Goal: Task Accomplishment & Management: Use online tool/utility

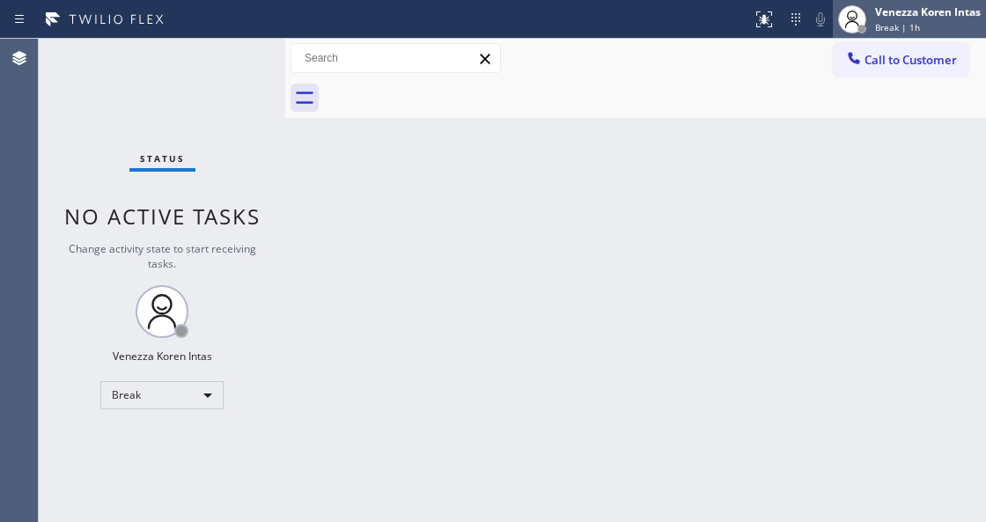
drag, startPoint x: 906, startPoint y: 10, endPoint x: 901, endPoint y: 24, distance: 15.0
click at [906, 10] on div "Venezza Koren Intas" at bounding box center [928, 11] width 106 height 15
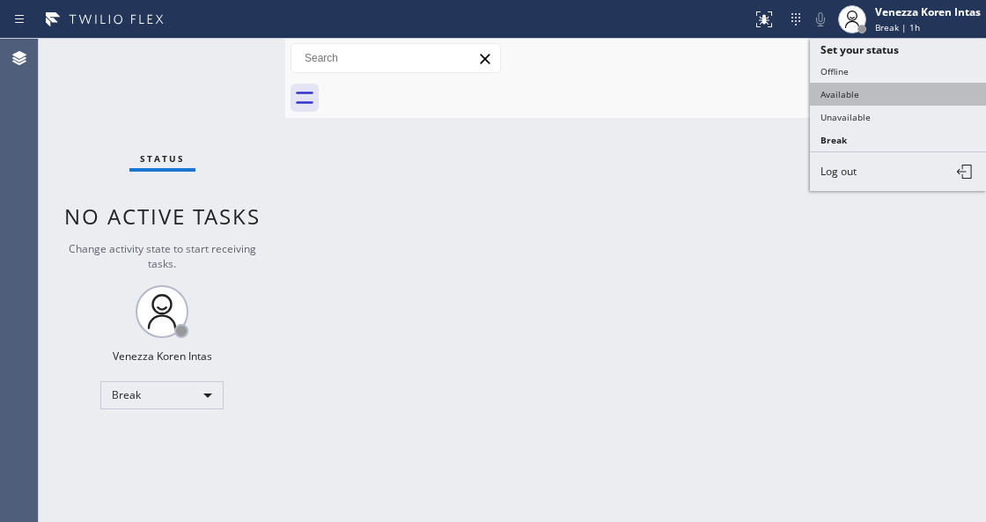
click at [872, 90] on button "Available" at bounding box center [898, 94] width 176 height 23
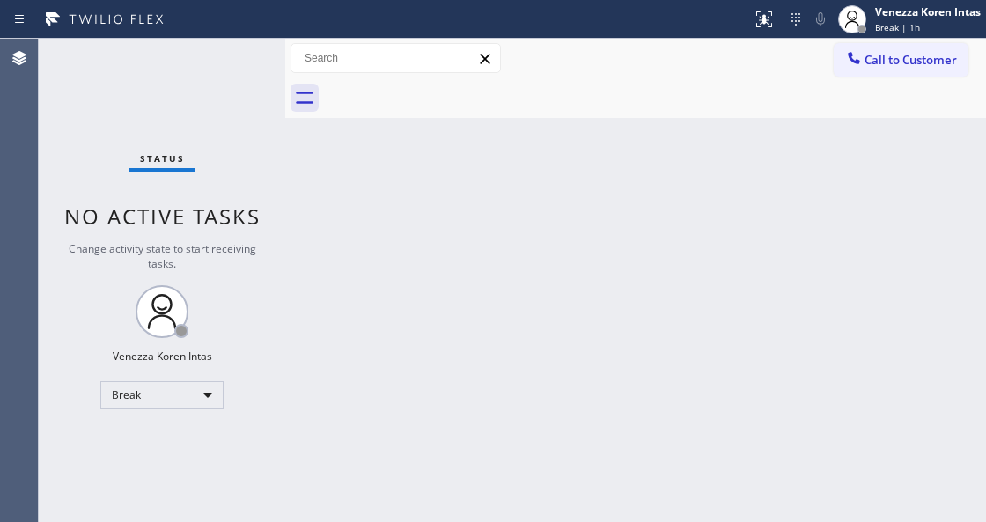
click at [202, 113] on div "Status No active tasks Change activity state to start receiving tasks. Venezza …" at bounding box center [162, 280] width 246 height 483
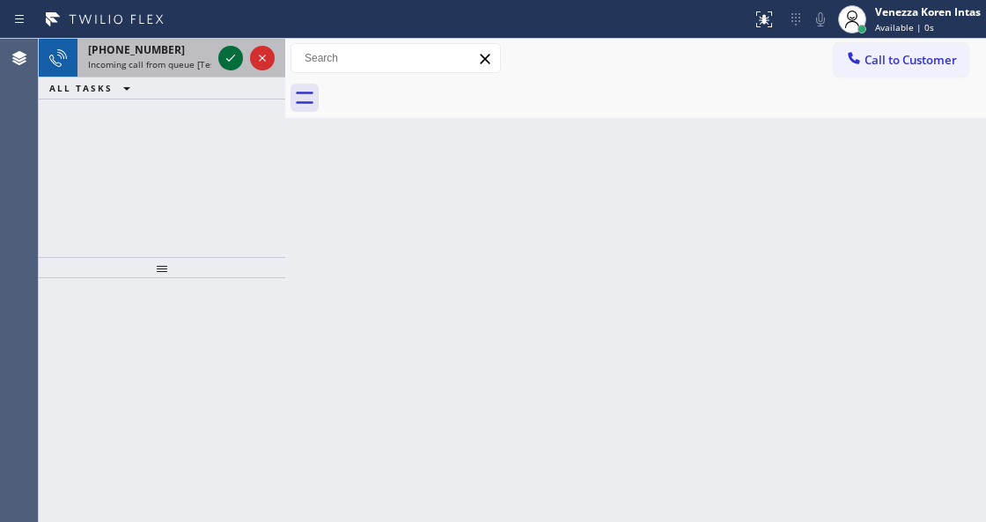
click at [228, 63] on icon at bounding box center [230, 58] width 21 height 21
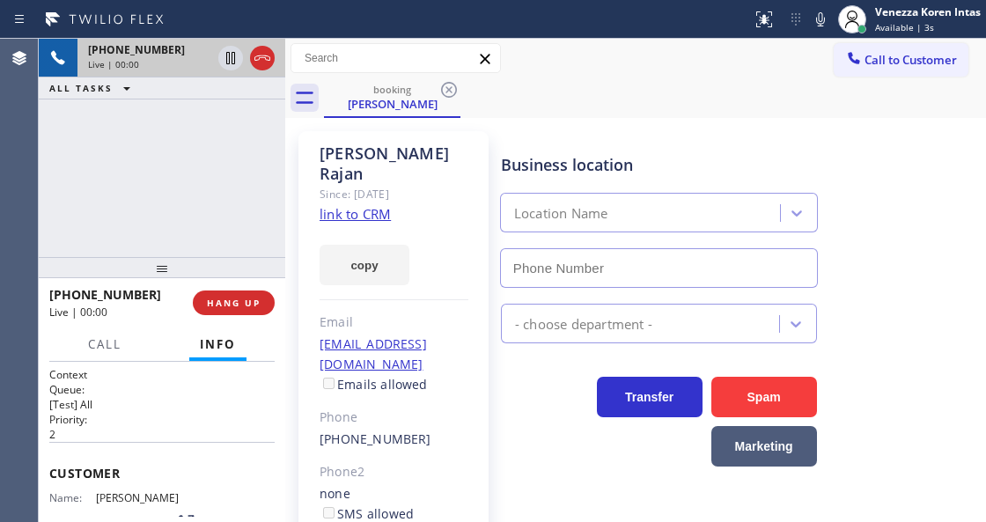
type input "[PHONE_NUMBER]"
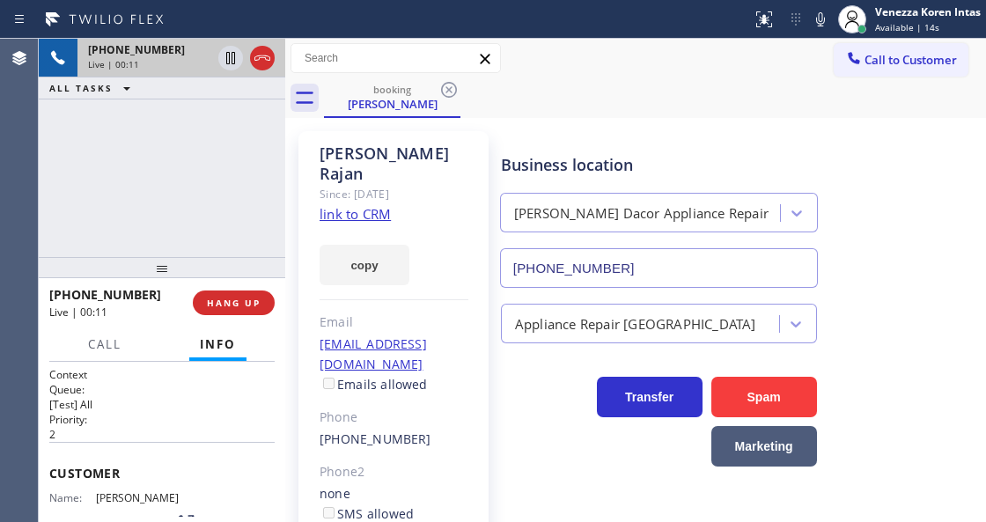
click at [373, 205] on link "link to CRM" at bounding box center [355, 214] width 71 height 18
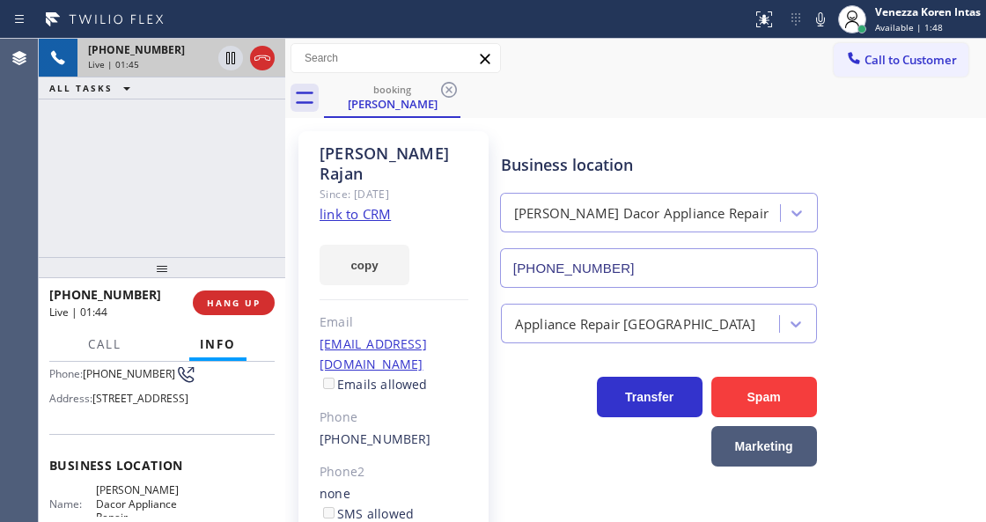
scroll to position [176, 0]
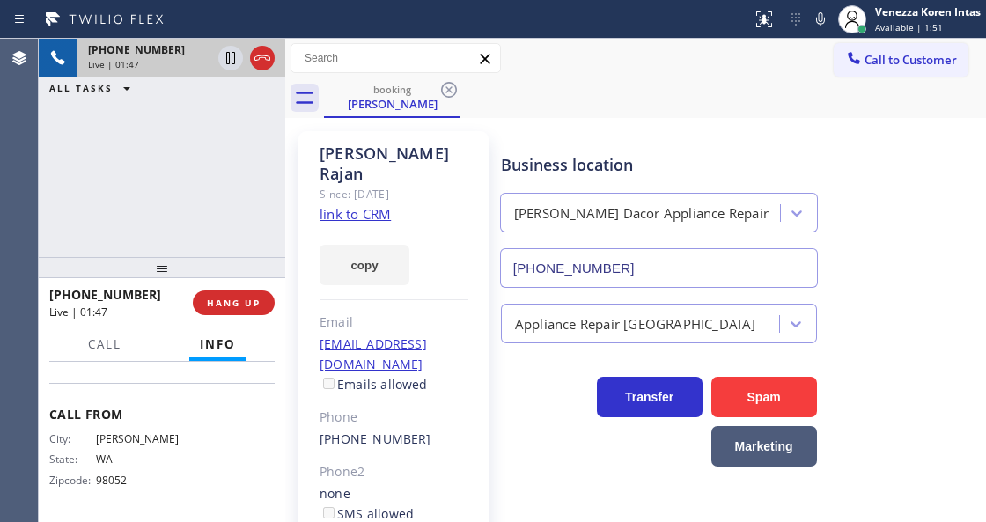
drag, startPoint x: 95, startPoint y: 486, endPoint x: 188, endPoint y: 387, distance: 135.8
click at [188, 382] on div "Business location Name: [PERSON_NAME] Dacor Appliance Repair Address: [STREET_A…" at bounding box center [161, 302] width 225 height 160
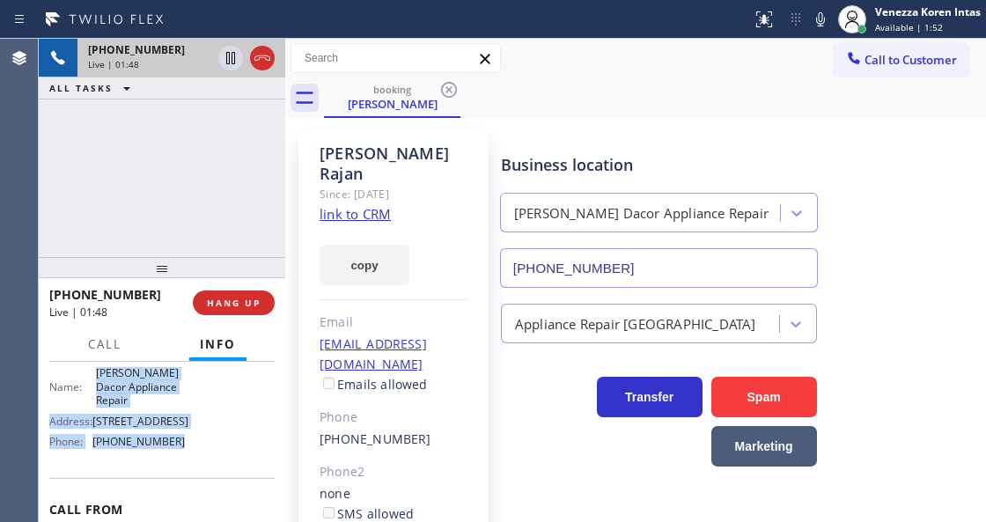
scroll to position [246, 0]
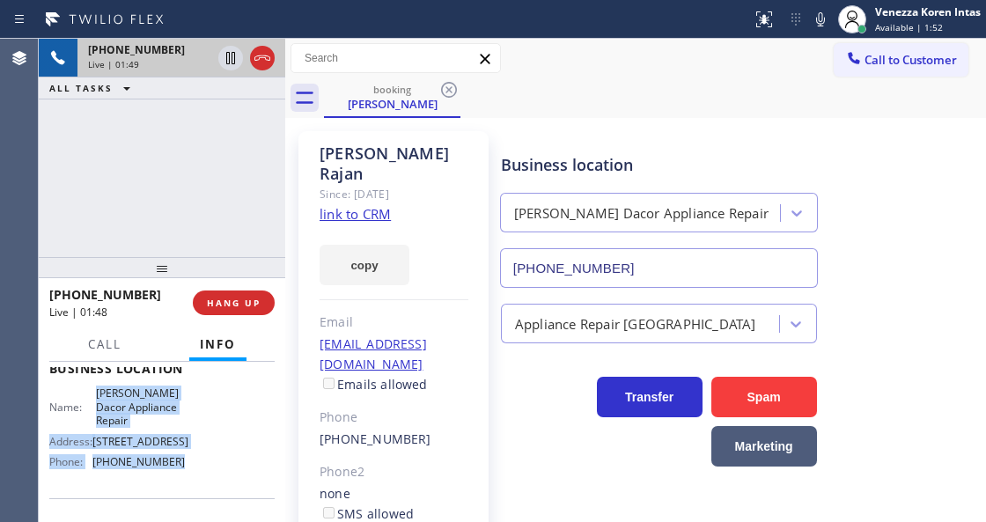
click at [102, 419] on span "[PERSON_NAME] Dacor Appliance Repair" at bounding box center [140, 406] width 88 height 40
drag, startPoint x: 97, startPoint y: 416, endPoint x: 184, endPoint y: 430, distance: 88.4
click at [184, 430] on div "Name: [PERSON_NAME] Dacor Appliance Repair Address: [STREET_ADDRESS] Phone: [PH…" at bounding box center [161, 430] width 225 height 89
copy span "[PERSON_NAME] Dacor Appliance Repair"
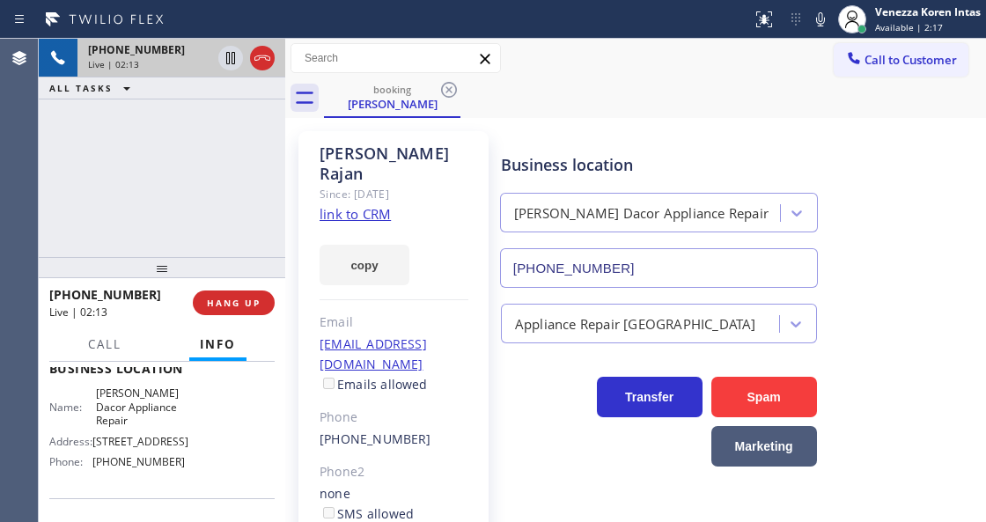
click at [771, 96] on div "booking [PERSON_NAME]" at bounding box center [655, 98] width 662 height 40
click at [819, 30] on button at bounding box center [820, 19] width 25 height 25
click at [229, 65] on icon at bounding box center [230, 58] width 21 height 21
click at [825, 18] on icon at bounding box center [820, 19] width 21 height 21
click at [230, 49] on icon at bounding box center [230, 58] width 21 height 21
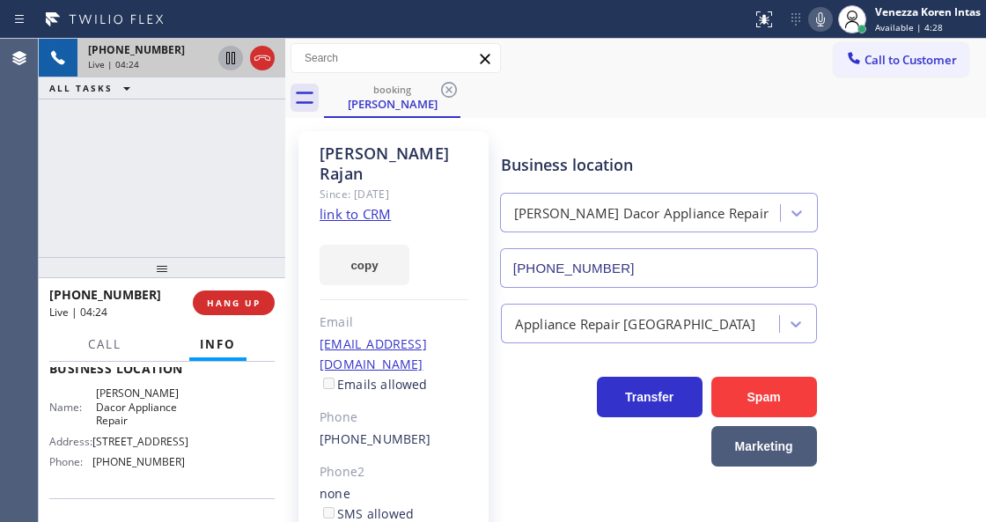
click at [810, 13] on icon at bounding box center [820, 19] width 21 height 21
click at [812, 25] on icon at bounding box center [820, 19] width 21 height 21
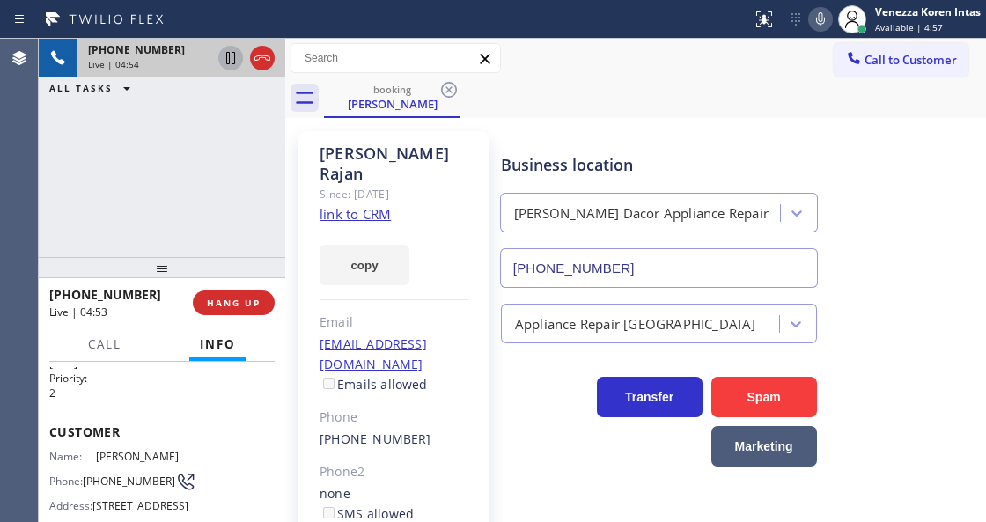
scroll to position [70, 0]
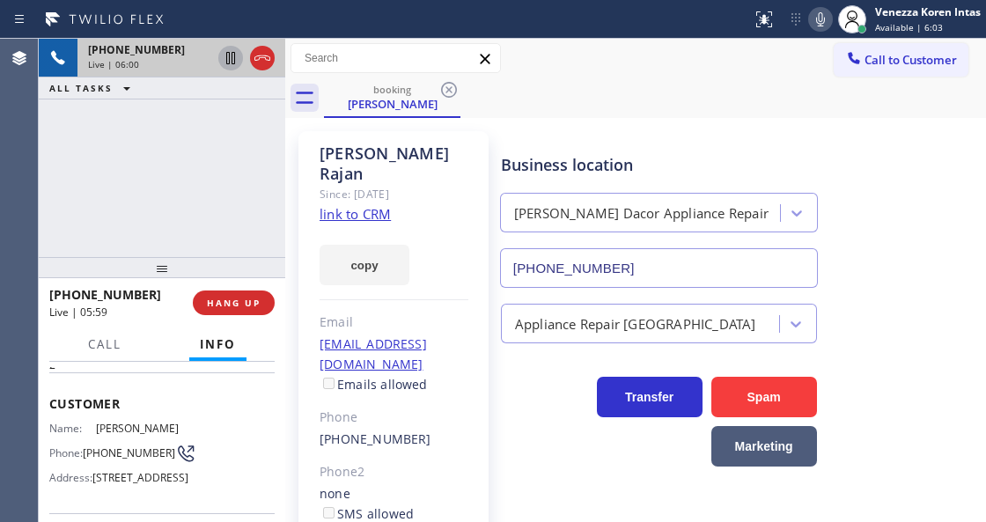
click at [829, 23] on icon at bounding box center [820, 19] width 21 height 21
click at [826, 32] on div "Status report No issues detected If you experience an issue, please download th…" at bounding box center [865, 19] width 241 height 39
click at [819, 25] on icon at bounding box center [820, 19] width 9 height 14
click at [820, 25] on icon at bounding box center [820, 19] width 9 height 14
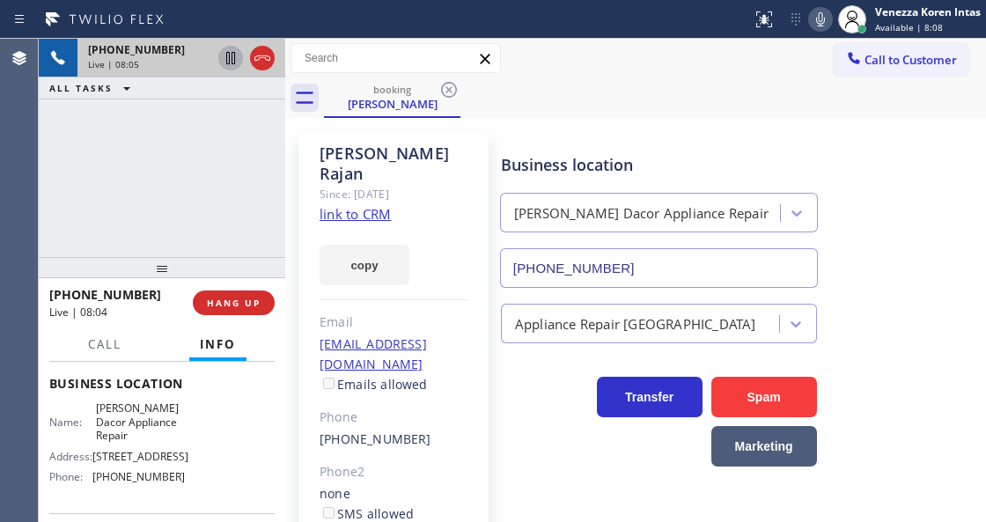
scroll to position [305, 0]
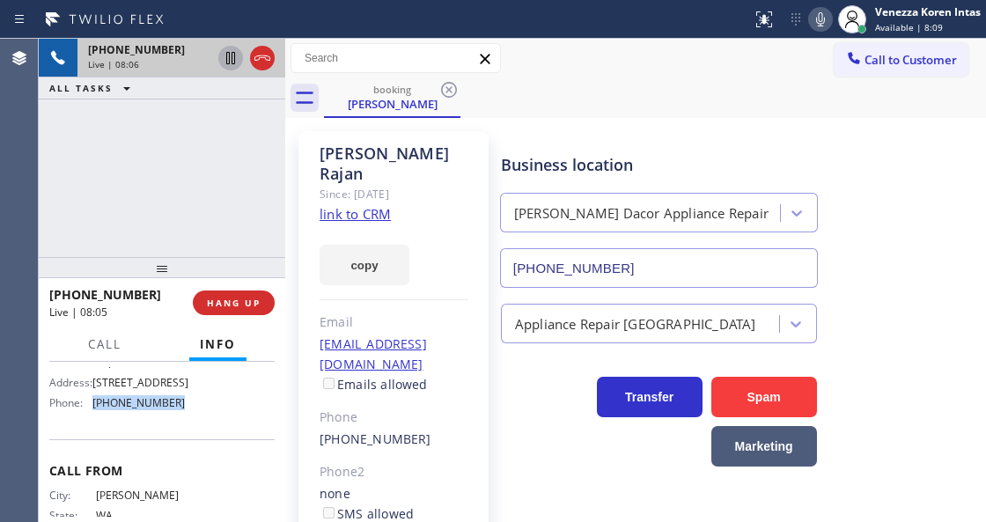
drag, startPoint x: 173, startPoint y: 438, endPoint x: 92, endPoint y: 431, distance: 81.3
click at [92, 416] on div "Name: [PERSON_NAME] Dacor Appliance Repair Address: [STREET_ADDRESS] Phone: [PH…" at bounding box center [117, 371] width 136 height 89
copy div "[PHONE_NUMBER]"
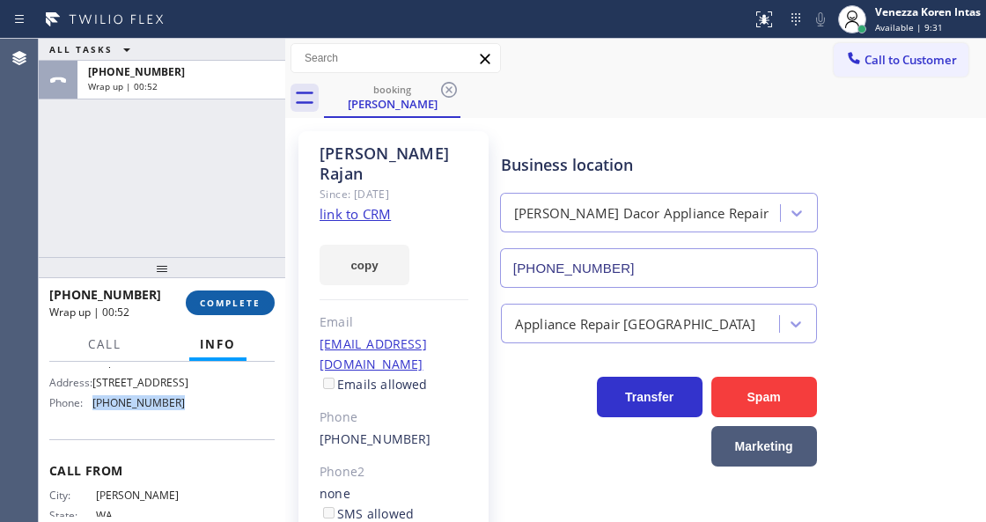
click at [255, 298] on span "COMPLETE" at bounding box center [230, 303] width 61 height 12
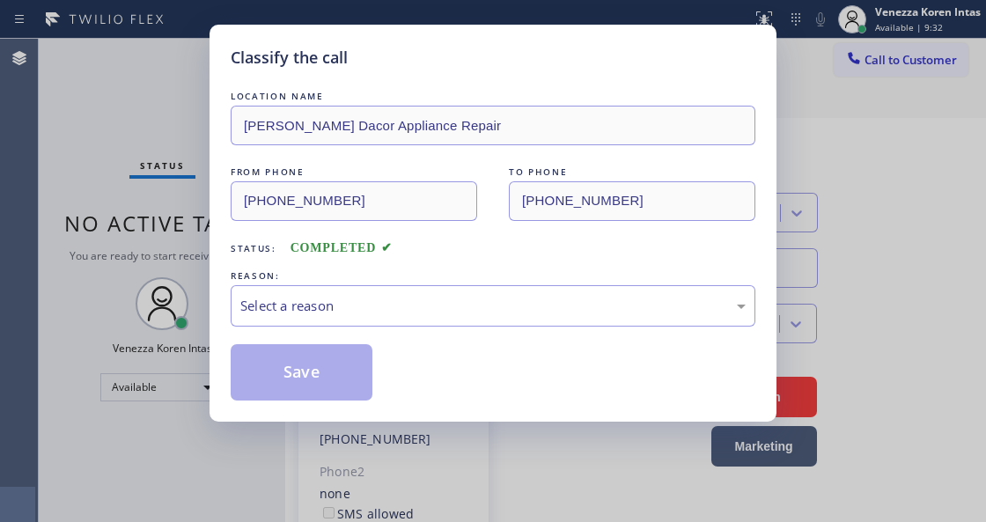
click at [363, 307] on div "Select a reason" at bounding box center [492, 306] width 505 height 20
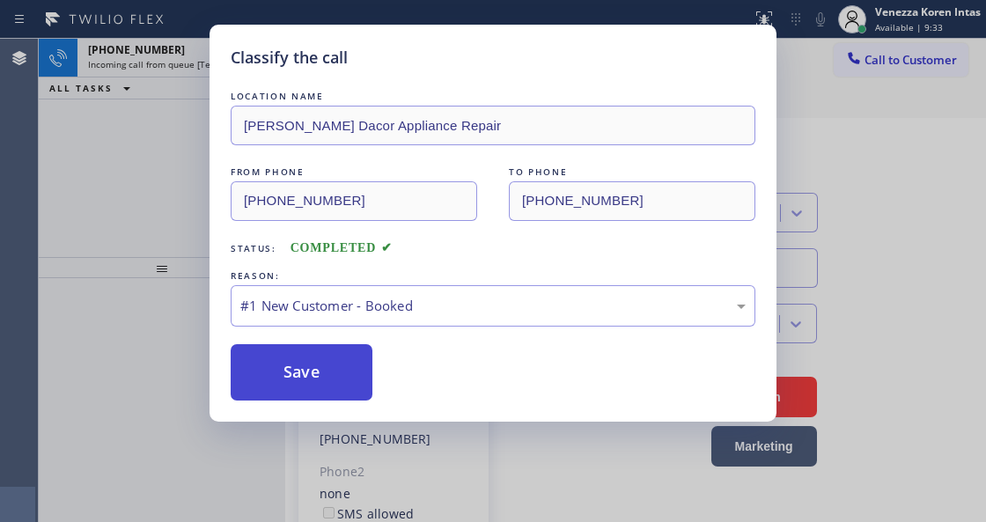
click at [357, 345] on button "Save" at bounding box center [302, 372] width 142 height 56
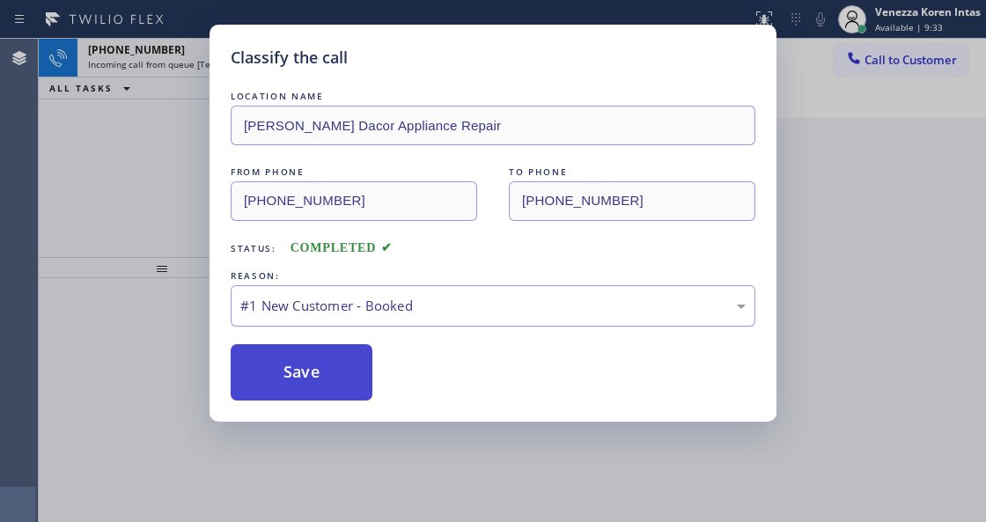
click at [353, 359] on button "Save" at bounding box center [302, 372] width 142 height 56
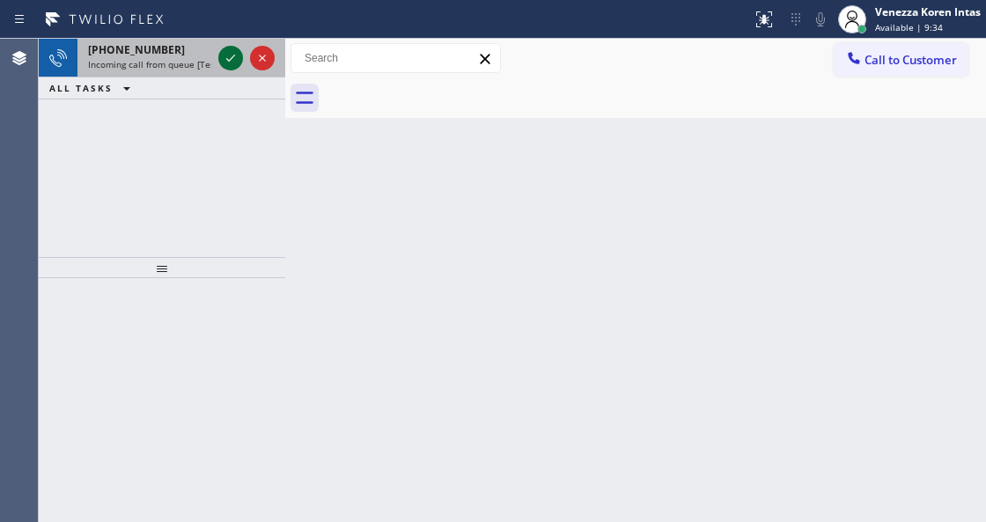
click at [227, 65] on icon at bounding box center [230, 58] width 21 height 21
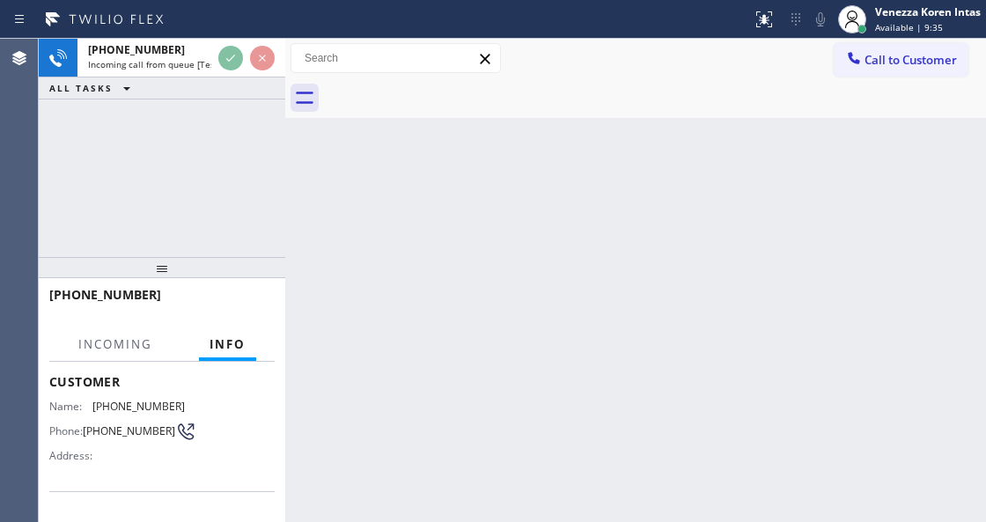
scroll to position [234, 0]
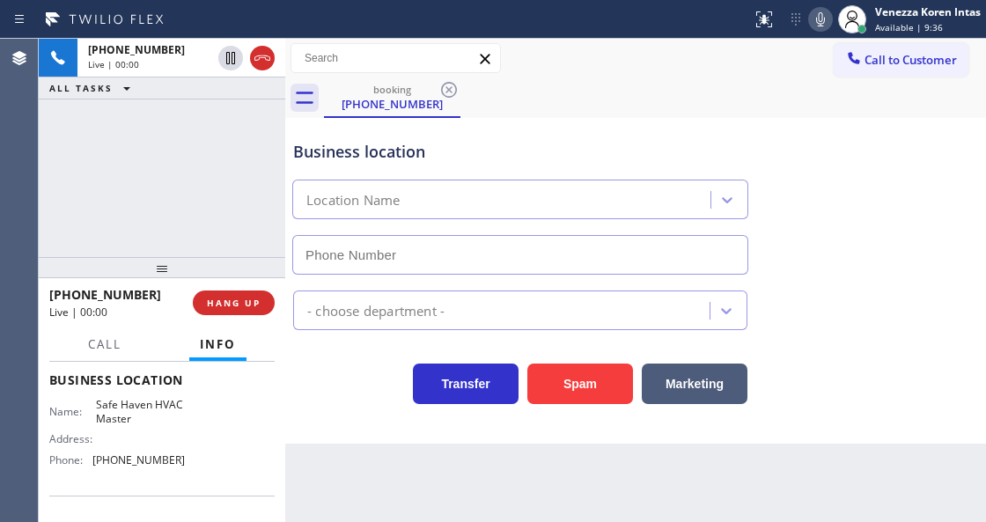
type input "[PHONE_NUMBER]"
click at [822, 19] on icon at bounding box center [820, 19] width 21 height 21
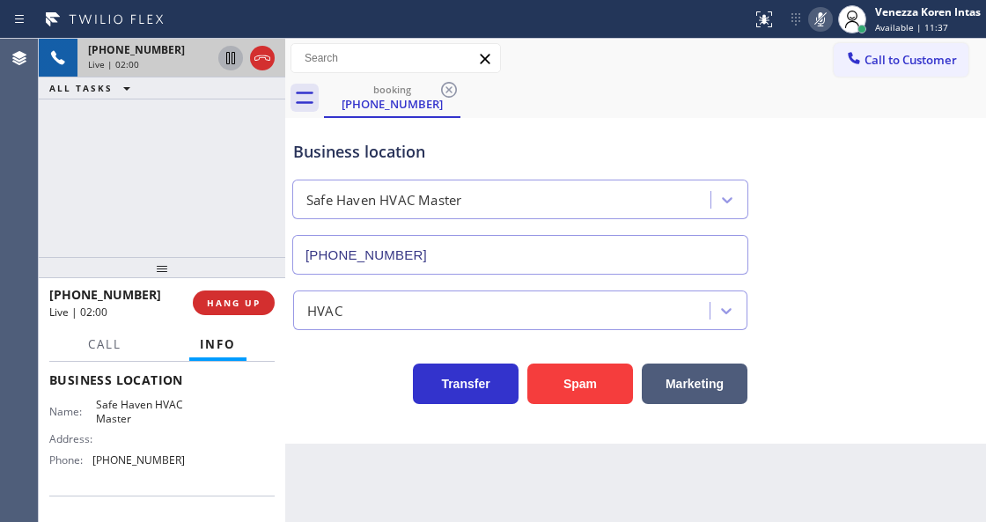
click at [231, 58] on icon at bounding box center [230, 58] width 21 height 21
click at [231, 58] on icon at bounding box center [230, 58] width 12 height 12
click at [819, 26] on icon at bounding box center [820, 19] width 9 height 14
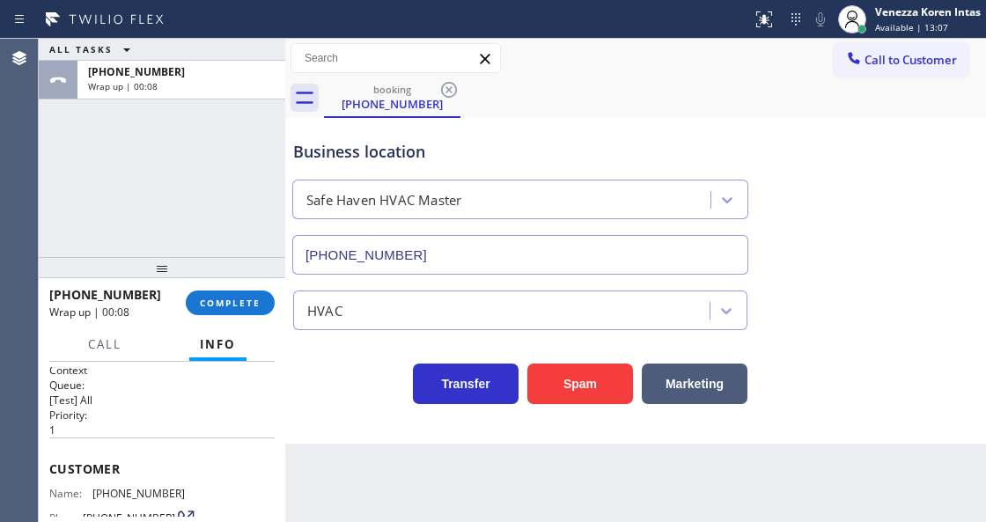
scroll to position [0, 0]
drag, startPoint x: 185, startPoint y: 484, endPoint x: 82, endPoint y: 495, distance: 103.5
click at [82, 495] on div "Customer Name: [PHONE_NUMBER] Phone: [PHONE_NUMBER] Address:" at bounding box center [161, 512] width 225 height 141
copy div "[PHONE_NUMBER]"
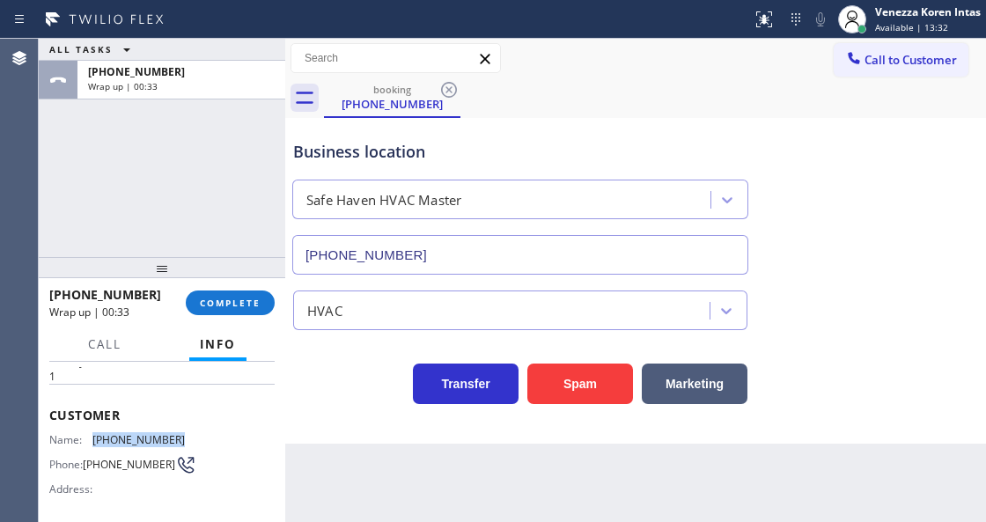
scroll to position [176, 0]
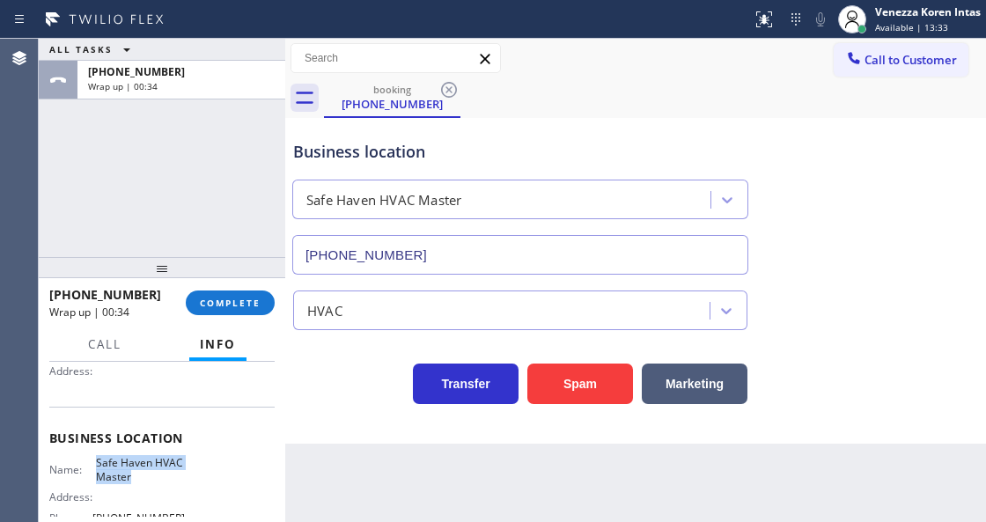
drag, startPoint x: 94, startPoint y: 461, endPoint x: 160, endPoint y: 478, distance: 68.1
click at [160, 478] on span "Safe Haven HVAC Master" at bounding box center [140, 469] width 88 height 27
copy span "Safe Haven HVAC Master"
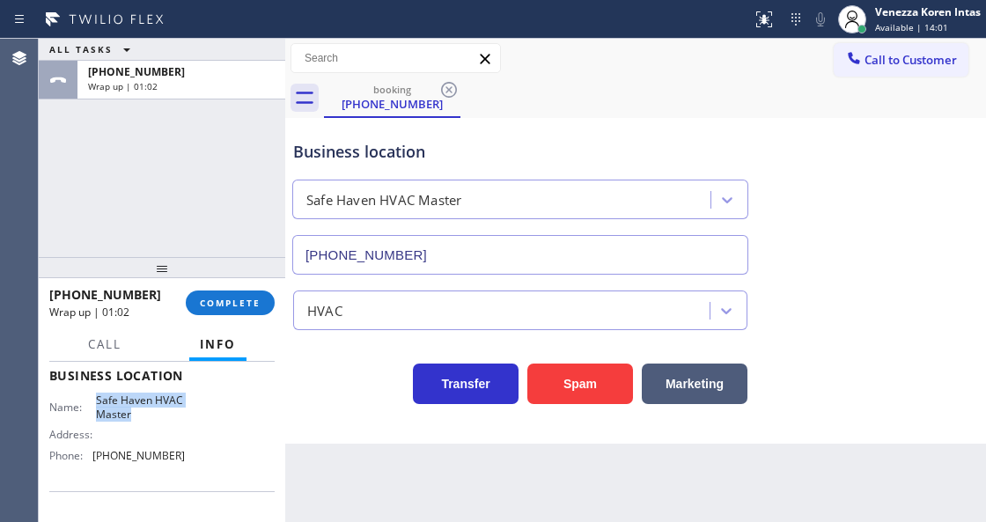
scroll to position [293, 0]
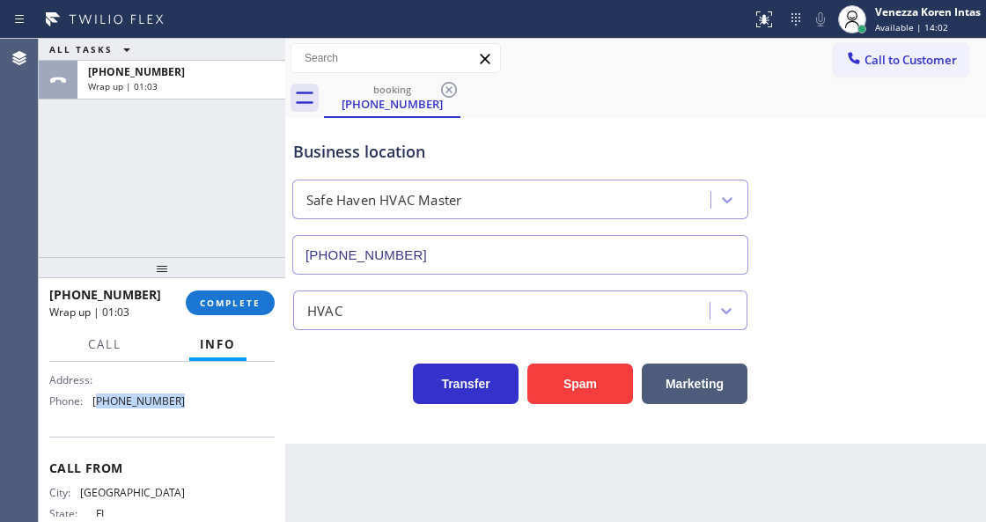
drag, startPoint x: 179, startPoint y: 406, endPoint x: 97, endPoint y: 408, distance: 81.9
click at [97, 408] on div "Name: Safe Haven HVAC Master Address: Phone: [PHONE_NUMBER]" at bounding box center [117, 377] width 136 height 76
copy span "786) 917-2923"
click at [237, 297] on span "COMPLETE" at bounding box center [230, 303] width 61 height 12
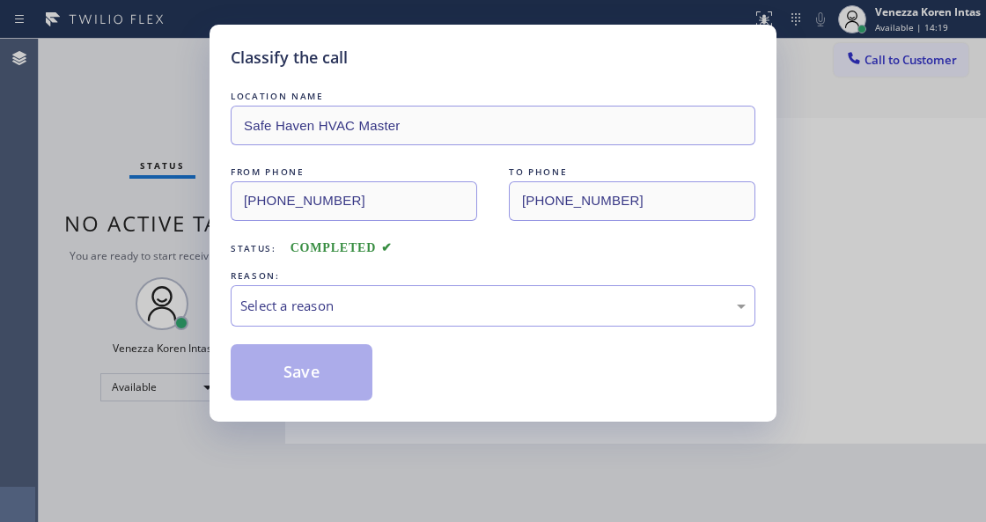
click at [401, 313] on div "Select a reason" at bounding box center [492, 306] width 505 height 20
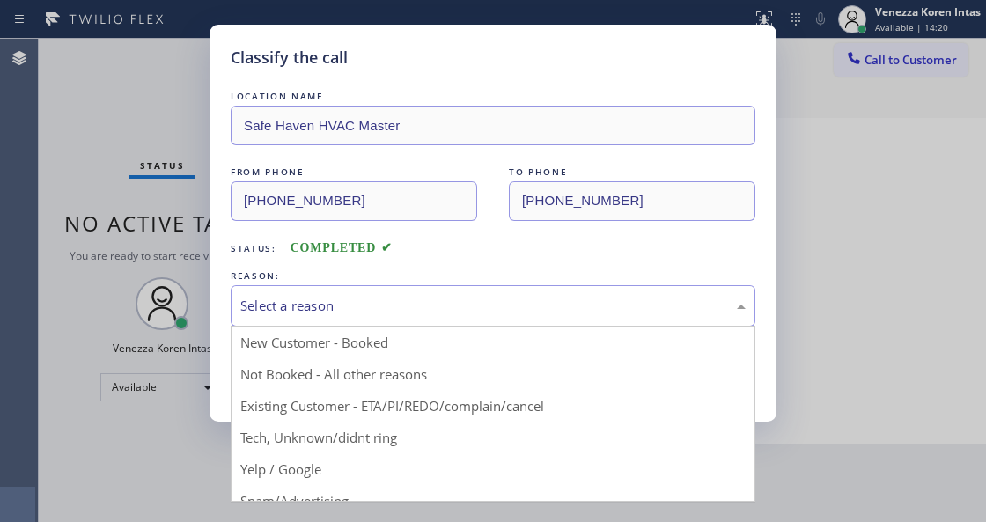
drag, startPoint x: 386, startPoint y: 371, endPoint x: 341, endPoint y: 378, distance: 45.3
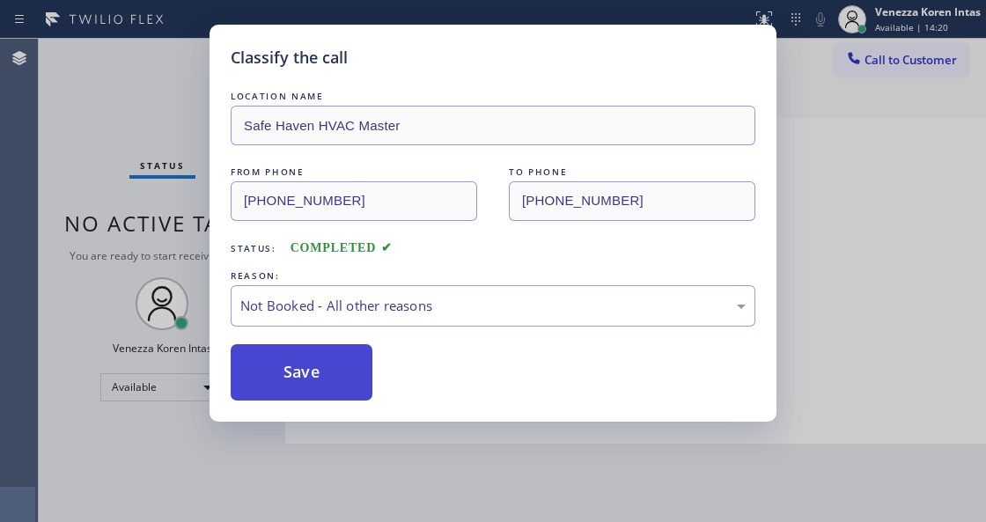
click at [341, 378] on button "Save" at bounding box center [302, 372] width 142 height 56
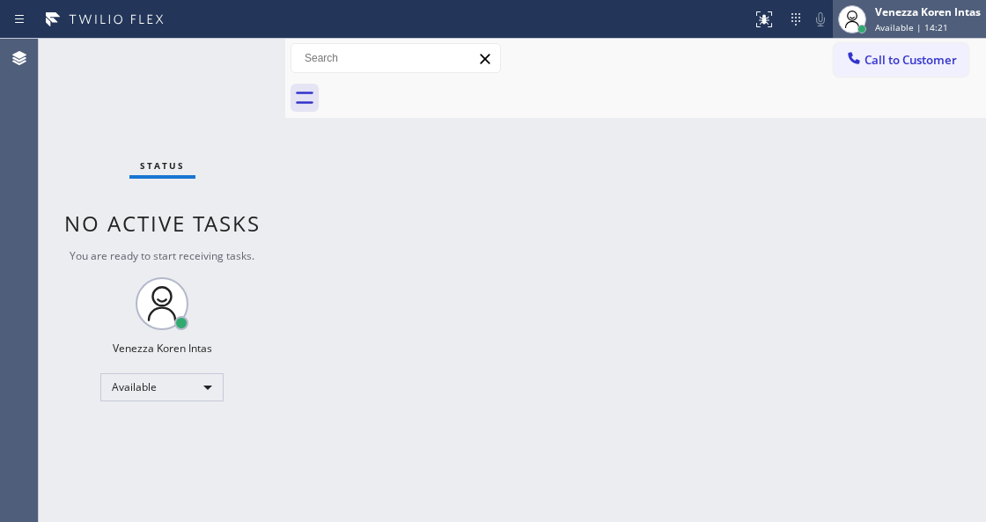
click at [867, 21] on div at bounding box center [852, 19] width 39 height 39
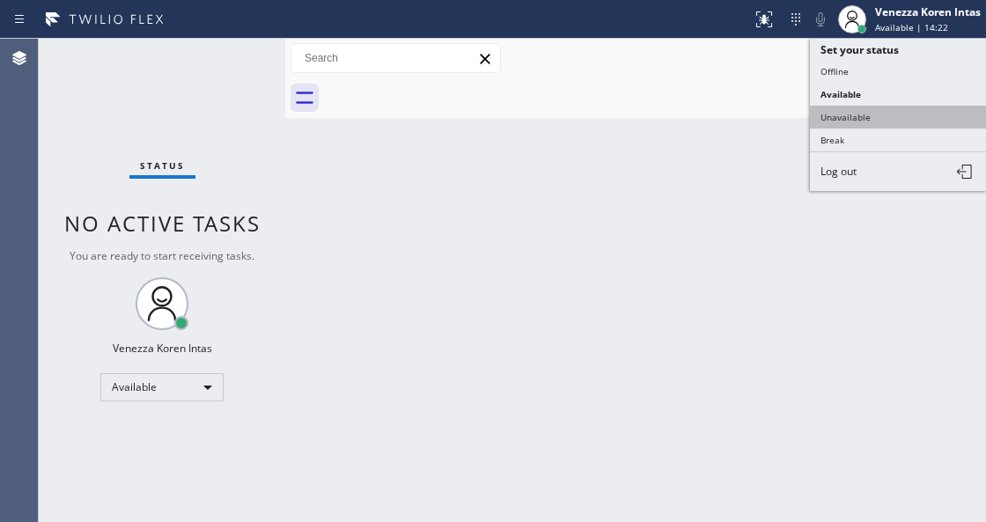
click at [856, 120] on button "Unavailable" at bounding box center [898, 117] width 176 height 23
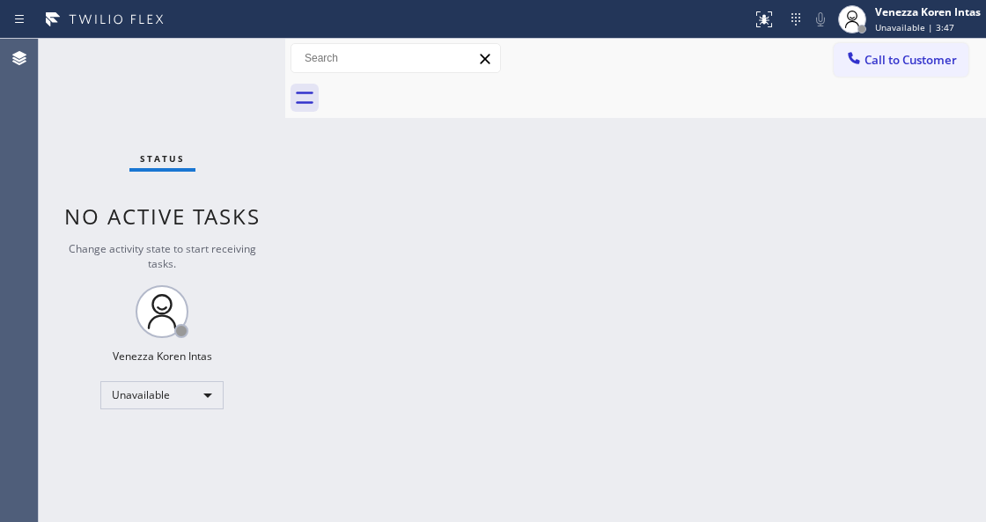
drag, startPoint x: 950, startPoint y: 28, endPoint x: 954, endPoint y: 66, distance: 38.1
click at [949, 27] on div "Unavailable | 3:47" at bounding box center [928, 27] width 106 height 12
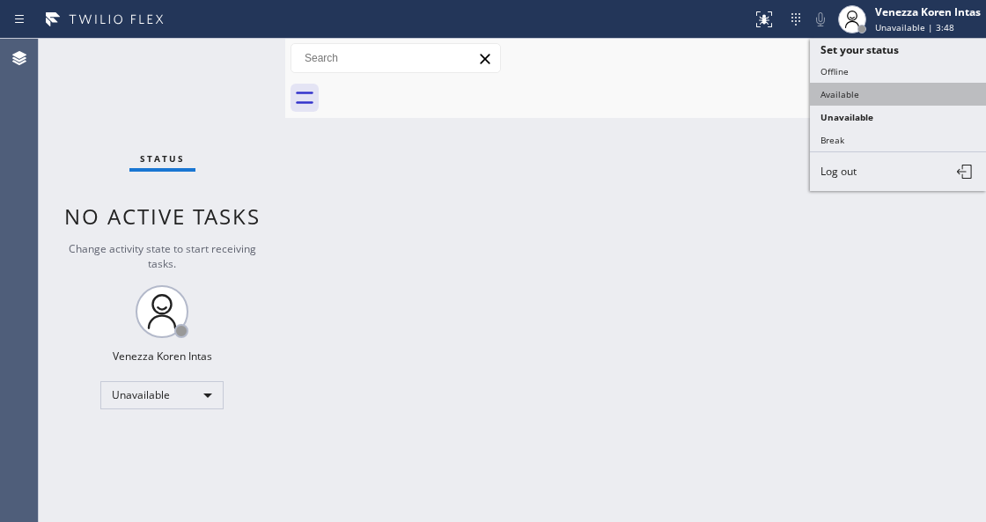
click at [891, 99] on button "Available" at bounding box center [898, 94] width 176 height 23
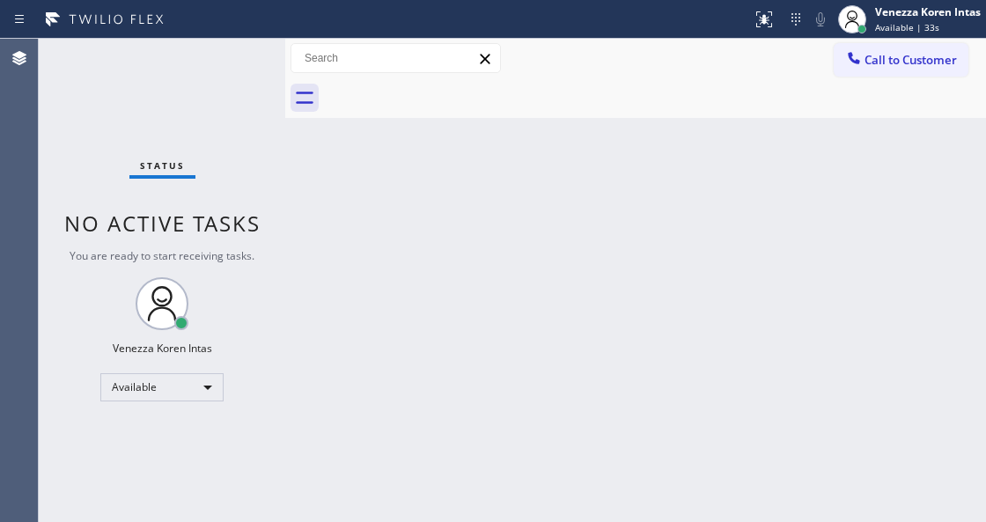
drag, startPoint x: 294, startPoint y: 155, endPoint x: 252, endPoint y: 104, distance: 66.3
click at [294, 155] on div "Back to Dashboard Change Sender ID Customers Technicians Select a contact Outbo…" at bounding box center [635, 280] width 701 height 483
click at [248, 99] on div "Status No active tasks You are ready to start receiving tasks. Venezza Koren In…" at bounding box center [162, 280] width 246 height 483
click at [248, 92] on div "Status No active tasks You are ready to start receiving tasks. Venezza Koren In…" at bounding box center [162, 280] width 246 height 483
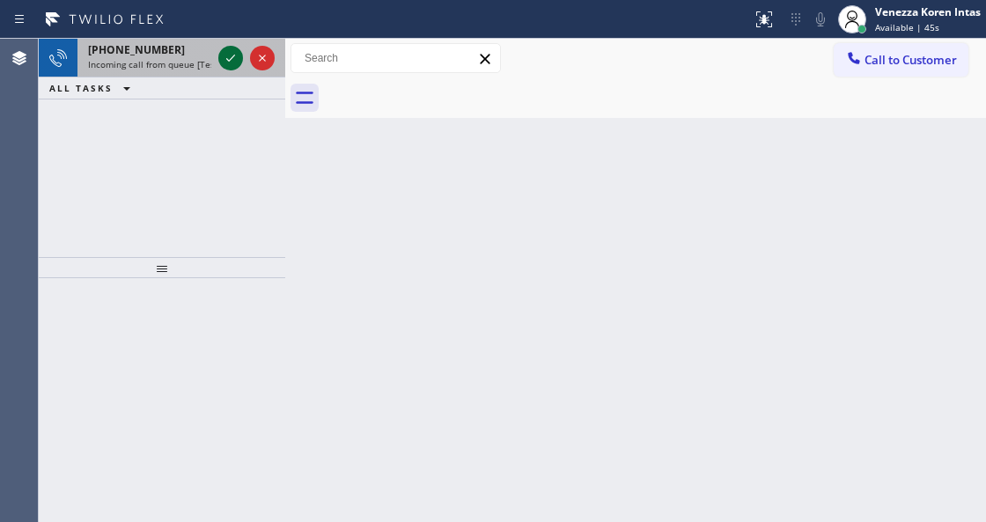
click at [227, 55] on icon at bounding box center [230, 58] width 21 height 21
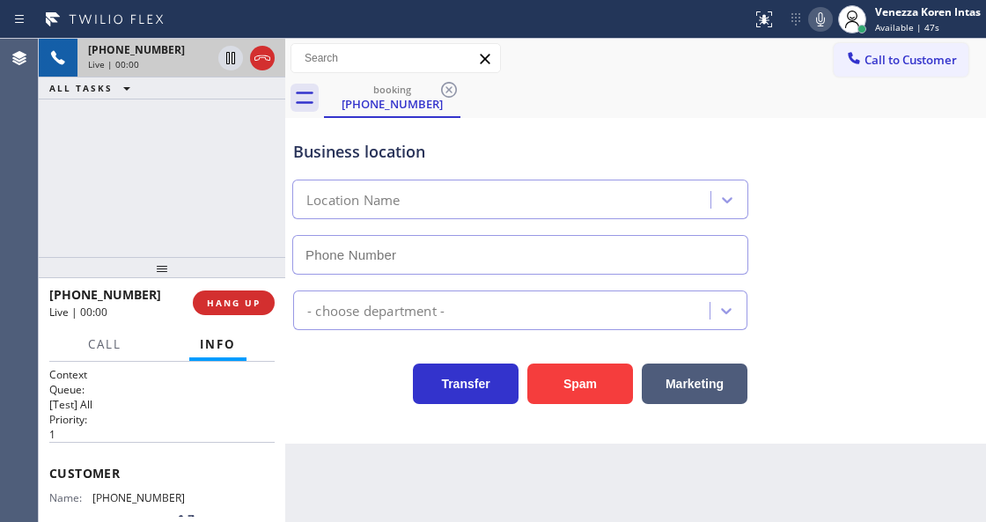
type input "[PHONE_NUMBER]"
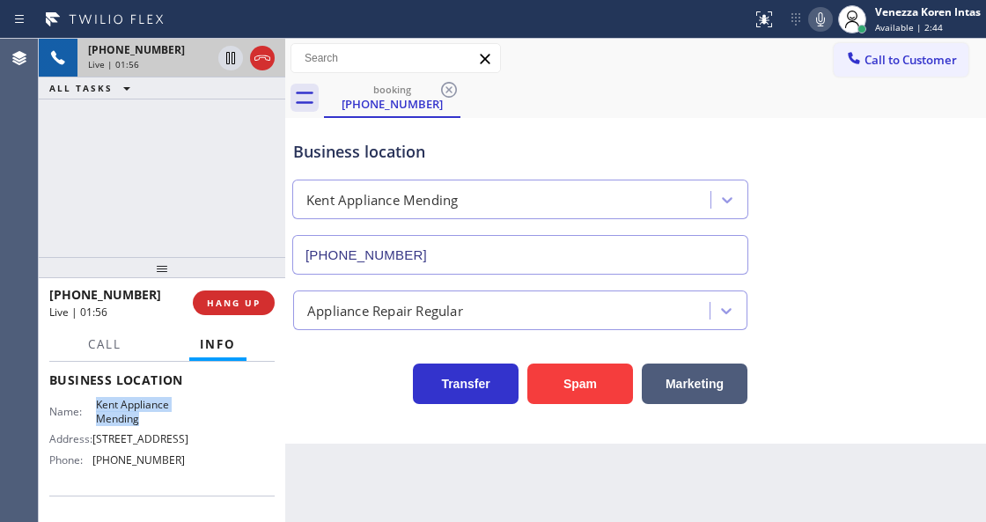
drag, startPoint x: 95, startPoint y: 399, endPoint x: 150, endPoint y: 414, distance: 56.6
click at [150, 414] on span "Kent Appliance Mending" at bounding box center [140, 411] width 88 height 27
copy span "Kent Appliance Mending"
click at [820, 22] on icon at bounding box center [820, 19] width 21 height 21
click at [231, 60] on icon at bounding box center [230, 58] width 21 height 21
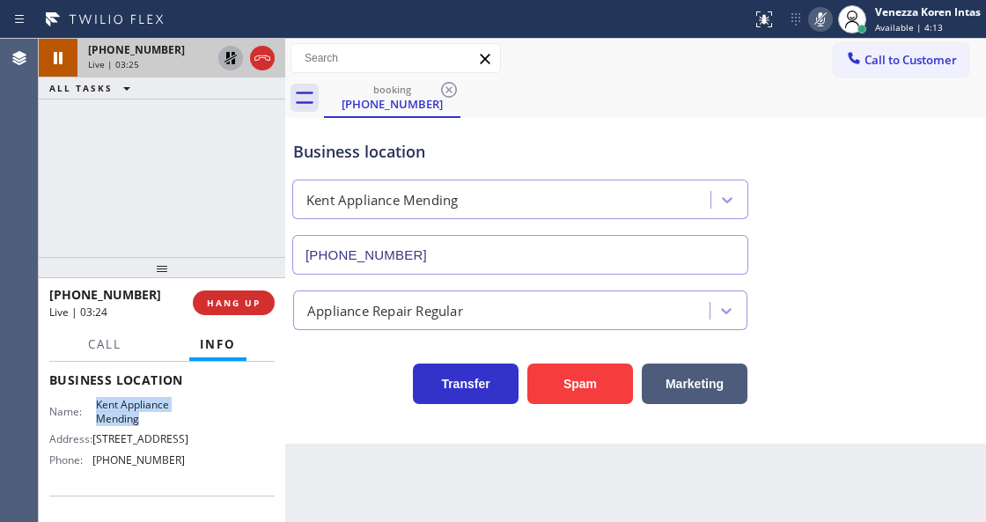
click at [827, 21] on icon at bounding box center [820, 19] width 21 height 21
click at [232, 51] on icon at bounding box center [230, 58] width 21 height 21
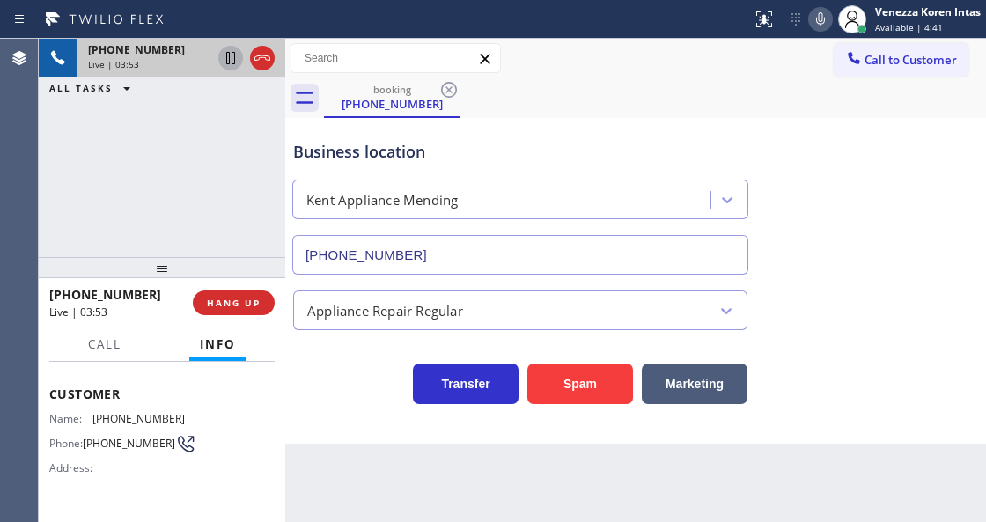
scroll to position [58, 0]
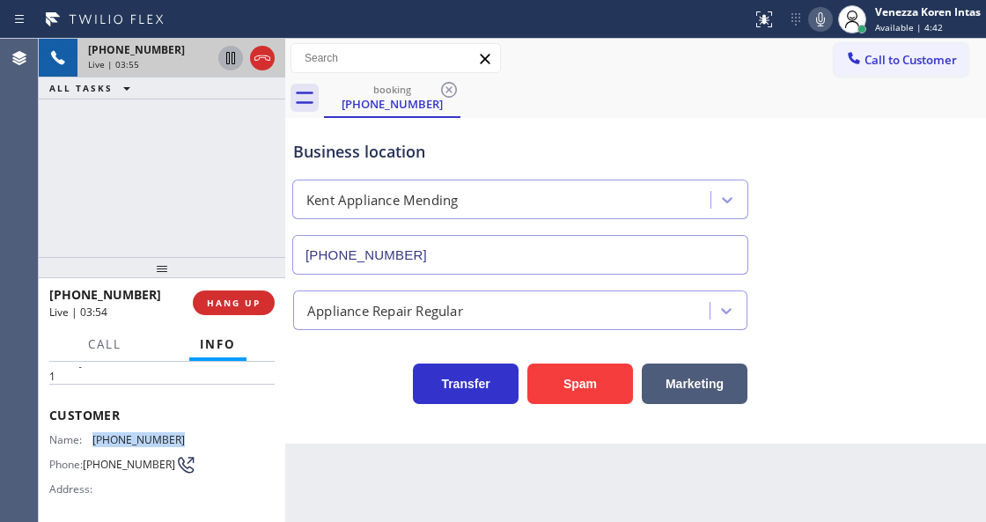
drag, startPoint x: 173, startPoint y: 431, endPoint x: 85, endPoint y: 435, distance: 89.0
click at [85, 435] on div "Name: [PHONE_NUMBER]" at bounding box center [117, 439] width 136 height 13
copy div "[PHONE_NUMBER]"
click at [684, 65] on div "Call to Customer Outbound call Location Search location Your caller id phone nu…" at bounding box center [635, 58] width 701 height 31
click at [819, 25] on icon at bounding box center [820, 19] width 9 height 14
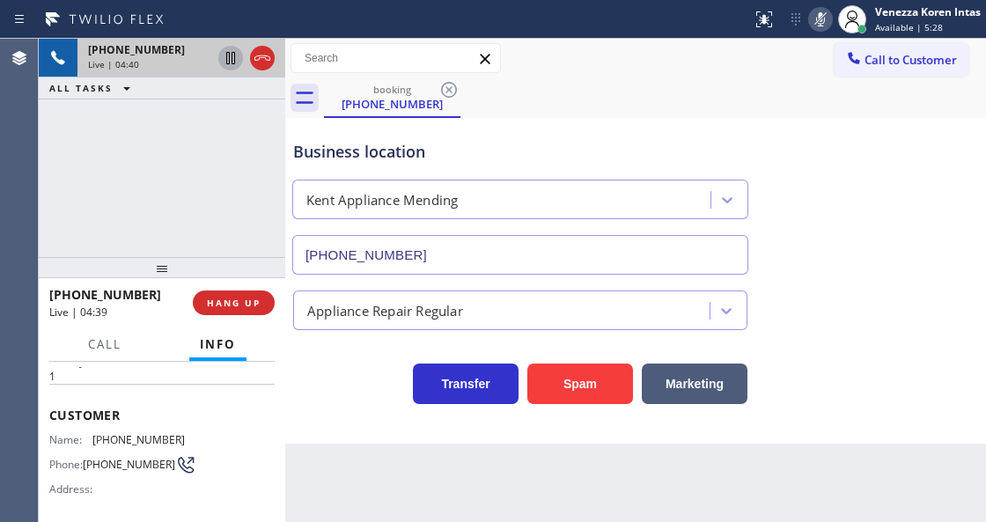
click at [228, 59] on icon at bounding box center [230, 58] width 21 height 21
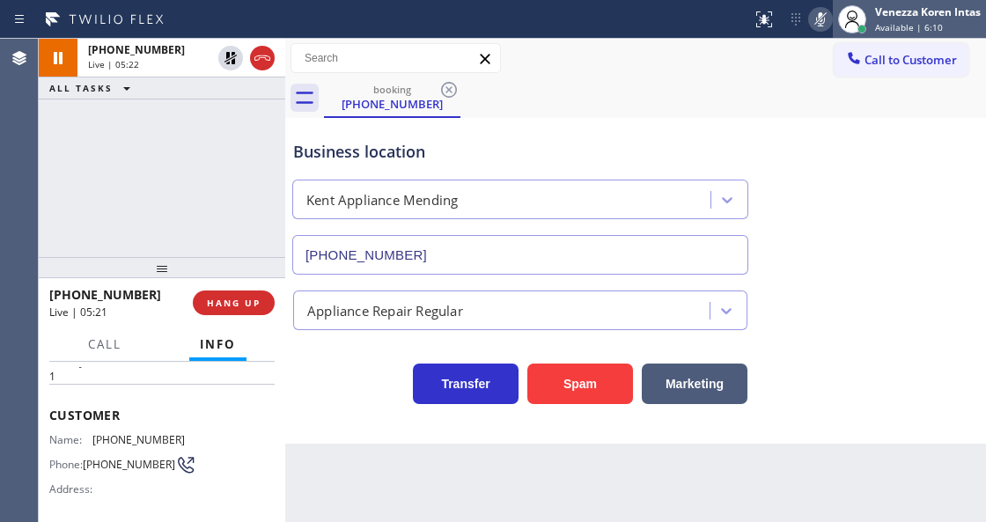
click at [833, 25] on div at bounding box center [852, 19] width 39 height 39
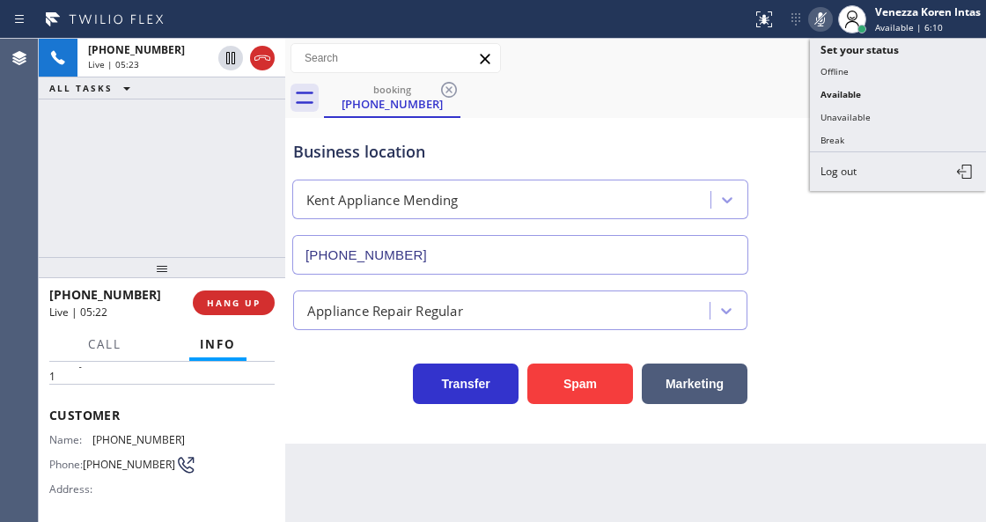
click at [816, 19] on icon at bounding box center [820, 19] width 9 height 14
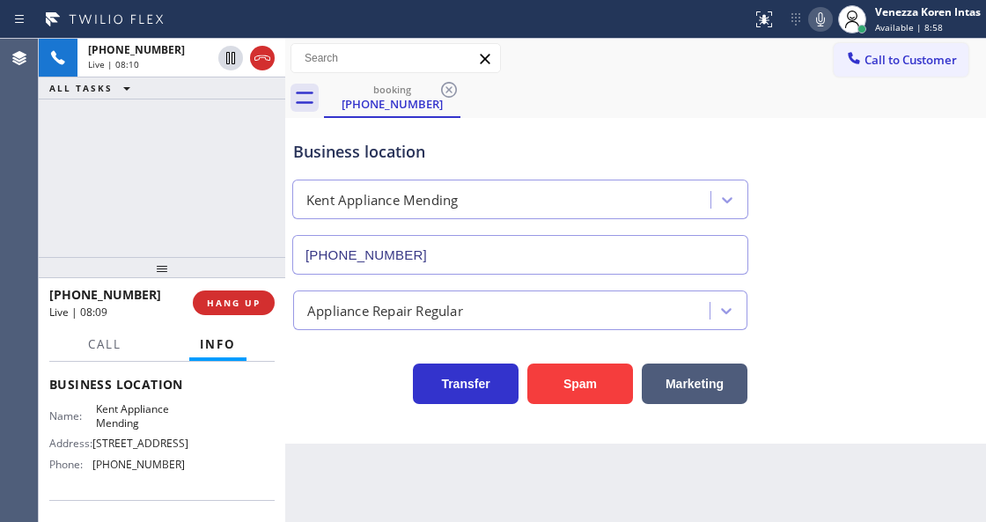
scroll to position [234, 0]
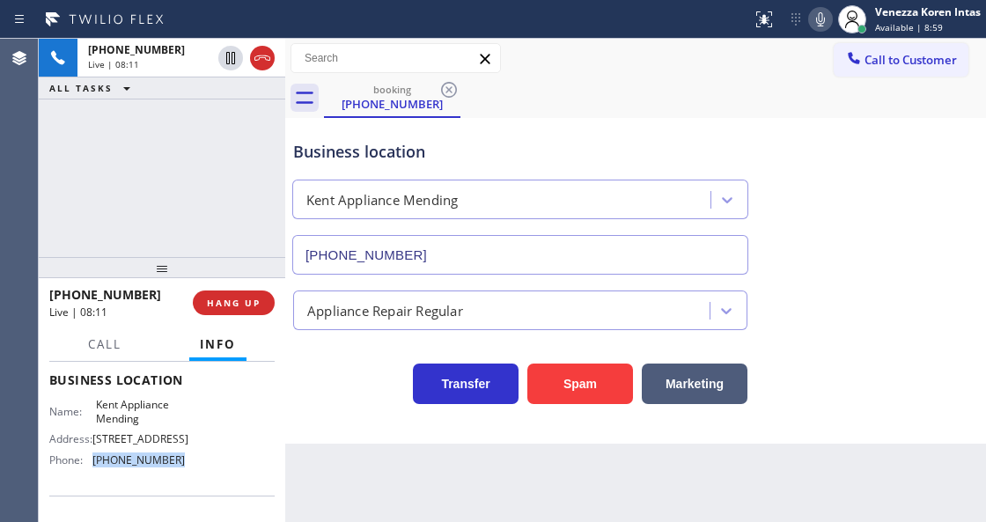
drag, startPoint x: 184, startPoint y: 460, endPoint x: 94, endPoint y: 456, distance: 89.9
click at [94, 456] on div "Name: Kent Appliance Mending Address: [STREET_ADDRESS] Phone: [PHONE_NUMBER]" at bounding box center [161, 436] width 225 height 76
copy span "[PHONE_NUMBER]"
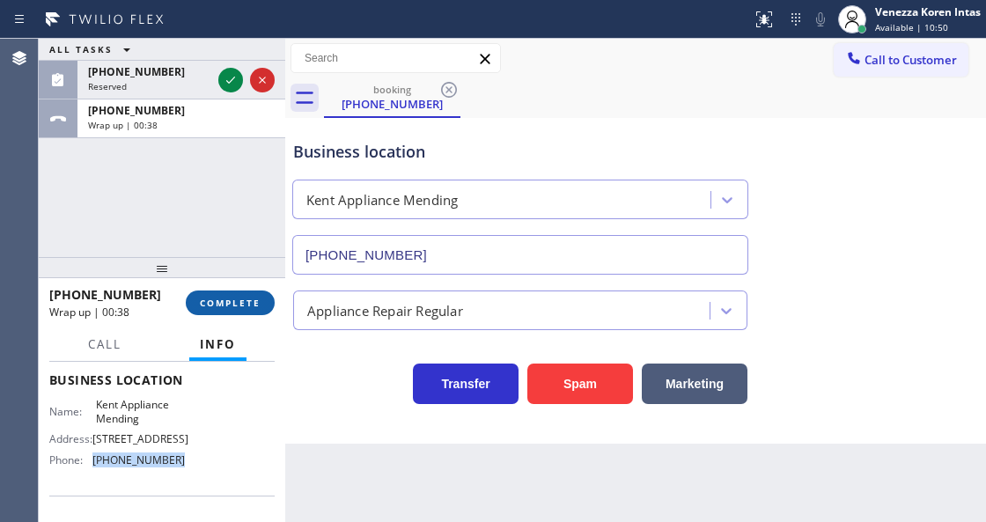
click at [246, 303] on span "COMPLETE" at bounding box center [230, 303] width 61 height 12
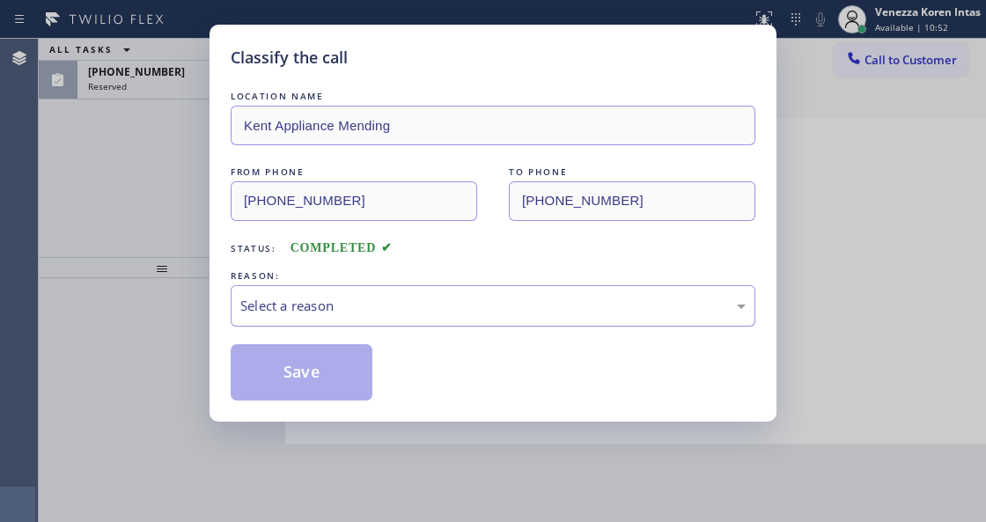
click at [402, 318] on div "Select a reason" at bounding box center [493, 305] width 525 height 41
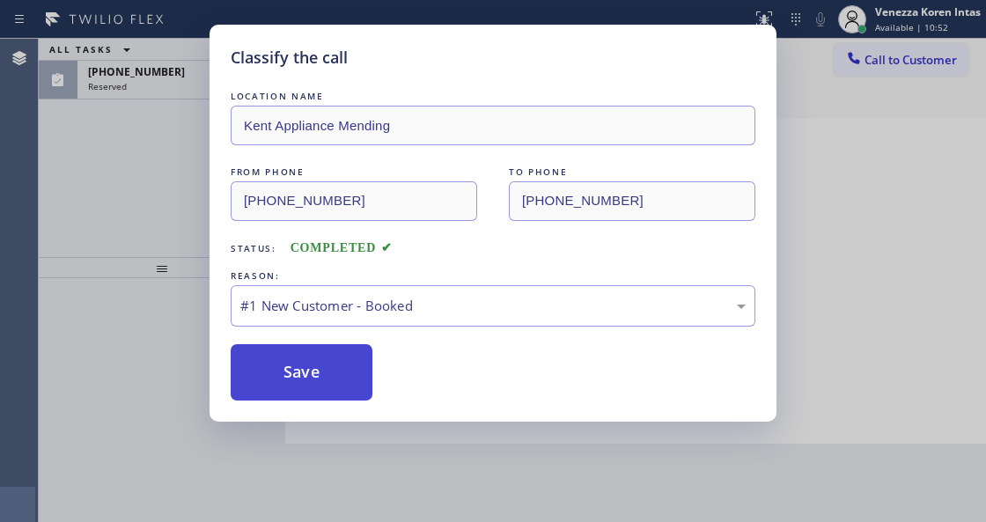
drag, startPoint x: 391, startPoint y: 339, endPoint x: 351, endPoint y: 355, distance: 42.7
click at [351, 356] on button "Save" at bounding box center [302, 372] width 142 height 56
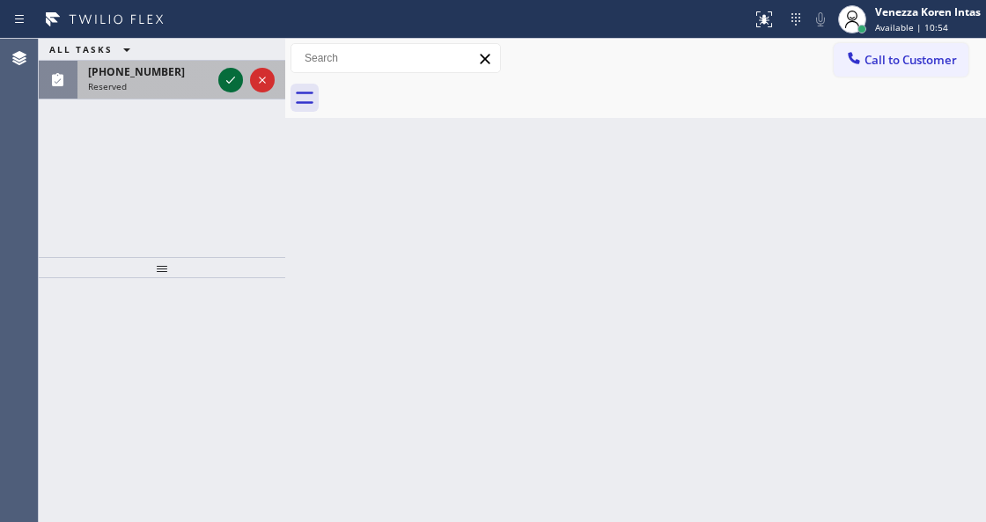
click at [228, 79] on icon at bounding box center [230, 80] width 21 height 21
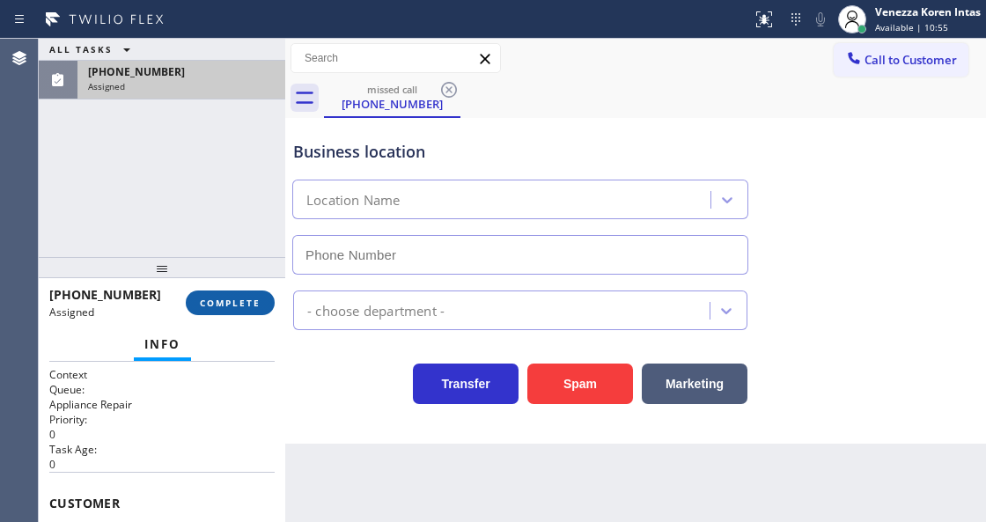
type input "[PHONE_NUMBER]"
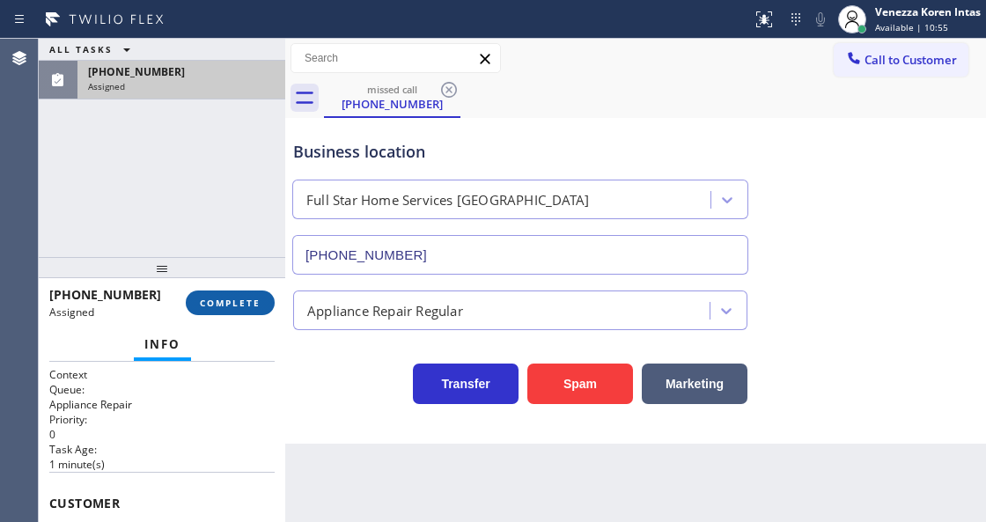
drag, startPoint x: 222, startPoint y: 291, endPoint x: 236, endPoint y: 306, distance: 20.6
click at [225, 294] on button "COMPLETE" at bounding box center [230, 303] width 89 height 25
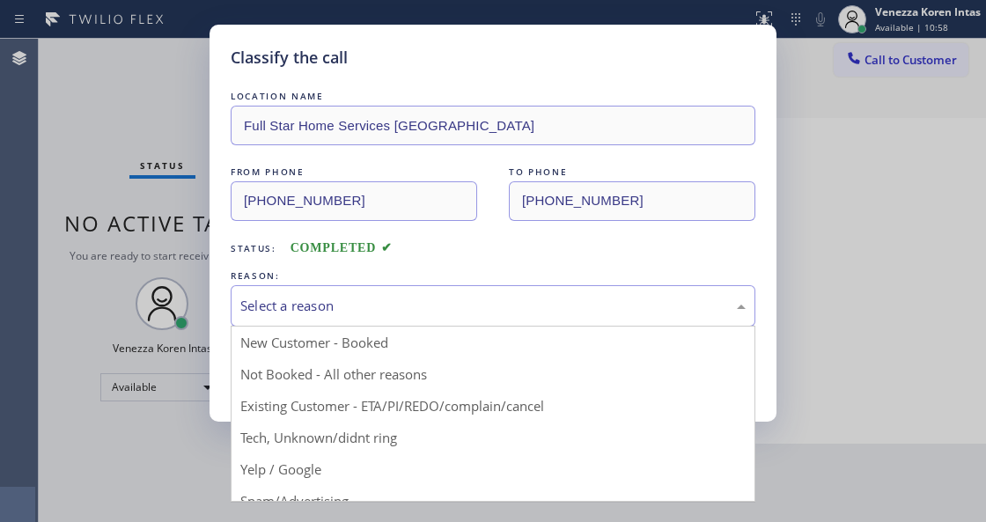
click at [343, 298] on div "Select a reason" at bounding box center [492, 306] width 505 height 20
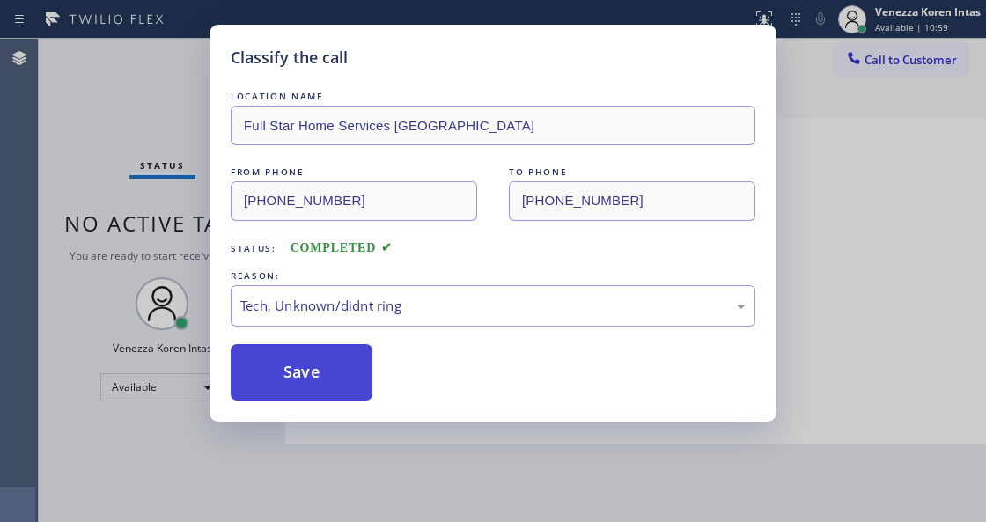
click at [327, 379] on button "Save" at bounding box center [302, 372] width 142 height 56
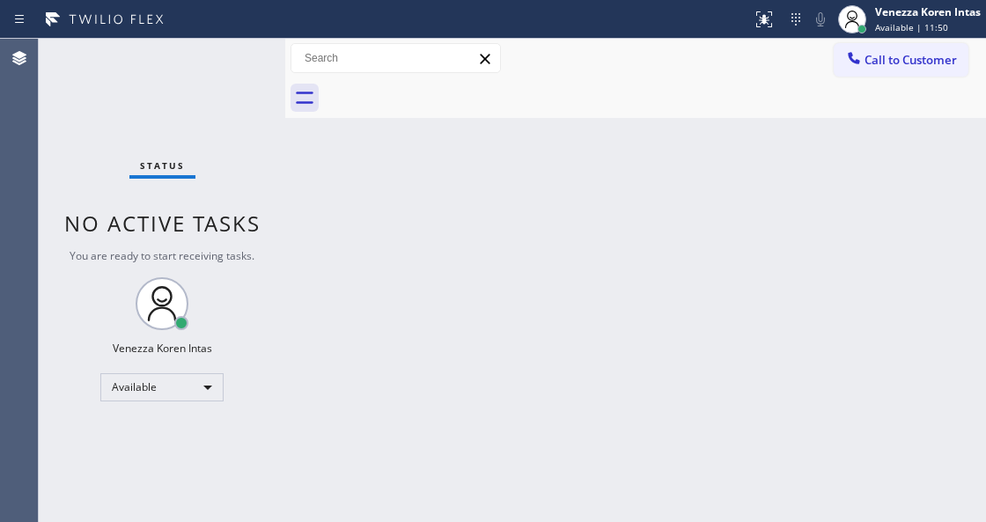
click at [574, 308] on div "Back to Dashboard Change Sender ID Customers Technicians Select a contact Outbo…" at bounding box center [635, 280] width 701 height 483
click at [21, 131] on div "Agent Desktop" at bounding box center [19, 280] width 38 height 483
drag, startPoint x: 208, startPoint y: 97, endPoint x: 218, endPoint y: 110, distance: 16.9
click at [208, 97] on div "Status No active tasks You are ready to start receiving tasks. Venezza Koren In…" at bounding box center [162, 280] width 246 height 483
click at [371, 513] on div "Back to Dashboard Change Sender ID Customers Technicians Select a contact Outbo…" at bounding box center [635, 280] width 701 height 483
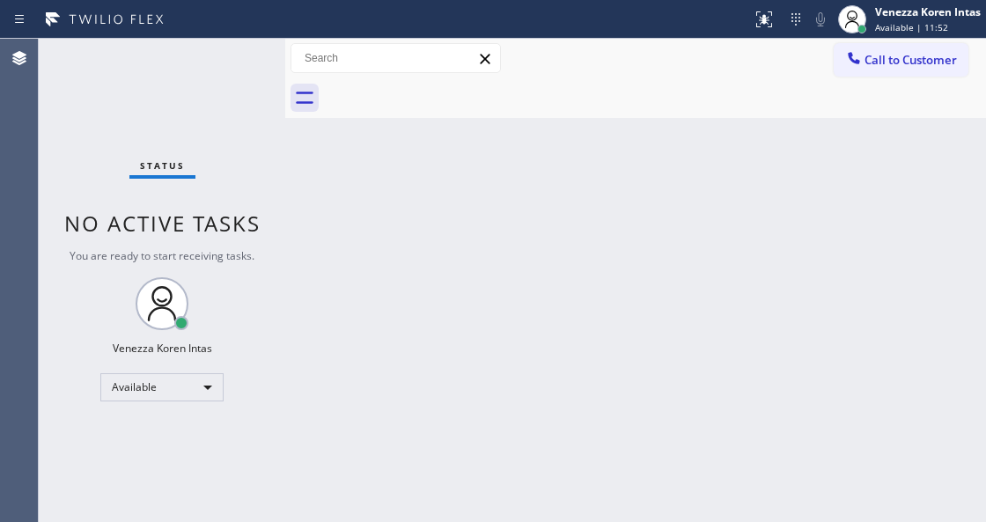
click at [371, 521] on html "Status report No issues detected If you experience an issue, please download th…" at bounding box center [493, 261] width 986 height 522
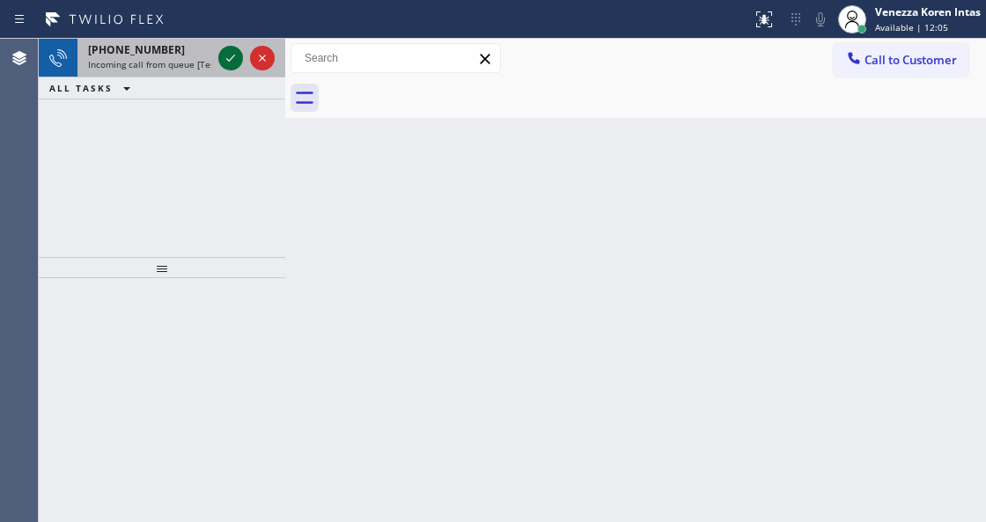
click at [239, 56] on icon at bounding box center [230, 58] width 21 height 21
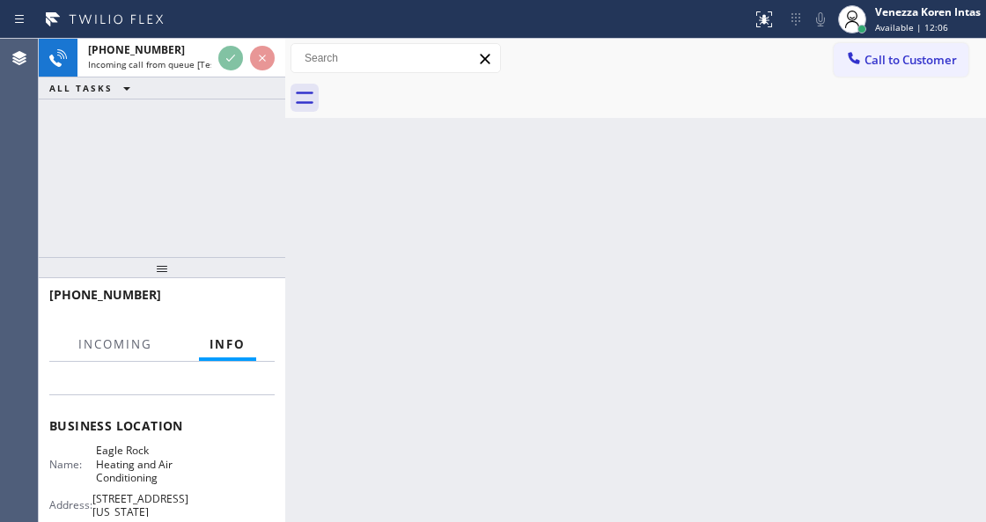
scroll to position [234, 0]
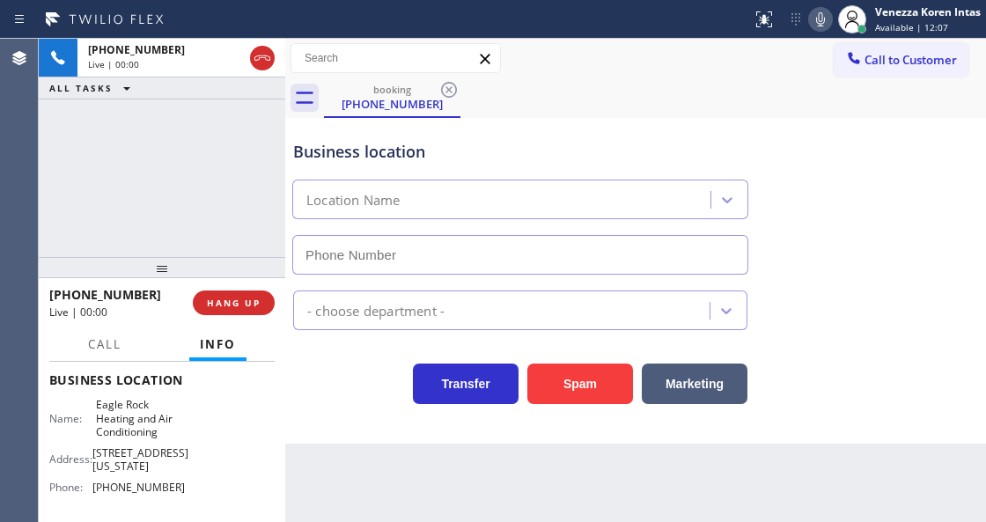
type input "[PHONE_NUMBER]"
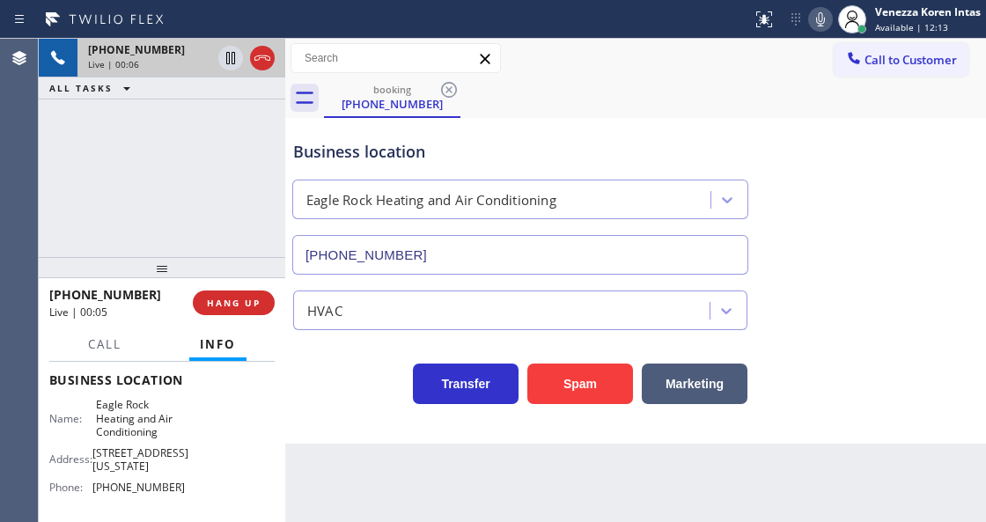
click at [259, 49] on icon at bounding box center [262, 58] width 21 height 21
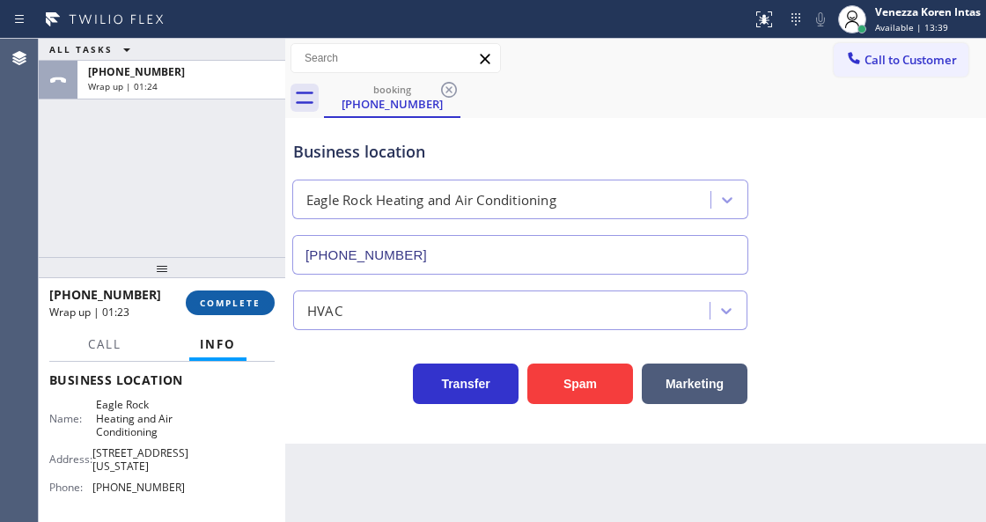
click at [234, 299] on span "COMPLETE" at bounding box center [230, 303] width 61 height 12
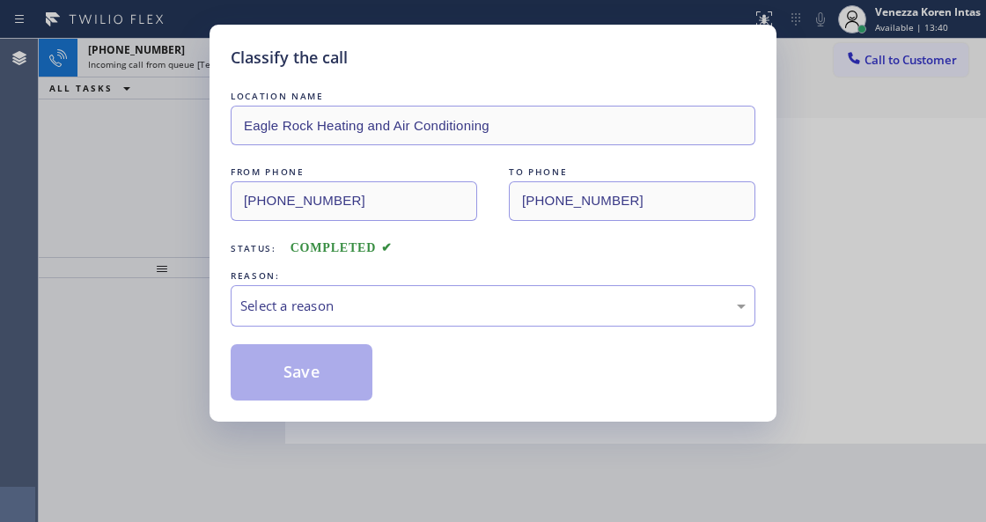
click at [352, 306] on div "Select a reason" at bounding box center [492, 306] width 505 height 20
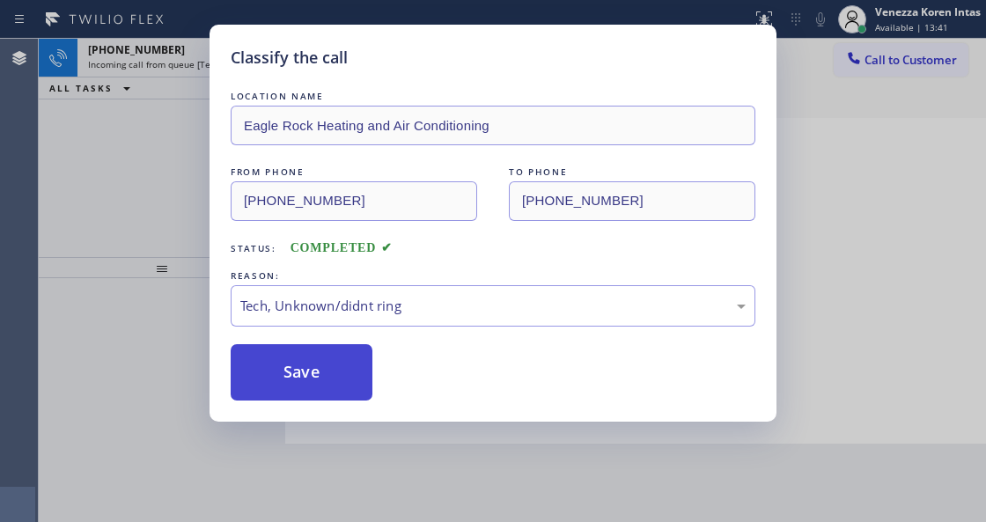
click at [327, 371] on button "Save" at bounding box center [302, 372] width 142 height 56
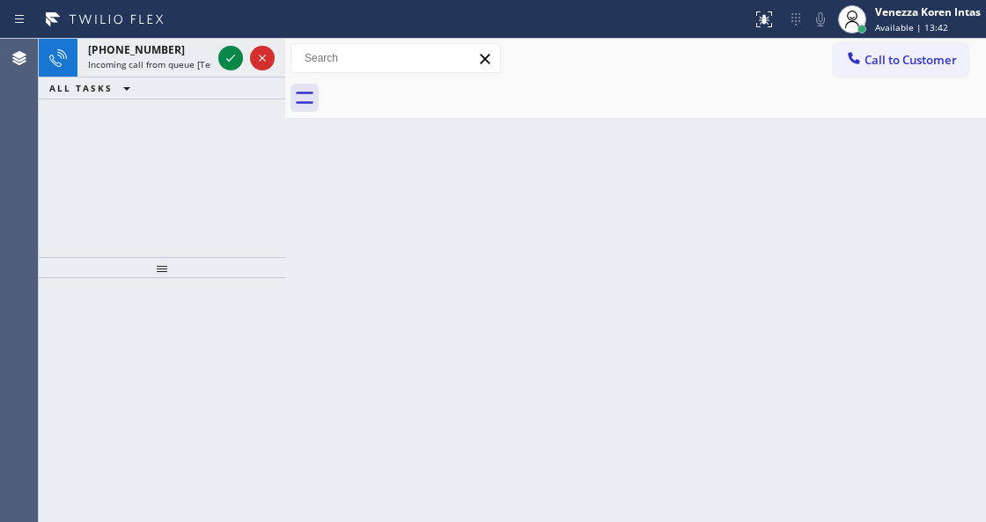
click at [163, 48] on div "[PHONE_NUMBER]" at bounding box center [149, 49] width 123 height 15
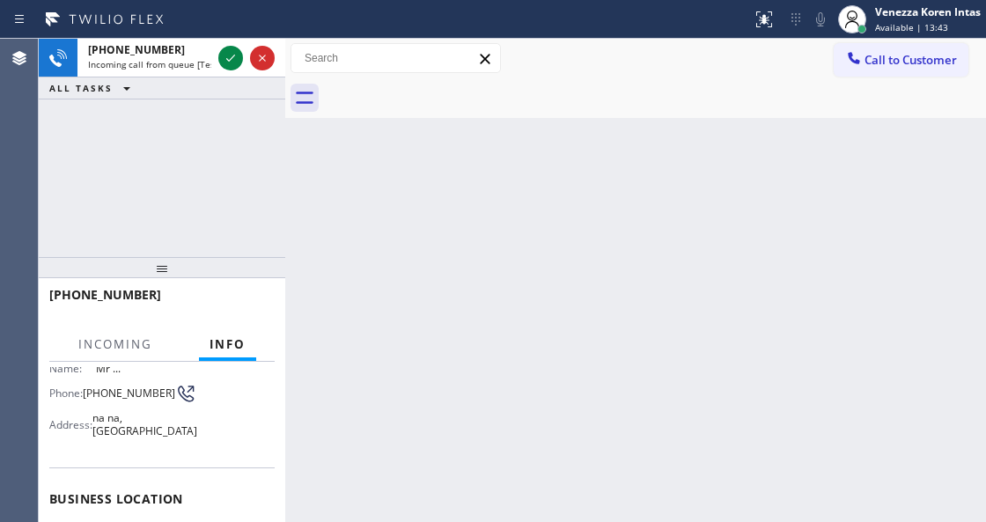
scroll to position [234, 0]
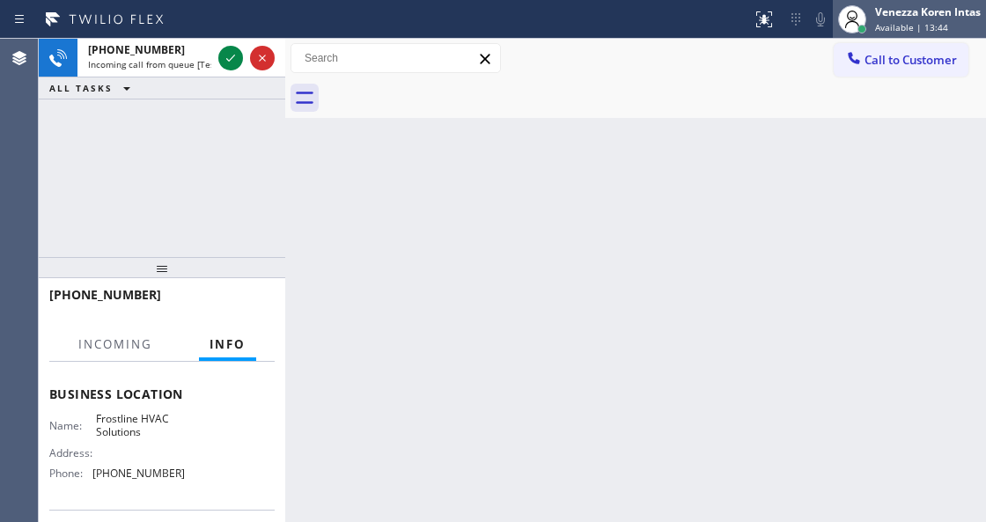
click at [879, 20] on div "Venezza Koren Intas Available | 13:44" at bounding box center [929, 19] width 114 height 31
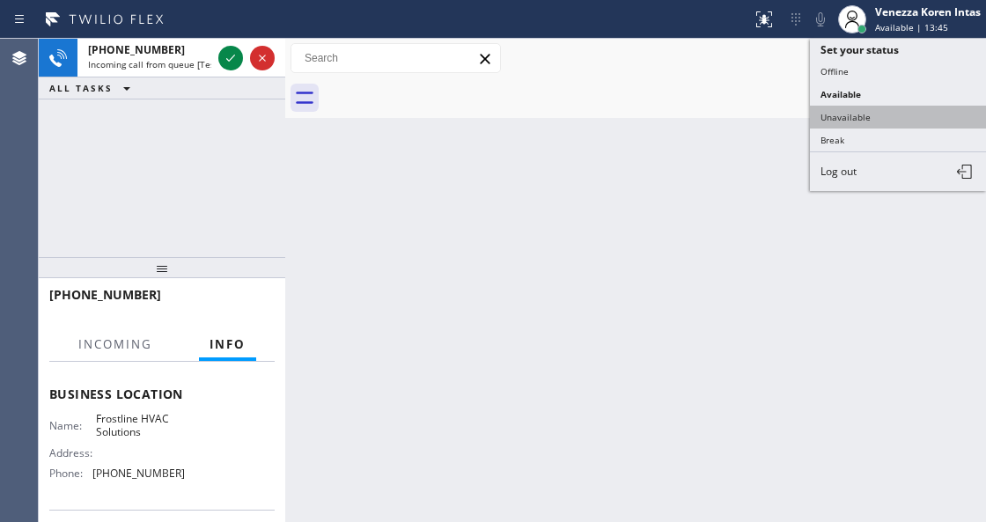
click at [864, 110] on button "Unavailable" at bounding box center [898, 117] width 176 height 23
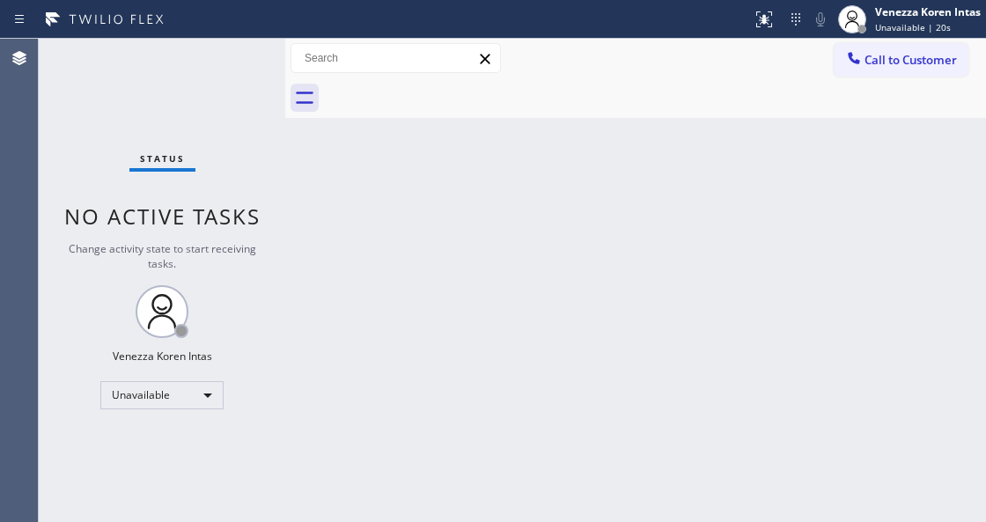
click at [679, 161] on div "Back to Dashboard Change Sender ID Customers Technicians Select a contact Outbo…" at bounding box center [635, 280] width 701 height 483
click at [354, 199] on div "Back to Dashboard Change Sender ID Customers Technicians Select a contact Outbo…" at bounding box center [635, 280] width 701 height 483
click at [178, 392] on div "Unavailable" at bounding box center [161, 395] width 123 height 28
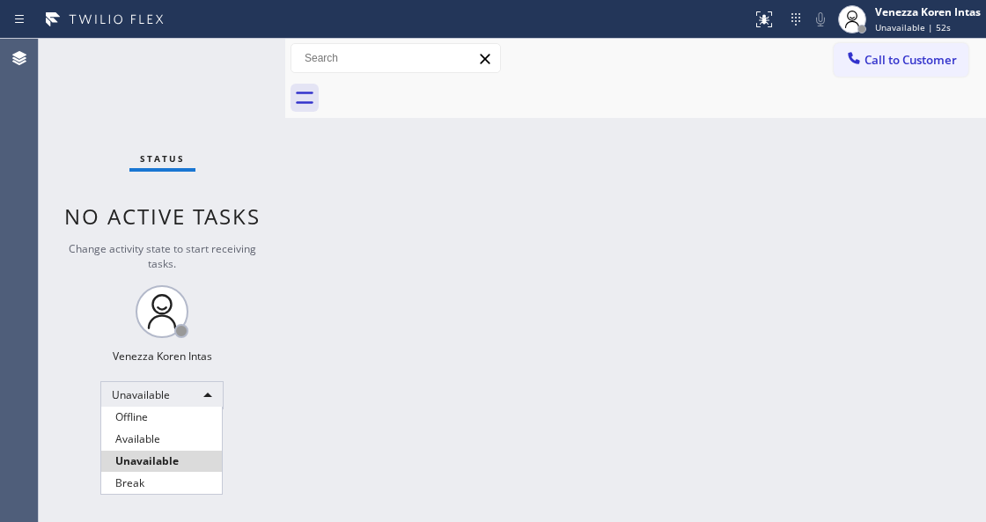
click at [169, 433] on li "Available" at bounding box center [161, 439] width 121 height 21
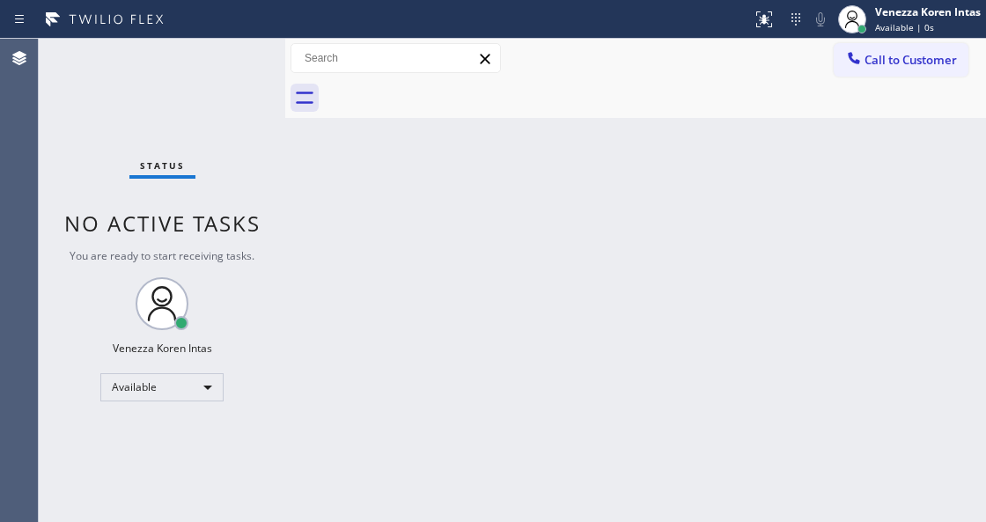
click at [220, 70] on div "Status No active tasks You are ready to start receiving tasks. Venezza Koren In…" at bounding box center [162, 280] width 246 height 483
click at [285, 177] on div at bounding box center [285, 280] width 0 height 483
click at [232, 69] on div "Status No active tasks You are ready to start receiving tasks. Venezza Koren In…" at bounding box center [162, 280] width 246 height 483
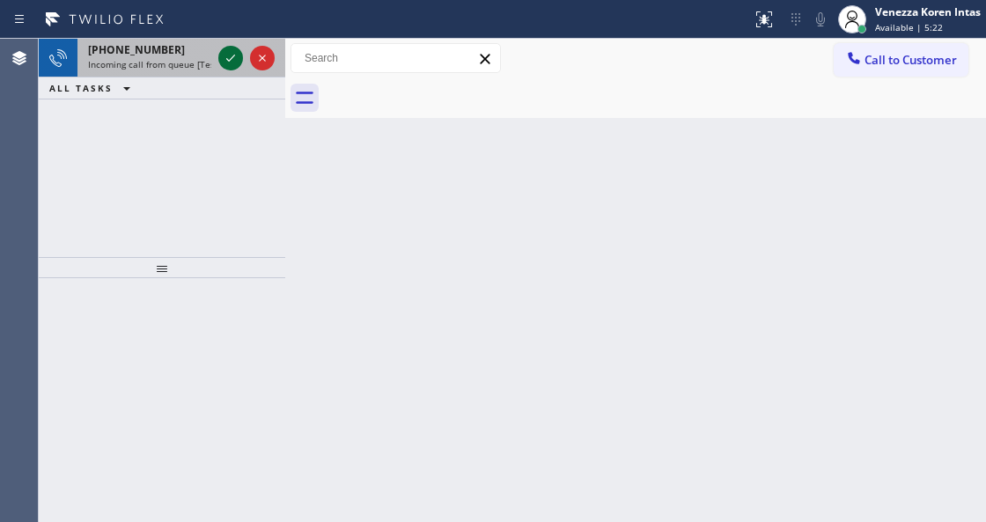
click at [226, 58] on icon at bounding box center [230, 58] width 21 height 21
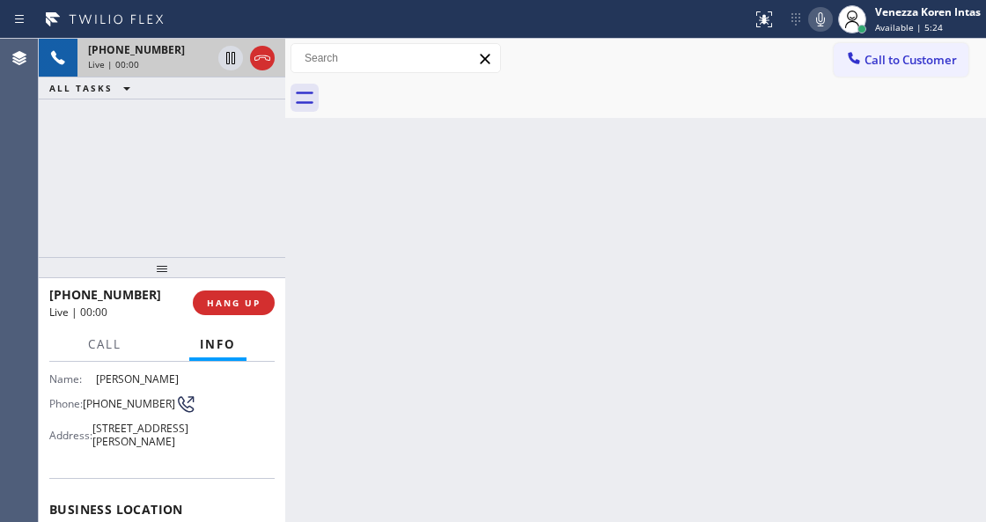
scroll to position [234, 0]
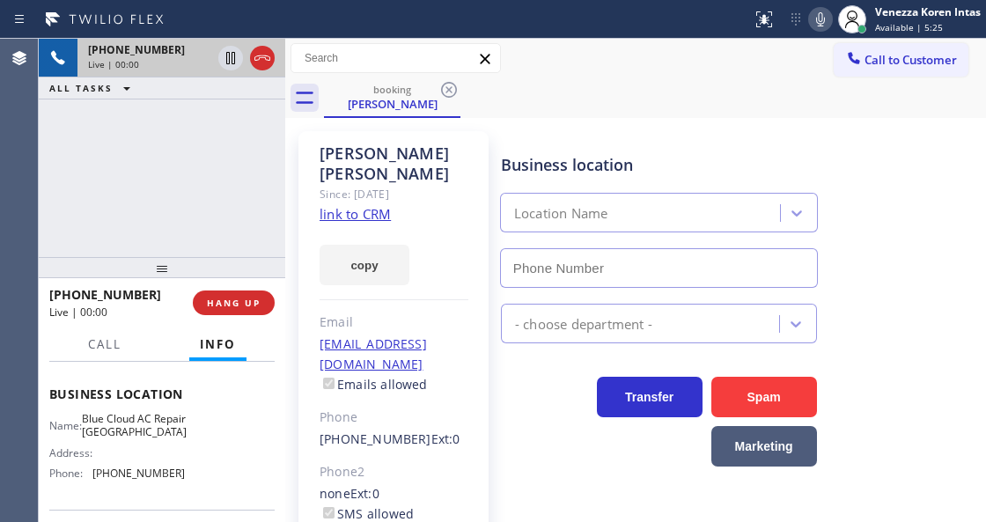
type input "[PHONE_NUMBER]"
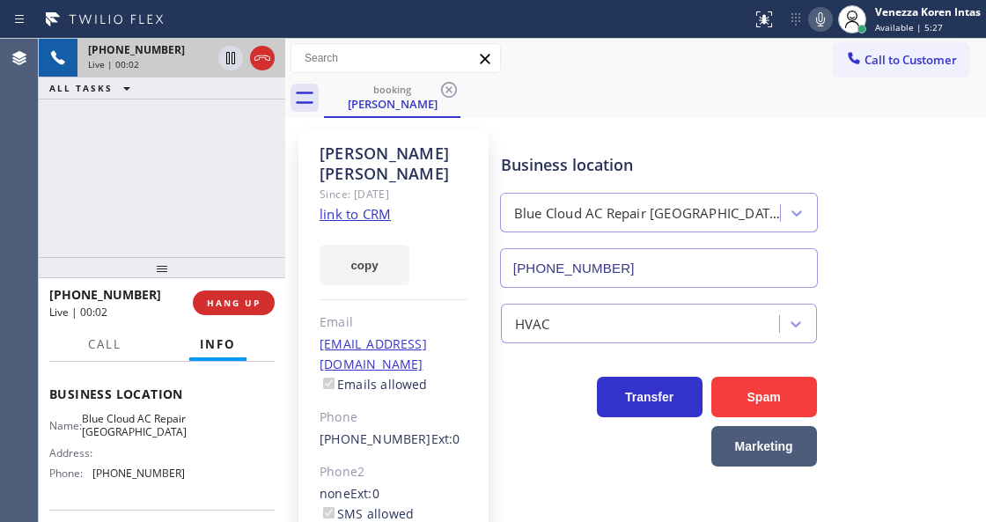
click at [369, 215] on link "link to CRM" at bounding box center [355, 214] width 71 height 18
click at [210, 216] on div "[PHONE_NUMBER] Live | 00:03 ALL TASKS ALL TASKS ACTIVE TASKS TASKS IN WRAP UP" at bounding box center [162, 148] width 246 height 218
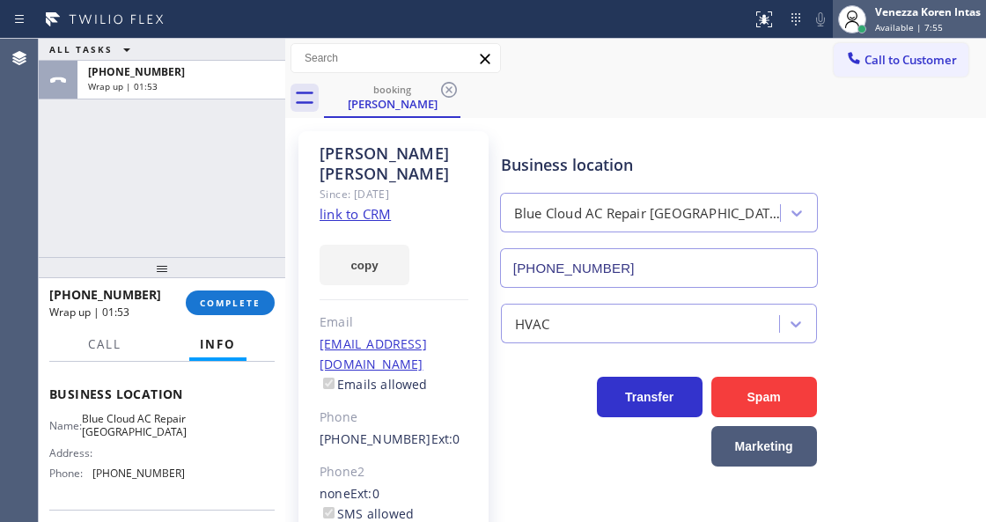
click at [923, 30] on span "Available | 7:55" at bounding box center [909, 27] width 68 height 12
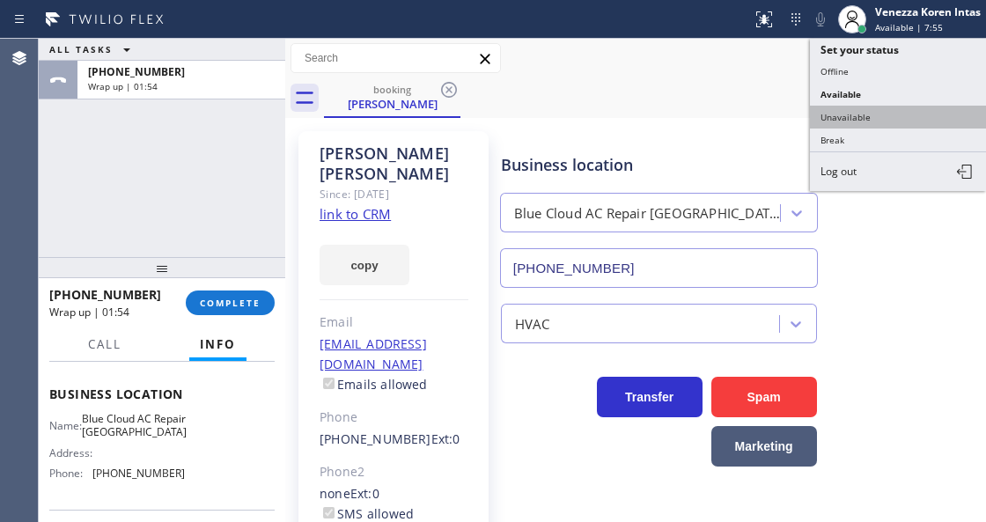
click at [885, 118] on button "Unavailable" at bounding box center [898, 117] width 176 height 23
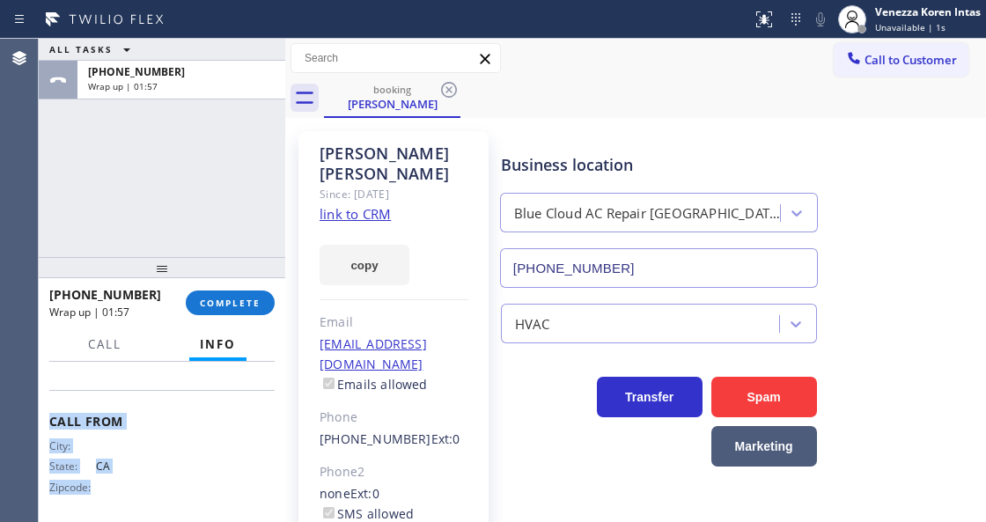
scroll to position [387, 0]
drag, startPoint x: 46, startPoint y: 386, endPoint x: 220, endPoint y: 379, distance: 174.4
click at [220, 379] on div "Context Queue: [Test] All Priority: 2 Customer Name: [PERSON_NAME] Phone: [PHON…" at bounding box center [162, 441] width 246 height 159
copy div "Name: [PERSON_NAME] Phone: [PHONE_NUMBER] Address: [STREET_ADDRESS][PERSON_NAME…"
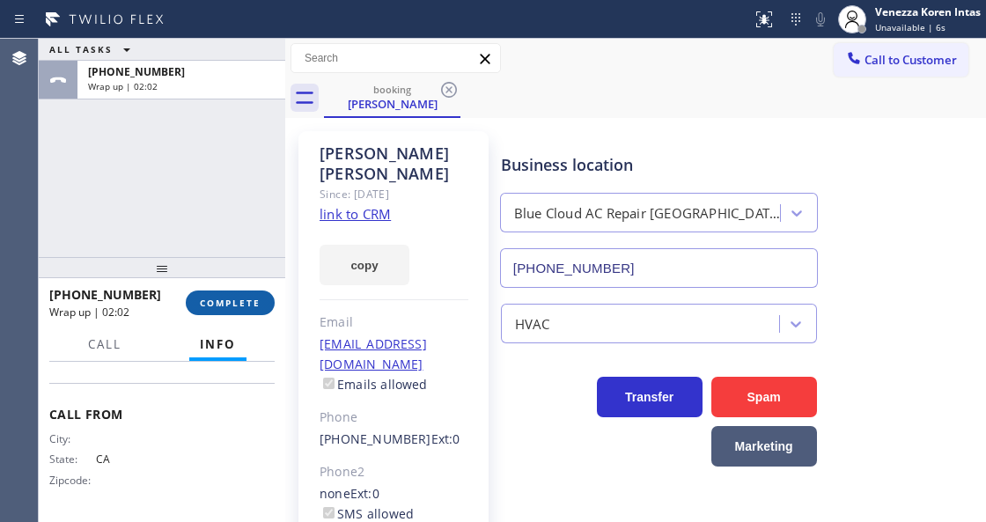
click at [268, 298] on button "COMPLETE" at bounding box center [230, 303] width 89 height 25
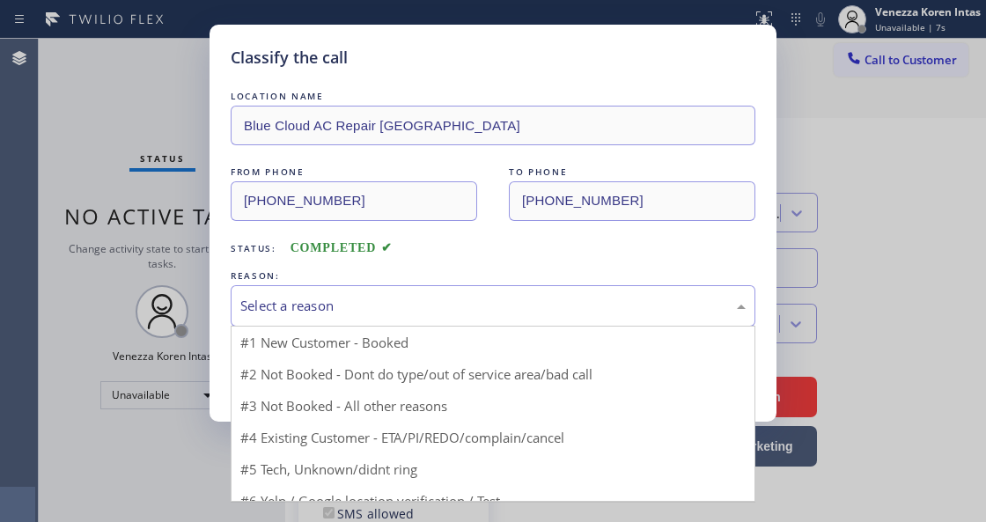
click at [416, 313] on div "Select a reason" at bounding box center [492, 306] width 505 height 20
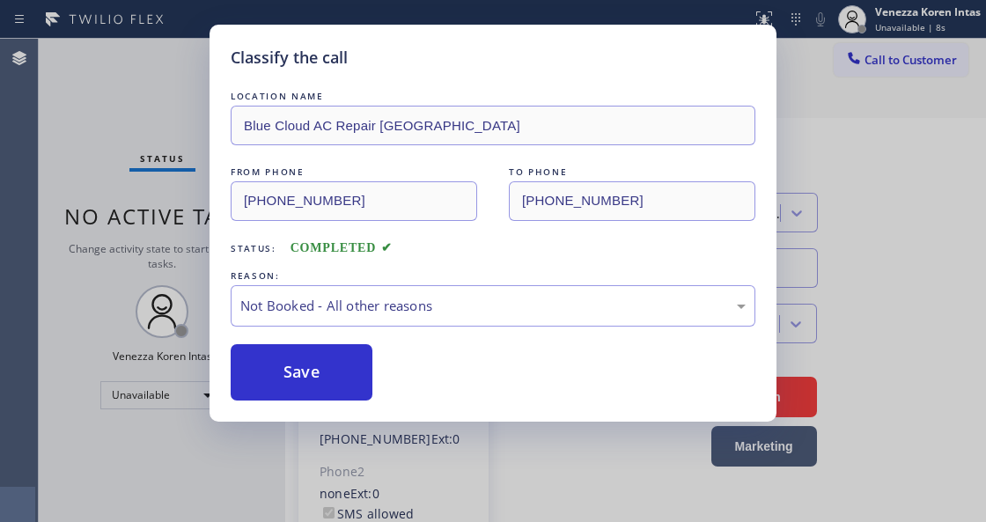
click at [377, 375] on div "Save" at bounding box center [493, 372] width 525 height 56
click at [346, 377] on button "Save" at bounding box center [302, 372] width 142 height 56
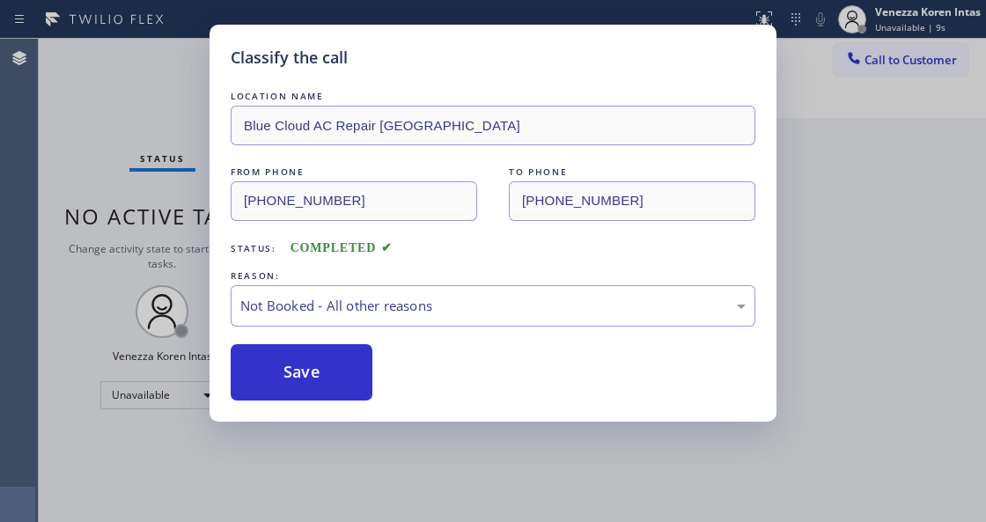
click at [884, 16] on div "Venezza Koren Intas" at bounding box center [928, 11] width 106 height 15
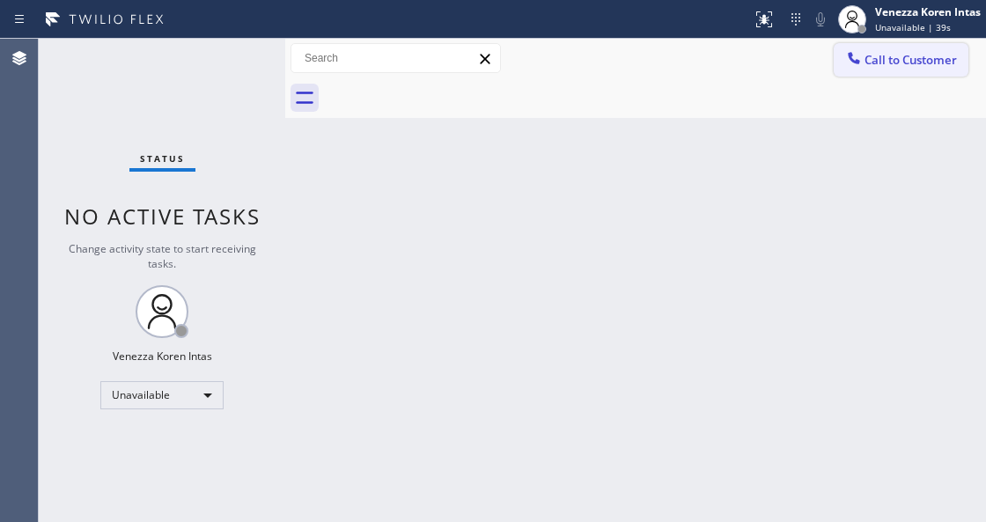
click at [886, 59] on span "Call to Customer" at bounding box center [910, 60] width 92 height 16
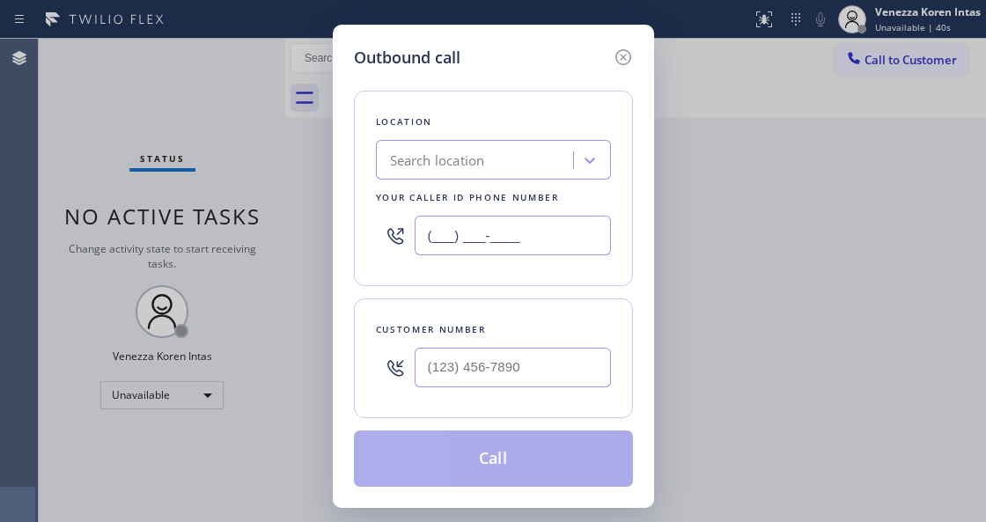
click at [558, 245] on input "(___) ___-____" at bounding box center [513, 236] width 196 height 40
paste input "510) 694-8202"
type input "[PHONE_NUMBER]"
click at [502, 393] on div at bounding box center [513, 367] width 196 height 57
click at [509, 378] on input "(___) ___-____" at bounding box center [513, 368] width 196 height 40
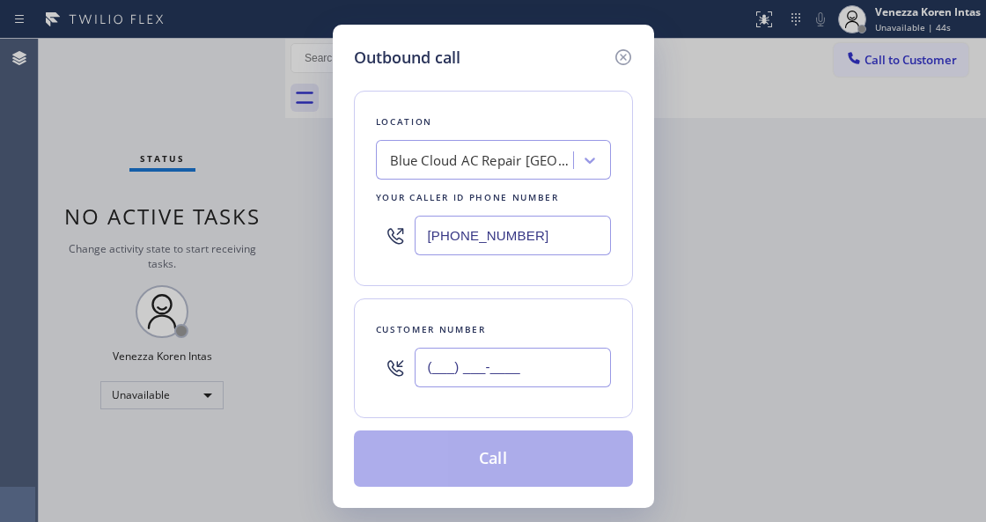
paste input "510) 753-9512"
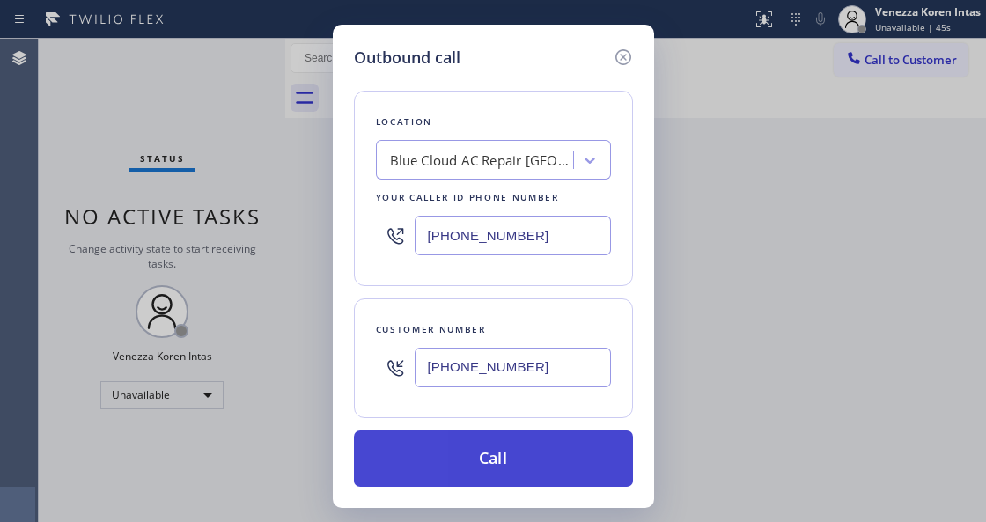
type input "[PHONE_NUMBER]"
click at [533, 446] on button "Call" at bounding box center [493, 458] width 279 height 56
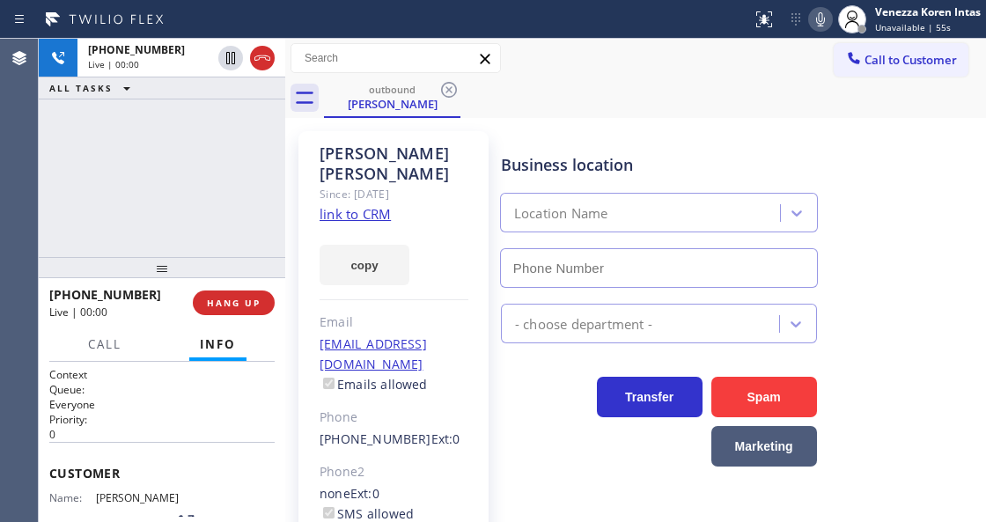
type input "[PHONE_NUMBER]"
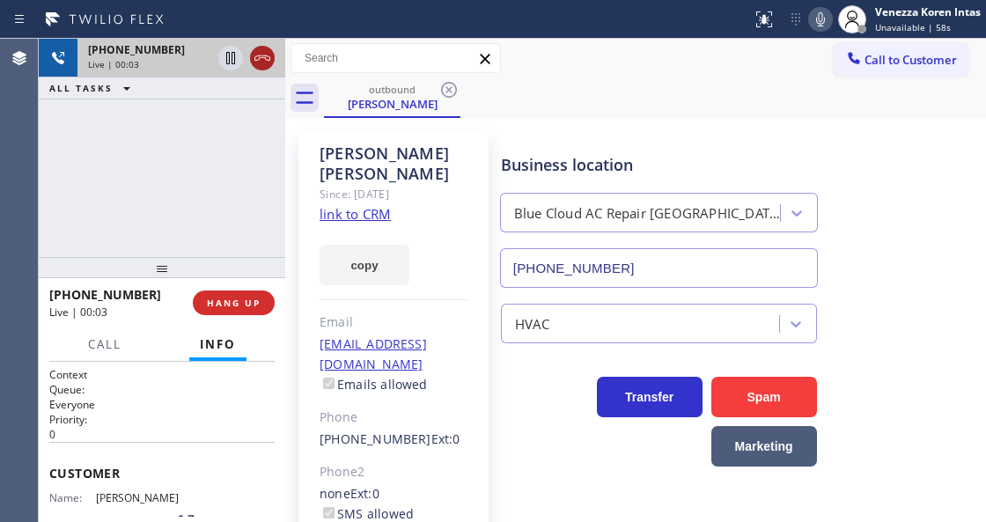
click at [261, 56] on icon at bounding box center [262, 58] width 21 height 21
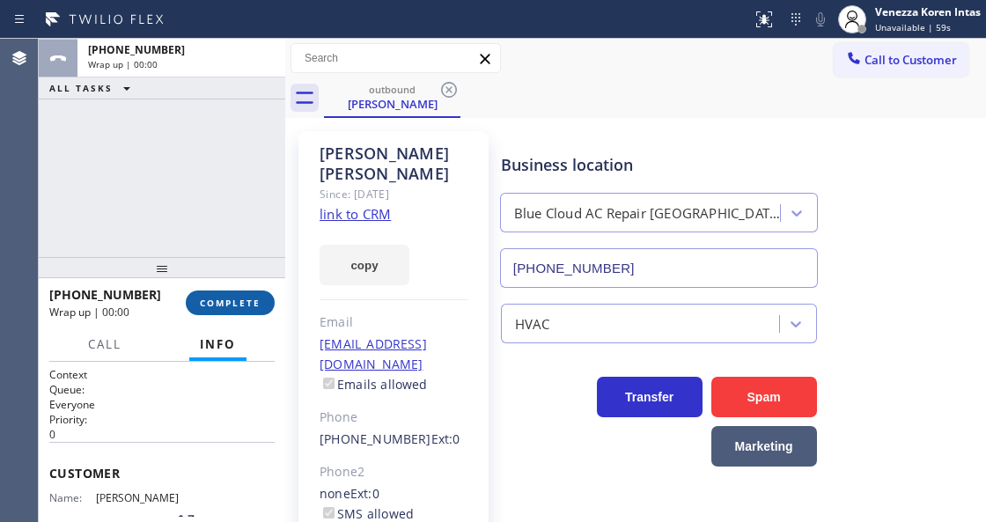
click at [241, 301] on span "COMPLETE" at bounding box center [230, 303] width 61 height 12
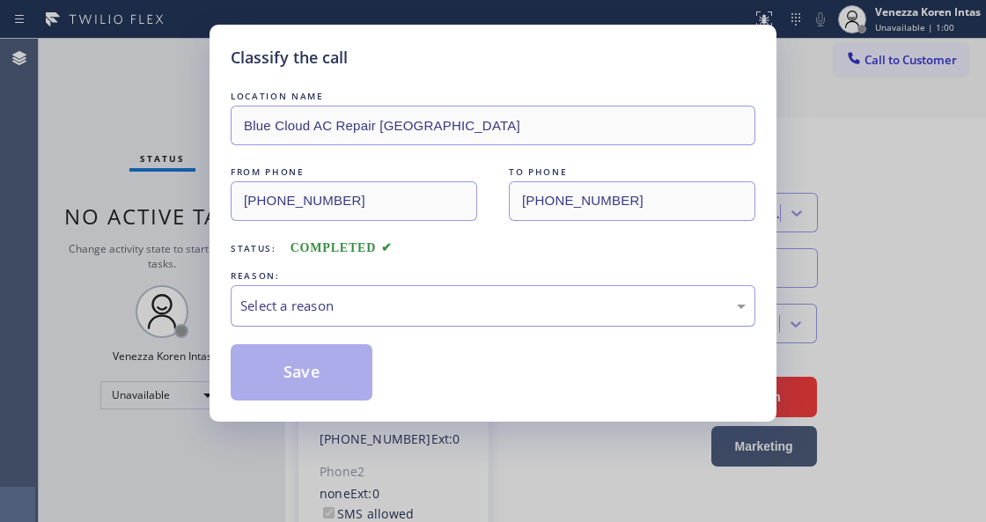
click at [407, 312] on div "Select a reason" at bounding box center [492, 306] width 505 height 20
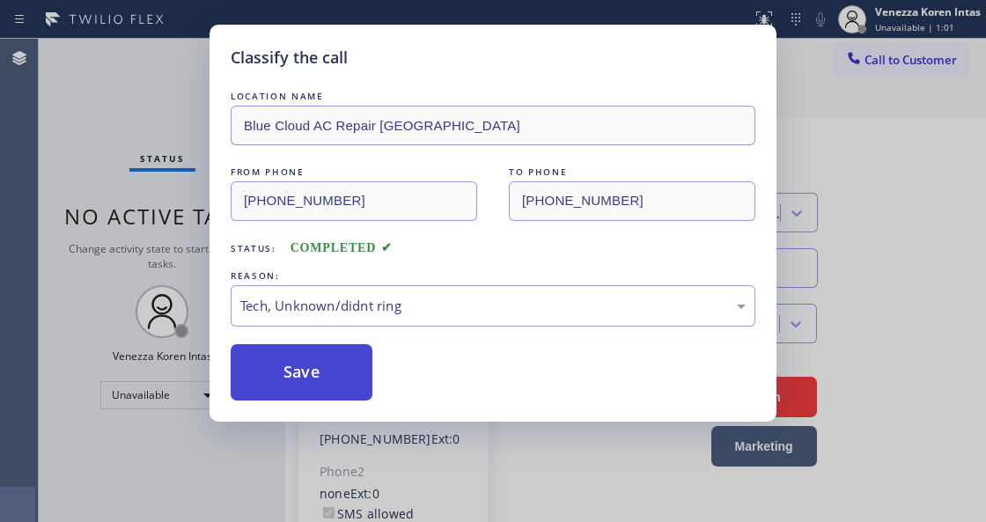
click at [341, 386] on button "Save" at bounding box center [302, 372] width 142 height 56
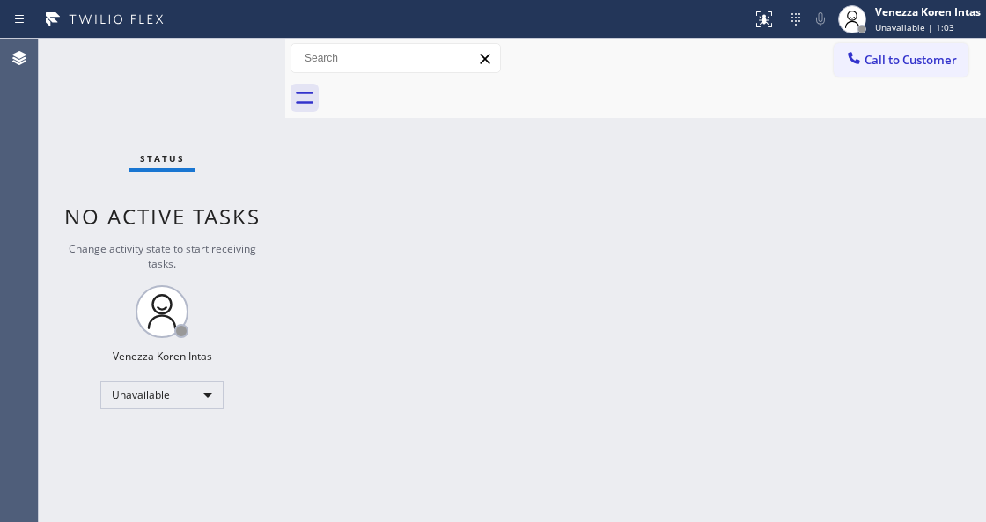
click at [201, 42] on div "Status No active tasks Change activity state to start receiving tasks. Venezza …" at bounding box center [162, 280] width 246 height 483
click at [896, 7] on div "Venezza Koren Intas" at bounding box center [928, 11] width 106 height 15
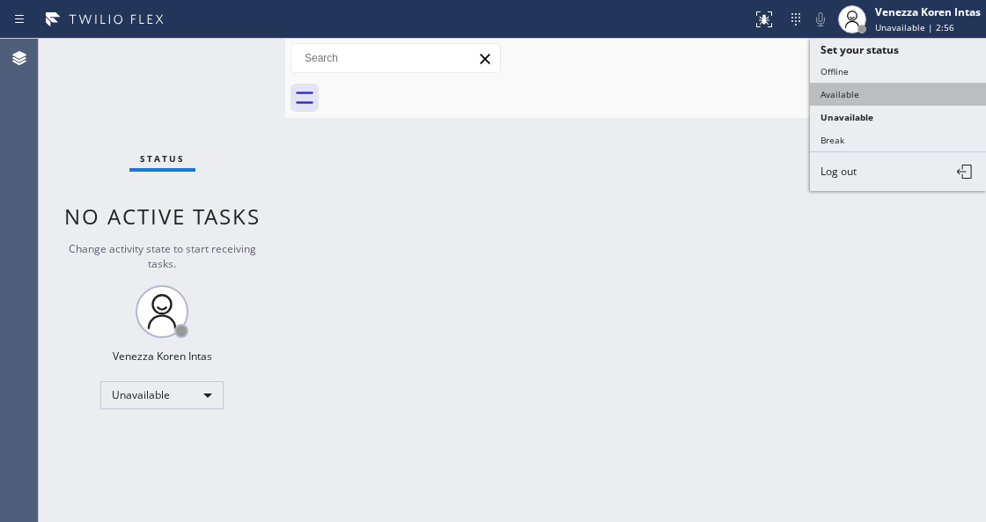
click at [895, 87] on button "Available" at bounding box center [898, 94] width 176 height 23
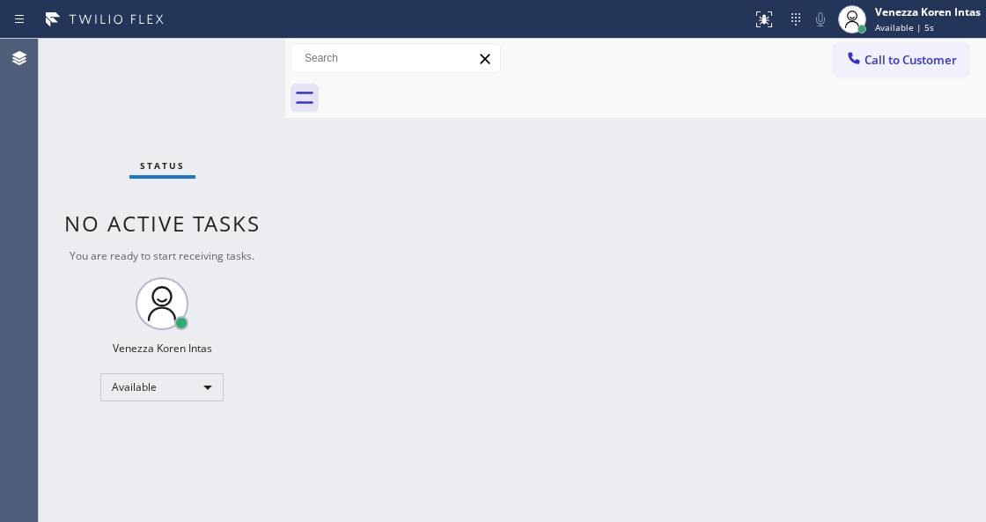
click at [255, 70] on div "Status No active tasks You are ready to start receiving tasks. Venezza Koren In…" at bounding box center [162, 280] width 246 height 483
click at [194, 59] on div "Status No active tasks You are ready to start receiving tasks. Venezza Koren In…" at bounding box center [162, 280] width 246 height 483
click at [195, 51] on div "Status No active tasks You are ready to start receiving tasks. Venezza Koren In…" at bounding box center [162, 280] width 246 height 483
click at [635, 239] on div "Back to Dashboard Change Sender ID Customers Technicians Select a contact Outbo…" at bounding box center [635, 280] width 701 height 483
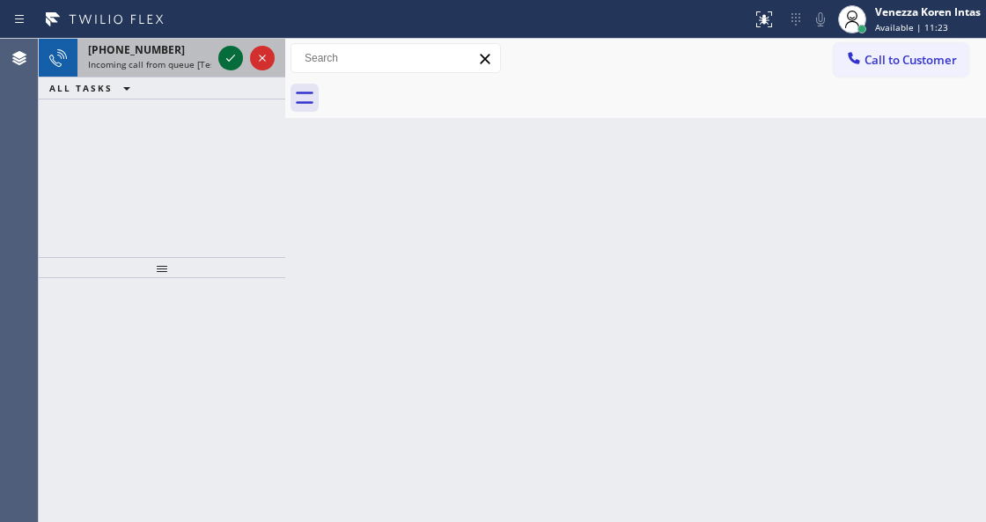
click at [223, 58] on icon at bounding box center [230, 58] width 21 height 21
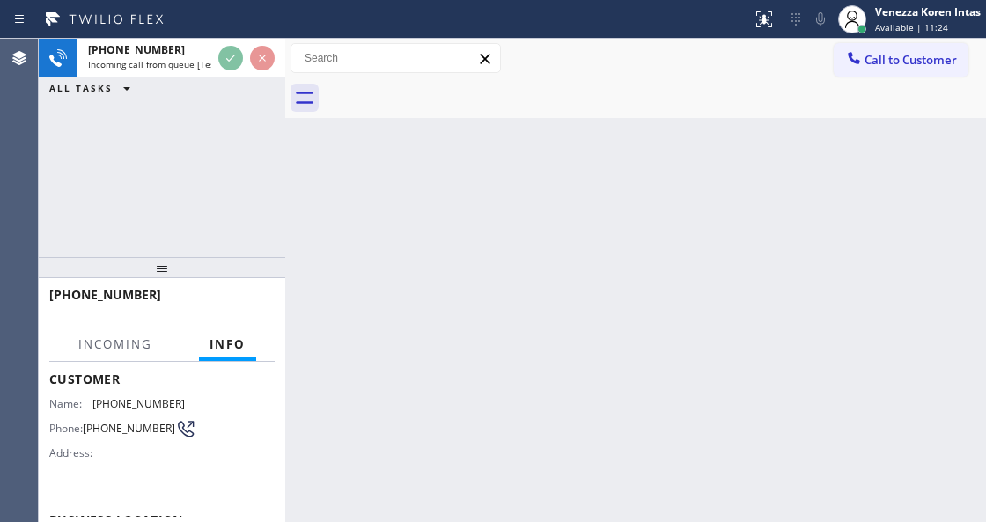
scroll to position [234, 0]
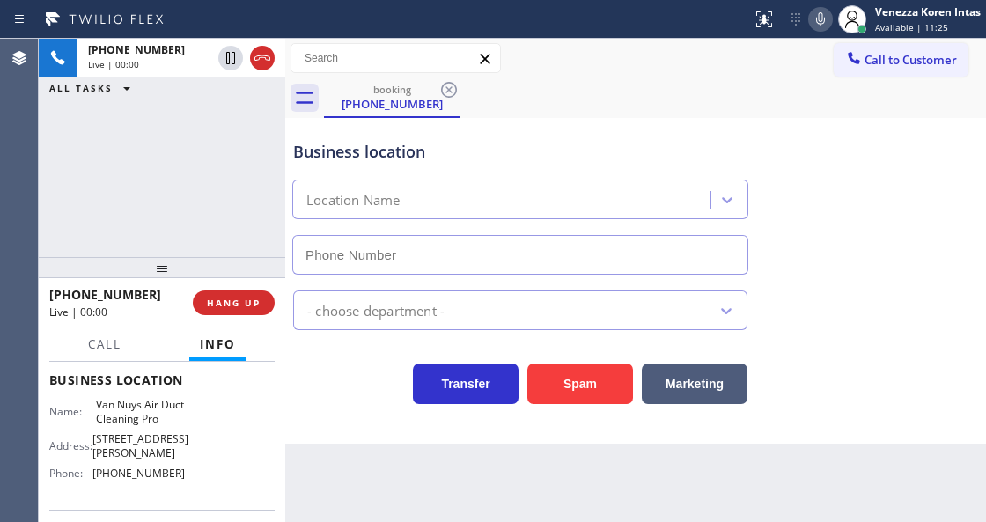
type input "[PHONE_NUMBER]"
click at [130, 131] on div "[PHONE_NUMBER] Live | 00:01 ALL TASKS ALL TASKS ACTIVE TASKS TASKS IN WRAP UP" at bounding box center [162, 148] width 246 height 218
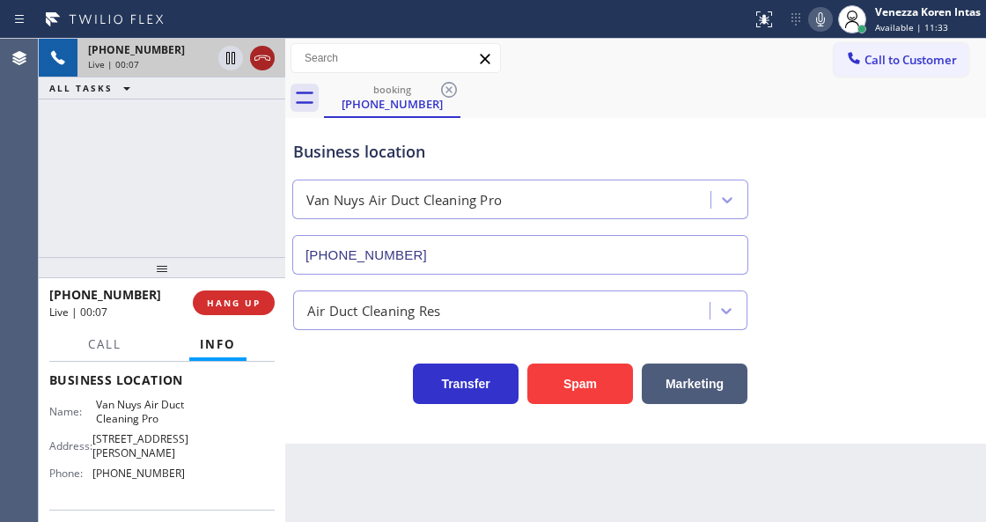
click at [263, 65] on icon at bounding box center [262, 58] width 21 height 21
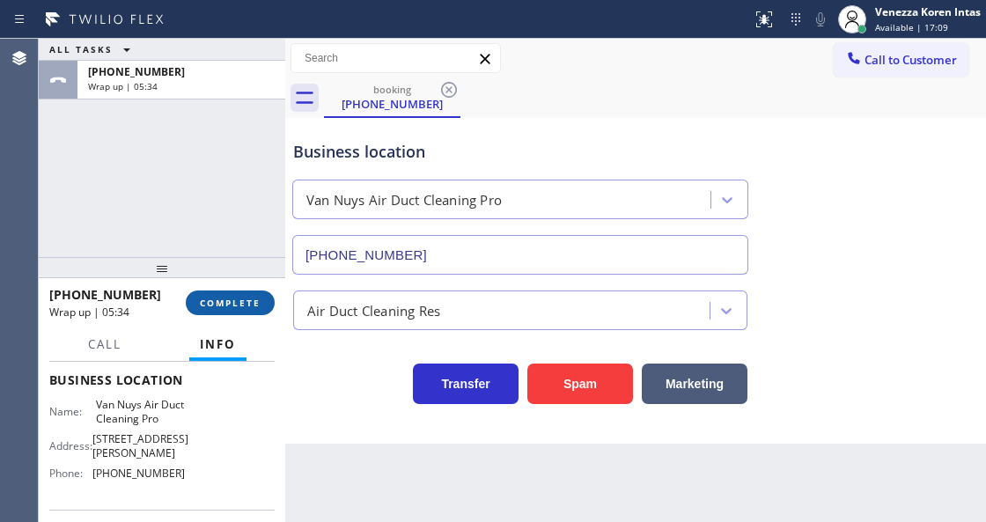
click at [243, 313] on button "COMPLETE" at bounding box center [230, 303] width 89 height 25
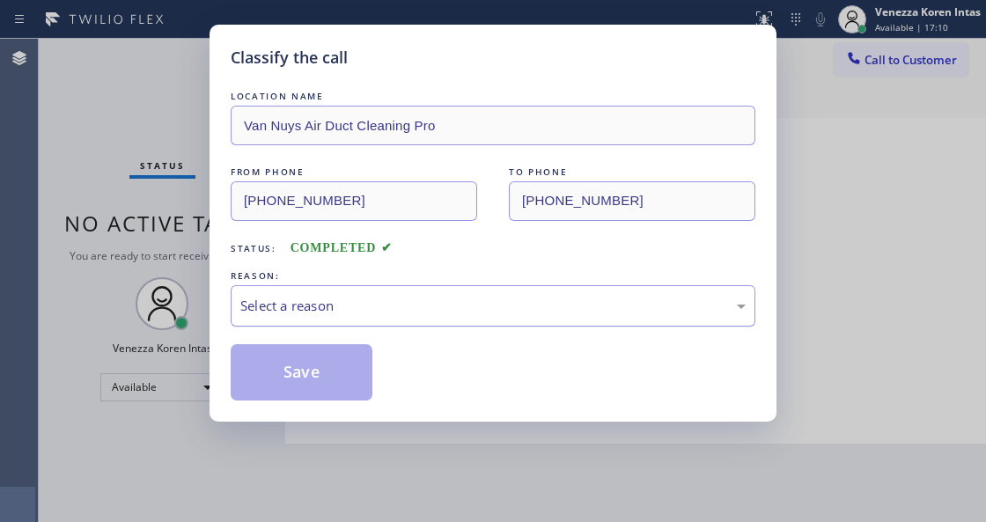
drag, startPoint x: 391, startPoint y: 312, endPoint x: 388, endPoint y: 324, distance: 12.6
click at [390, 312] on div "Select a reason" at bounding box center [492, 306] width 505 height 20
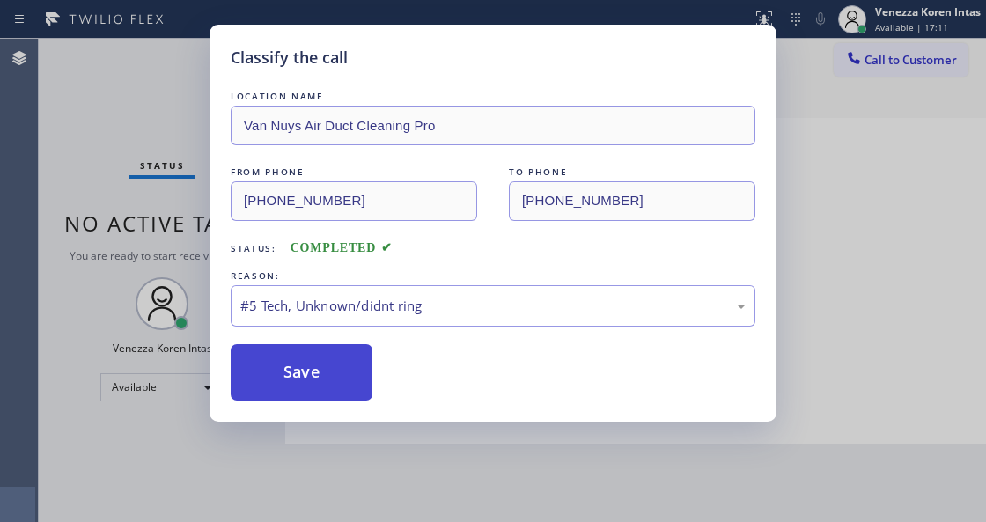
click at [335, 393] on button "Save" at bounding box center [302, 372] width 142 height 56
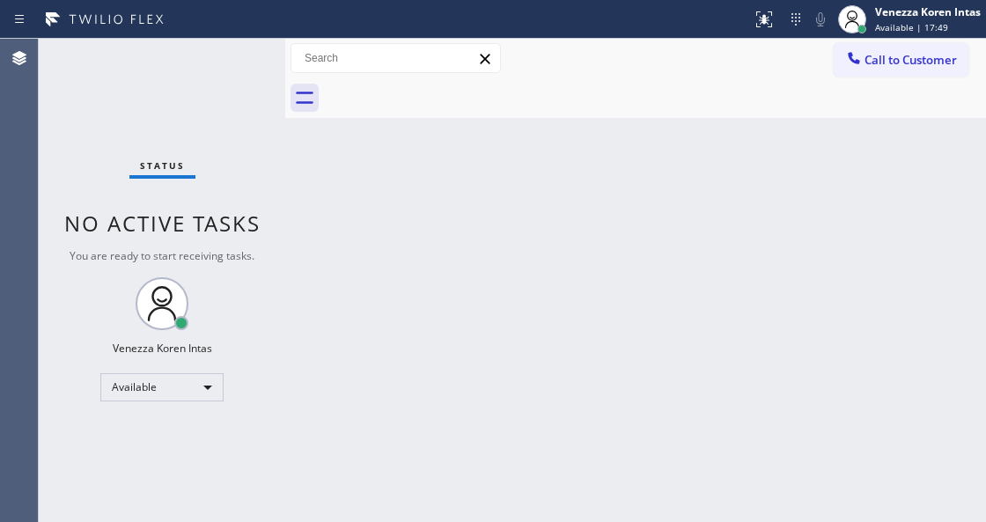
drag, startPoint x: 197, startPoint y: 191, endPoint x: 25, endPoint y: 172, distance: 173.6
click at [197, 191] on div "Status No active tasks You are ready to start receiving tasks. Venezza Koren In…" at bounding box center [162, 280] width 246 height 483
click at [239, 55] on div "Status No active tasks You are ready to start receiving tasks. Venezza Koren In…" at bounding box center [162, 280] width 246 height 483
click at [253, 72] on div "Status No active tasks You are ready to start receiving tasks. Venezza Koren In…" at bounding box center [162, 280] width 246 height 483
click at [242, 55] on div "Status No active tasks You are ready to start receiving tasks. Venezza Koren In…" at bounding box center [162, 280] width 246 height 483
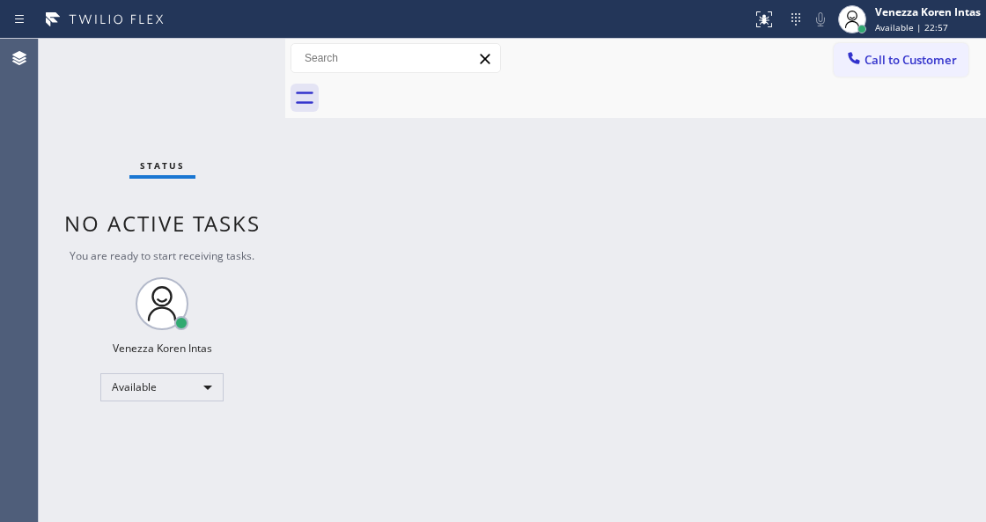
click at [242, 55] on div "Status No active tasks You are ready to start receiving tasks. Venezza Koren In…" at bounding box center [162, 280] width 246 height 483
click at [233, 72] on div "Status No active tasks You are ready to start receiving tasks. Venezza Koren In…" at bounding box center [162, 280] width 246 height 483
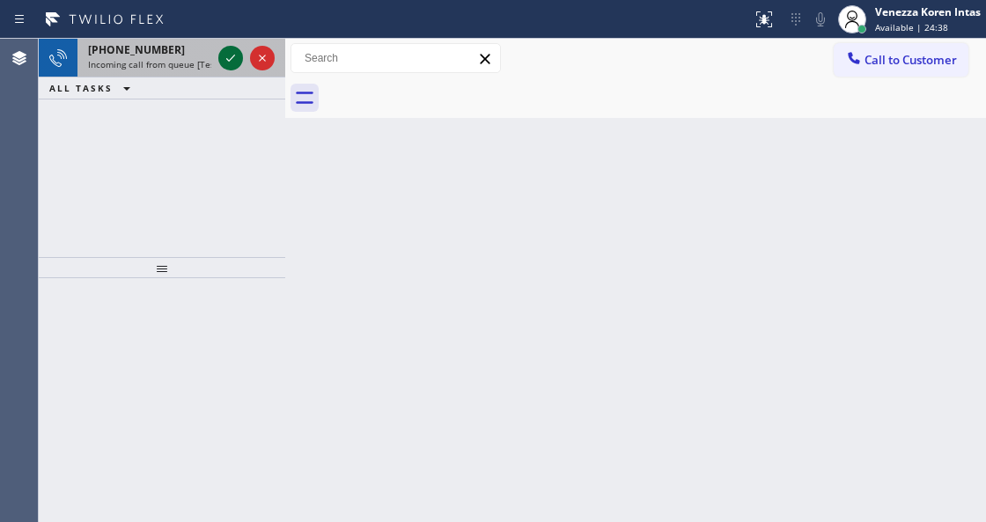
click at [232, 57] on icon at bounding box center [230, 58] width 9 height 7
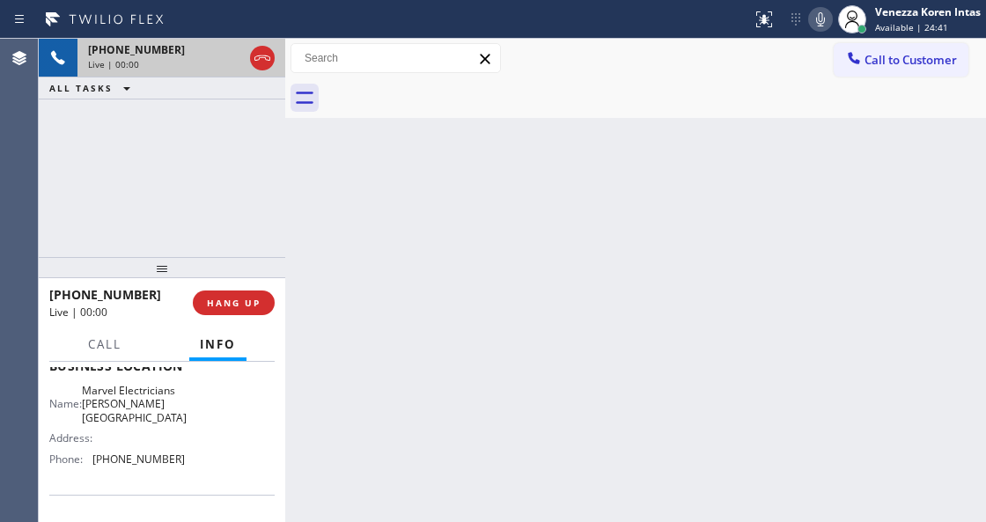
scroll to position [234, 0]
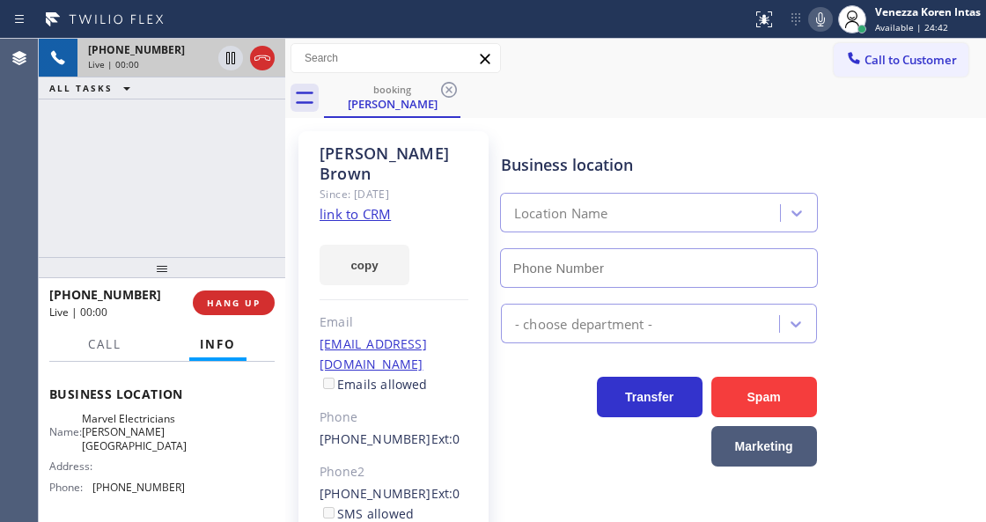
type input "[PHONE_NUMBER]"
click at [373, 205] on link "link to CRM" at bounding box center [355, 214] width 71 height 18
click at [820, 18] on icon at bounding box center [820, 19] width 9 height 14
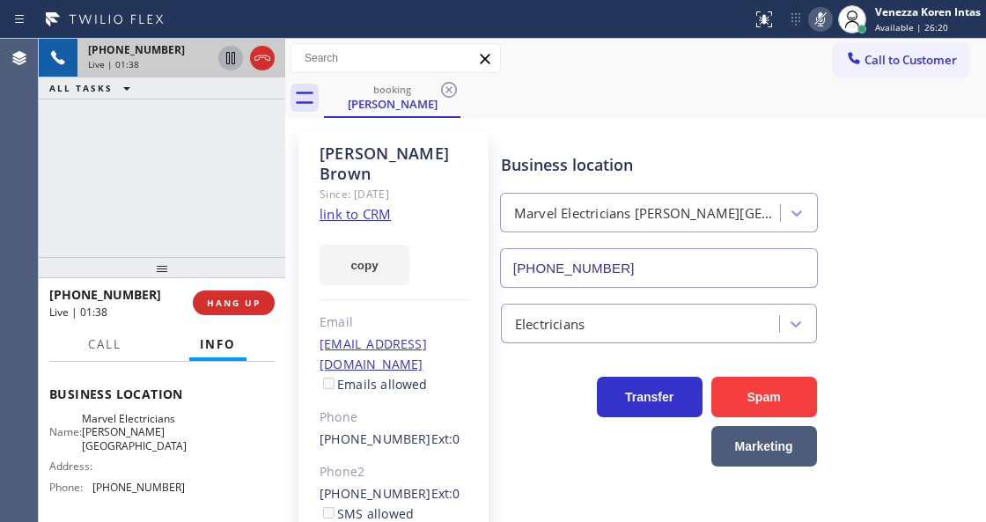
click at [226, 63] on icon at bounding box center [230, 58] width 9 height 12
click at [826, 20] on icon at bounding box center [820, 19] width 21 height 21
click at [234, 58] on icon at bounding box center [230, 58] width 12 height 12
click at [819, 23] on icon at bounding box center [820, 19] width 9 height 14
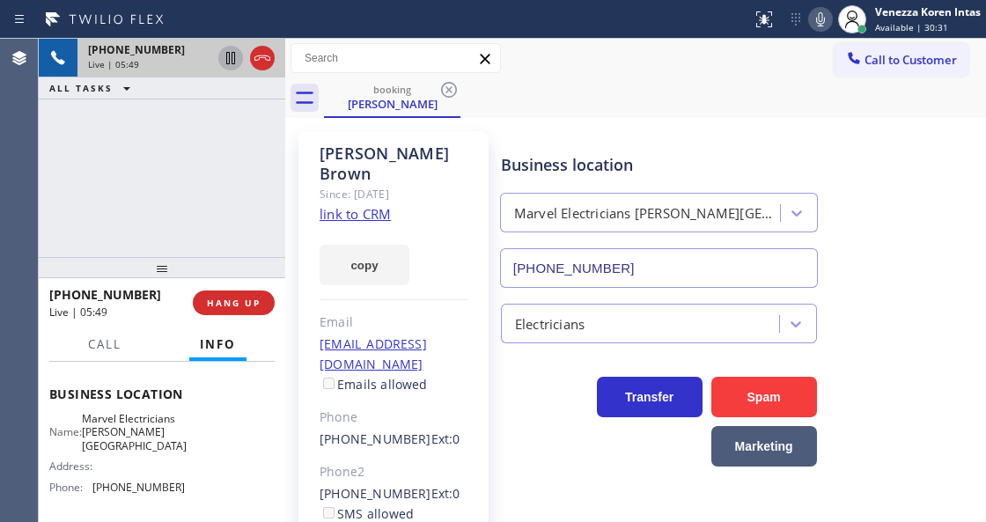
click at [812, 23] on icon at bounding box center [820, 19] width 21 height 21
click at [229, 57] on icon at bounding box center [230, 58] width 9 height 12
drag, startPoint x: 821, startPoint y: 21, endPoint x: 722, endPoint y: 47, distance: 102.7
click at [821, 21] on icon at bounding box center [820, 19] width 21 height 21
click at [232, 63] on icon at bounding box center [230, 58] width 12 height 12
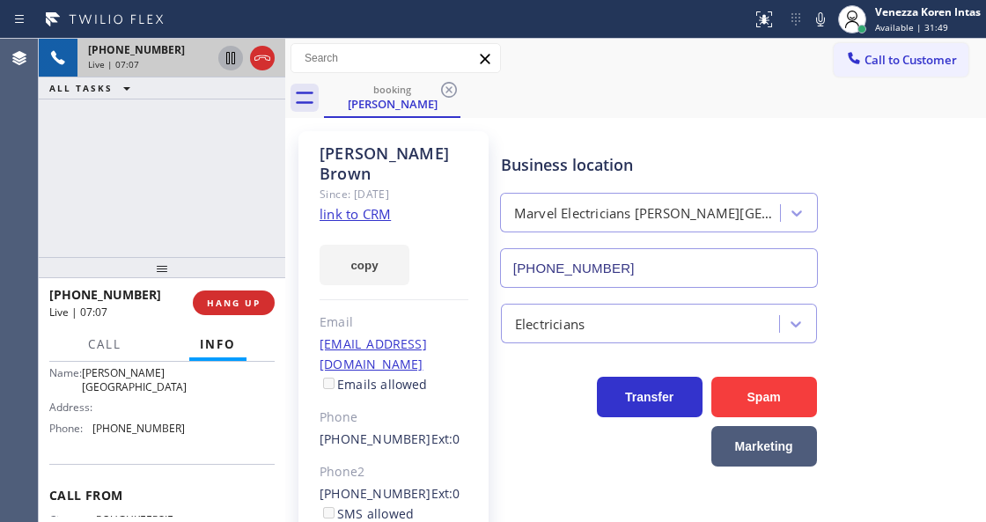
scroll to position [58, 0]
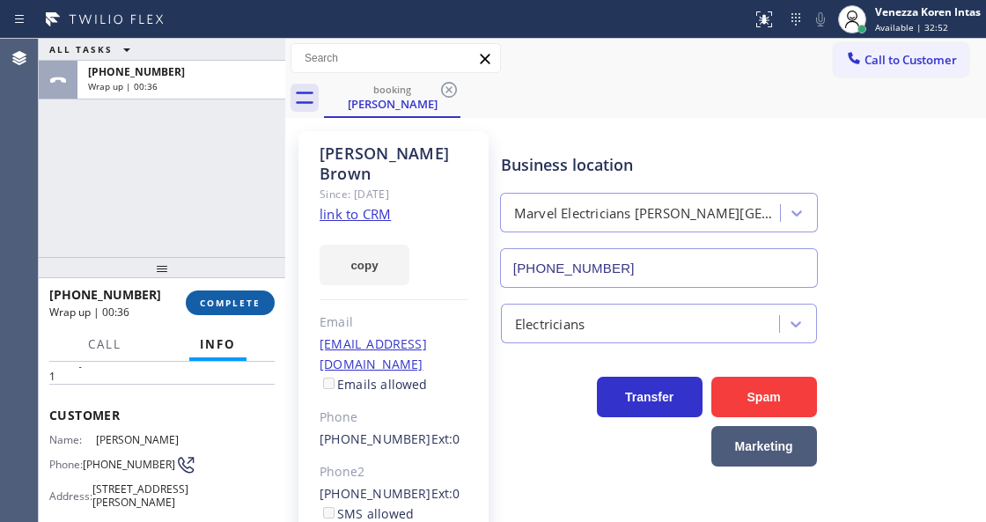
click at [246, 306] on span "COMPLETE" at bounding box center [230, 303] width 61 height 12
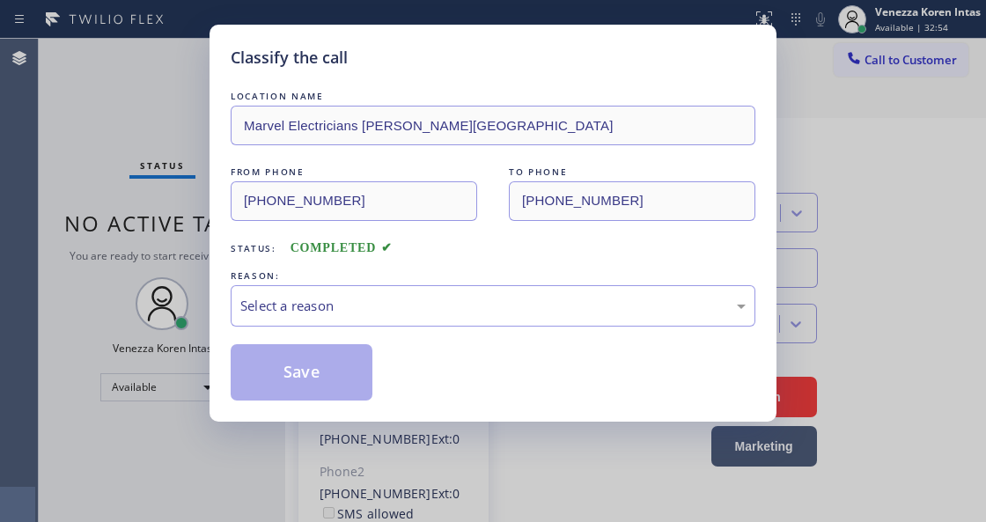
click at [393, 329] on div "LOCATION NAME Marvel Electricians [PERSON_NAME][GEOGRAPHIC_DATA] FROM PHONE [PH…" at bounding box center [493, 243] width 525 height 313
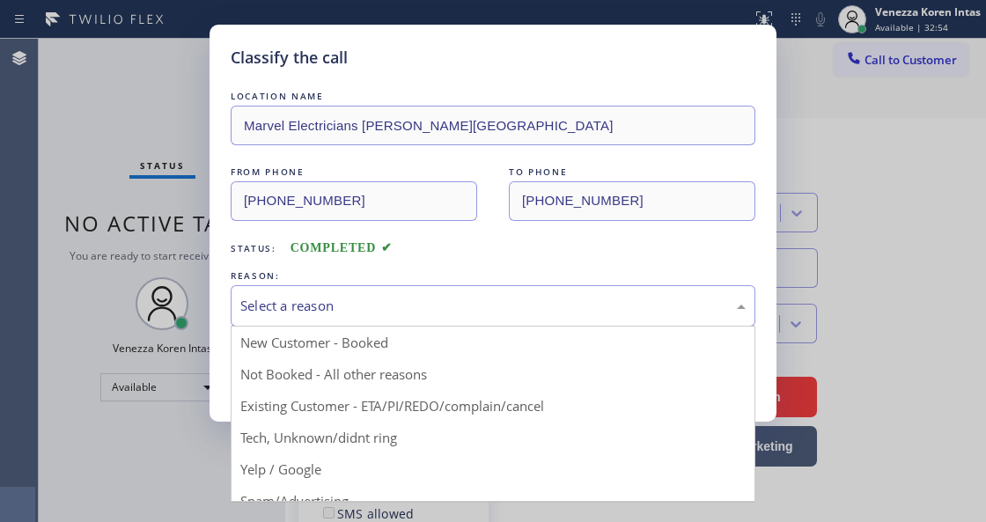
click at [392, 292] on div "Select a reason" at bounding box center [493, 305] width 525 height 41
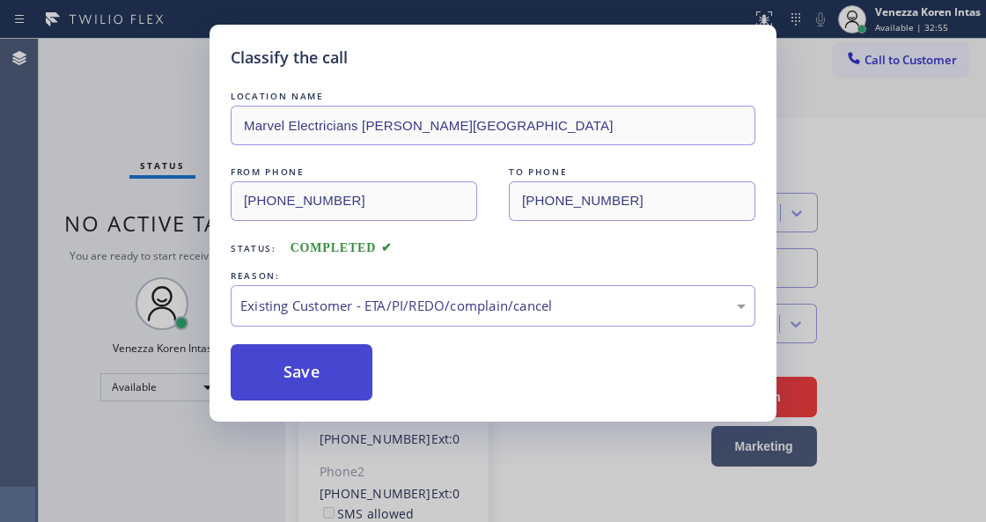
click at [319, 395] on button "Save" at bounding box center [302, 372] width 142 height 56
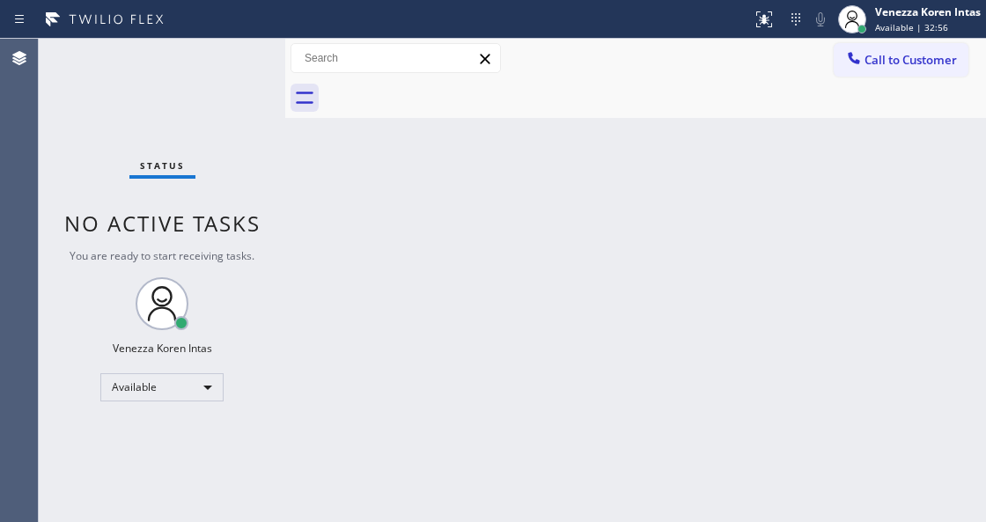
click at [260, 60] on div "Status No active tasks You are ready to start receiving tasks. Venezza Koren In…" at bounding box center [162, 280] width 246 height 483
click at [233, 68] on div "Status No active tasks You are ready to start receiving tasks. Venezza Koren In…" at bounding box center [162, 280] width 246 height 483
drag, startPoint x: 231, startPoint y: 66, endPoint x: 39, endPoint y: 146, distance: 208.0
click at [231, 66] on div "Status No active tasks You are ready to start receiving tasks. Venezza Koren In…" at bounding box center [162, 280] width 246 height 483
click at [264, 85] on div "Status No active tasks You are ready to start receiving tasks. Venezza Koren In…" at bounding box center [162, 280] width 246 height 483
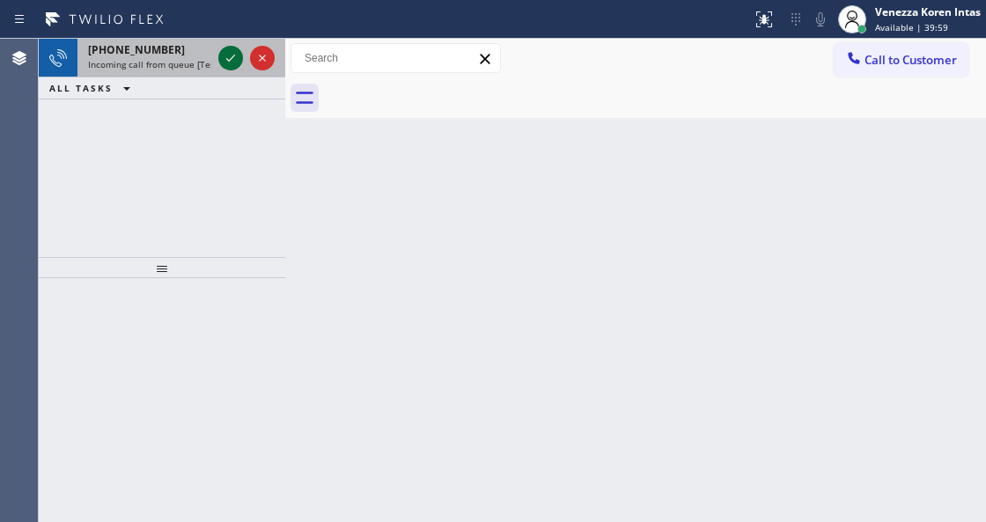
click at [232, 68] on button at bounding box center [230, 58] width 25 height 25
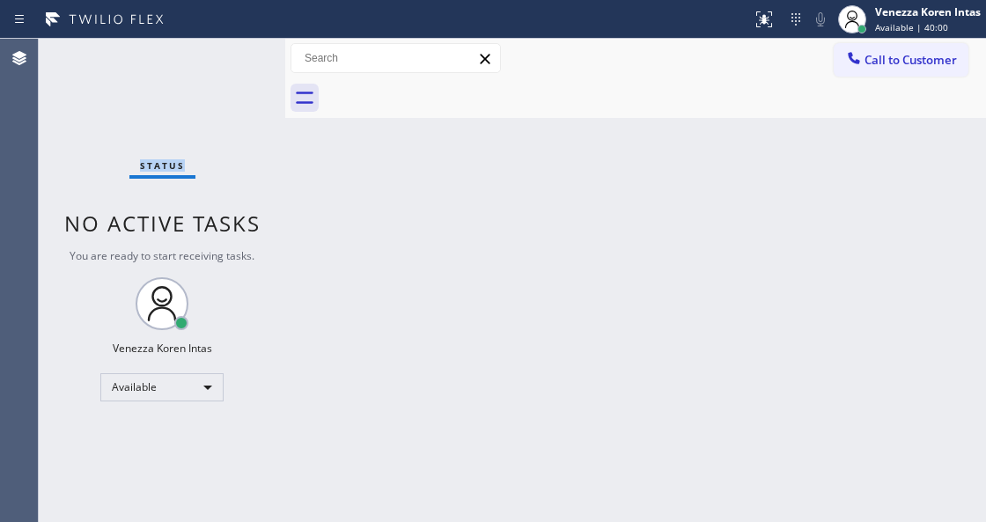
click at [232, 64] on div "Status No active tasks You are ready to start receiving tasks. Venezza Koren In…" at bounding box center [162, 280] width 246 height 483
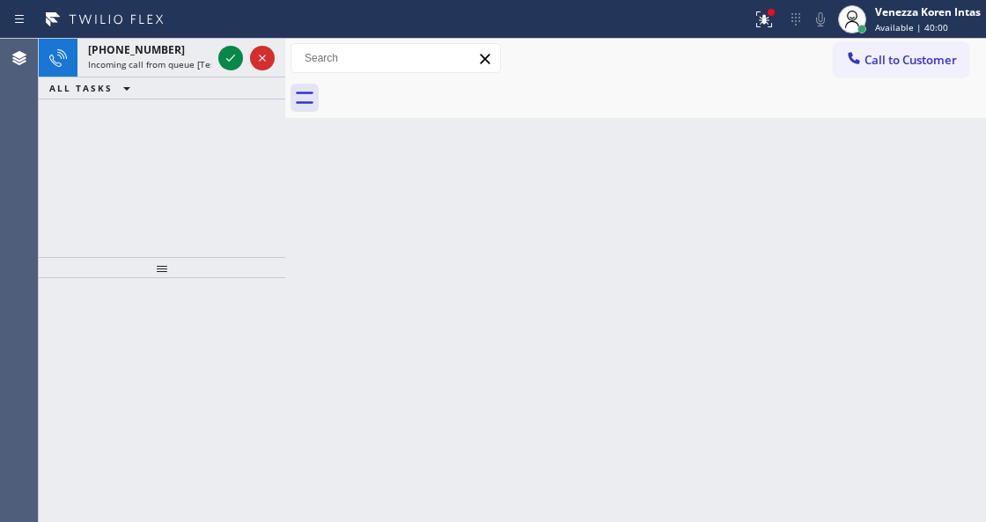
click at [232, 64] on icon at bounding box center [230, 58] width 21 height 21
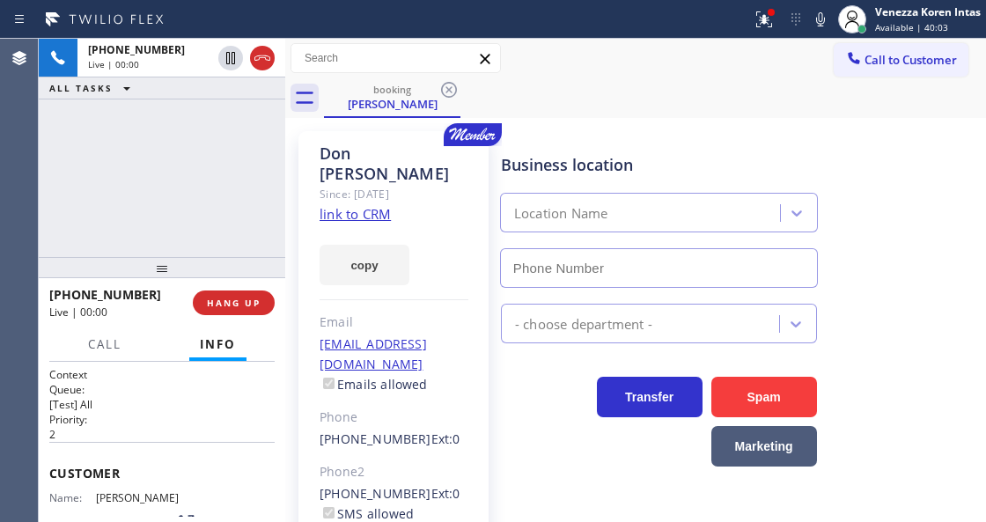
type input "[PHONE_NUMBER]"
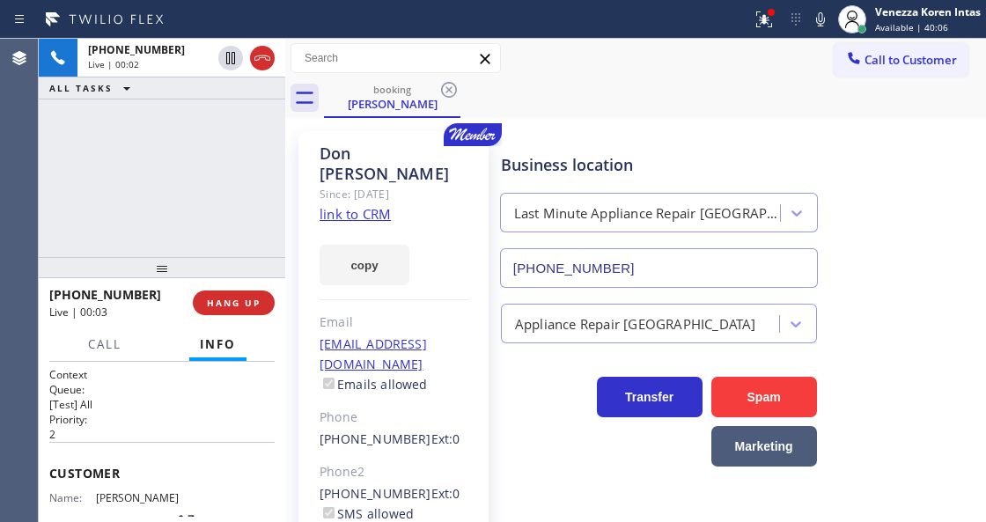
click at [363, 205] on link "link to CRM" at bounding box center [355, 214] width 71 height 18
click at [818, 19] on icon at bounding box center [820, 19] width 9 height 14
click at [755, 9] on icon at bounding box center [764, 19] width 21 height 21
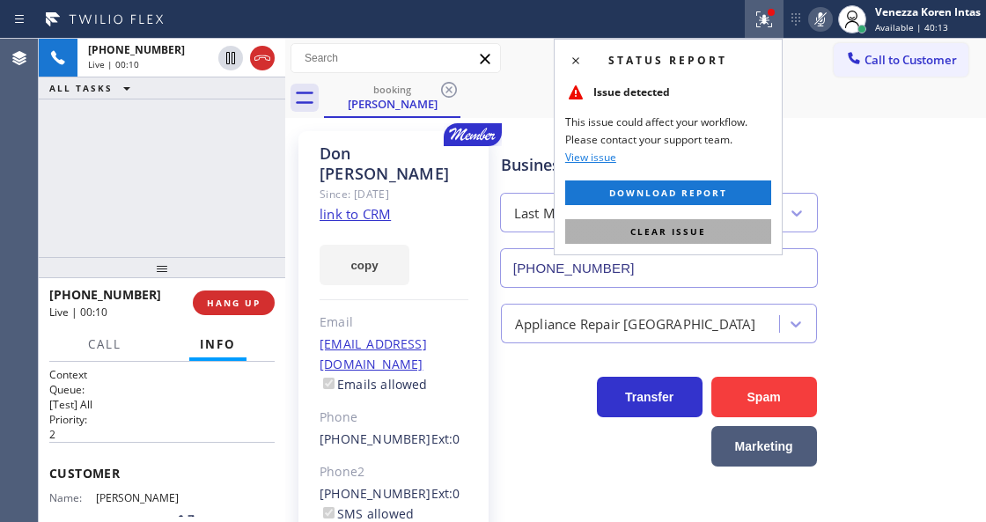
click at [701, 236] on span "Clear issue" at bounding box center [668, 231] width 76 height 12
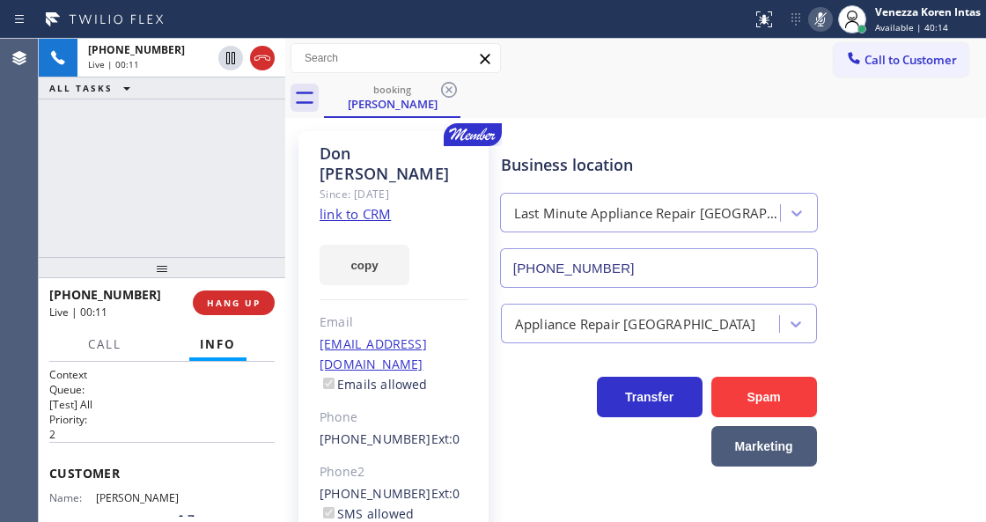
click at [820, 15] on icon at bounding box center [820, 19] width 9 height 14
click at [111, 342] on span "Call" at bounding box center [104, 344] width 33 height 16
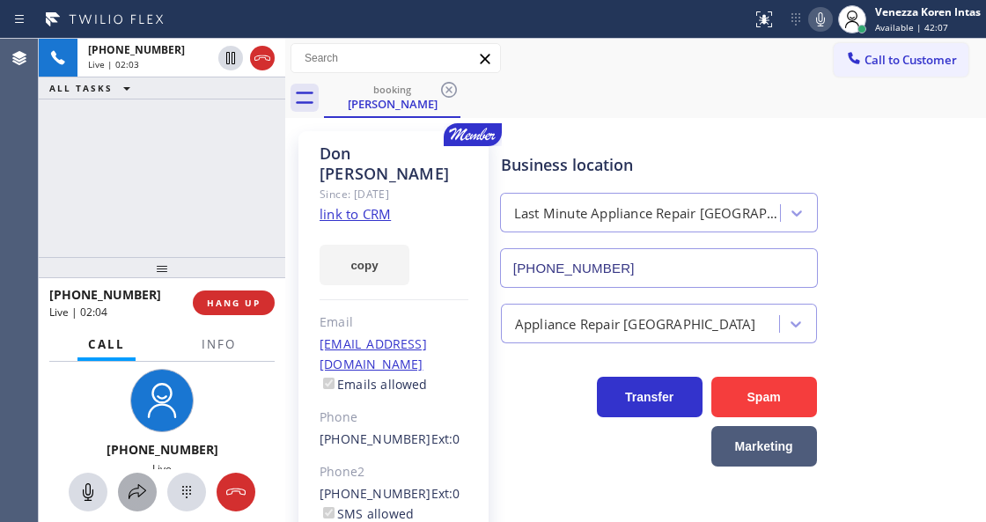
click at [133, 500] on icon at bounding box center [137, 492] width 21 height 21
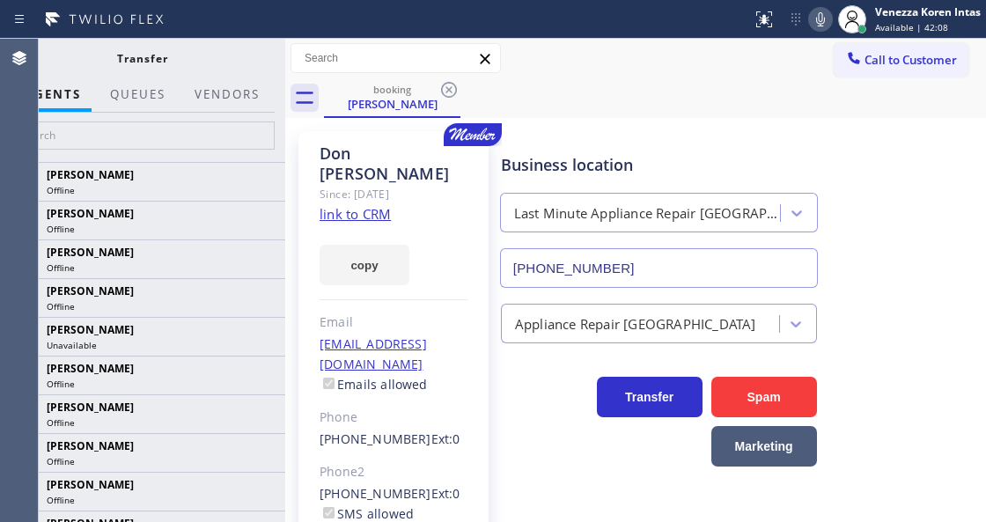
click at [258, 114] on div at bounding box center [142, 137] width 286 height 49
click at [252, 102] on button "Vendors" at bounding box center [227, 94] width 86 height 34
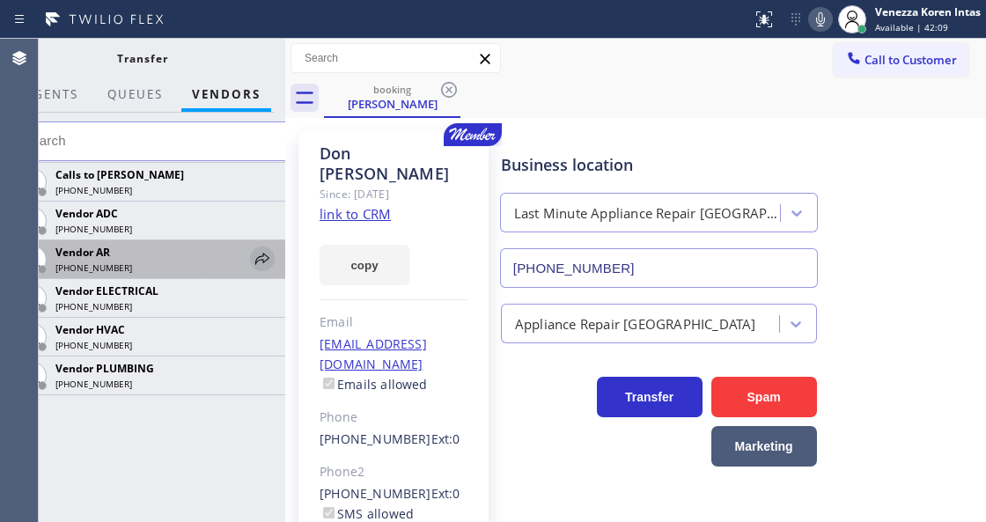
click at [262, 252] on icon at bounding box center [262, 258] width 21 height 21
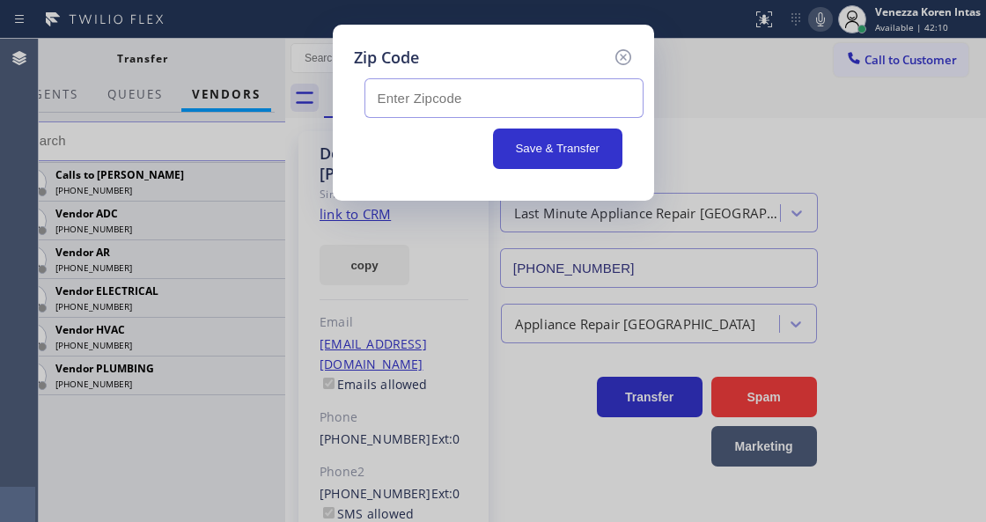
click at [431, 118] on input "text" at bounding box center [503, 98] width 279 height 40
paste input "94530"
type input "94530"
click at [495, 132] on div "Save & Transfer" at bounding box center [493, 149] width 258 height 40
click at [511, 143] on button "Save & Transfer" at bounding box center [557, 149] width 129 height 40
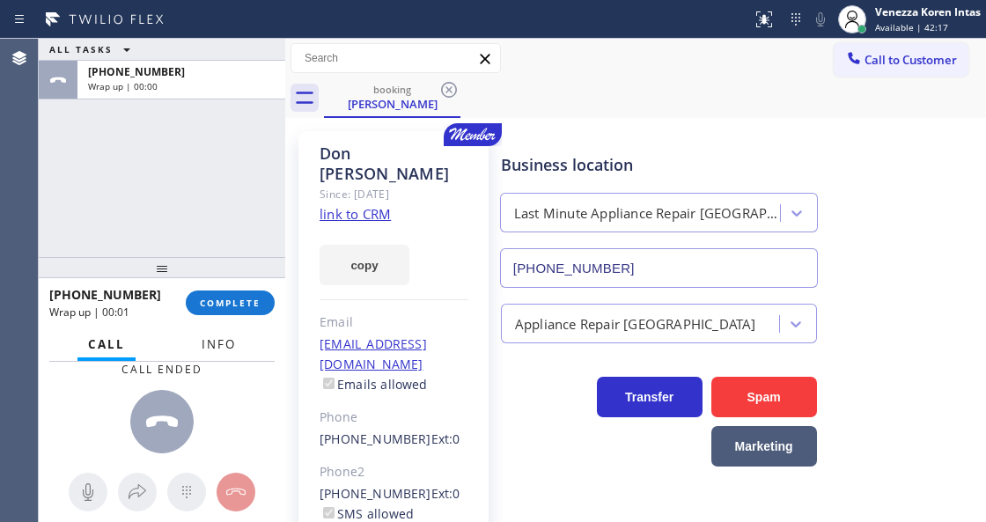
click at [231, 349] on span "Info" at bounding box center [219, 344] width 34 height 16
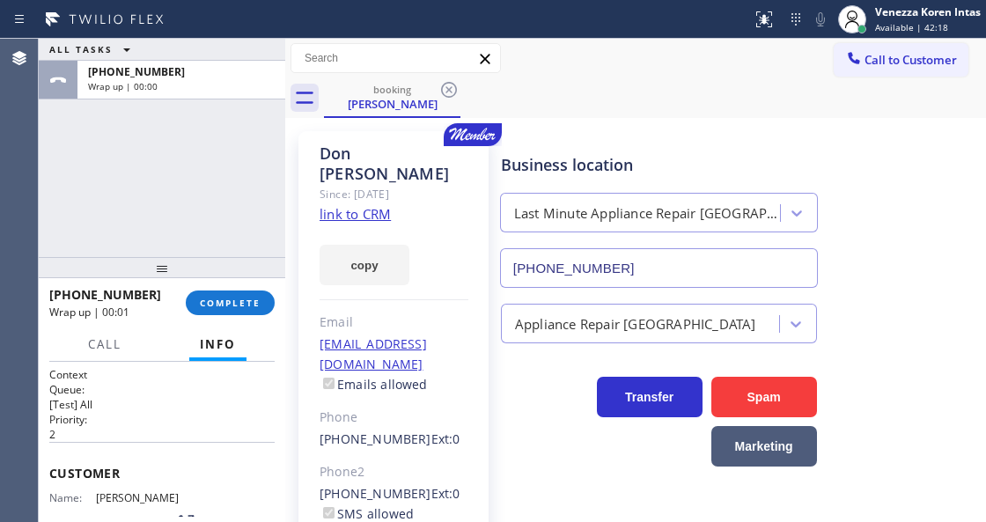
click at [241, 278] on div at bounding box center [162, 267] width 246 height 21
click at [255, 301] on span "COMPLETE" at bounding box center [230, 303] width 61 height 12
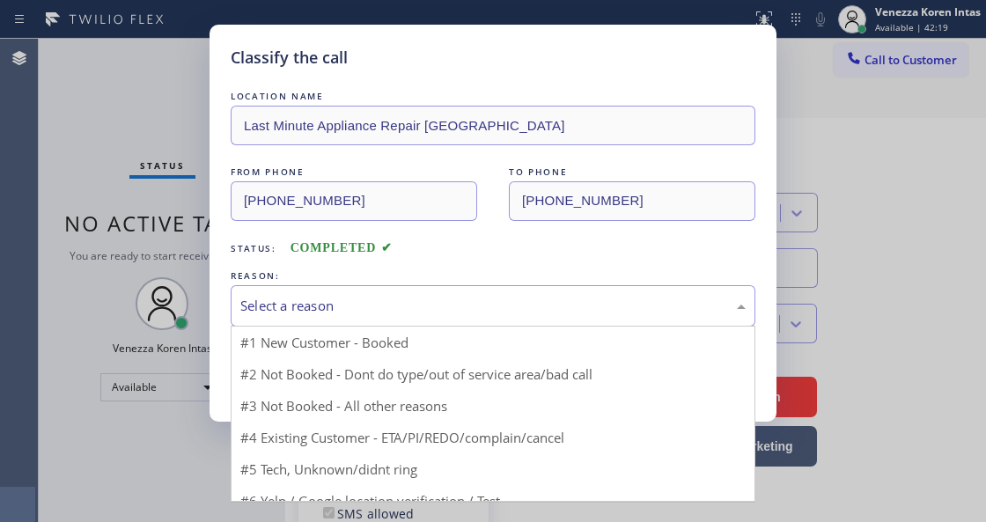
click at [440, 325] on div "Select a reason" at bounding box center [493, 305] width 525 height 41
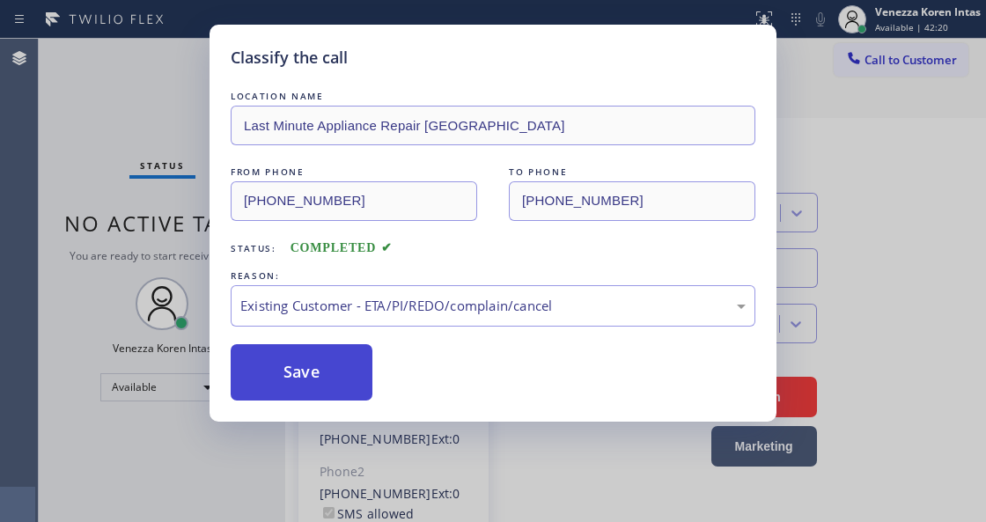
drag, startPoint x: 458, startPoint y: 403, endPoint x: 320, endPoint y: 373, distance: 141.4
click at [320, 373] on button "Save" at bounding box center [302, 372] width 142 height 56
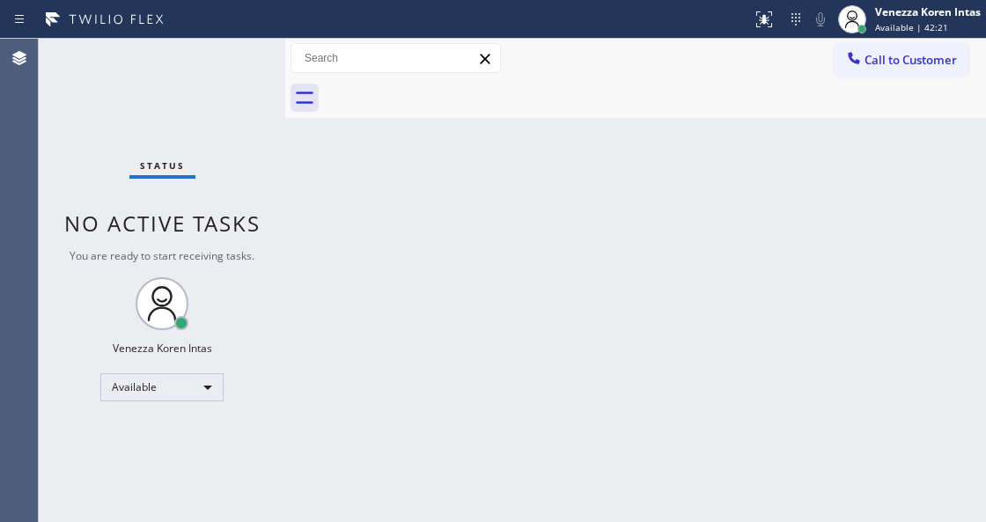
click at [217, 66] on div "Status No active tasks You are ready to start receiving tasks. Venezza Koren In…" at bounding box center [162, 280] width 246 height 483
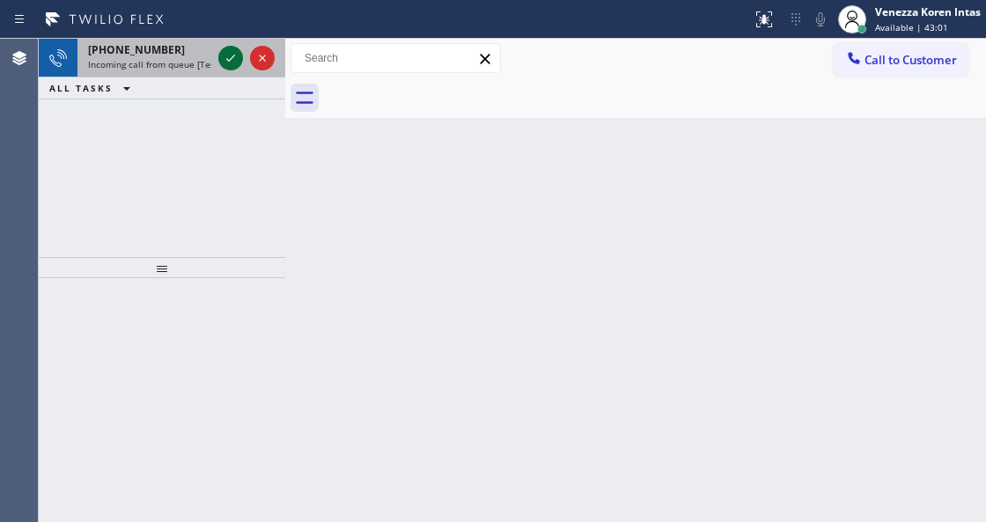
click at [232, 56] on icon at bounding box center [230, 58] width 9 height 7
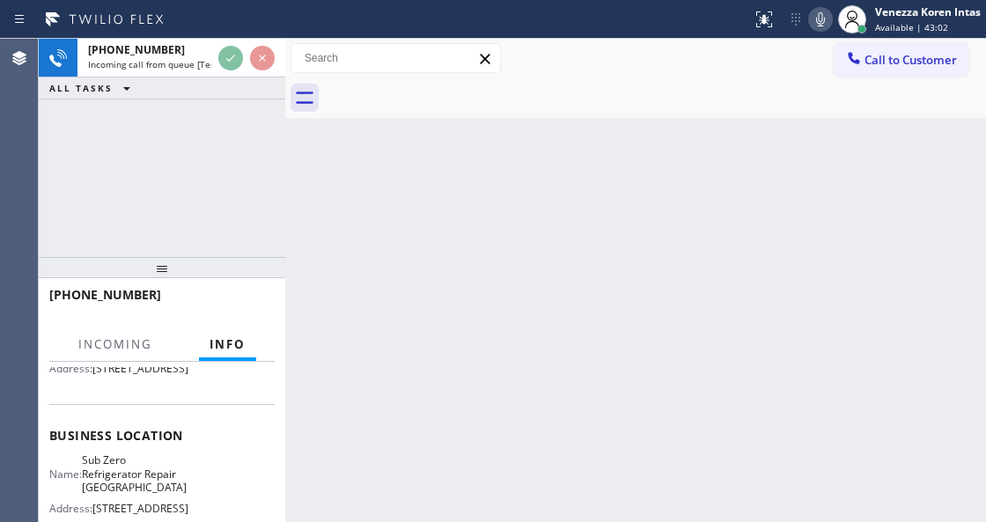
scroll to position [234, 0]
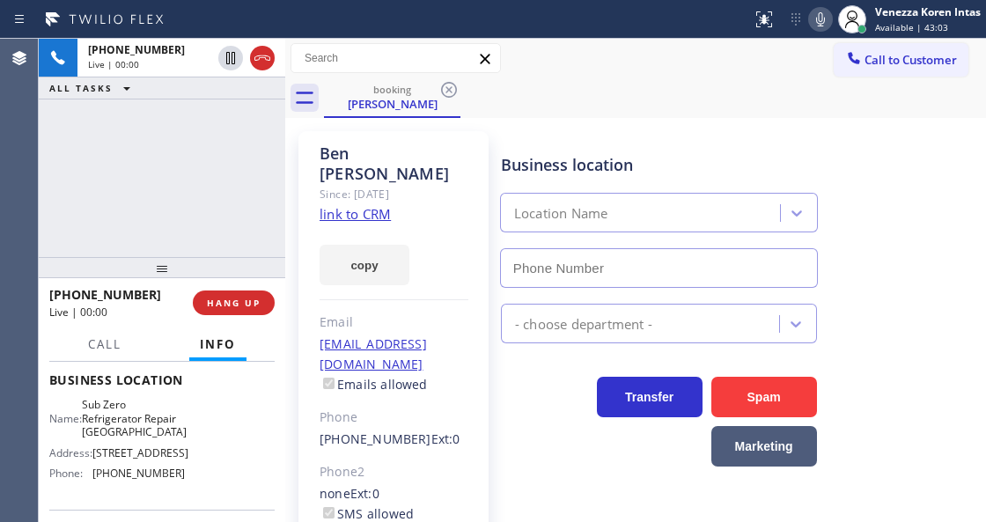
type input "[PHONE_NUMBER]"
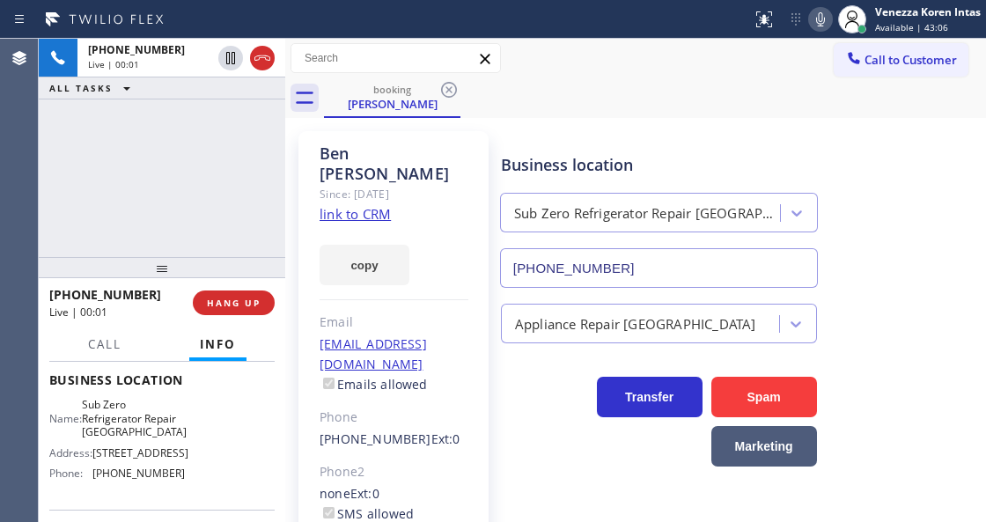
click at [380, 205] on link "link to CRM" at bounding box center [355, 214] width 71 height 18
click at [815, 15] on icon at bounding box center [820, 19] width 21 height 21
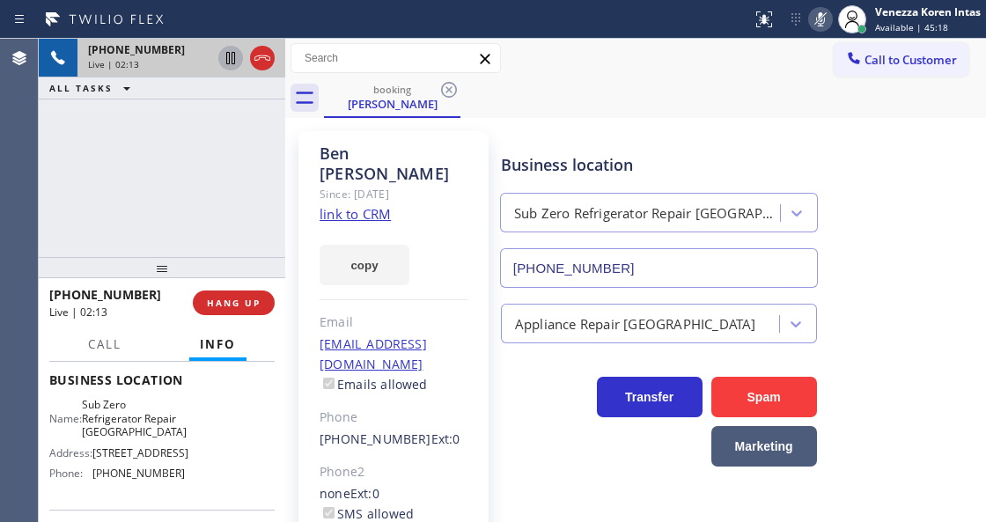
click at [232, 55] on icon at bounding box center [230, 58] width 21 height 21
click at [813, 11] on icon at bounding box center [820, 19] width 21 height 21
click at [230, 63] on icon at bounding box center [230, 58] width 21 height 21
click at [123, 139] on div "[PHONE_NUMBER] Live | 04:08 ALL TASKS ALL TASKS ACTIVE TASKS TASKS IN WRAP UP" at bounding box center [162, 148] width 246 height 218
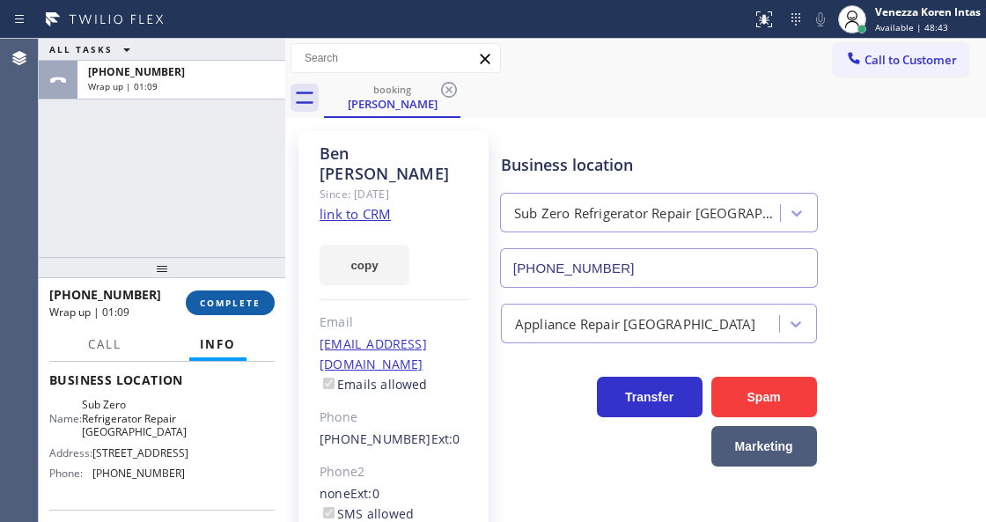
click at [236, 304] on span "COMPLETE" at bounding box center [230, 303] width 61 height 12
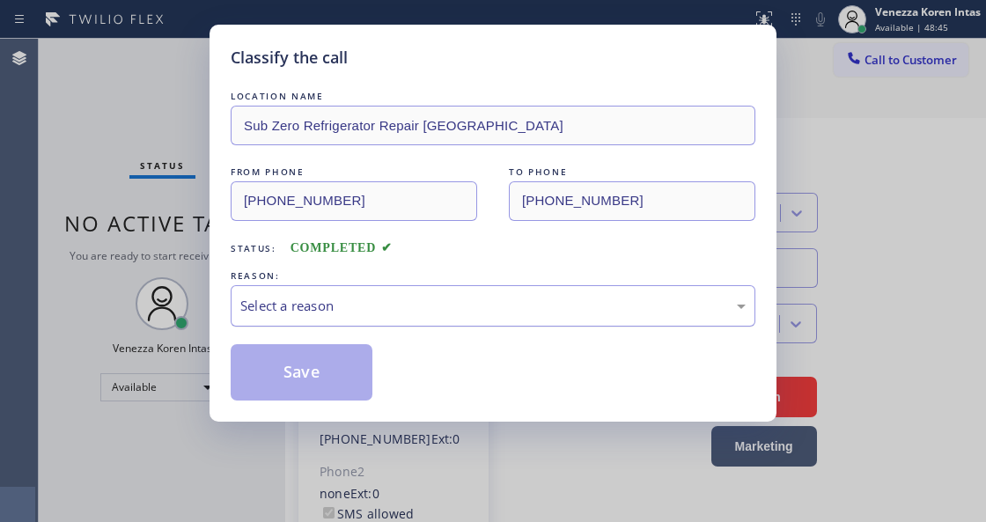
click at [438, 291] on div "Select a reason" at bounding box center [493, 305] width 525 height 41
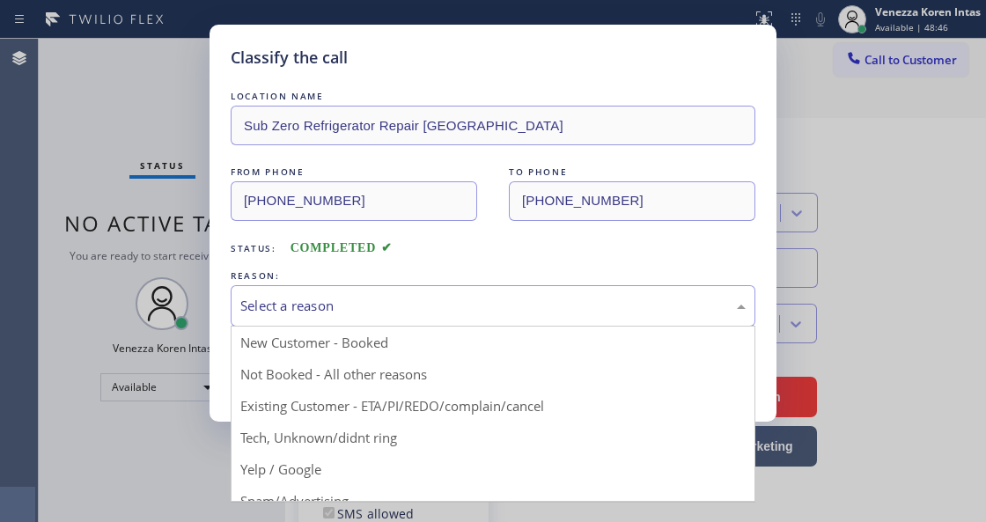
drag, startPoint x: 447, startPoint y: 403, endPoint x: 348, endPoint y: 382, distance: 101.7
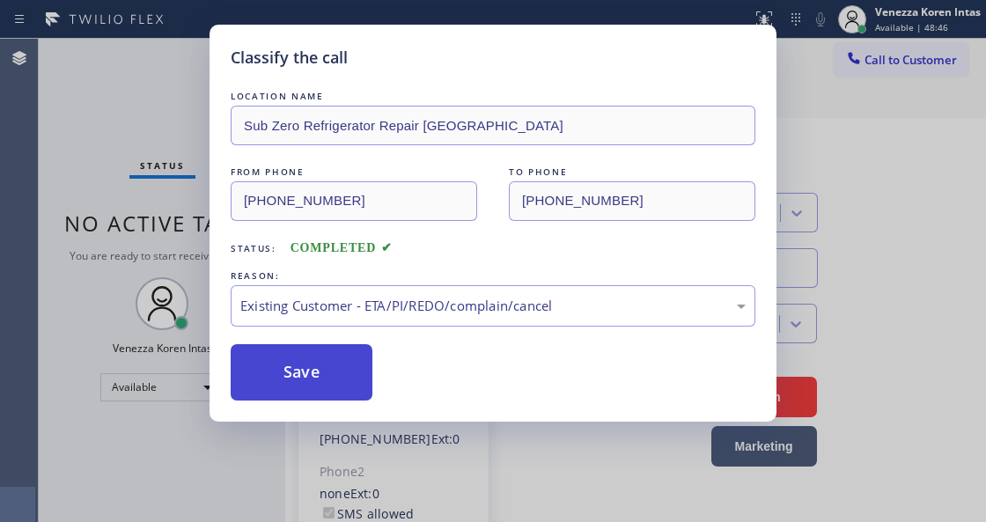
click at [342, 379] on button "Save" at bounding box center [302, 372] width 142 height 56
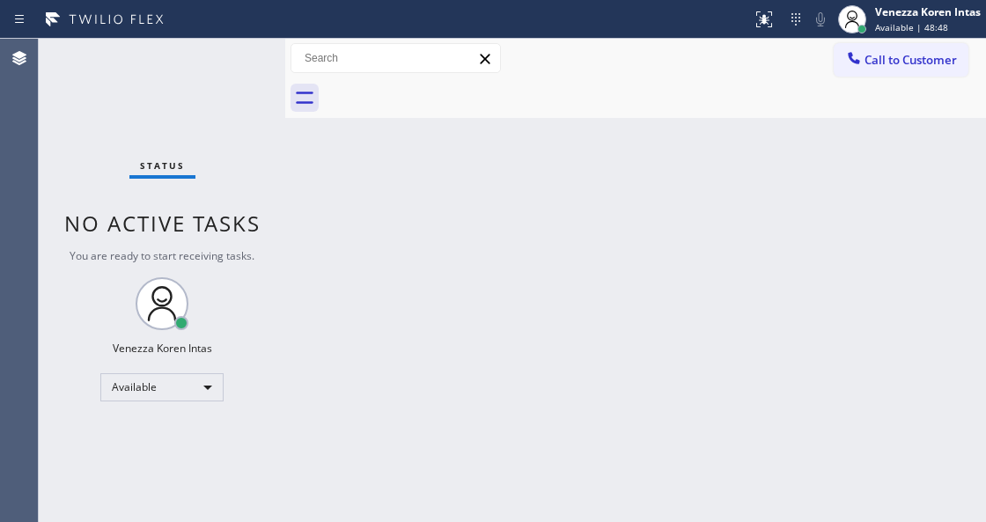
click at [239, 85] on div "Status No active tasks You are ready to start receiving tasks. Venezza Koren In…" at bounding box center [162, 280] width 246 height 483
click at [213, 67] on div "Status No active tasks You are ready to start receiving tasks. Venezza Koren In…" at bounding box center [162, 280] width 246 height 483
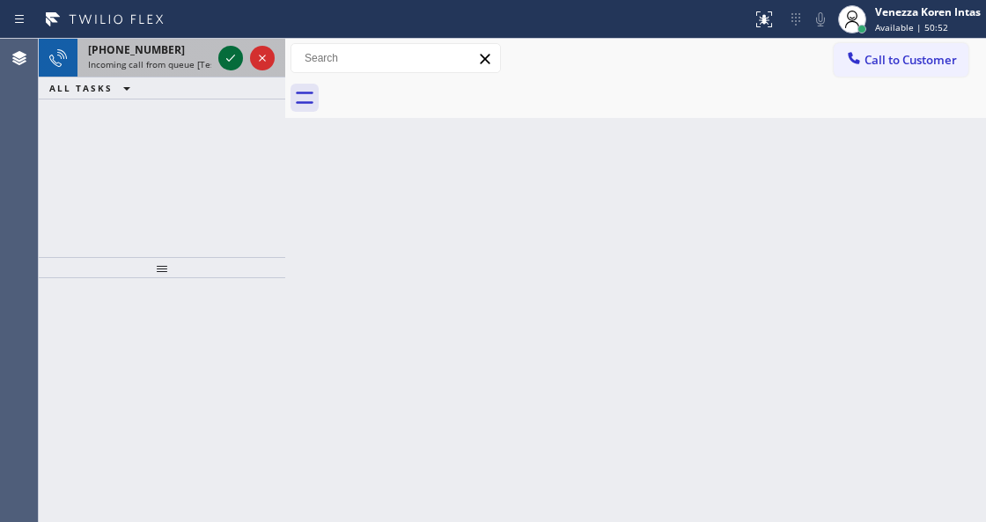
click at [232, 60] on icon at bounding box center [230, 58] width 21 height 21
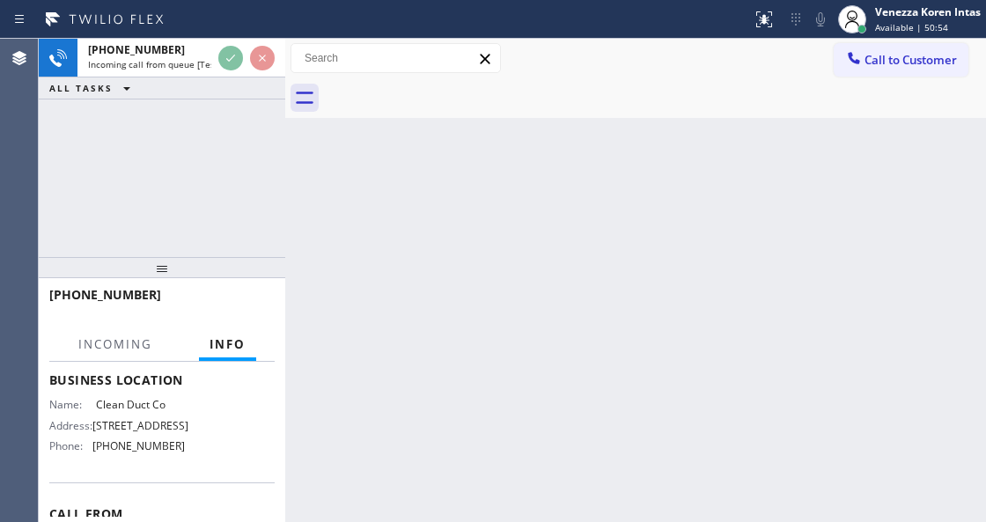
scroll to position [117, 0]
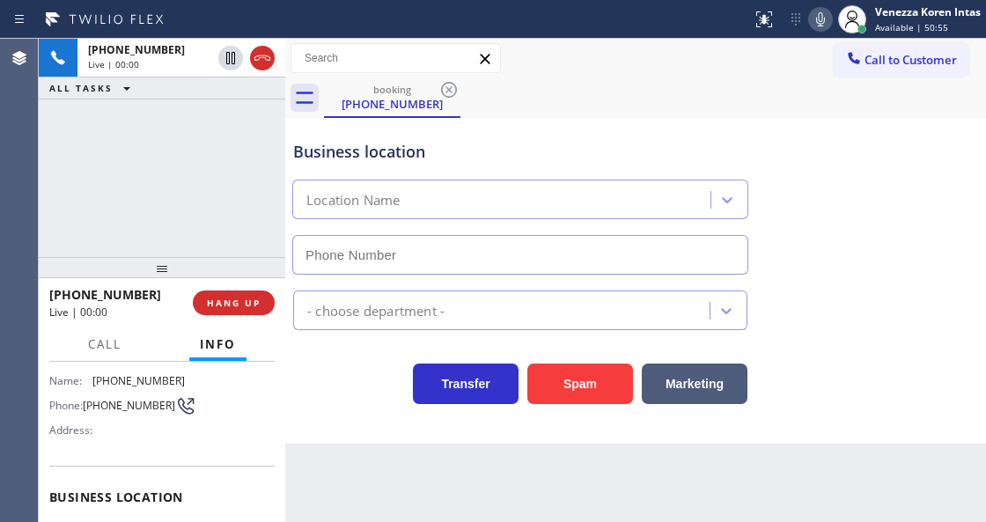
type input "[PHONE_NUMBER]"
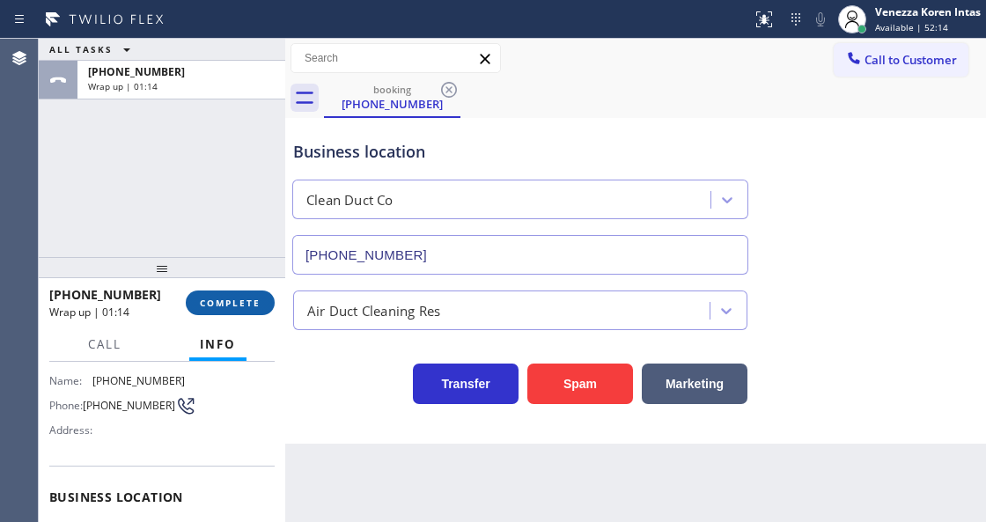
click at [227, 293] on button "COMPLETE" at bounding box center [230, 303] width 89 height 25
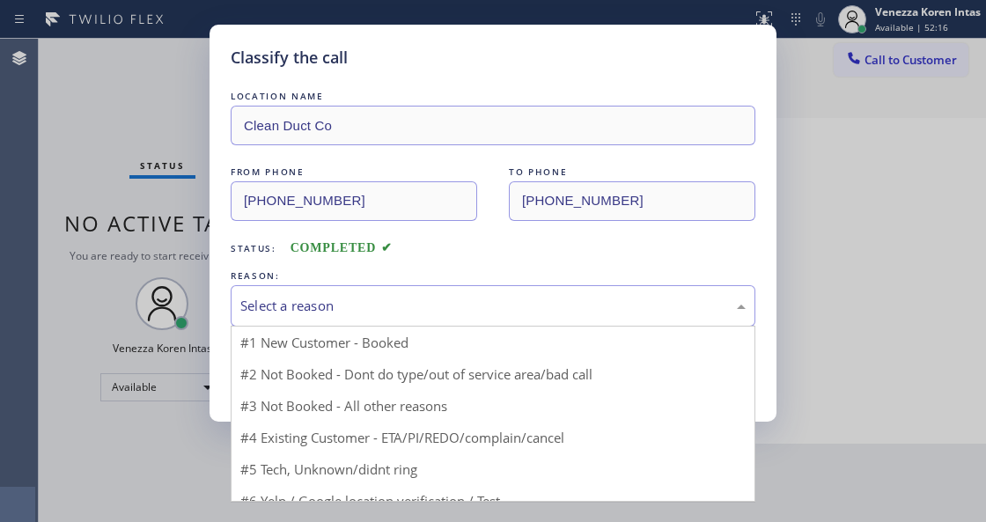
drag, startPoint x: 345, startPoint y: 315, endPoint x: 332, endPoint y: 419, distance: 104.7
click at [343, 322] on div "Select a reason" at bounding box center [493, 305] width 525 height 41
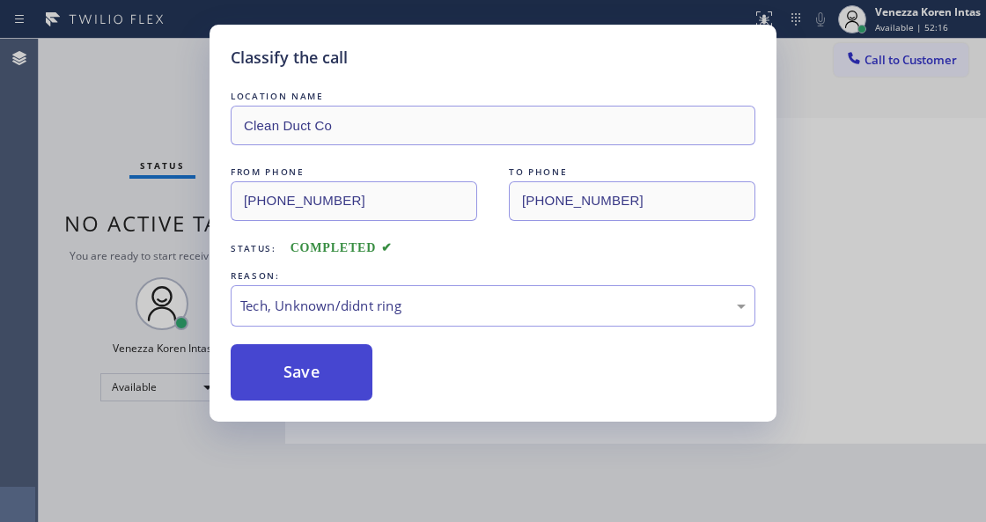
click at [301, 357] on button "Save" at bounding box center [302, 372] width 142 height 56
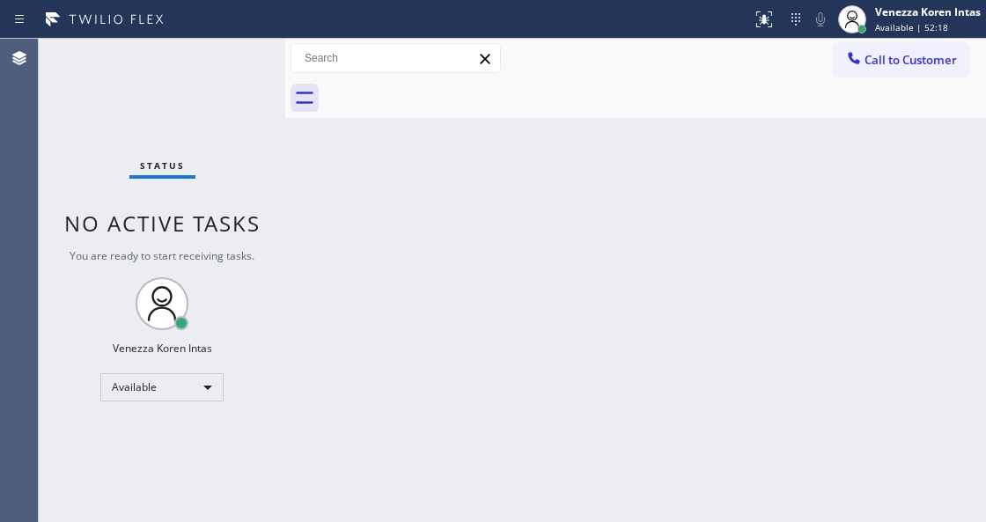
click at [243, 63] on div "Status No active tasks You are ready to start receiving tasks. Venezza Koren In…" at bounding box center [162, 280] width 246 height 483
click at [230, 74] on div "Status No active tasks You are ready to start receiving tasks. Venezza Koren In…" at bounding box center [162, 280] width 246 height 483
click at [614, 233] on div "Back to Dashboard Change Sender ID Customers Technicians Select a contact Outbo…" at bounding box center [635, 280] width 701 height 483
click at [269, 86] on div "Status No active tasks You are ready to start receiving tasks. Venezza Koren In…" at bounding box center [162, 280] width 246 height 483
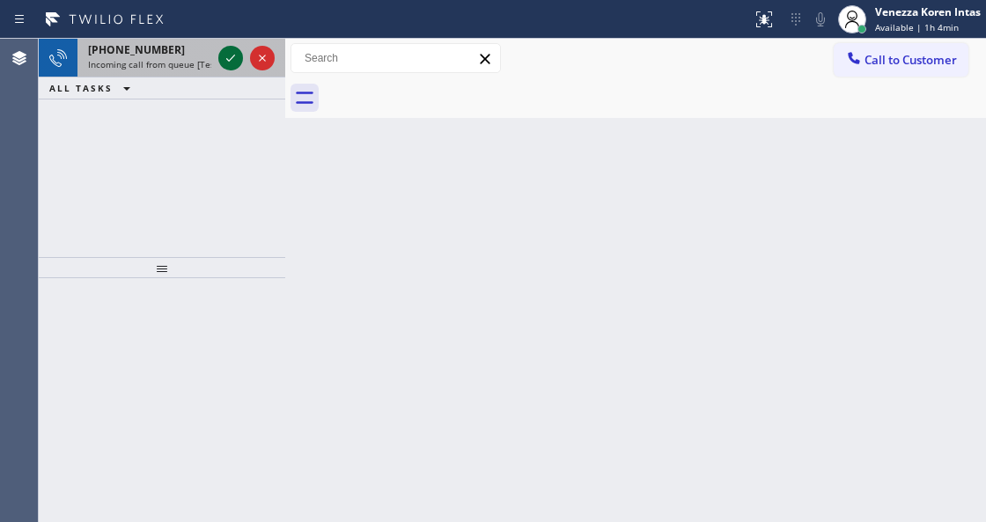
click at [221, 55] on icon at bounding box center [230, 58] width 21 height 21
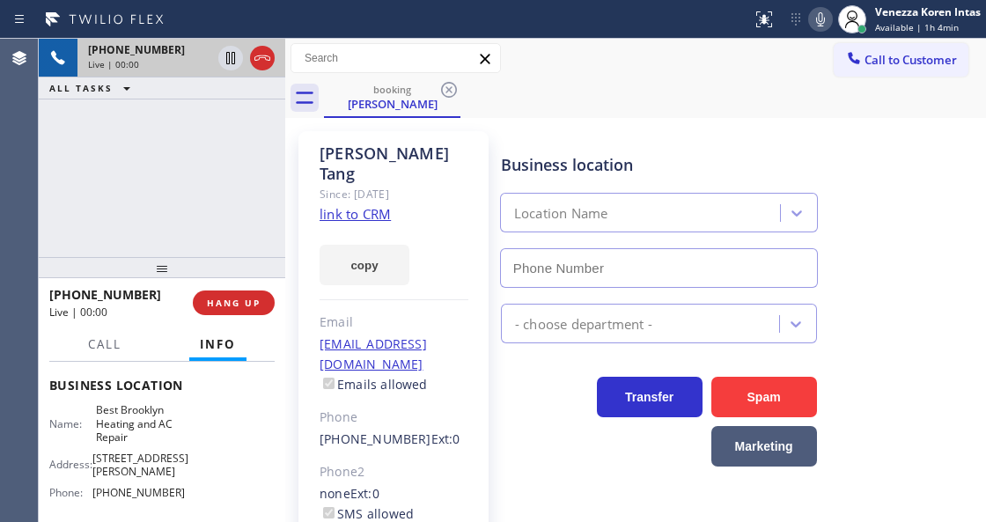
scroll to position [234, 0]
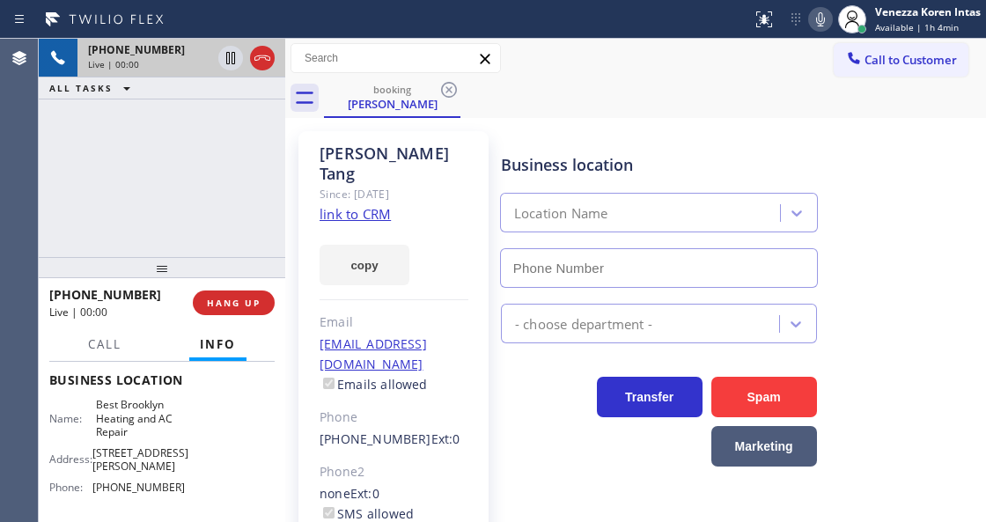
type input "[PHONE_NUMBER]"
click at [382, 205] on link "link to CRM" at bounding box center [355, 214] width 71 height 18
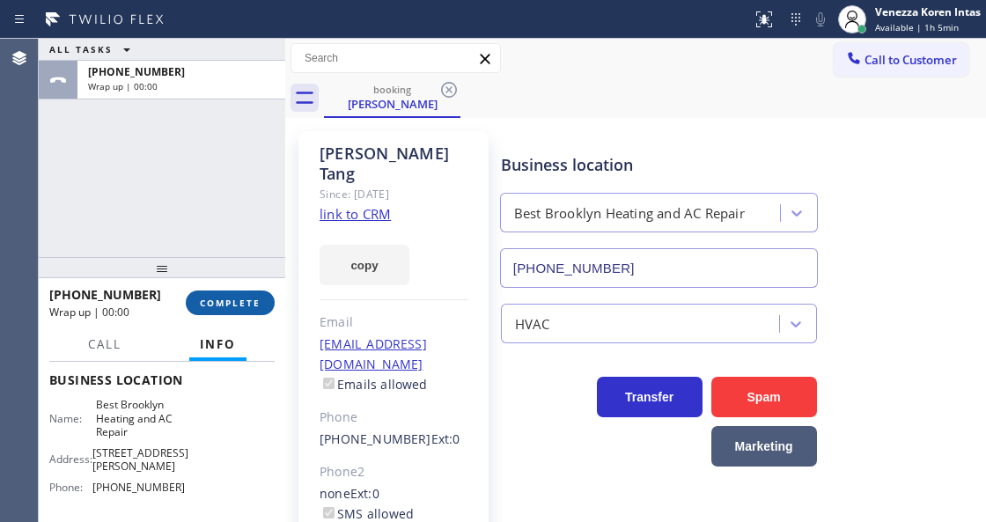
click at [233, 299] on span "COMPLETE" at bounding box center [230, 303] width 61 height 12
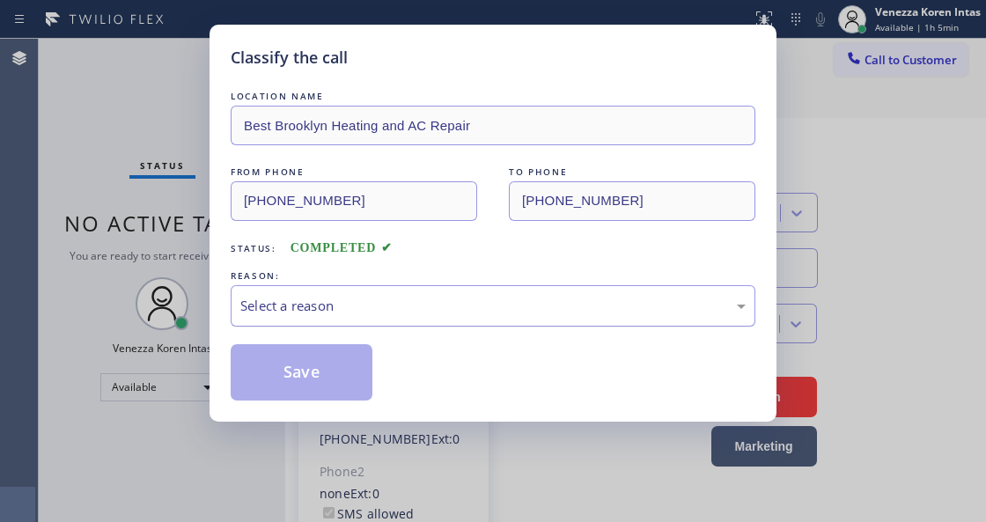
click at [376, 326] on div "Select a reason" at bounding box center [493, 305] width 525 height 41
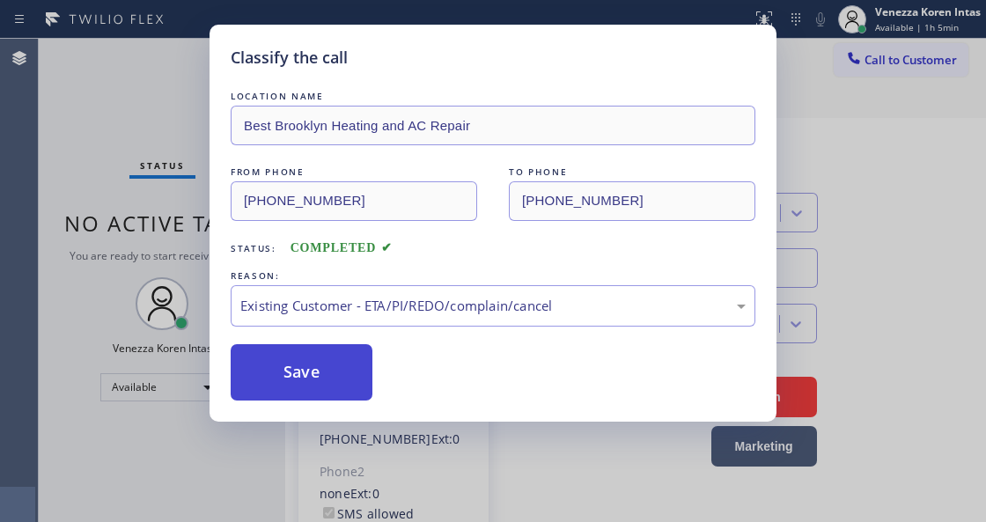
click at [325, 388] on button "Save" at bounding box center [302, 372] width 142 height 56
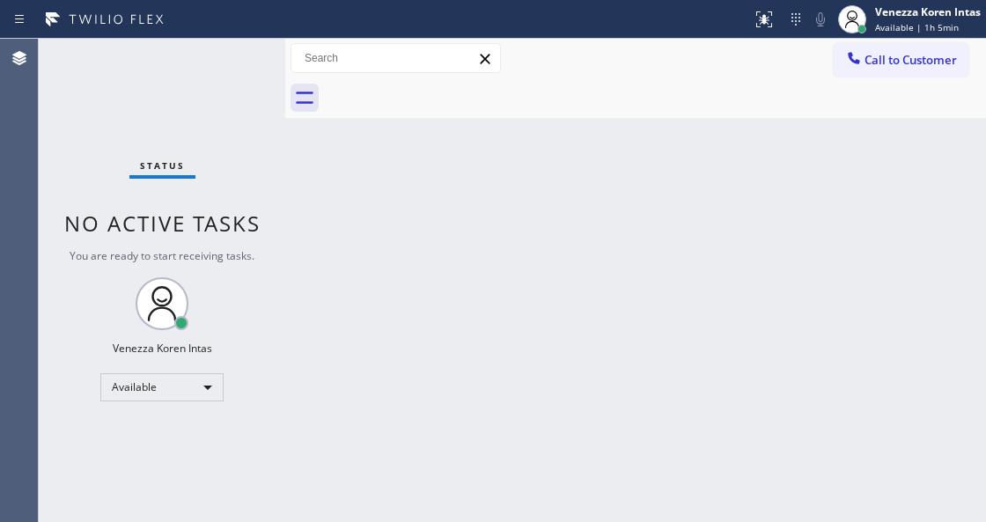
click at [435, 270] on div "Back to Dashboard Change Sender ID Customers Technicians Select a contact Outbo…" at bounding box center [635, 280] width 701 height 483
click at [241, 63] on div "Status No active tasks You are ready to start receiving tasks. Venezza Koren In…" at bounding box center [162, 280] width 246 height 483
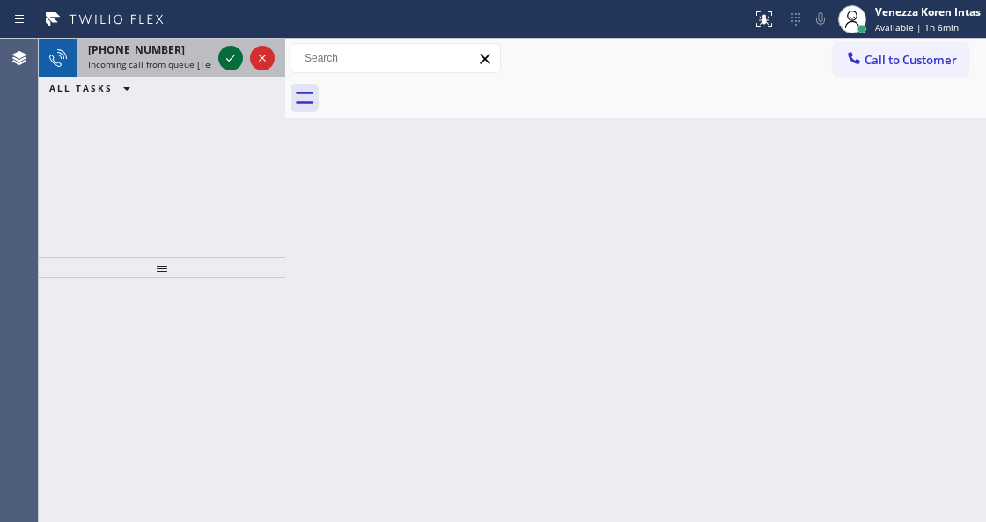
click at [232, 61] on icon at bounding box center [230, 58] width 21 height 21
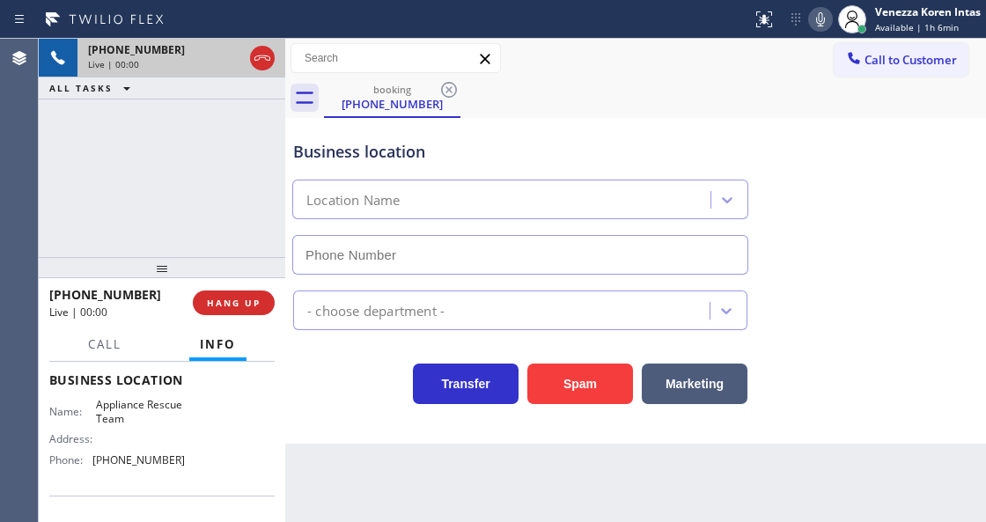
scroll to position [347, 0]
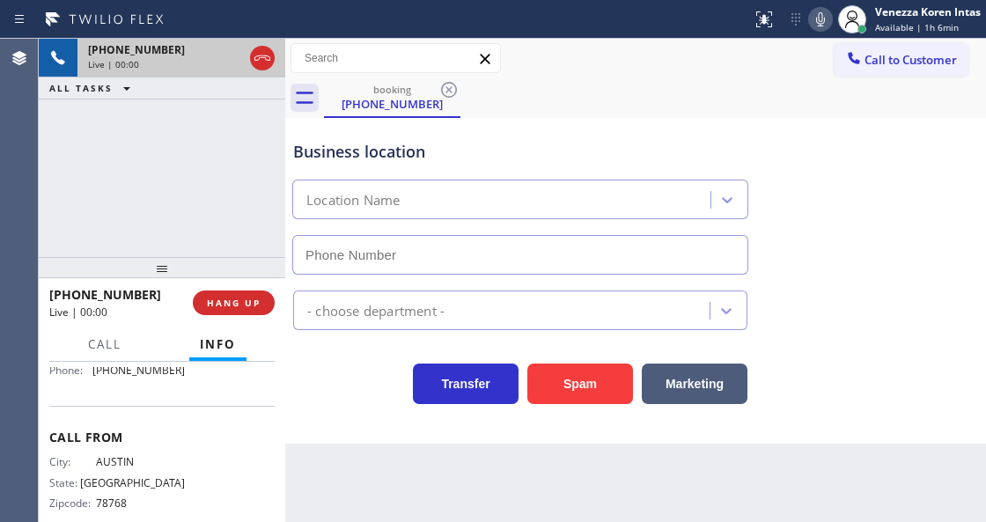
type input "[PHONE_NUMBER]"
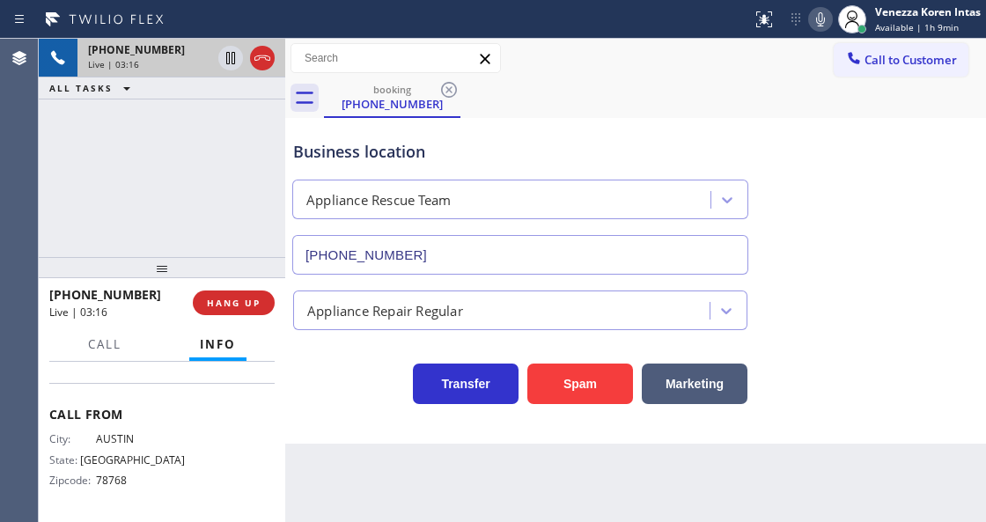
click at [196, 176] on div "[PHONE_NUMBER] Live | 03:16 ALL TASKS ALL TASKS ACTIVE TASKS TASKS IN WRAP UP" at bounding box center [162, 148] width 246 height 218
click at [819, 20] on icon at bounding box center [820, 19] width 21 height 21
click at [231, 64] on icon at bounding box center [230, 58] width 21 height 21
click at [826, 26] on icon at bounding box center [820, 19] width 21 height 21
click at [231, 61] on icon at bounding box center [230, 58] width 21 height 21
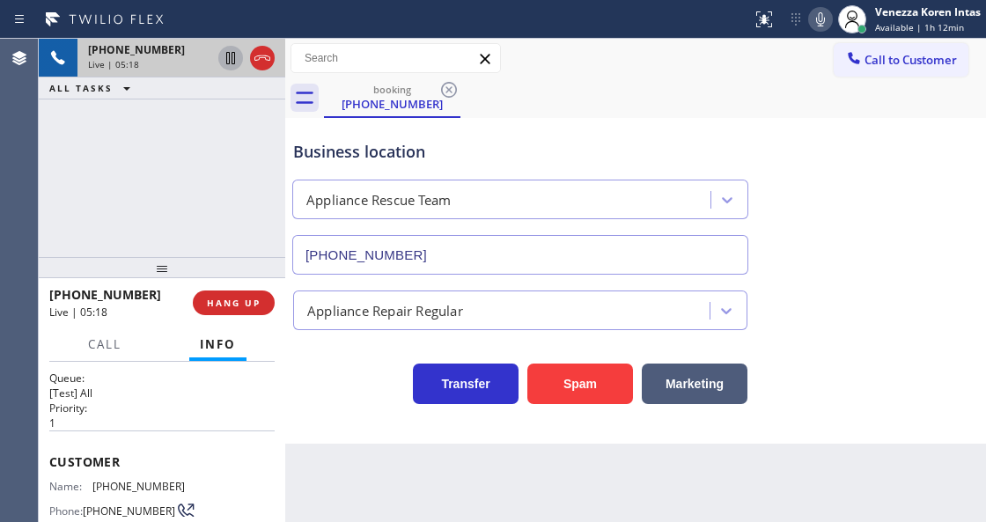
scroll to position [0, 0]
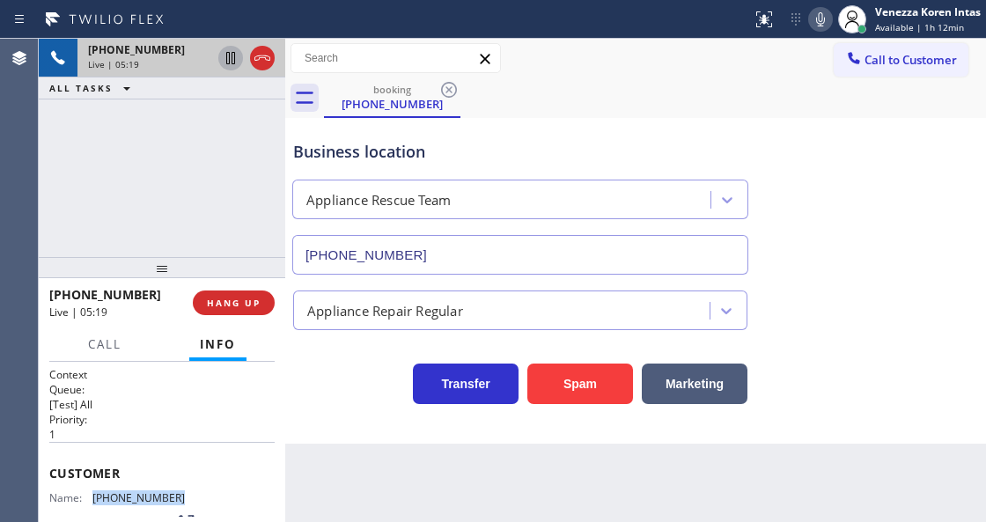
drag, startPoint x: 178, startPoint y: 492, endPoint x: 93, endPoint y: 488, distance: 84.6
click at [93, 491] on div "Name: [PHONE_NUMBER]" at bounding box center [117, 497] width 136 height 13
copy div "[PHONE_NUMBER]"
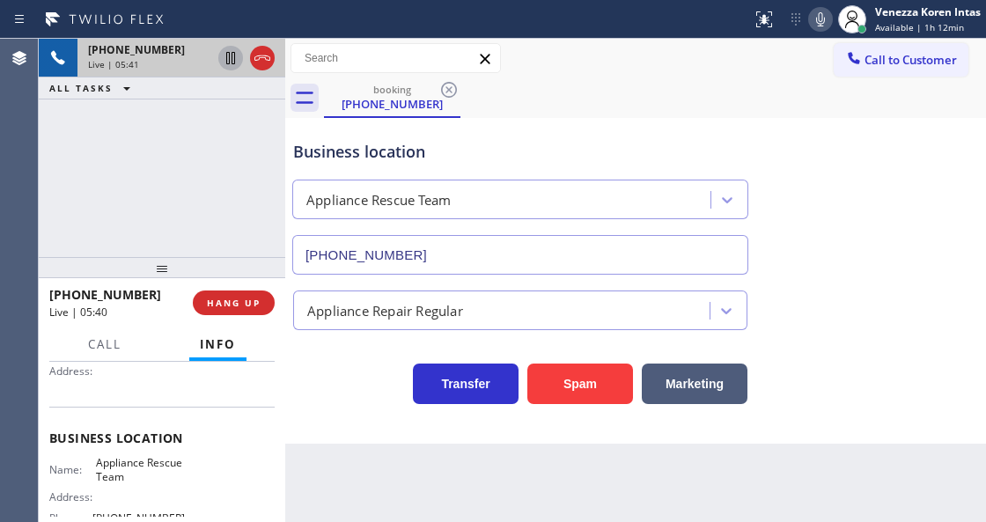
scroll to position [234, 0]
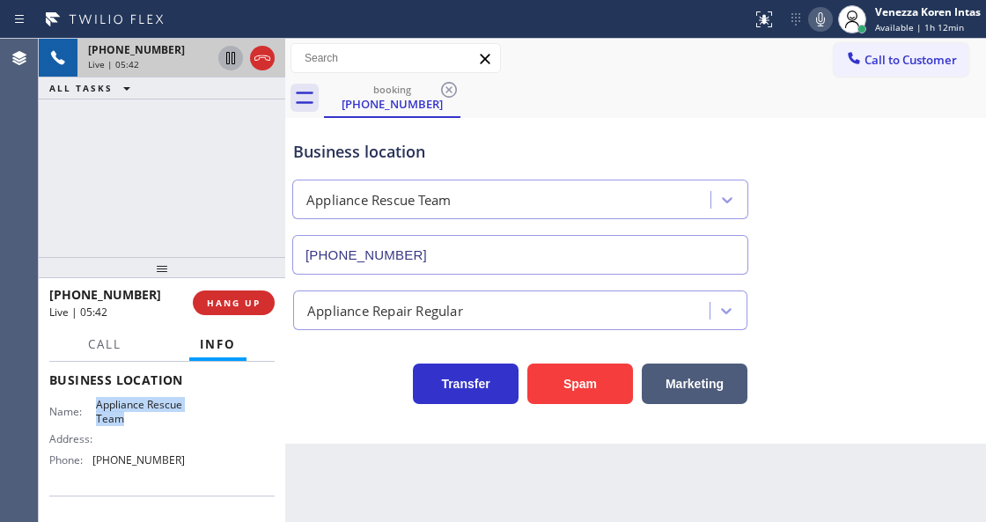
drag, startPoint x: 92, startPoint y: 401, endPoint x: 171, endPoint y: 416, distance: 80.6
click at [171, 416] on div "Name: Appliance Rescue Team" at bounding box center [117, 411] width 136 height 27
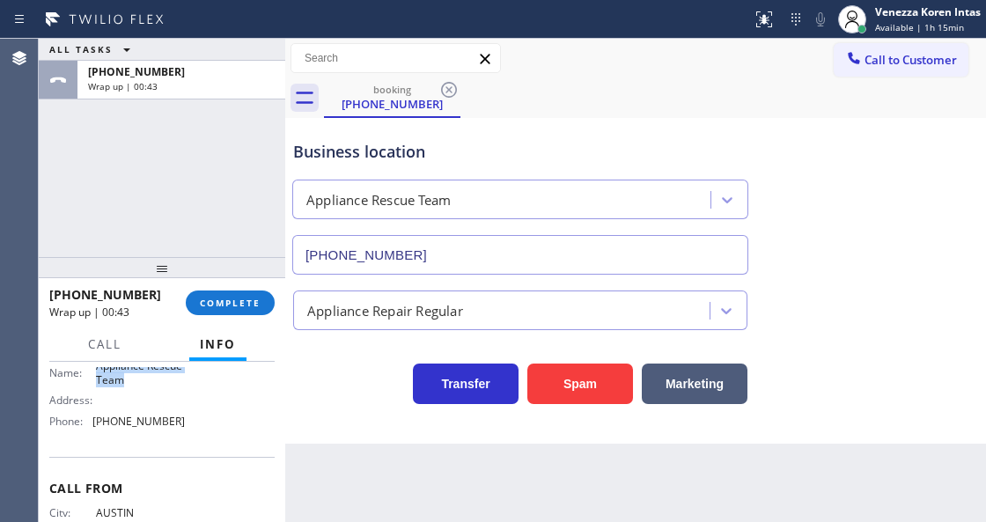
scroll to position [293, 0]
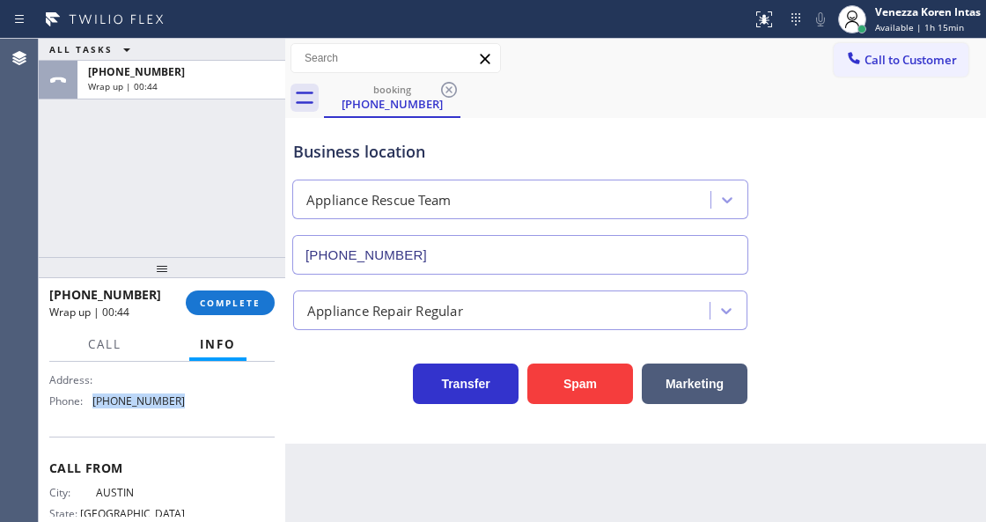
drag, startPoint x: 172, startPoint y: 399, endPoint x: 92, endPoint y: 398, distance: 79.2
click at [92, 398] on div "Phone: [PHONE_NUMBER]" at bounding box center [117, 400] width 136 height 13
click at [249, 298] on span "COMPLETE" at bounding box center [230, 303] width 61 height 12
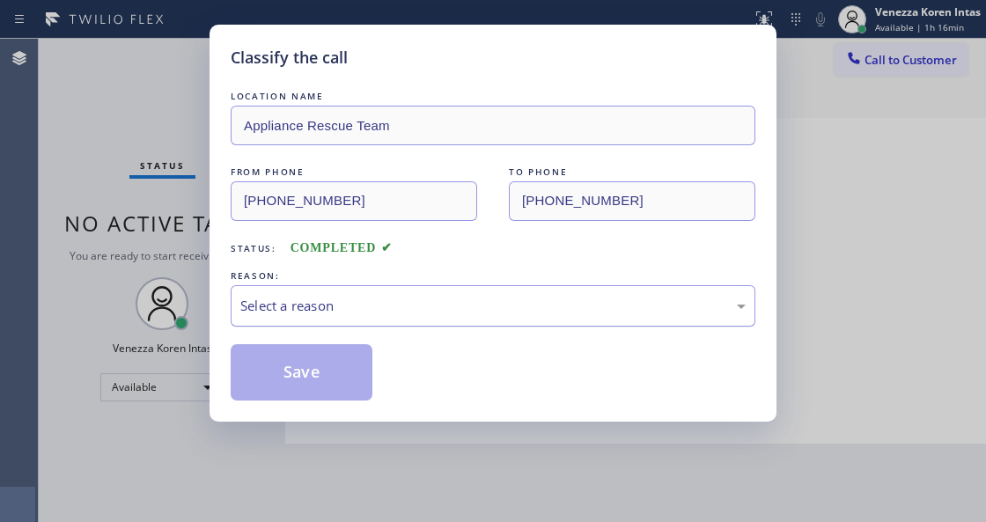
click at [386, 315] on div "Select a reason" at bounding box center [492, 306] width 505 height 20
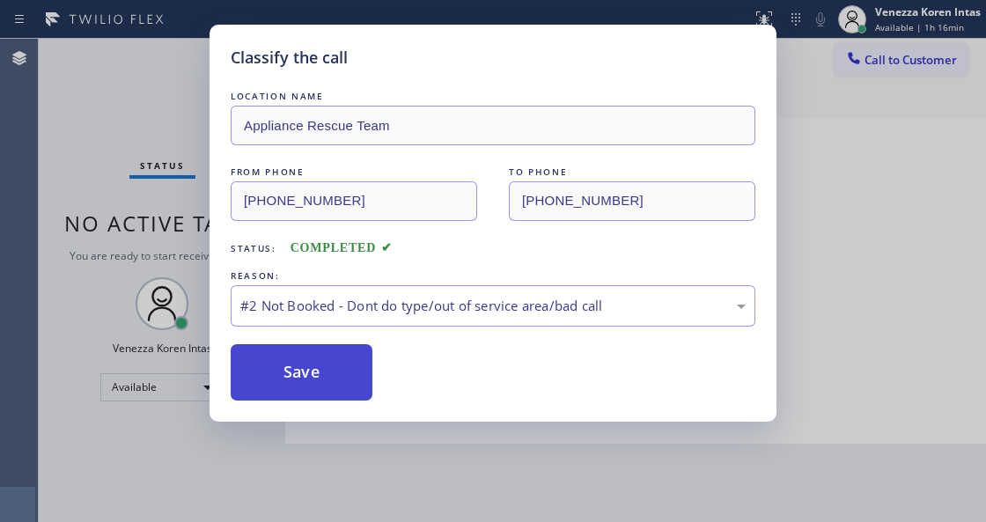
click at [358, 381] on button "Save" at bounding box center [302, 372] width 142 height 56
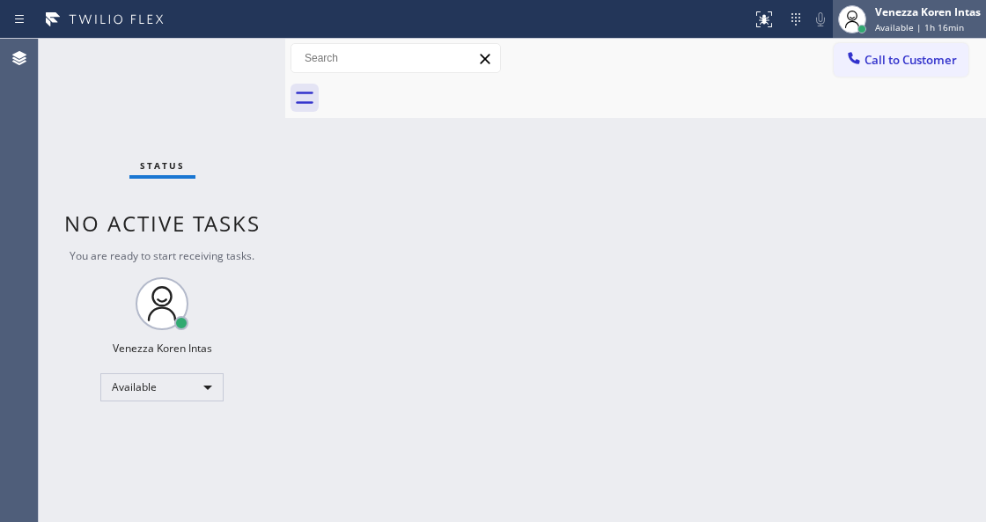
click at [921, 24] on span "Available | 1h 16min" at bounding box center [919, 27] width 89 height 12
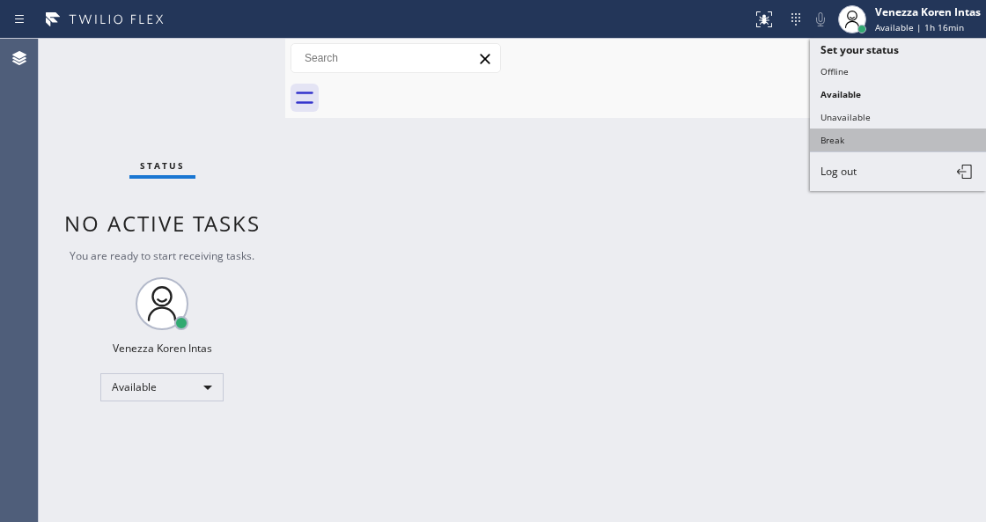
click at [873, 139] on button "Break" at bounding box center [898, 140] width 176 height 23
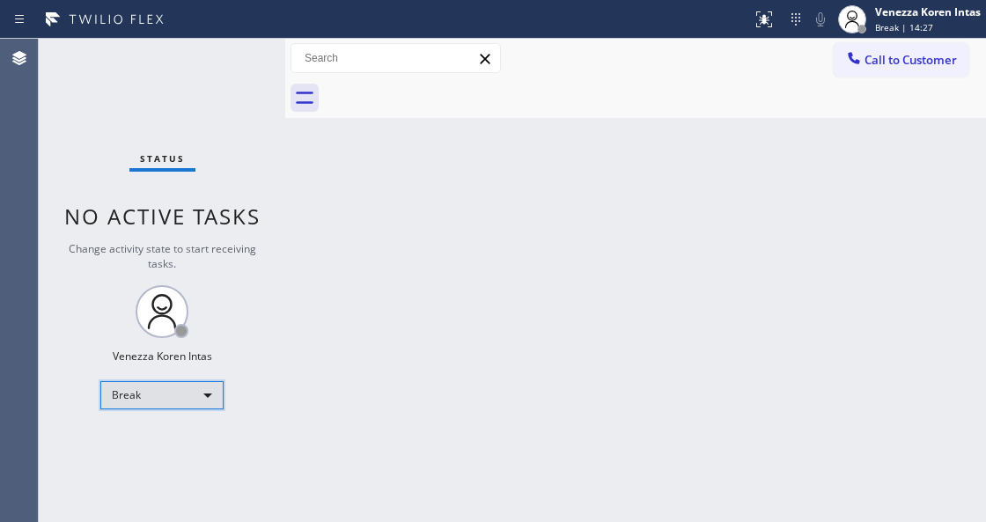
click at [211, 394] on div "Break" at bounding box center [161, 395] width 123 height 28
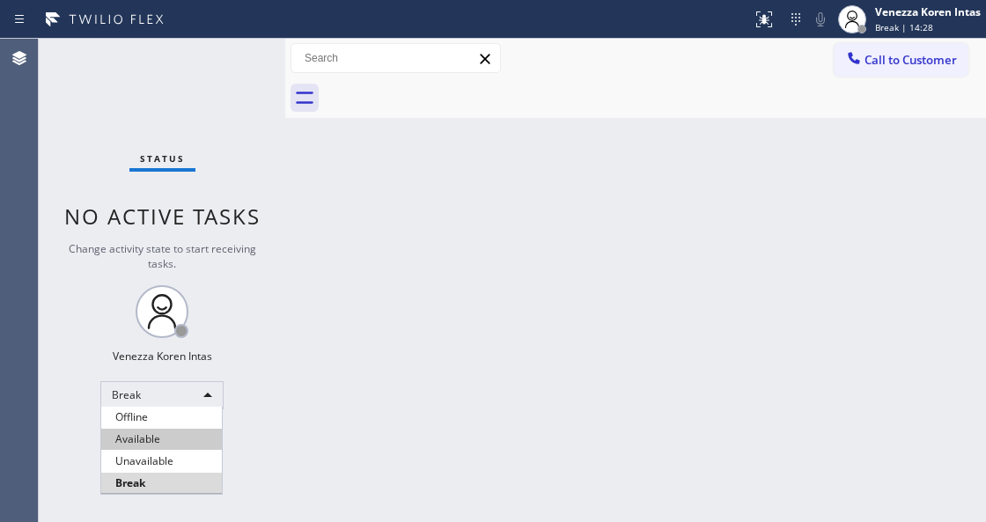
click at [176, 435] on li "Available" at bounding box center [161, 439] width 121 height 21
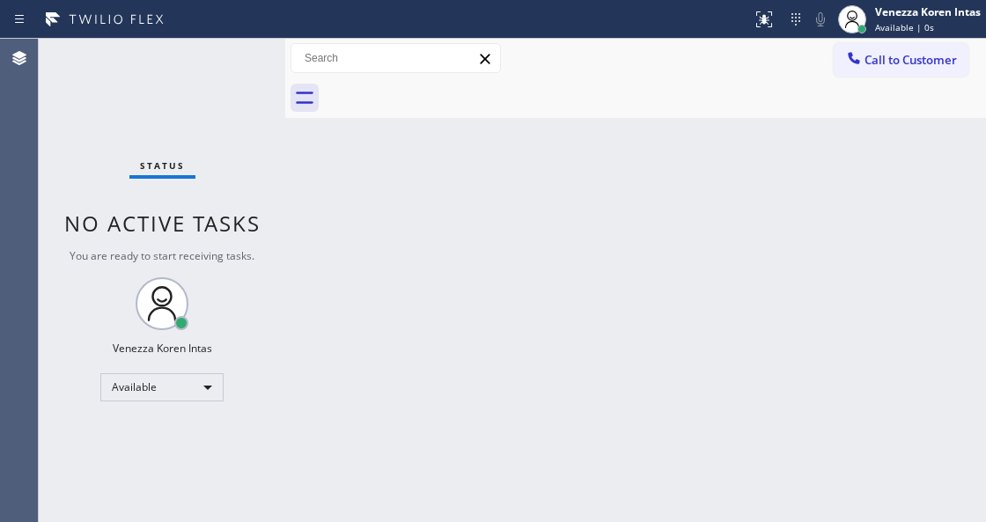
click at [395, 231] on div "Back to Dashboard Change Sender ID Customers Technicians Select a contact Outbo…" at bounding box center [635, 280] width 701 height 483
click at [280, 191] on div "Status No active tasks You are ready to start receiving tasks. Venezza Koren In…" at bounding box center [162, 280] width 246 height 483
click at [239, 60] on div "Status No active tasks You are ready to start receiving tasks. Venezza Koren In…" at bounding box center [162, 280] width 246 height 483
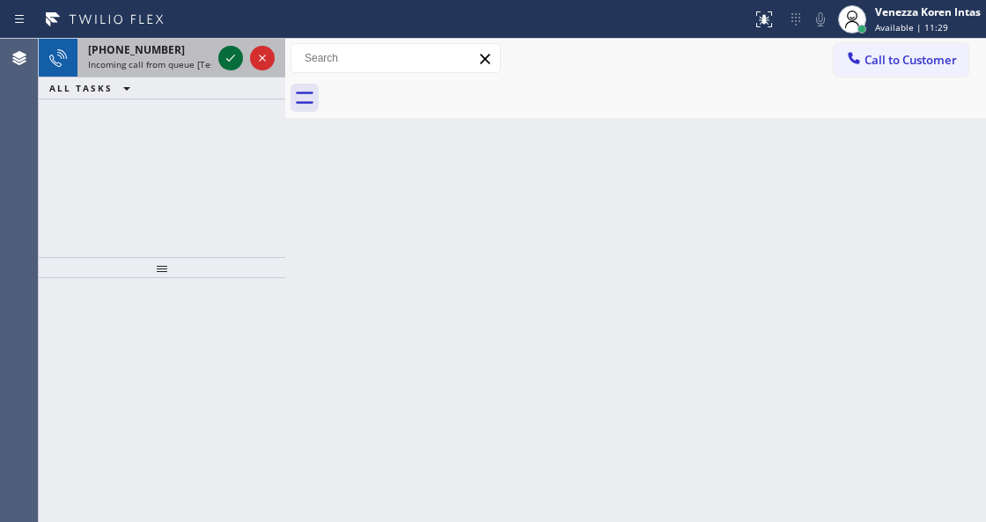
click at [225, 60] on icon at bounding box center [230, 58] width 21 height 21
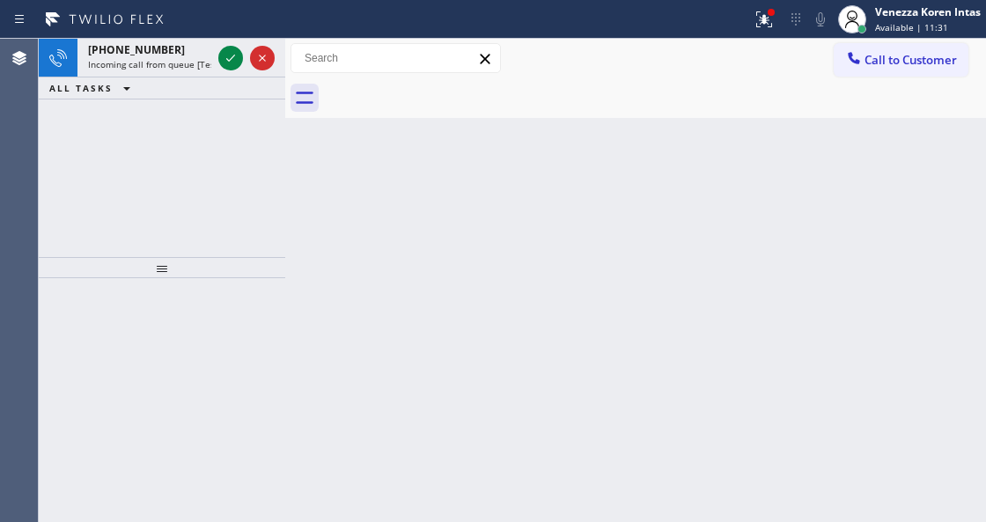
drag, startPoint x: 433, startPoint y: 320, endPoint x: 371, endPoint y: 252, distance: 92.3
click at [408, 295] on div "Back to Dashboard Change Sender ID Customers Technicians Select a contact Outbo…" at bounding box center [635, 280] width 701 height 483
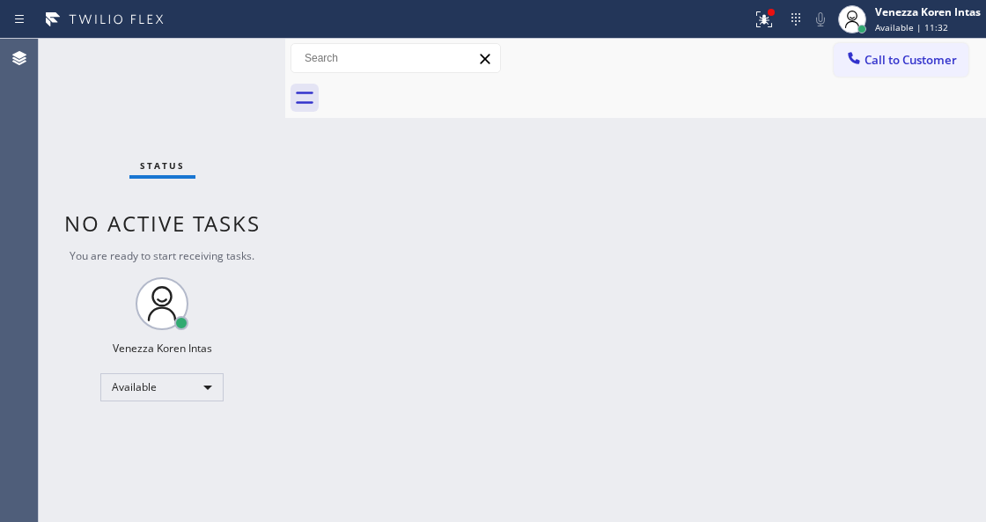
click at [232, 59] on div "Status No active tasks You are ready to start receiving tasks. Venezza Koren In…" at bounding box center [162, 280] width 246 height 483
click at [769, 19] on icon at bounding box center [764, 19] width 21 height 21
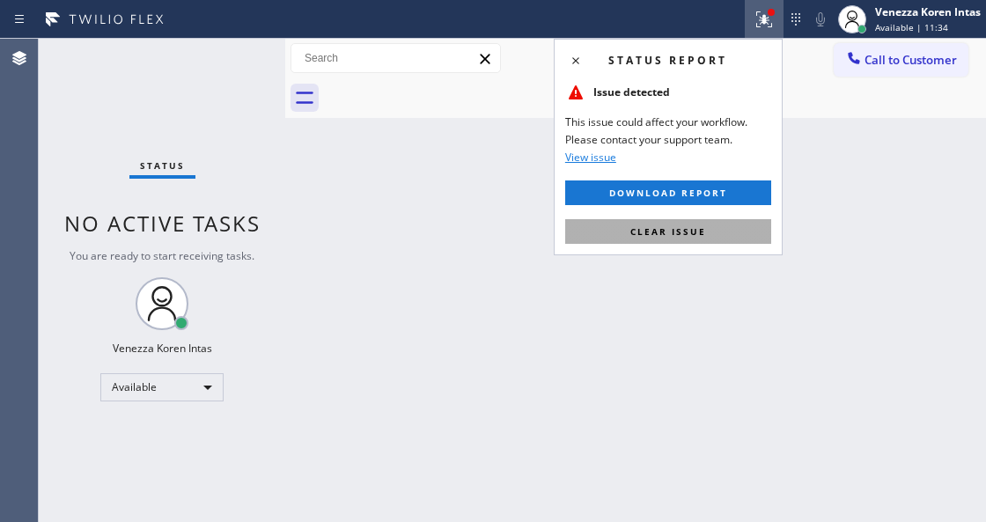
click at [745, 231] on button "Clear issue" at bounding box center [668, 231] width 206 height 25
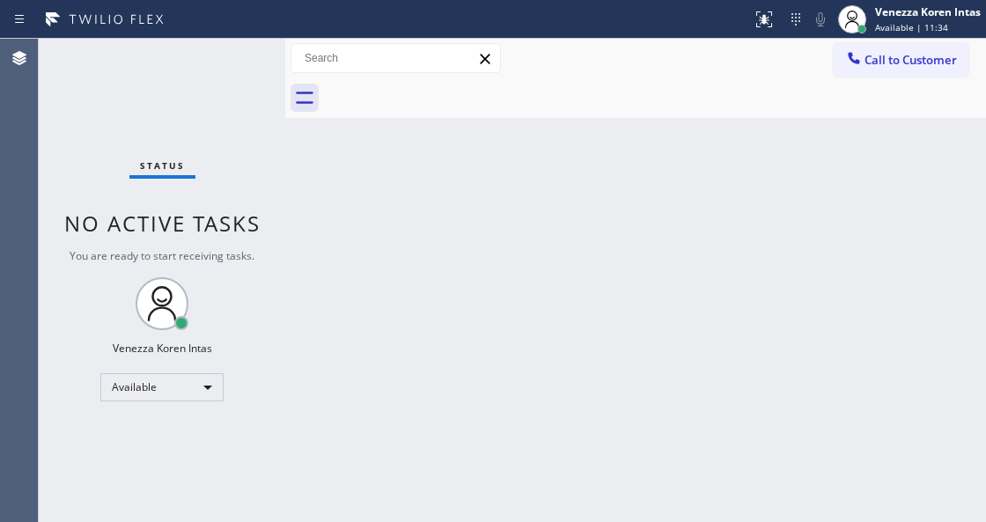
click at [706, 245] on div "Back to Dashboard Change Sender ID Customers Technicians Select a contact Outbo…" at bounding box center [635, 280] width 701 height 483
click at [722, 245] on div "Back to Dashboard Change Sender ID Customers Technicians Select a contact Outbo…" at bounding box center [635, 280] width 701 height 483
click at [273, 53] on div "Status No active tasks You are ready to start receiving tasks. Venezza Koren In…" at bounding box center [162, 280] width 246 height 483
click at [258, 59] on div "Status No active tasks You are ready to start receiving tasks. Venezza Koren In…" at bounding box center [162, 280] width 246 height 483
click at [440, 349] on div "Back to Dashboard Change Sender ID Customers Technicians Select a contact Outbo…" at bounding box center [635, 280] width 701 height 483
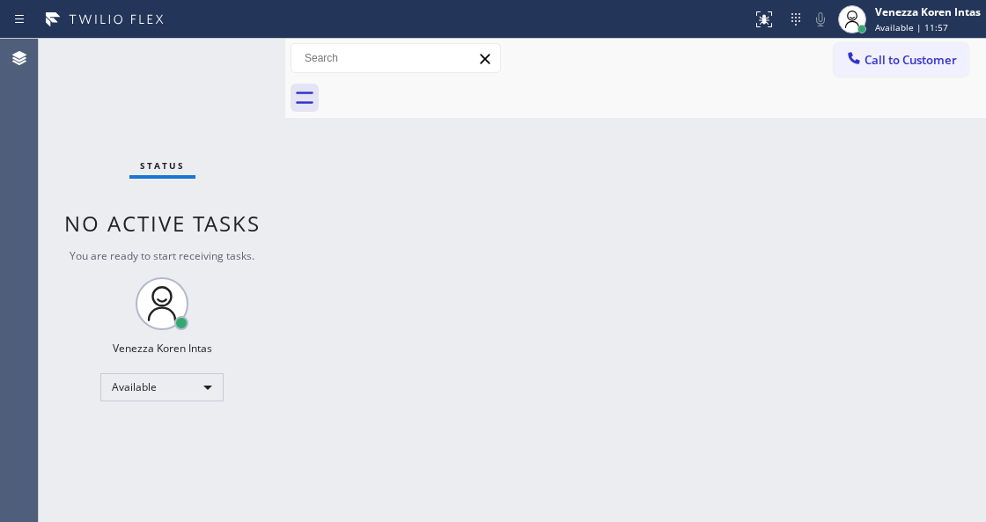
click at [231, 76] on div "Status No active tasks You are ready to start receiving tasks. Venezza Koren In…" at bounding box center [162, 280] width 246 height 483
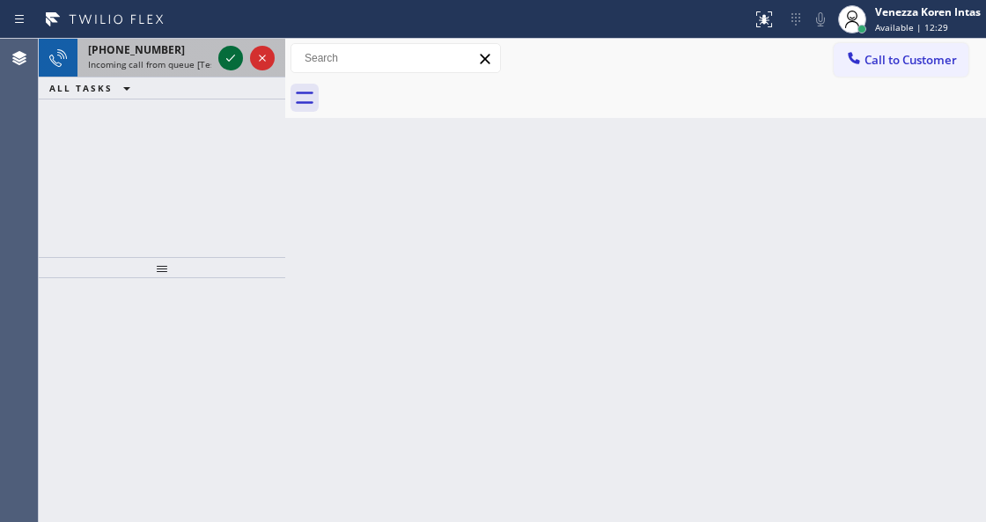
click at [229, 54] on icon at bounding box center [230, 58] width 21 height 21
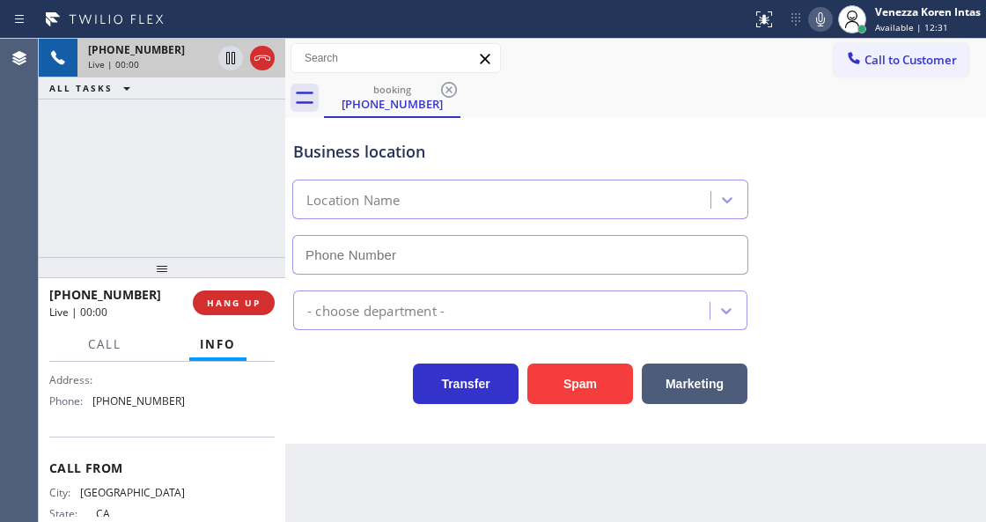
scroll to position [234, 0]
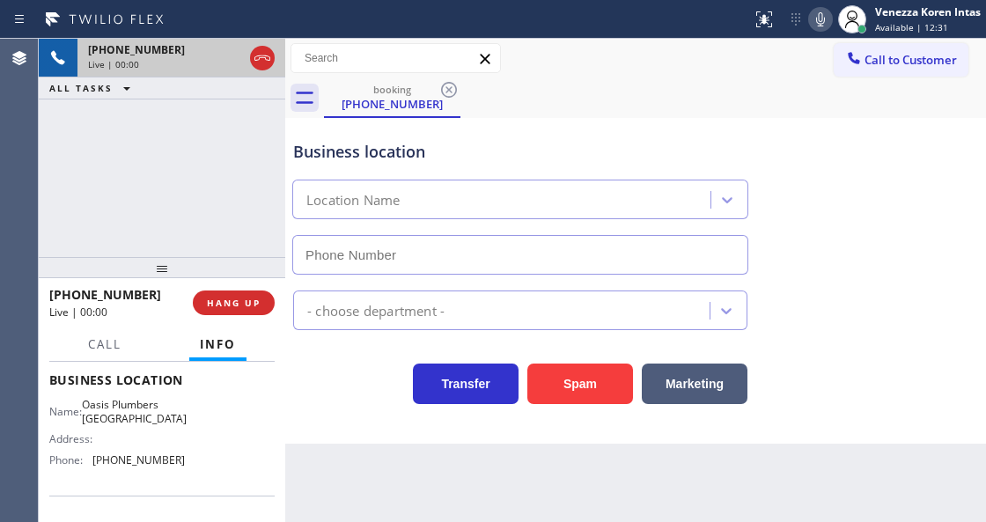
type input "[PHONE_NUMBER]"
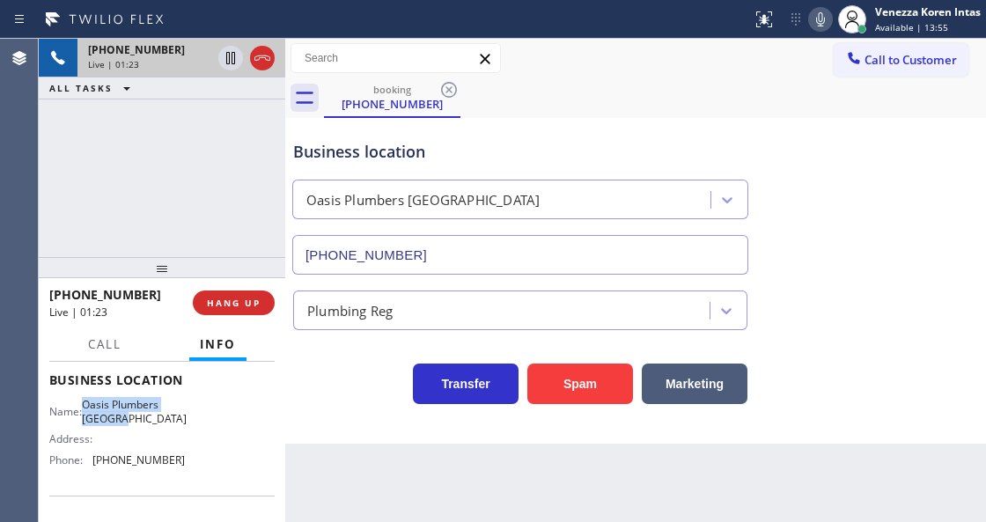
drag, startPoint x: 89, startPoint y: 400, endPoint x: 151, endPoint y: 428, distance: 68.6
click at [151, 428] on div "Name: Oasis Plumbers Anaheim Address: Phone: [PHONE_NUMBER]" at bounding box center [117, 436] width 136 height 76
click at [824, 33] on div "Status report No issues detected If you experience an issue, please download th…" at bounding box center [865, 19] width 241 height 39
click at [820, 25] on icon at bounding box center [820, 19] width 21 height 21
click at [236, 56] on icon at bounding box center [230, 58] width 21 height 21
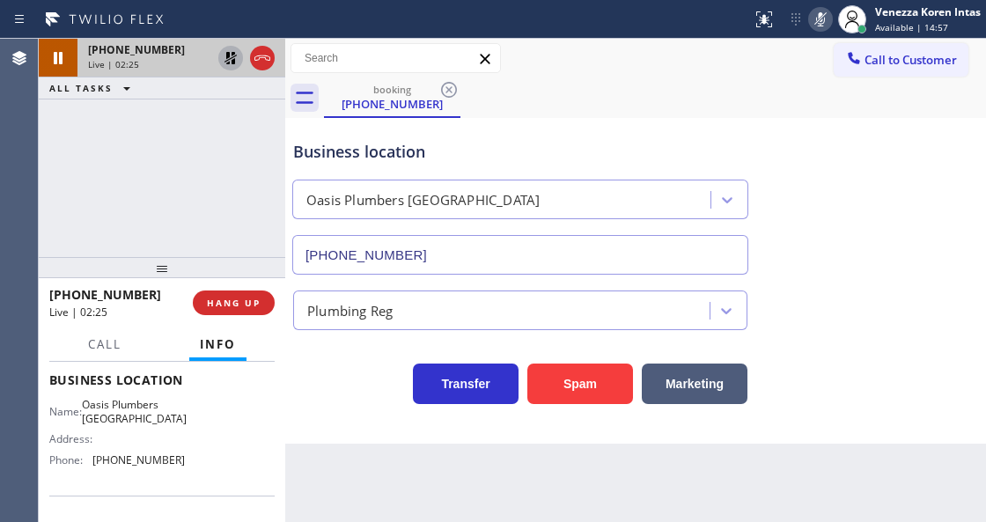
click at [217, 204] on div "[PHONE_NUMBER] Live | 02:25 ALL TASKS ALL TASKS ACTIVE TASKS TASKS IN WRAP UP" at bounding box center [162, 148] width 246 height 218
drag, startPoint x: 817, startPoint y: 22, endPoint x: 671, endPoint y: 64, distance: 152.1
click at [817, 22] on icon at bounding box center [820, 19] width 21 height 21
click at [234, 52] on icon at bounding box center [230, 58] width 12 height 12
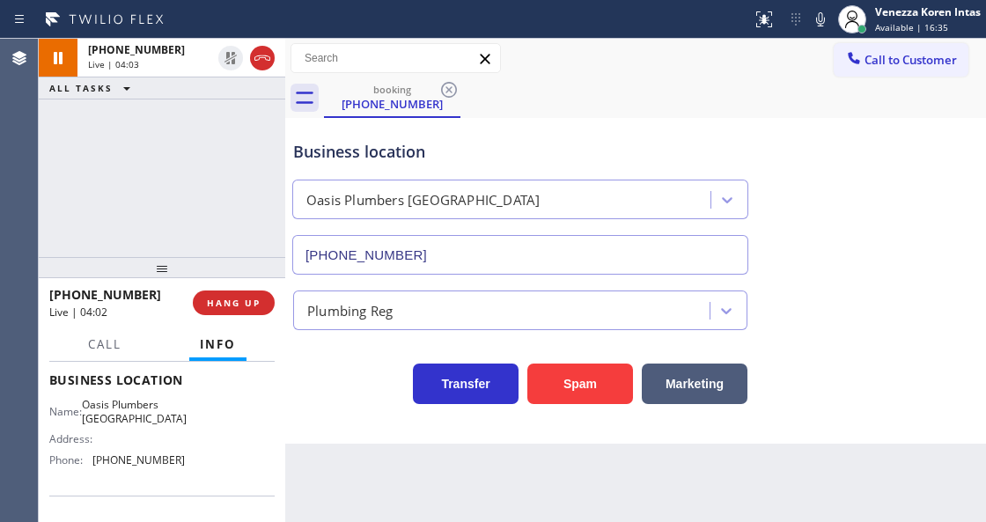
click at [638, 112] on div "booking [PHONE_NUMBER]" at bounding box center [655, 98] width 662 height 40
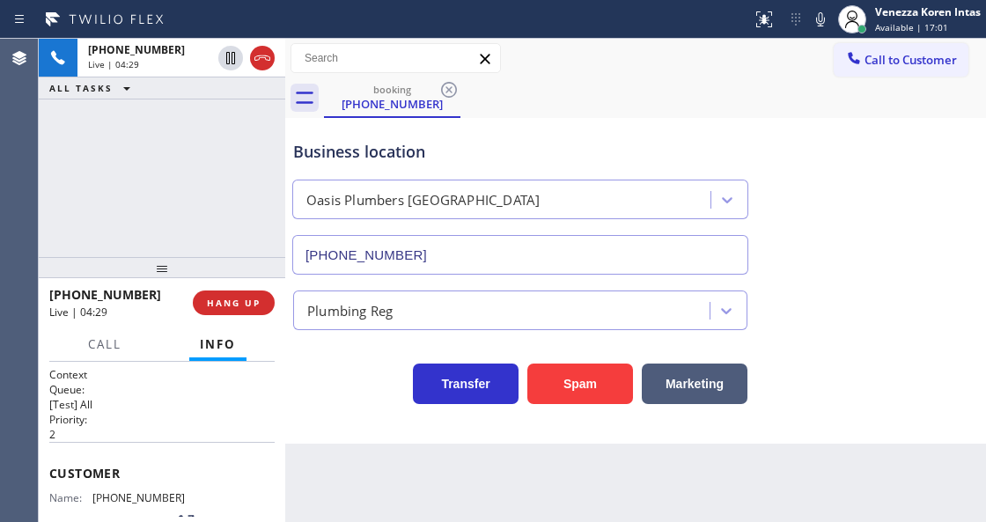
scroll to position [0, 0]
drag, startPoint x: 182, startPoint y: 488, endPoint x: 94, endPoint y: 490, distance: 88.1
click at [94, 491] on div "Name: [PHONE_NUMBER] Phone: [PHONE_NUMBER] Address:" at bounding box center [161, 526] width 225 height 70
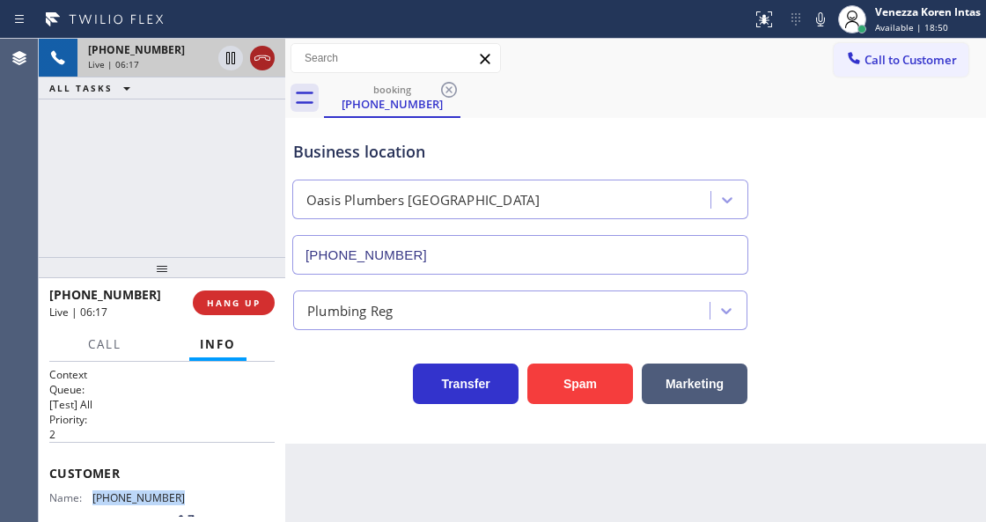
click at [259, 64] on icon at bounding box center [262, 58] width 21 height 21
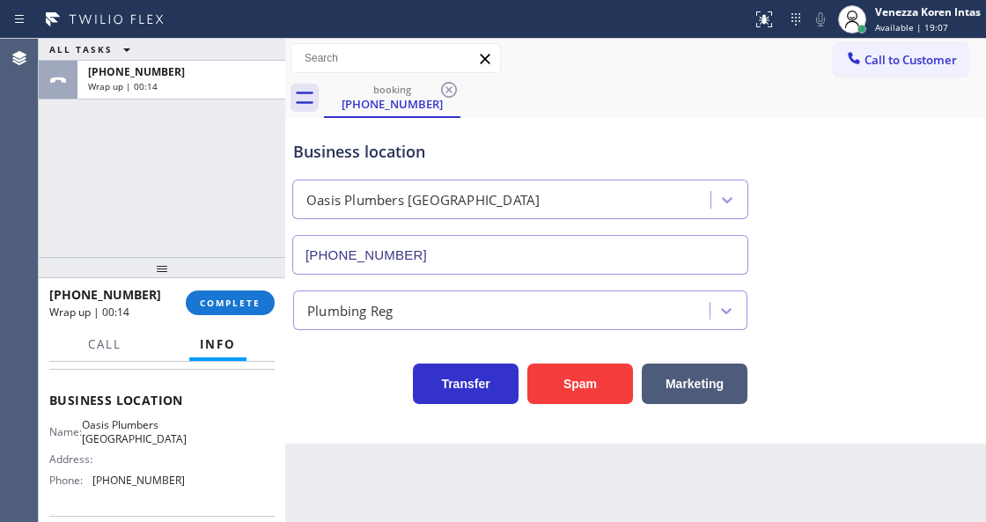
scroll to position [234, 0]
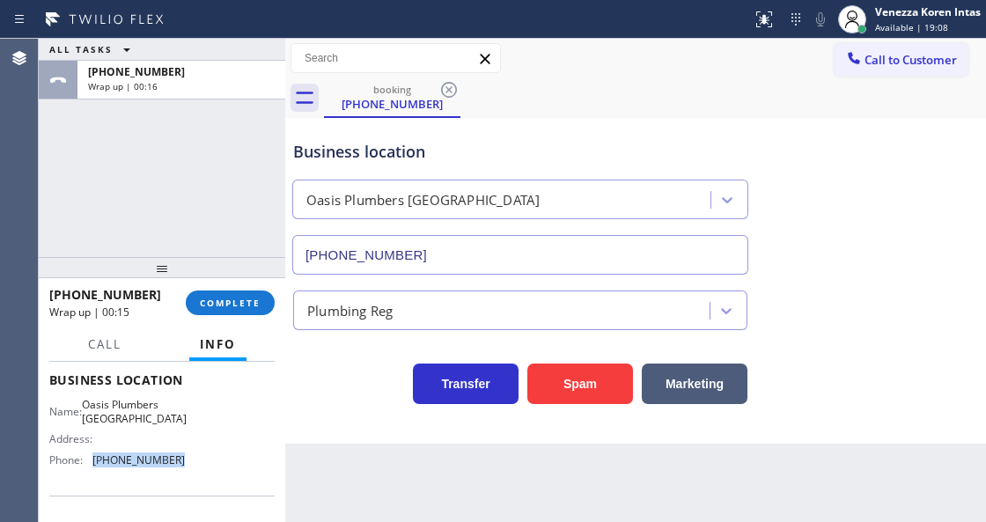
drag, startPoint x: 169, startPoint y: 469, endPoint x: 92, endPoint y: 463, distance: 77.7
click at [92, 463] on div "Name: Oasis Plumbers Anaheim Address: Phone: [PHONE_NUMBER]" at bounding box center [117, 436] width 136 height 76
click at [222, 298] on span "COMPLETE" at bounding box center [230, 303] width 61 height 12
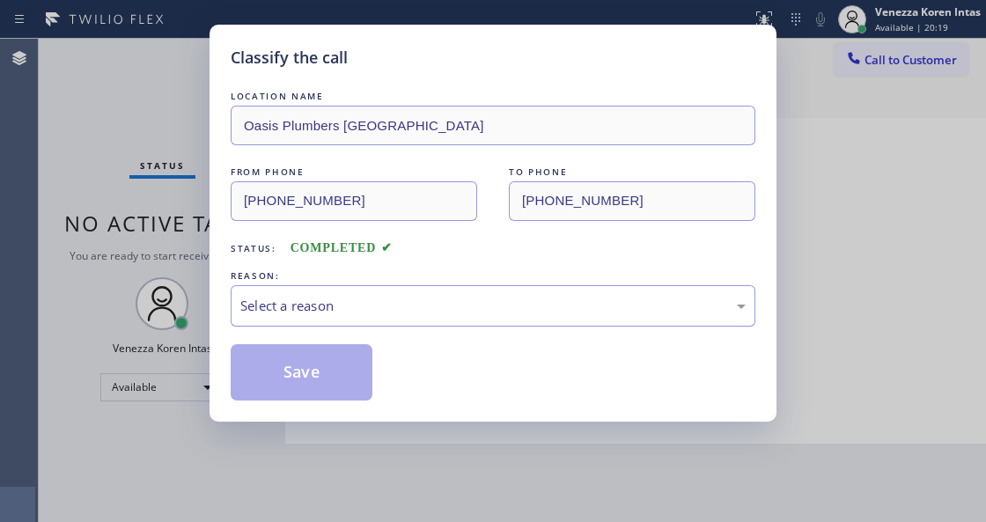
click at [331, 317] on div "Select a reason" at bounding box center [493, 305] width 525 height 41
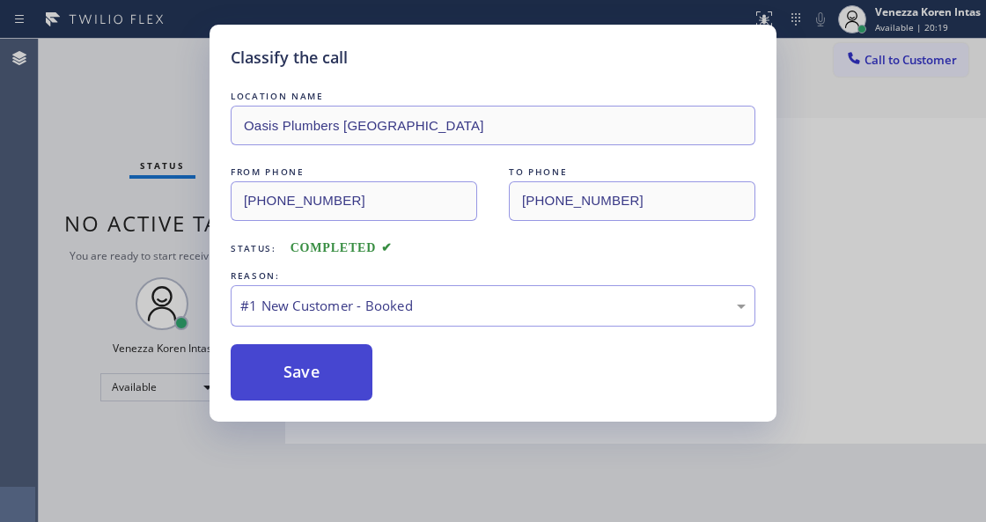
click at [321, 373] on button "Save" at bounding box center [302, 372] width 142 height 56
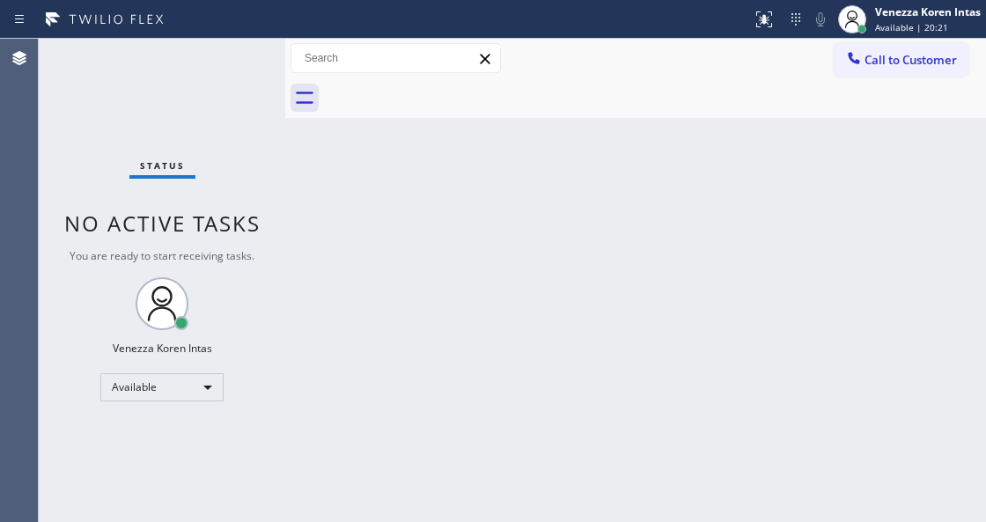
click at [243, 86] on div "Status No active tasks You are ready to start receiving tasks. Venezza Koren In…" at bounding box center [162, 280] width 246 height 483
click at [249, 63] on div "Status No active tasks You are ready to start receiving tasks. Venezza Koren In…" at bounding box center [162, 280] width 246 height 483
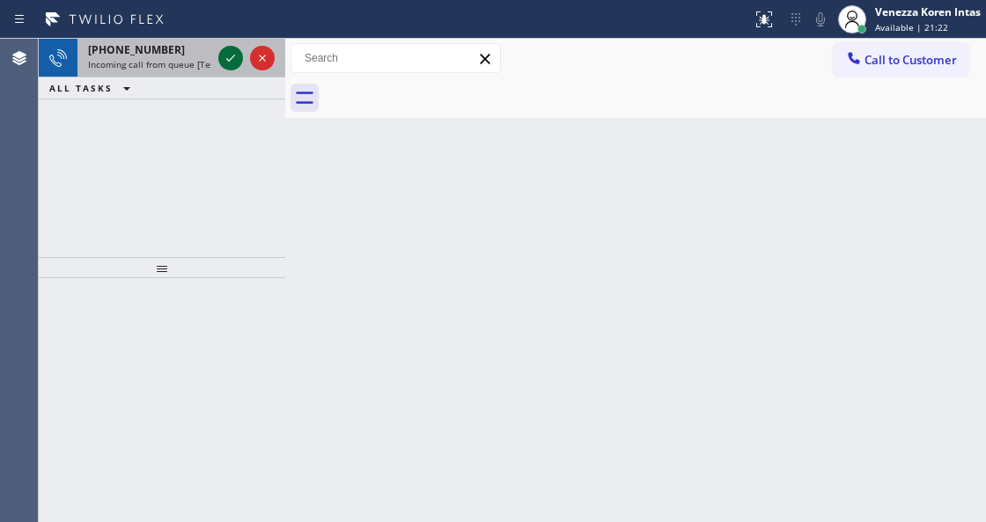
click at [229, 63] on icon at bounding box center [230, 58] width 21 height 21
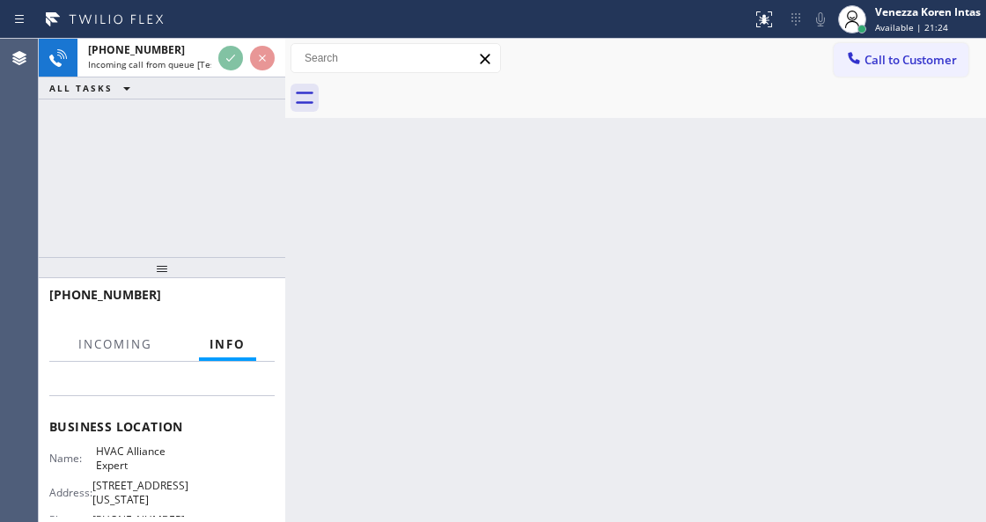
scroll to position [234, 0]
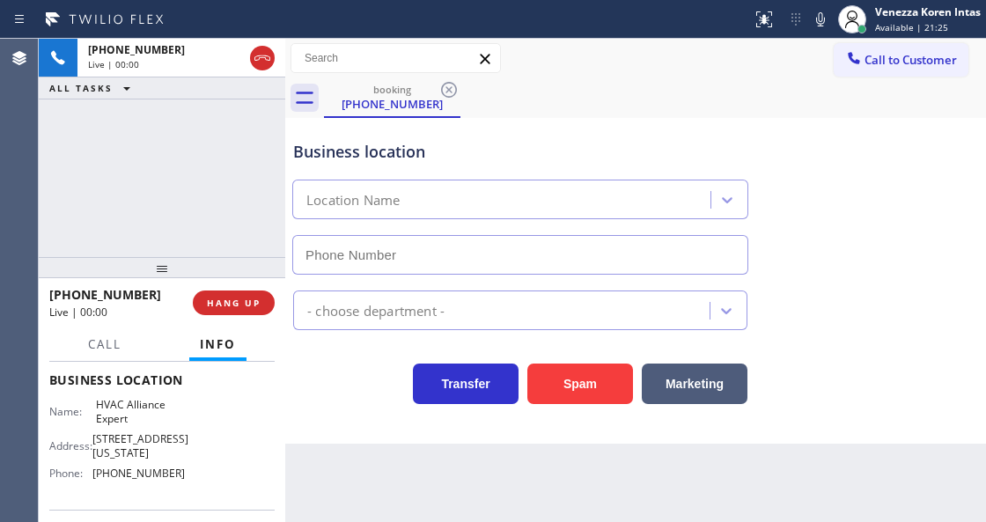
type input "[PHONE_NUMBER]"
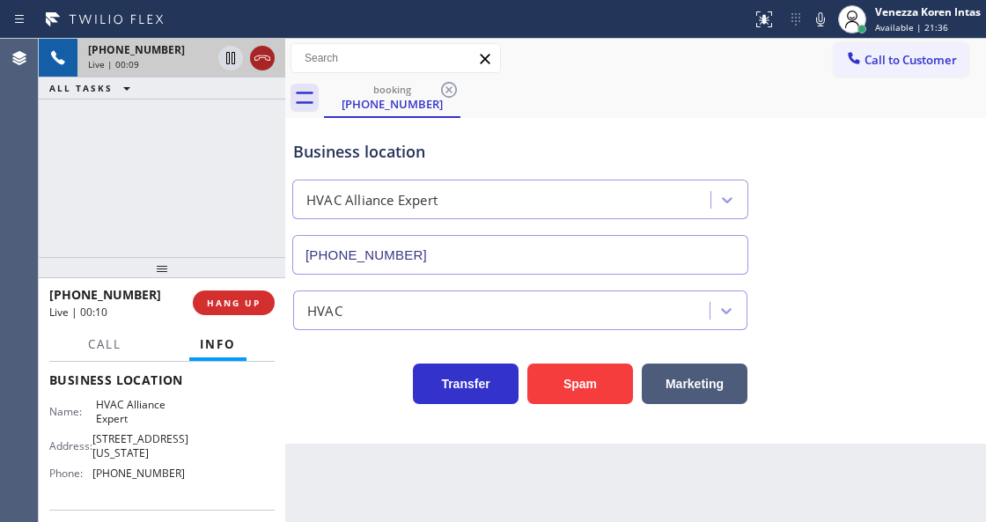
click at [262, 60] on icon at bounding box center [262, 58] width 21 height 21
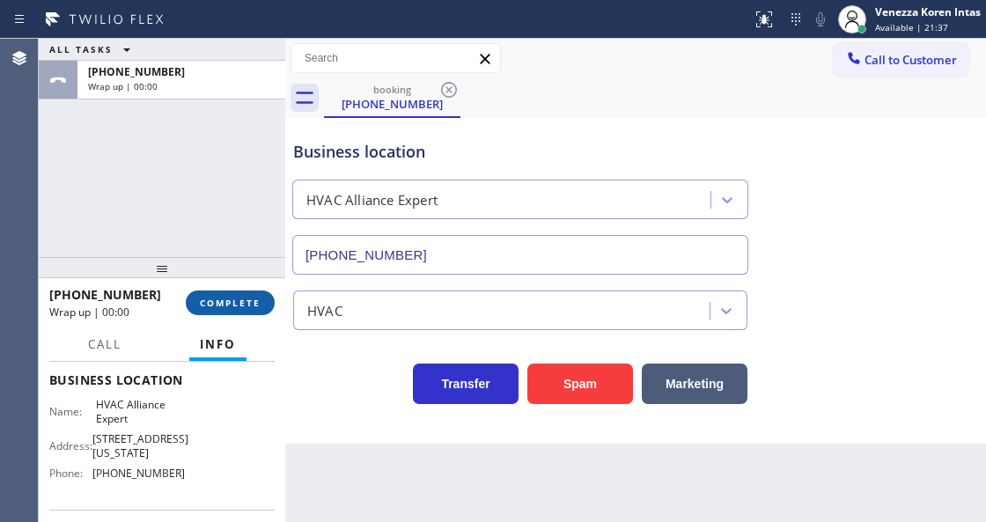
click at [248, 306] on span "COMPLETE" at bounding box center [230, 303] width 61 height 12
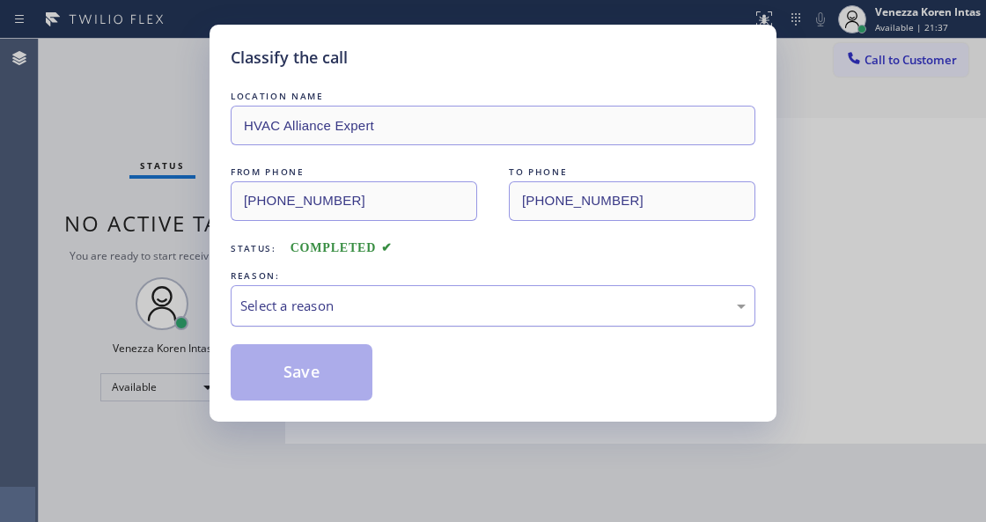
click at [352, 320] on div "Select a reason" at bounding box center [493, 305] width 525 height 41
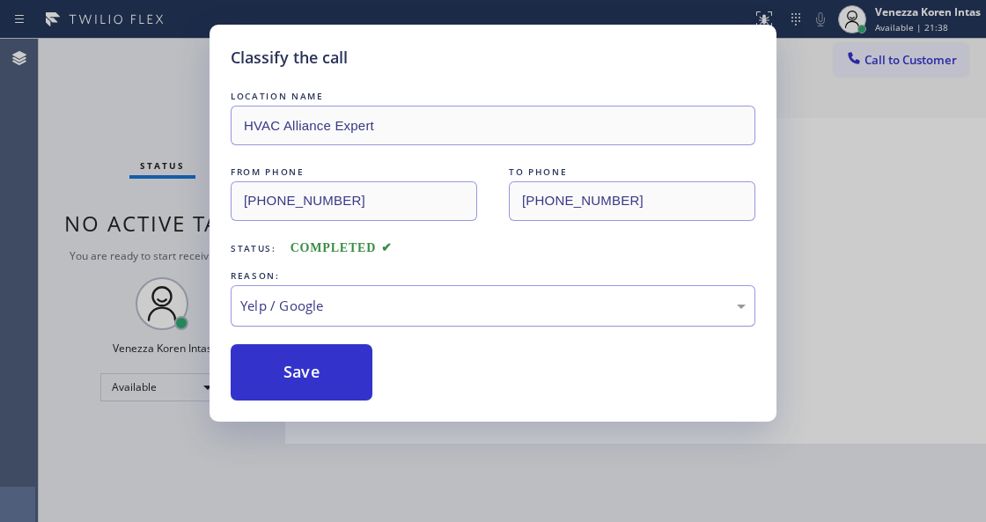
click at [331, 298] on div "Yelp / Google" at bounding box center [492, 306] width 505 height 20
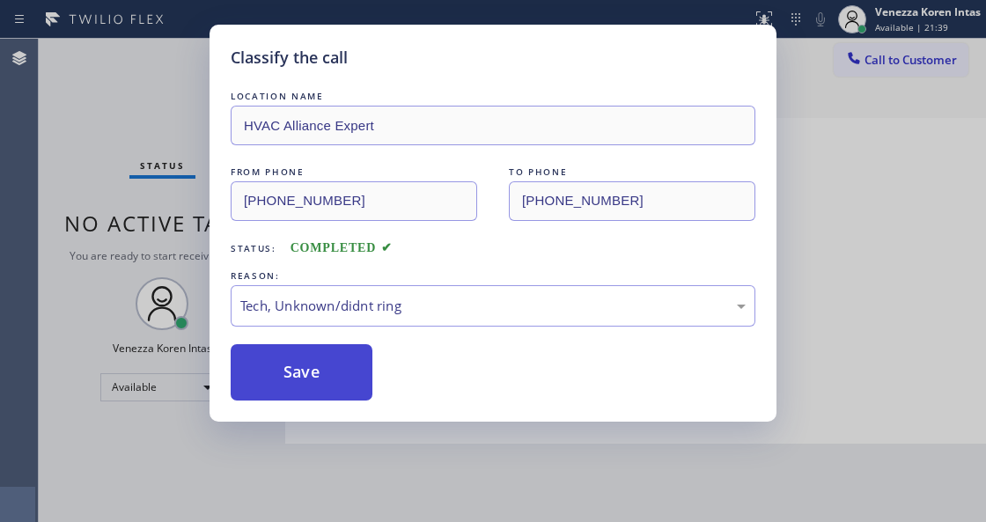
click at [315, 393] on button "Save" at bounding box center [302, 372] width 142 height 56
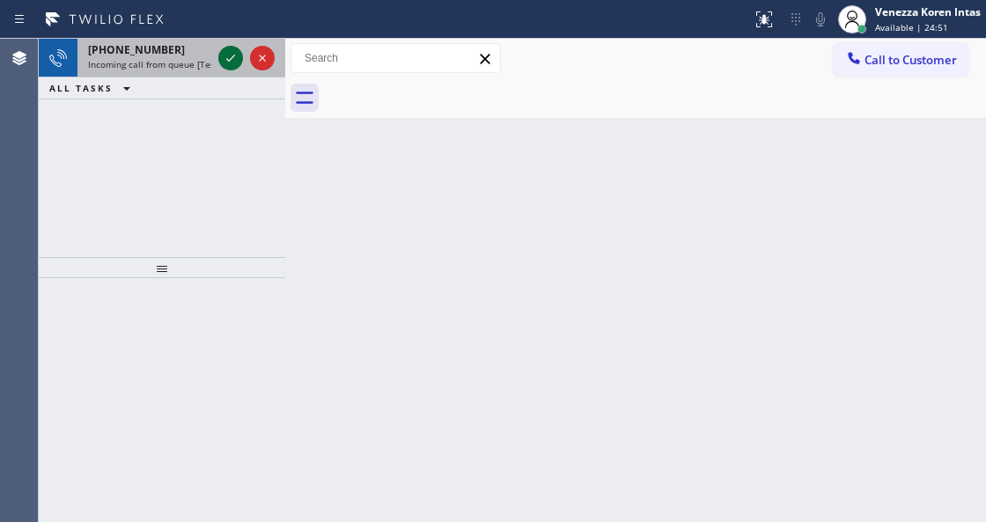
click at [232, 60] on icon at bounding box center [230, 58] width 21 height 21
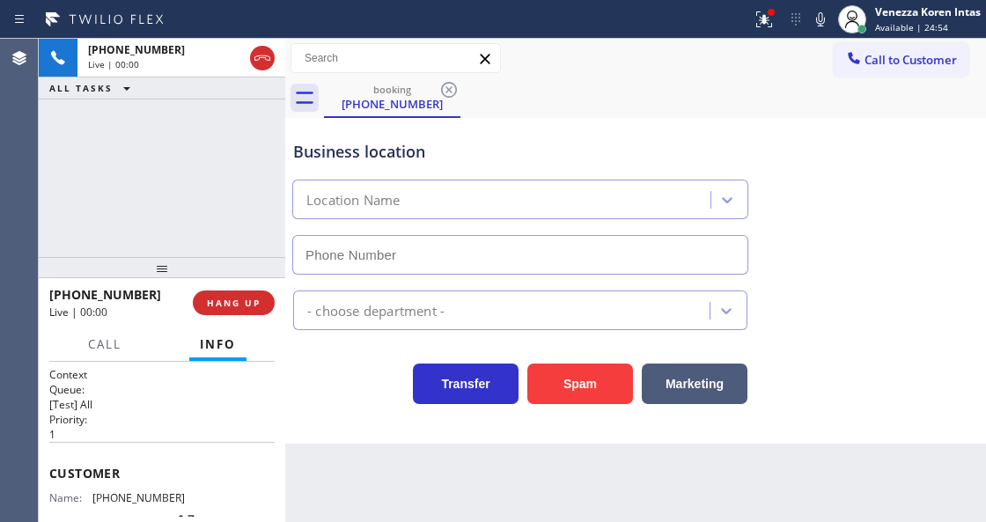
scroll to position [117, 0]
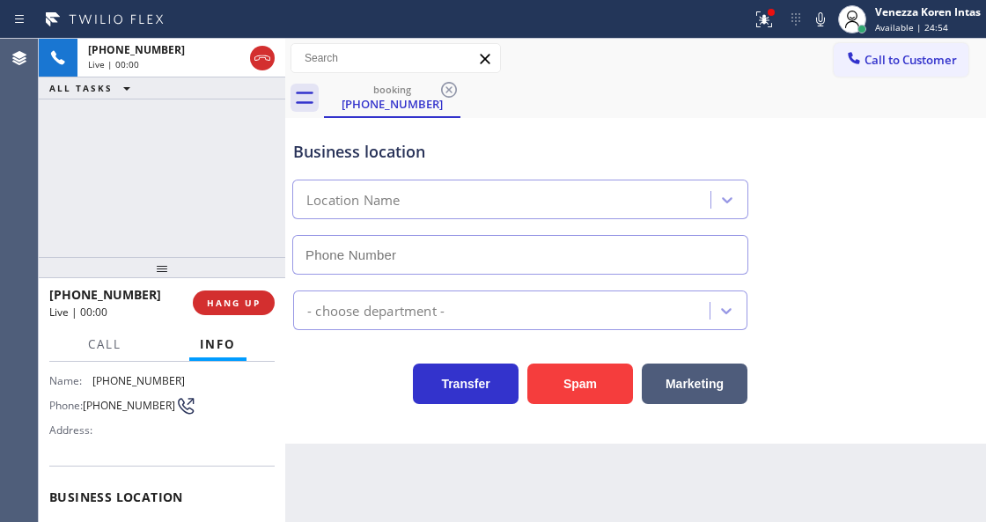
type input "[PHONE_NUMBER]"
click at [771, 7] on div at bounding box center [771, 12] width 11 height 11
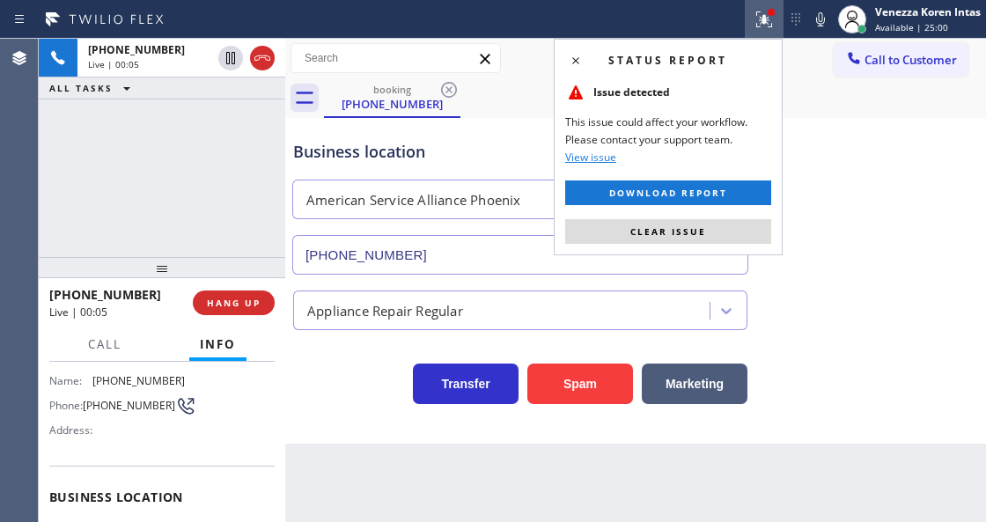
click at [711, 243] on div "Status report Issue detected This issue could affect your workflow. Please cont…" at bounding box center [668, 147] width 229 height 217
click at [711, 235] on button "Clear issue" at bounding box center [668, 231] width 206 height 25
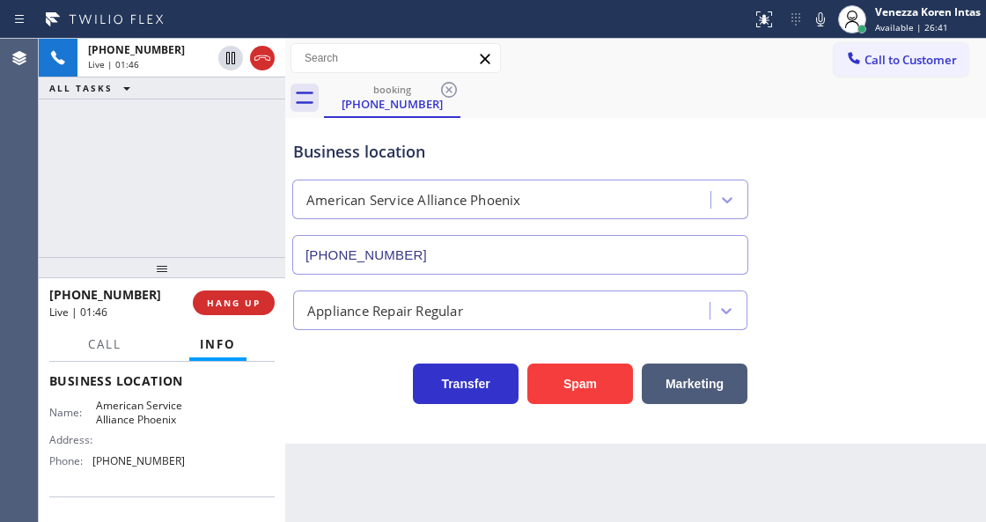
scroll to position [234, 0]
drag, startPoint x: 93, startPoint y: 402, endPoint x: 175, endPoint y: 421, distance: 83.9
click at [175, 421] on div "Name: American Service Alliance Phoenix" at bounding box center [117, 411] width 136 height 27
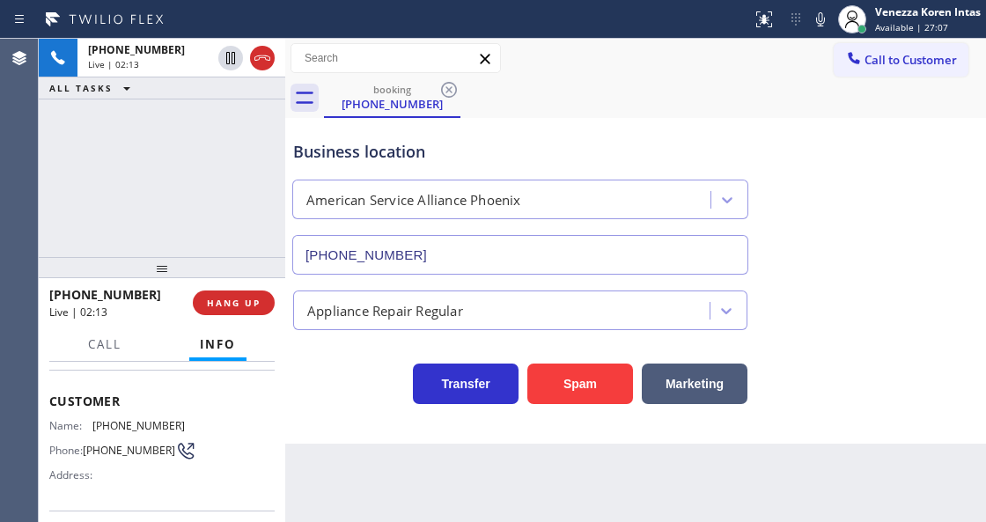
scroll to position [0, 0]
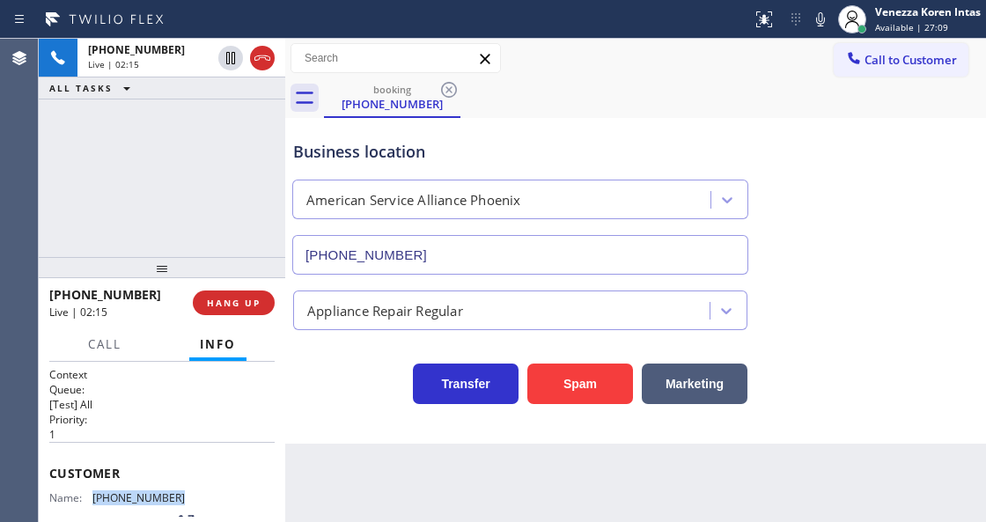
drag, startPoint x: 180, startPoint y: 489, endPoint x: 94, endPoint y: 488, distance: 85.4
click at [94, 491] on div "Name: [PHONE_NUMBER] Phone: [PHONE_NUMBER] Address:" at bounding box center [161, 526] width 225 height 70
click at [819, 16] on icon at bounding box center [820, 19] width 21 height 21
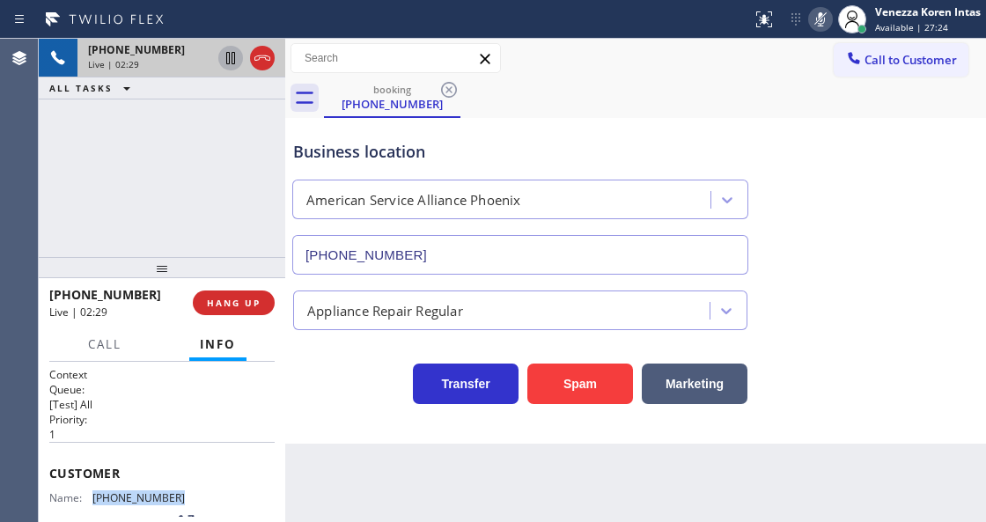
click at [231, 63] on icon at bounding box center [230, 58] width 21 height 21
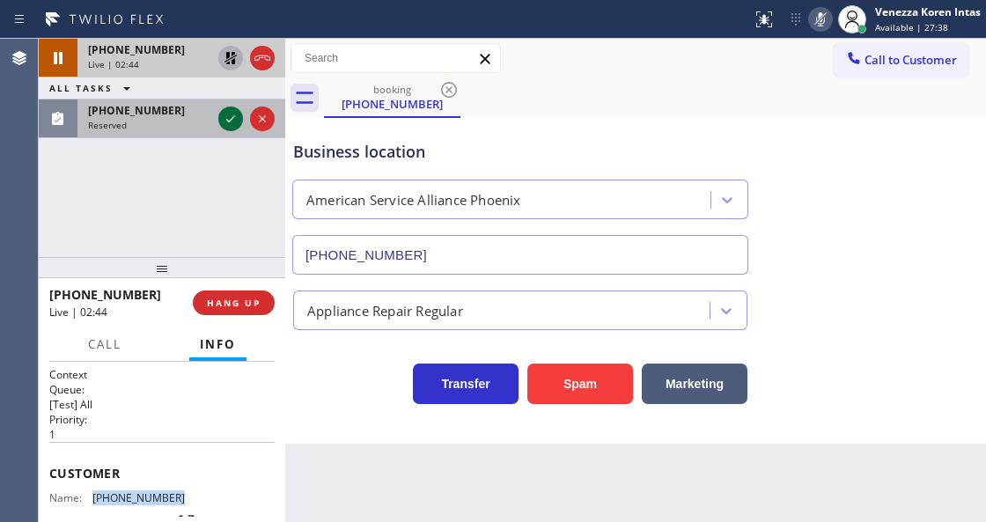
click at [236, 114] on icon at bounding box center [230, 118] width 21 height 21
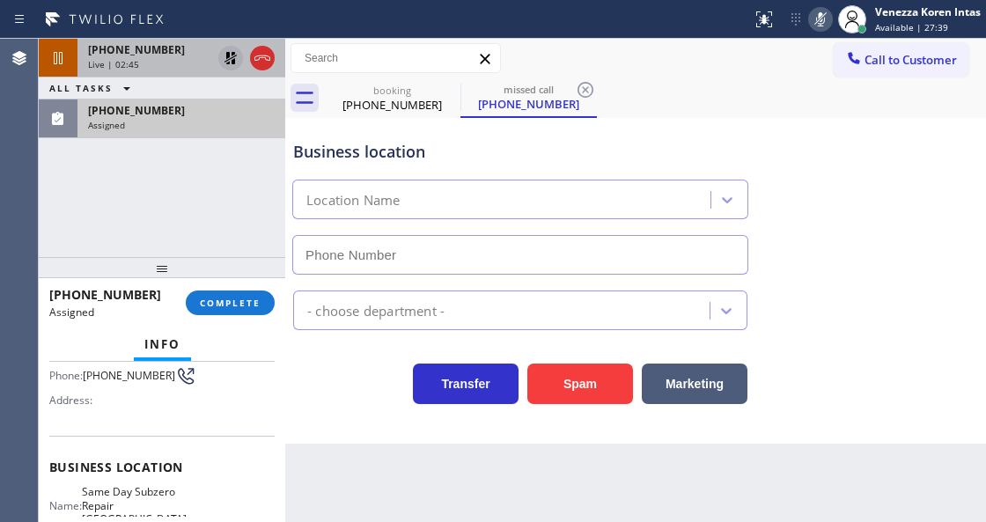
type input "[PHONE_NUMBER]"
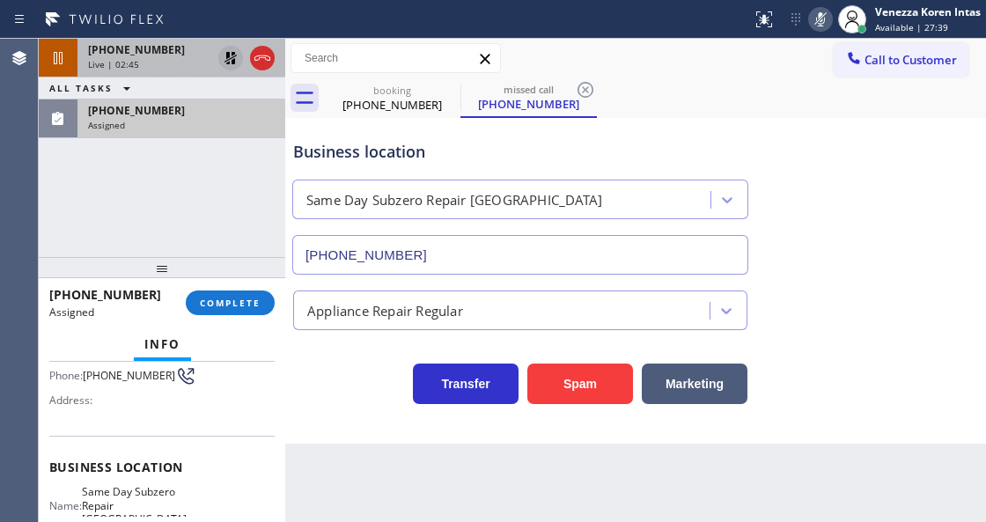
scroll to position [103, 0]
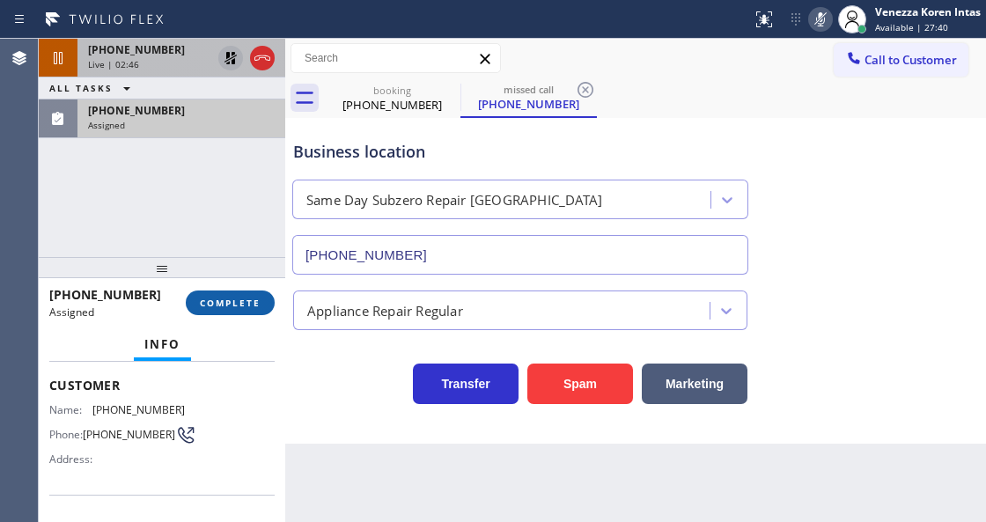
click at [259, 298] on span "COMPLETE" at bounding box center [230, 303] width 61 height 12
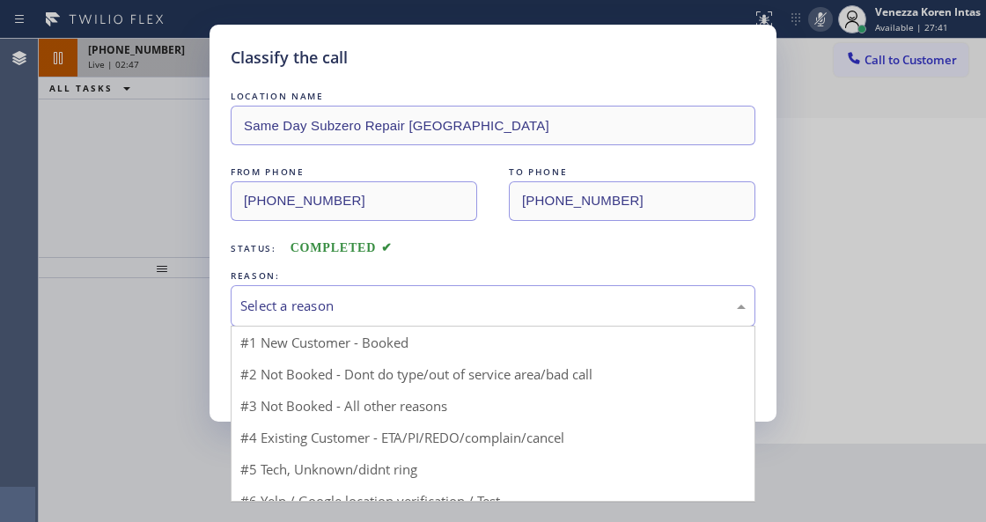
click at [388, 326] on div "Select a reason" at bounding box center [493, 305] width 525 height 41
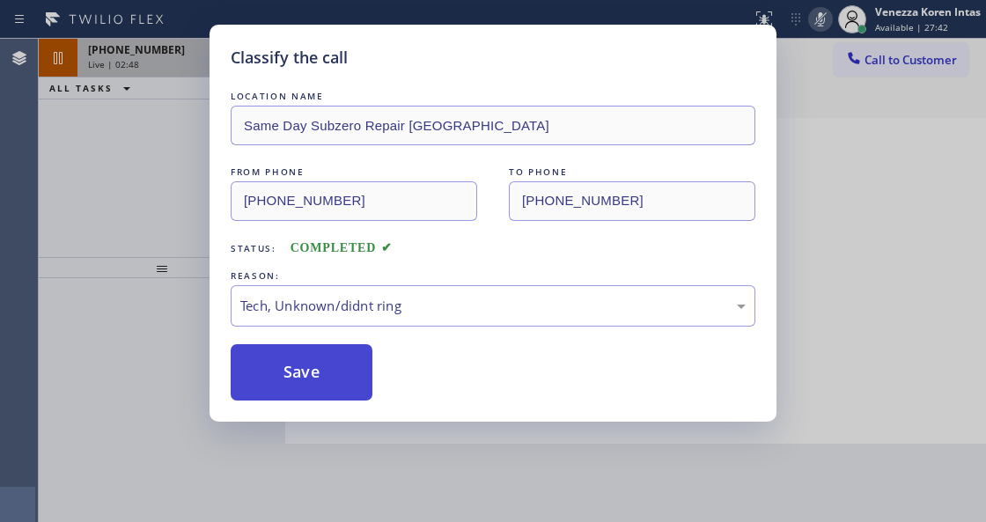
click at [314, 389] on button "Save" at bounding box center [302, 372] width 142 height 56
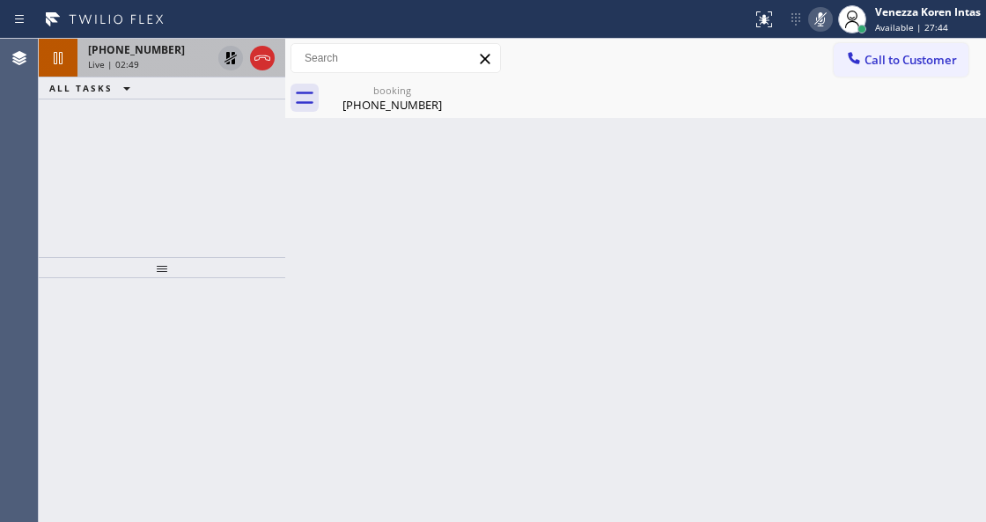
click at [155, 66] on div "Live | 02:49" at bounding box center [149, 64] width 123 height 12
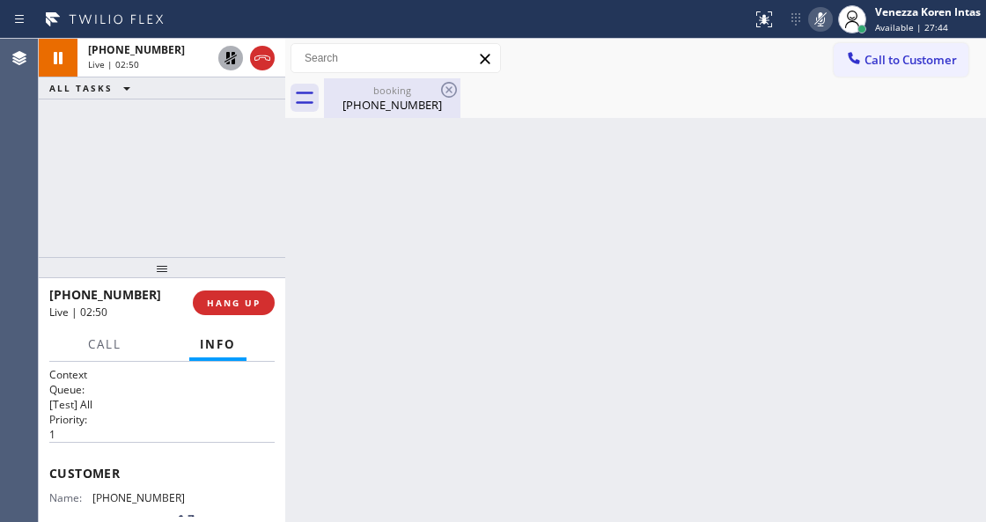
click at [413, 112] on div "[PHONE_NUMBER]" at bounding box center [392, 105] width 133 height 16
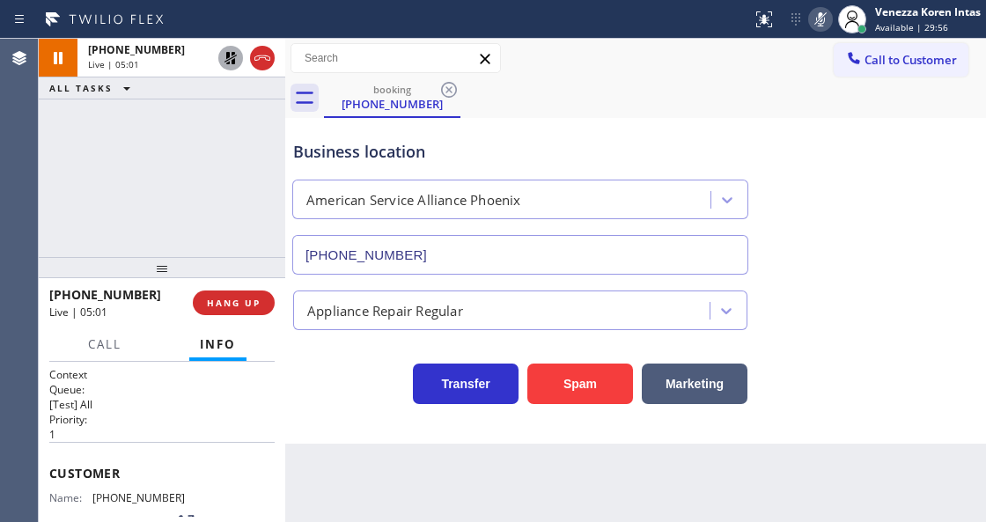
click at [815, 25] on icon at bounding box center [820, 19] width 21 height 21
click at [229, 55] on icon at bounding box center [230, 58] width 12 height 12
click at [593, 165] on div "Business location American Service Alliance [GEOGRAPHIC_DATA] [PHONE_NUMBER]" at bounding box center [520, 198] width 461 height 152
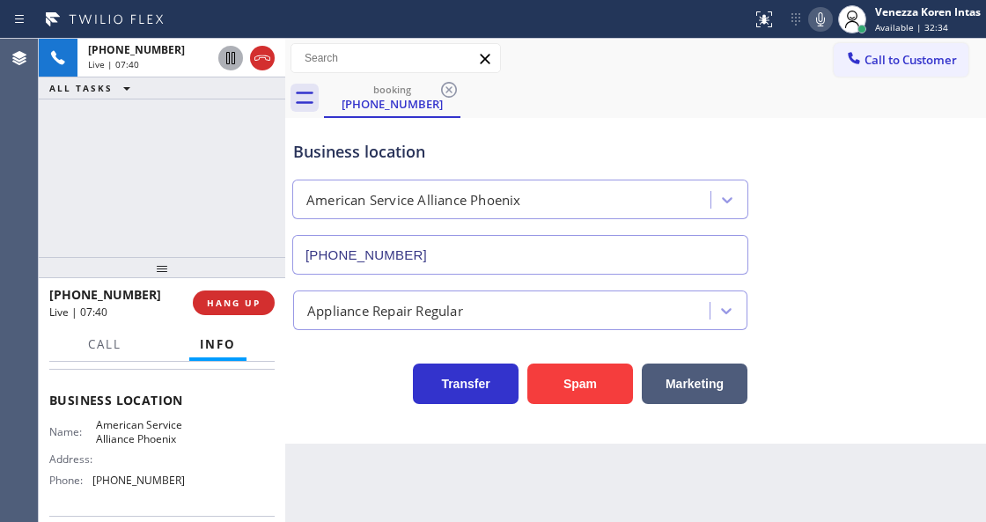
scroll to position [234, 0]
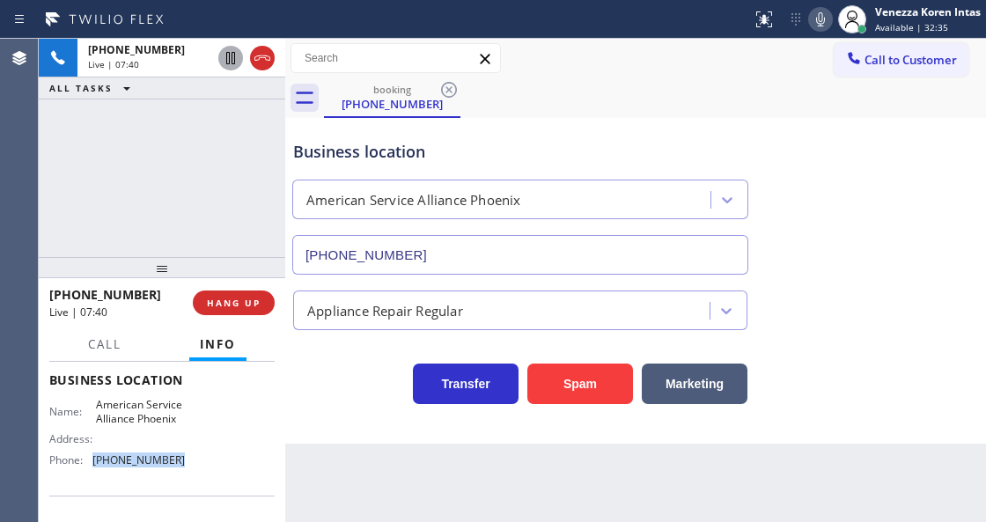
drag, startPoint x: 185, startPoint y: 461, endPoint x: 88, endPoint y: 454, distance: 97.1
click at [88, 454] on div "Name: American Service Alliance Phoenix Address: Phone: [PHONE_NUMBER]" at bounding box center [161, 436] width 225 height 76
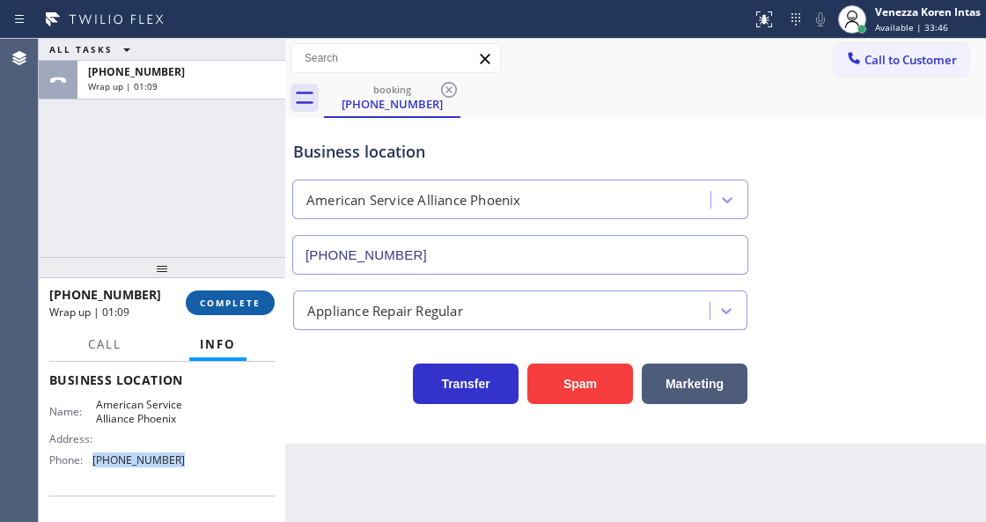
click at [273, 298] on button "COMPLETE" at bounding box center [230, 303] width 89 height 25
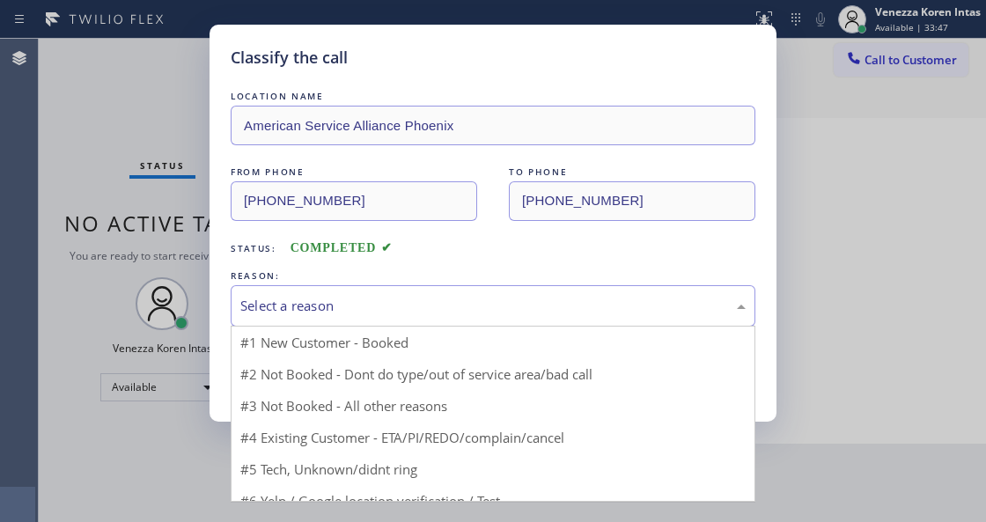
click at [351, 312] on div "Select a reason" at bounding box center [492, 306] width 505 height 20
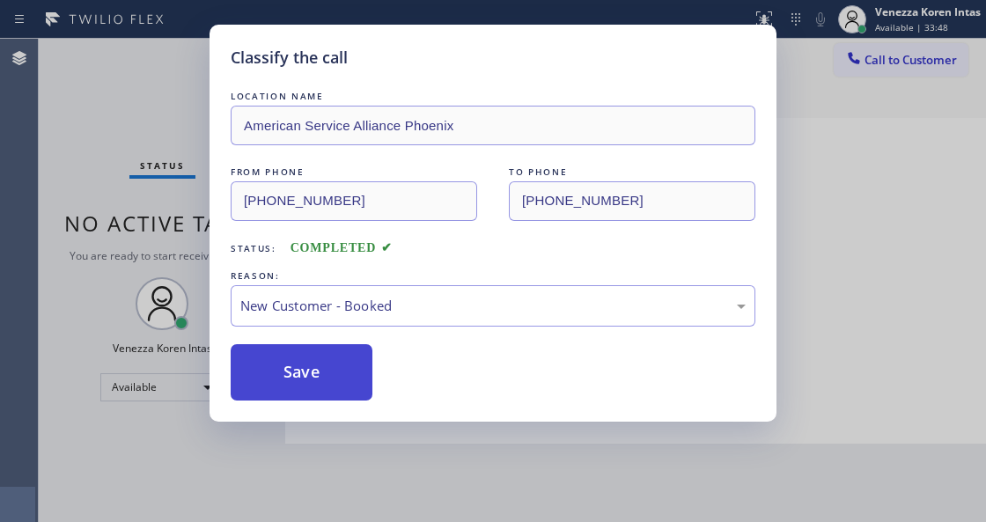
click at [317, 387] on button "Save" at bounding box center [302, 372] width 142 height 56
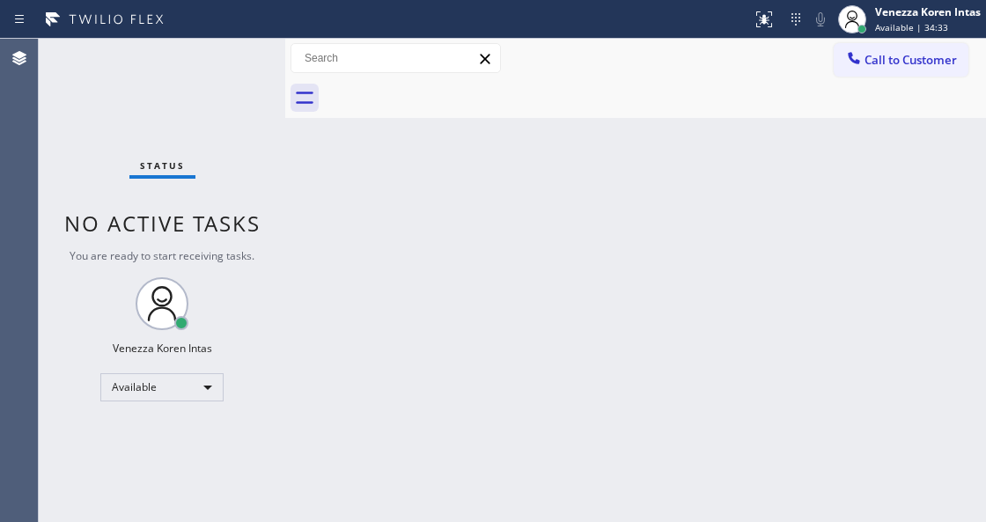
click at [401, 384] on div "Back to Dashboard Change Sender ID Customers Technicians Select a contact Outbo…" at bounding box center [635, 280] width 701 height 483
drag, startPoint x: 67, startPoint y: 143, endPoint x: 24, endPoint y: 147, distance: 43.4
click at [56, 146] on div "Status No active tasks You are ready to start receiving tasks. Venezza Koren In…" at bounding box center [162, 280] width 246 height 483
click at [251, 67] on div "Status No active tasks You are ready to start receiving tasks. Venezza Koren In…" at bounding box center [162, 280] width 246 height 483
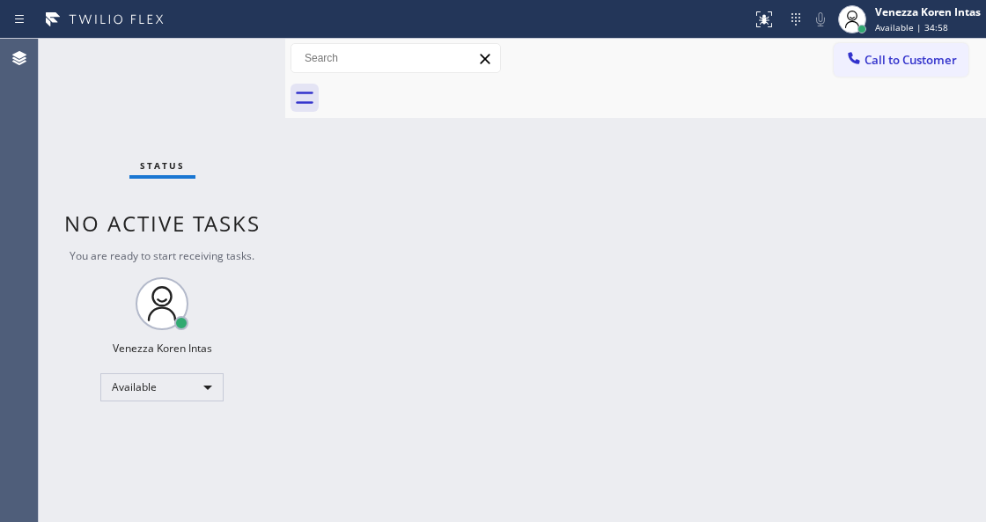
click at [475, 248] on div "Back to Dashboard Change Sender ID Customers Technicians Select a contact Outbo…" at bounding box center [635, 280] width 701 height 483
click at [234, 81] on div "Status No active tasks You are ready to start receiving tasks. Venezza Koren In…" at bounding box center [162, 280] width 246 height 483
click at [250, 55] on div "Status No active tasks You are ready to start receiving tasks. Venezza Koren In…" at bounding box center [162, 280] width 246 height 483
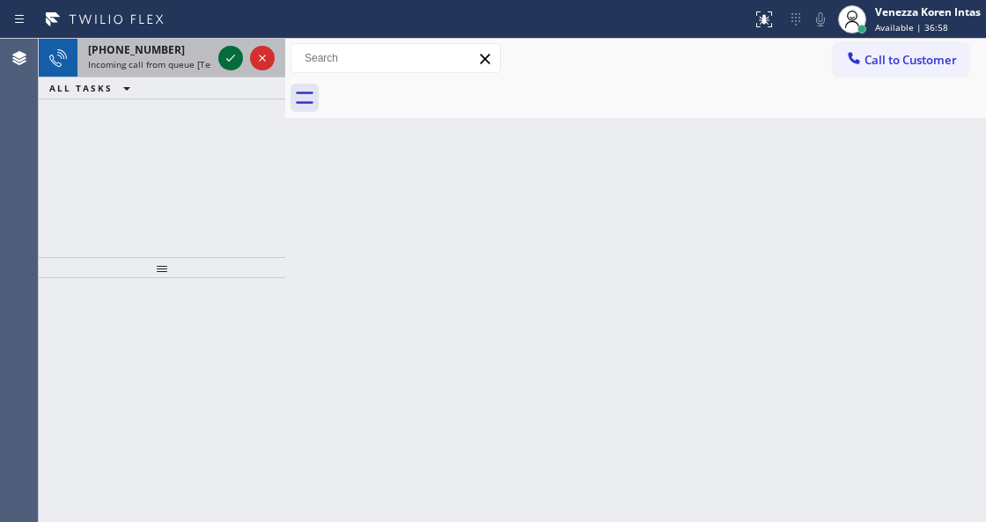
click at [224, 56] on icon at bounding box center [230, 58] width 21 height 21
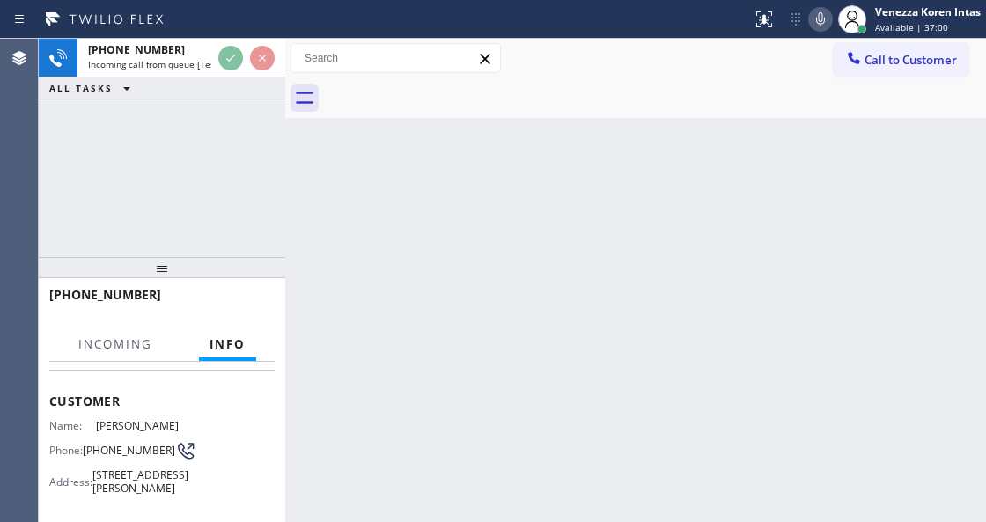
scroll to position [176, 0]
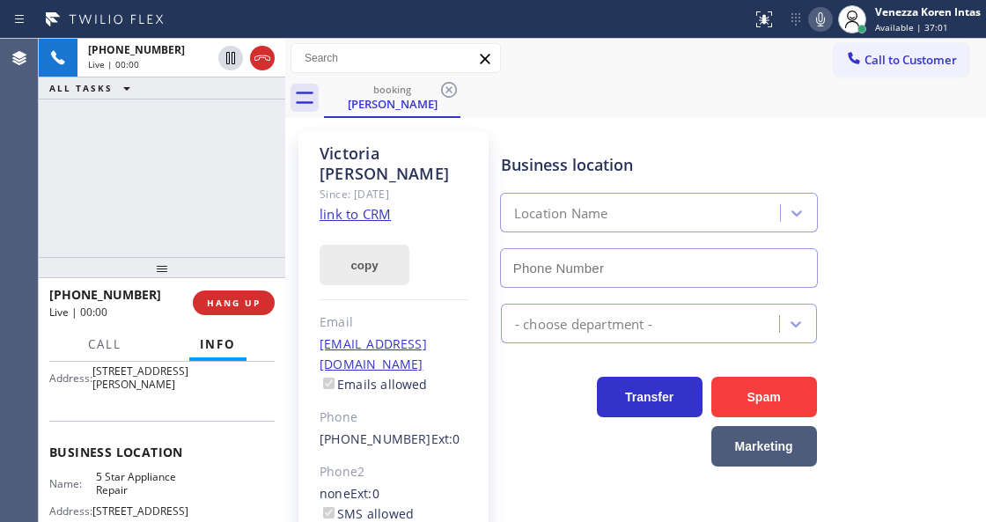
type input "[PHONE_NUMBER]"
click at [384, 205] on link "link to CRM" at bounding box center [355, 214] width 71 height 18
click at [821, 14] on icon at bounding box center [820, 19] width 21 height 21
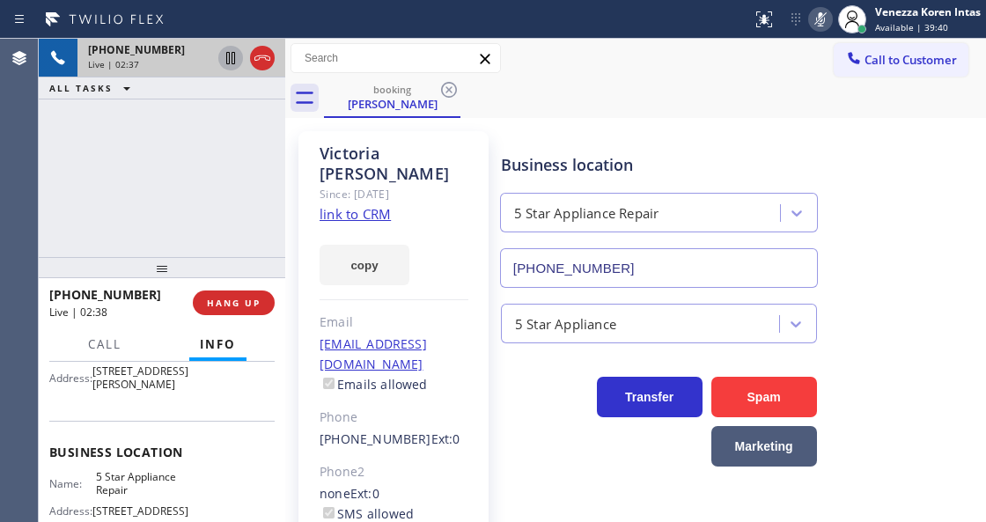
click at [231, 55] on icon at bounding box center [230, 58] width 21 height 21
click at [818, 16] on icon at bounding box center [820, 19] width 9 height 14
click at [231, 60] on icon at bounding box center [230, 58] width 21 height 21
click at [233, 63] on icon at bounding box center [230, 58] width 12 height 12
click at [762, 27] on icon at bounding box center [764, 19] width 21 height 21
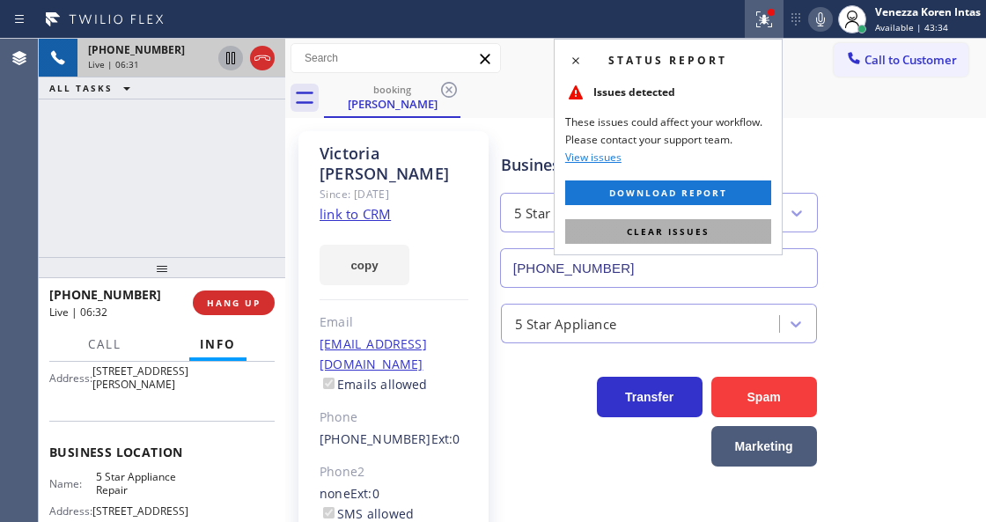
click at [702, 225] on span "Clear issues" at bounding box center [668, 231] width 83 height 12
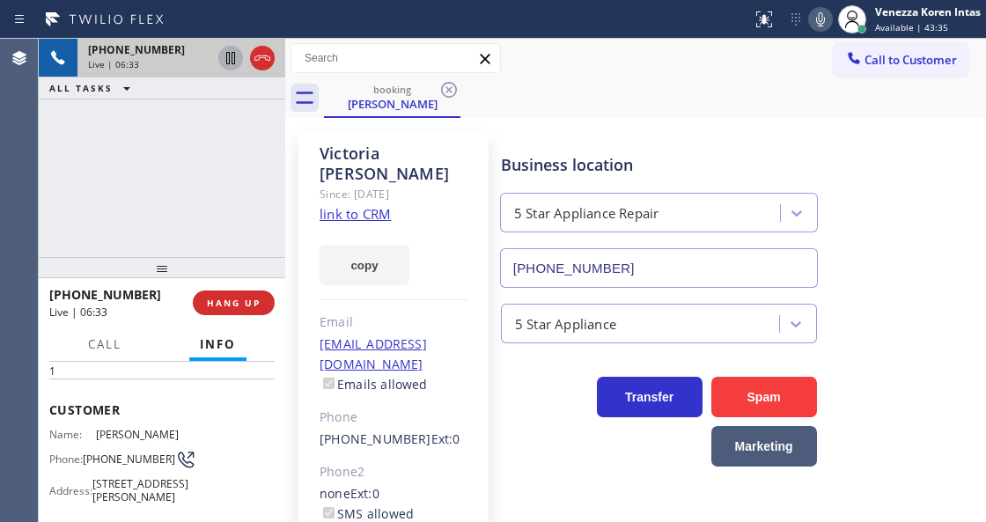
scroll to position [58, 0]
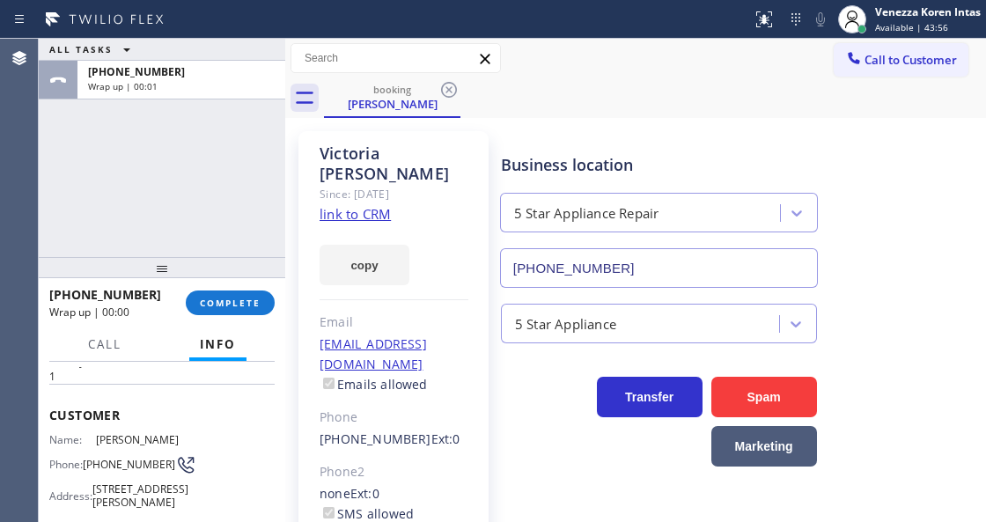
click at [264, 289] on div "[PHONE_NUMBER] Wrap up | 00:00 COMPLETE" at bounding box center [161, 303] width 225 height 46
click at [262, 299] on button "COMPLETE" at bounding box center [230, 303] width 89 height 25
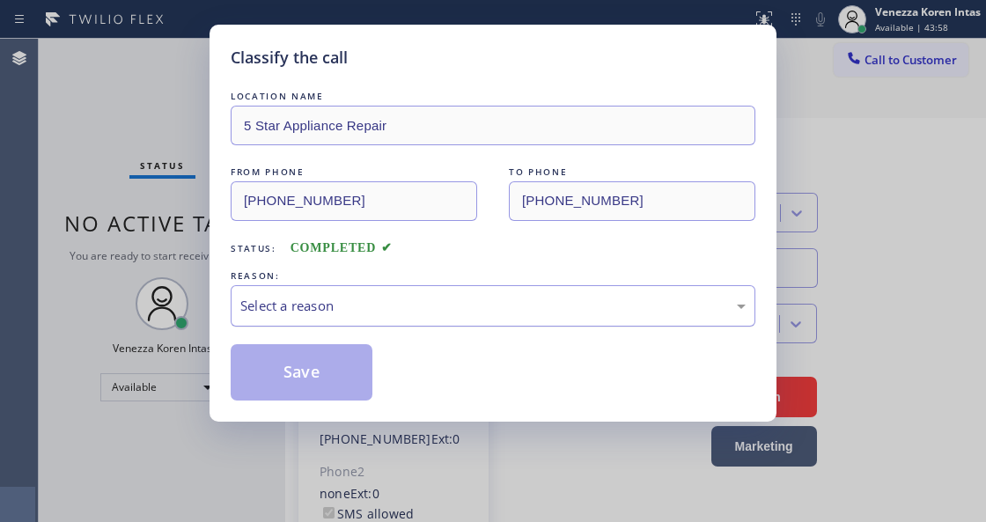
click at [434, 318] on div "Select a reason" at bounding box center [493, 305] width 525 height 41
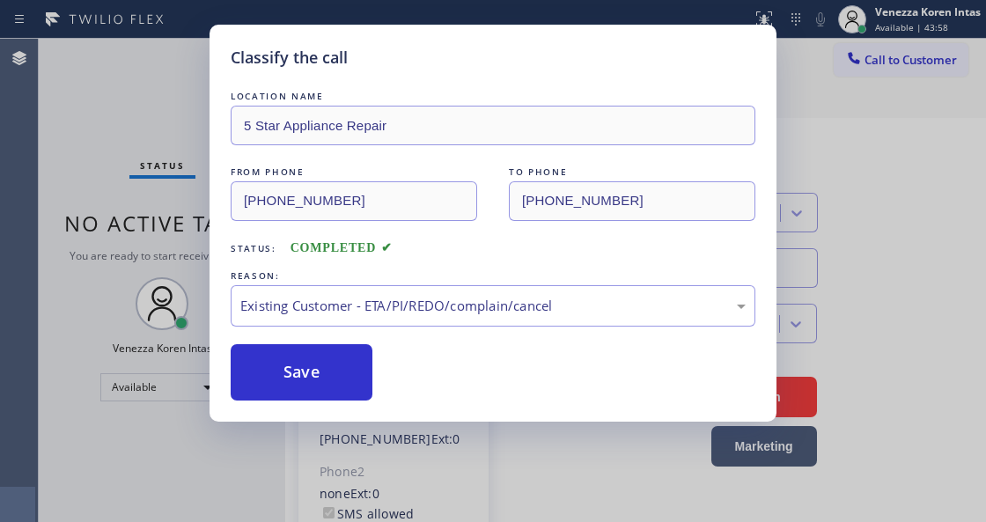
drag, startPoint x: 433, startPoint y: 408, endPoint x: 336, endPoint y: 379, distance: 101.1
click at [336, 379] on button "Save" at bounding box center [302, 372] width 142 height 56
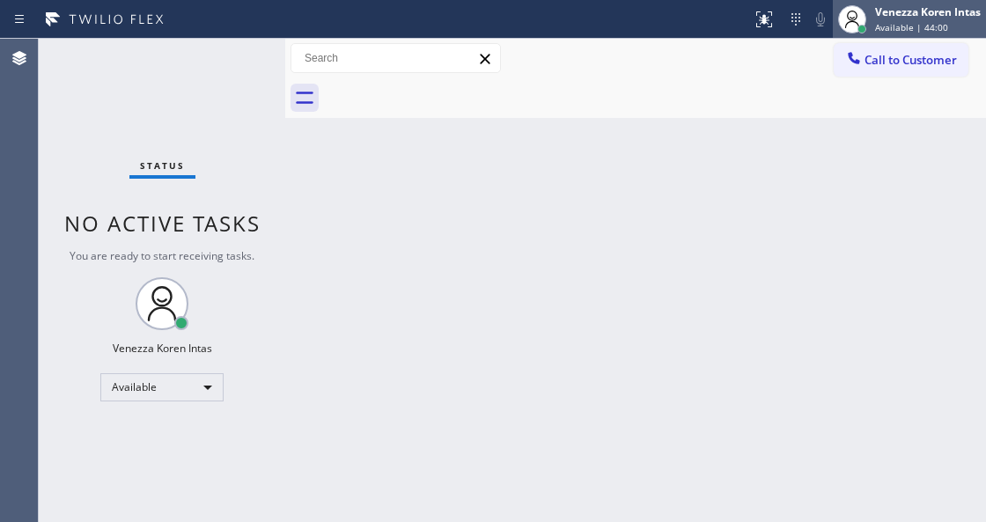
click at [902, 30] on span "Available | 44:00" at bounding box center [911, 27] width 73 height 12
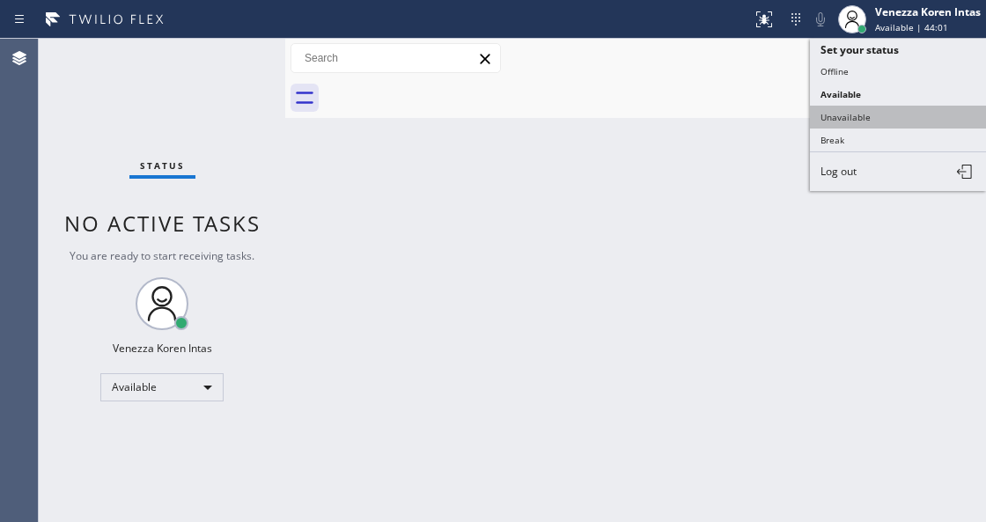
click at [878, 112] on button "Unavailable" at bounding box center [898, 117] width 176 height 23
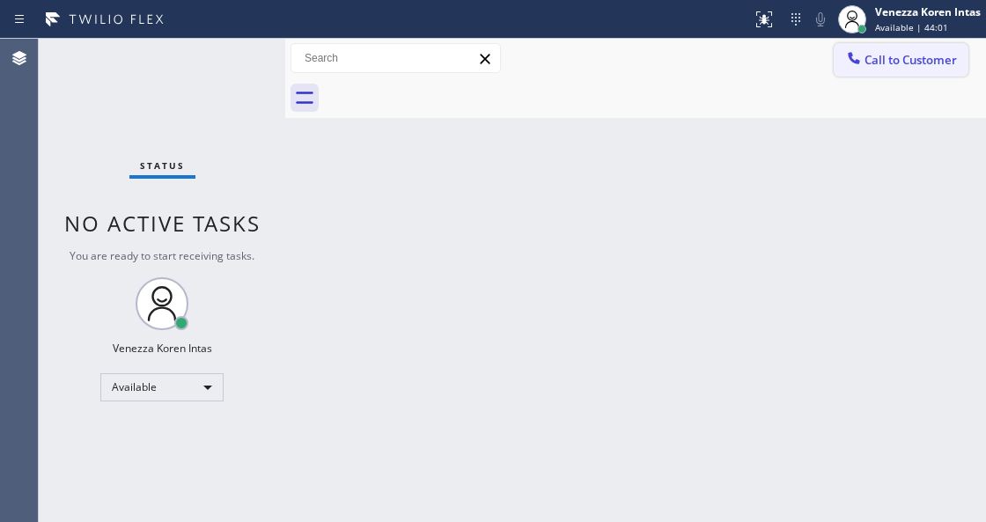
click at [905, 66] on span "Call to Customer" at bounding box center [910, 60] width 92 height 16
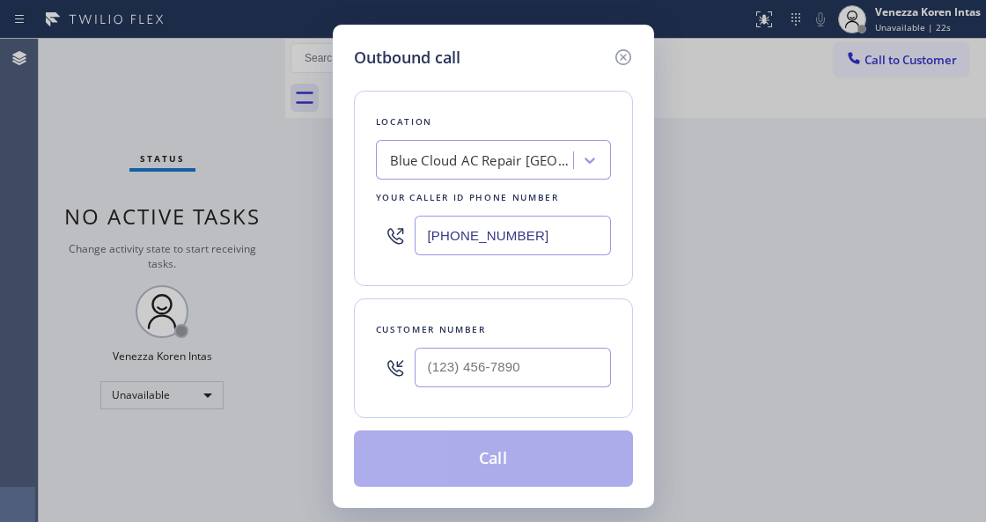
drag, startPoint x: 576, startPoint y: 240, endPoint x: 366, endPoint y: 233, distance: 209.6
click at [366, 233] on div "Location Blue Cloud AC Repair [GEOGRAPHIC_DATA] Your caller id phone number [PH…" at bounding box center [493, 188] width 279 height 195
paste input "213) 699-3713"
type input "[PHONE_NUMBER]"
click at [479, 374] on input "(___) ___-____" at bounding box center [513, 368] width 196 height 40
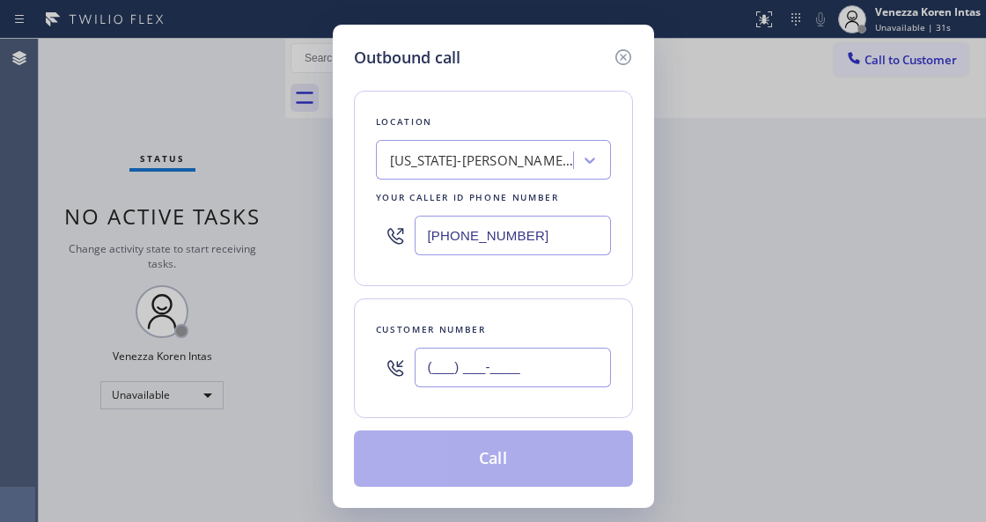
paste input "310) 431-7645"
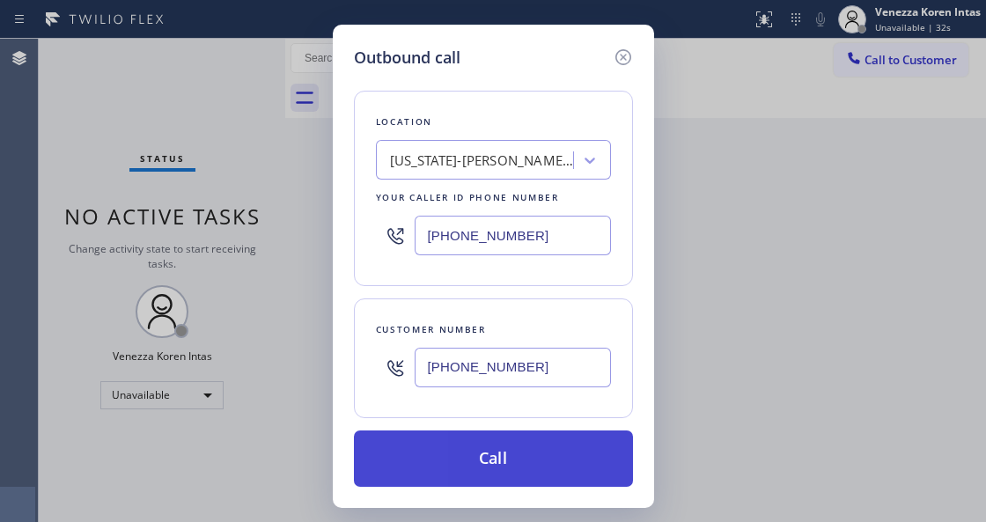
type input "[PHONE_NUMBER]"
click at [496, 446] on button "Call" at bounding box center [493, 458] width 279 height 56
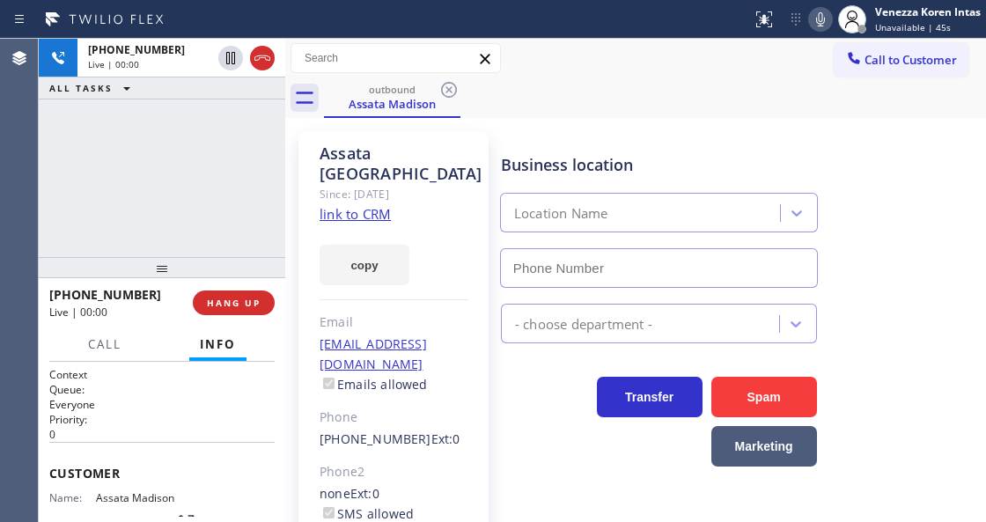
type input "[PHONE_NUMBER]"
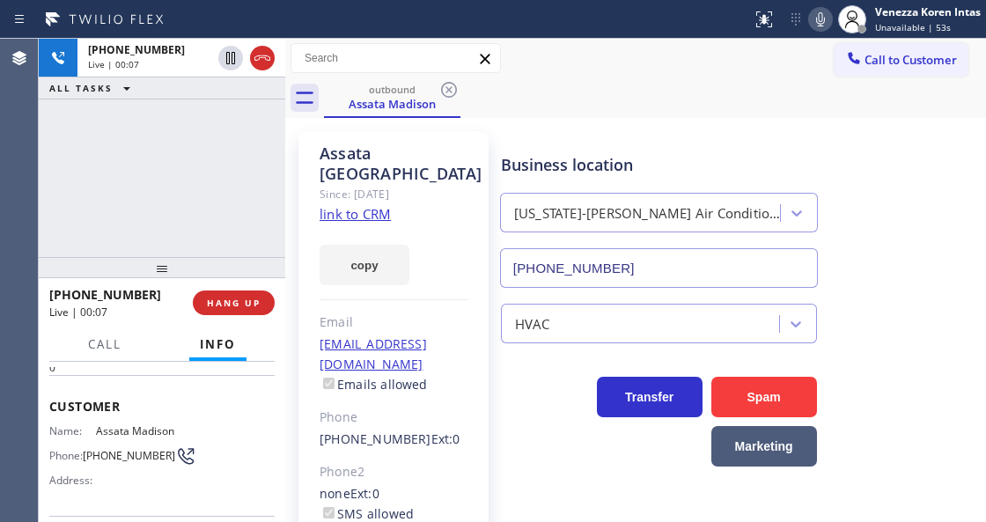
scroll to position [176, 0]
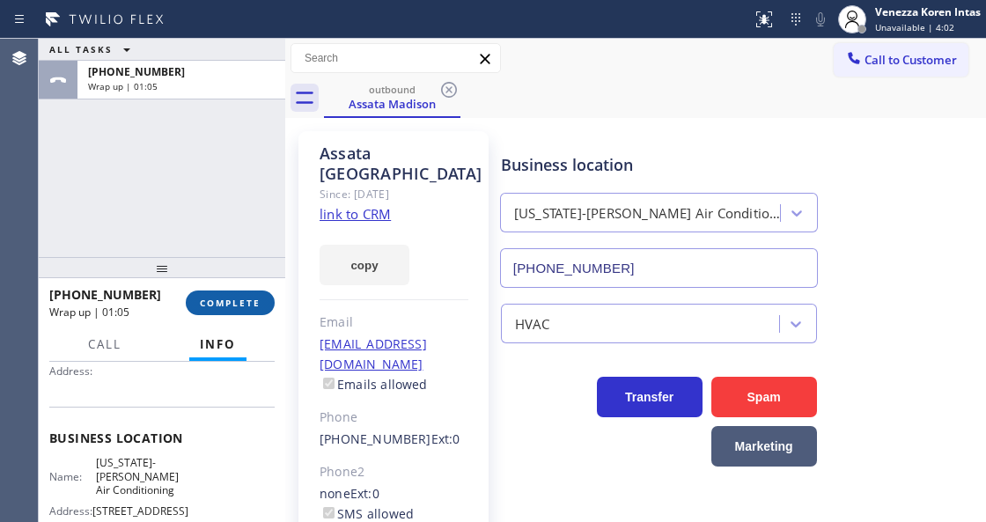
click at [208, 298] on span "COMPLETE" at bounding box center [230, 303] width 61 height 12
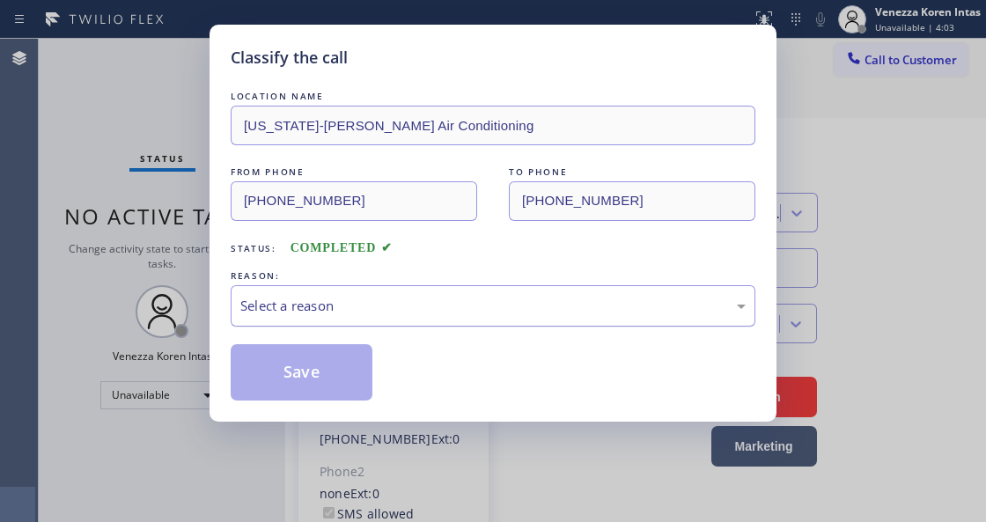
click at [379, 308] on div "Select a reason" at bounding box center [492, 306] width 505 height 20
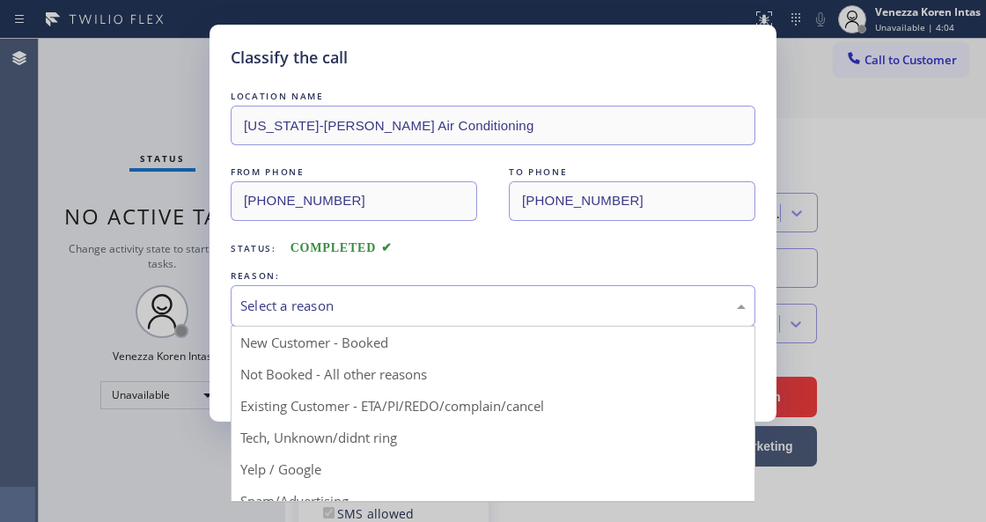
drag, startPoint x: 364, startPoint y: 378, endPoint x: 319, endPoint y: 366, distance: 47.2
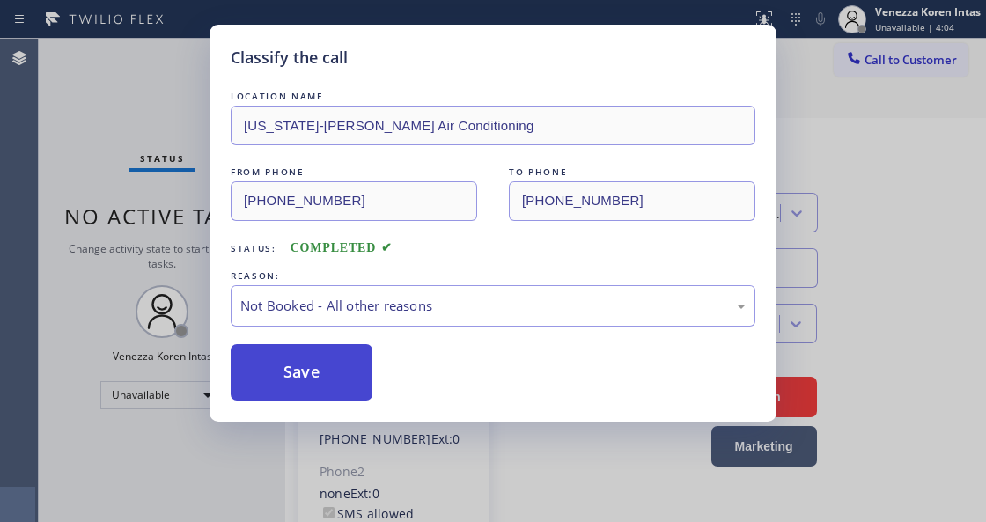
click at [319, 366] on button "Save" at bounding box center [302, 372] width 142 height 56
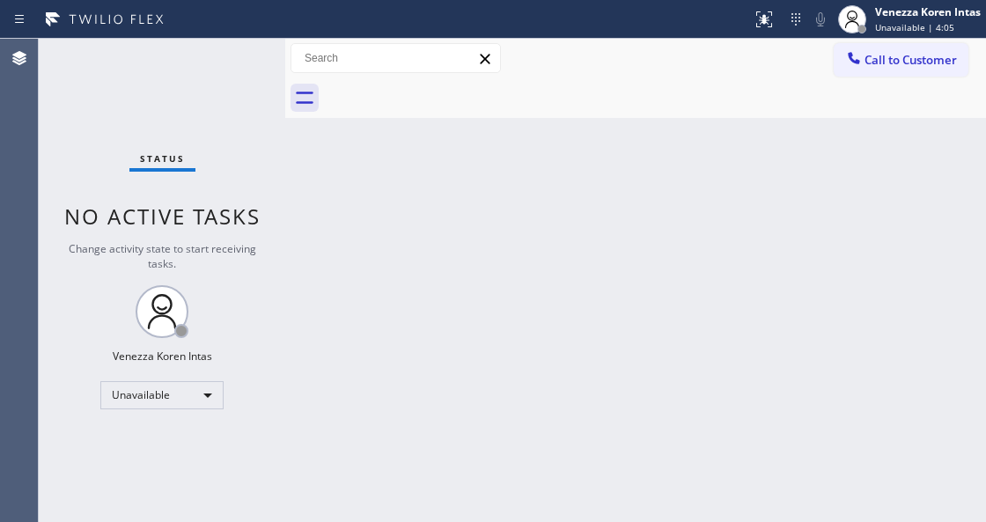
click at [974, 10] on div "Venezza Koren Intas" at bounding box center [928, 11] width 106 height 15
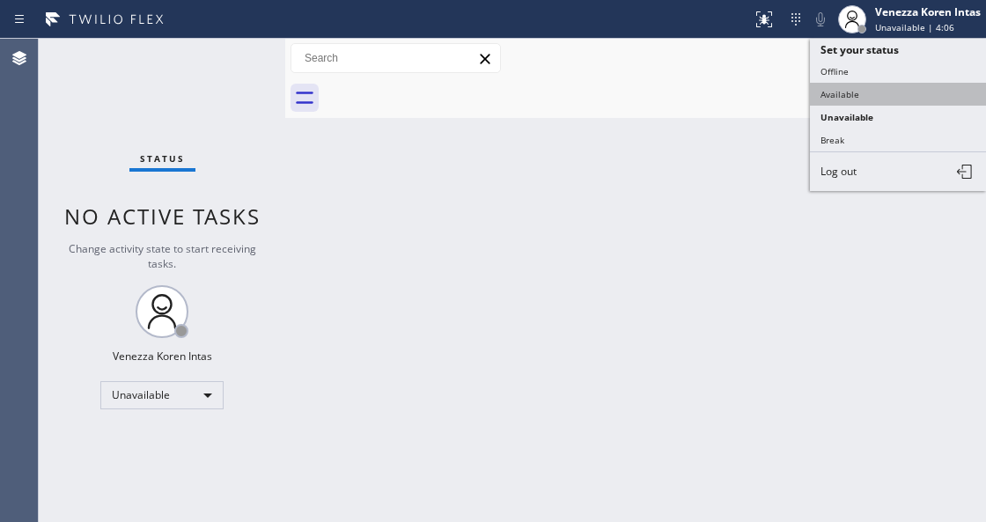
click at [864, 99] on button "Available" at bounding box center [898, 94] width 176 height 23
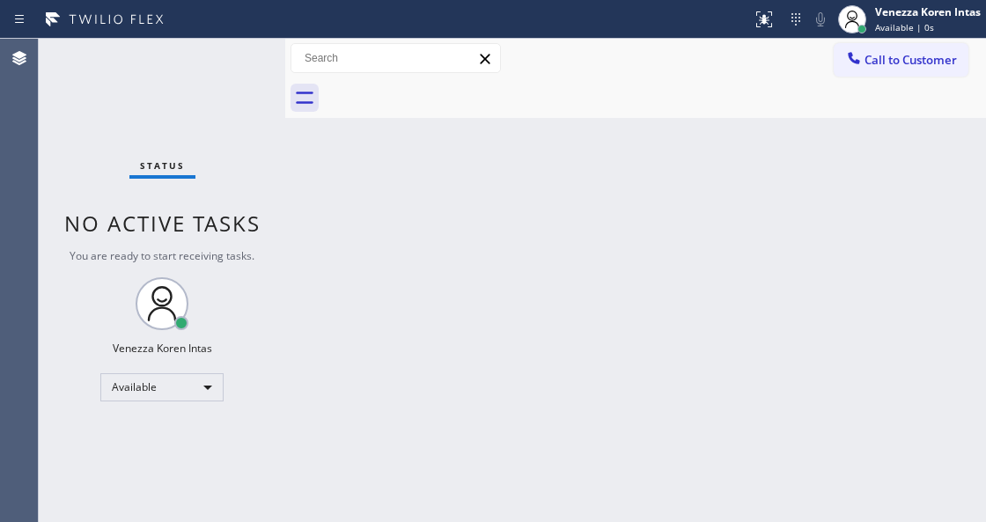
click at [234, 44] on div "Status No active tasks You are ready to start receiving tasks. Venezza Koren In…" at bounding box center [162, 280] width 246 height 483
click at [272, 70] on div "Status No active tasks You are ready to start receiving tasks. Venezza Koren In…" at bounding box center [162, 280] width 246 height 483
click at [234, 111] on div "Status No active tasks You are ready to start receiving tasks. Venezza Koren In…" at bounding box center [162, 280] width 246 height 483
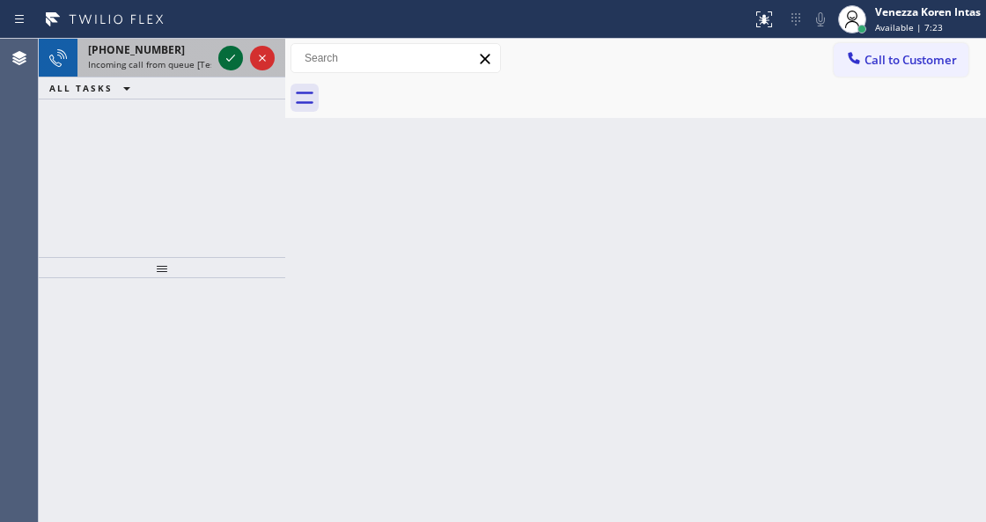
click at [225, 63] on icon at bounding box center [230, 58] width 21 height 21
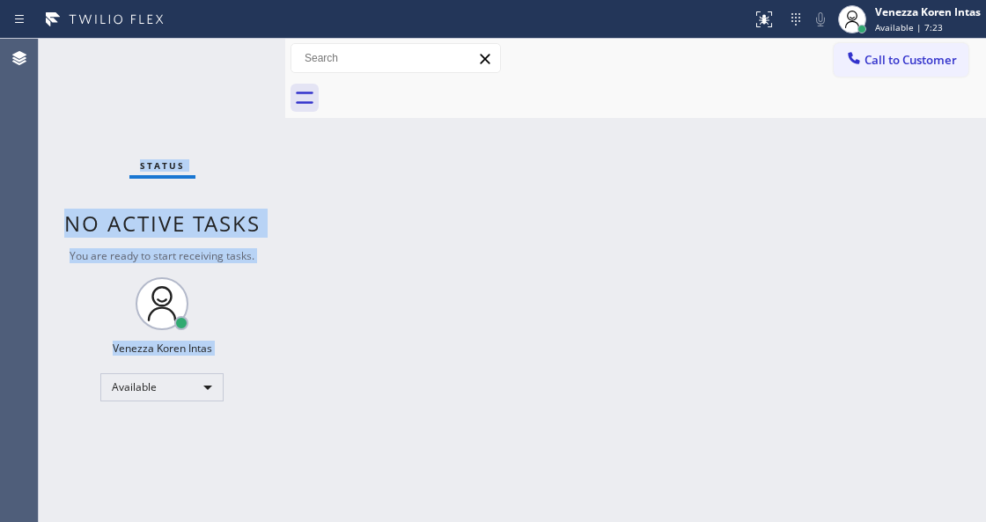
click at [225, 63] on div "Status No active tasks You are ready to start receiving tasks. Venezza Koren In…" at bounding box center [162, 280] width 246 height 483
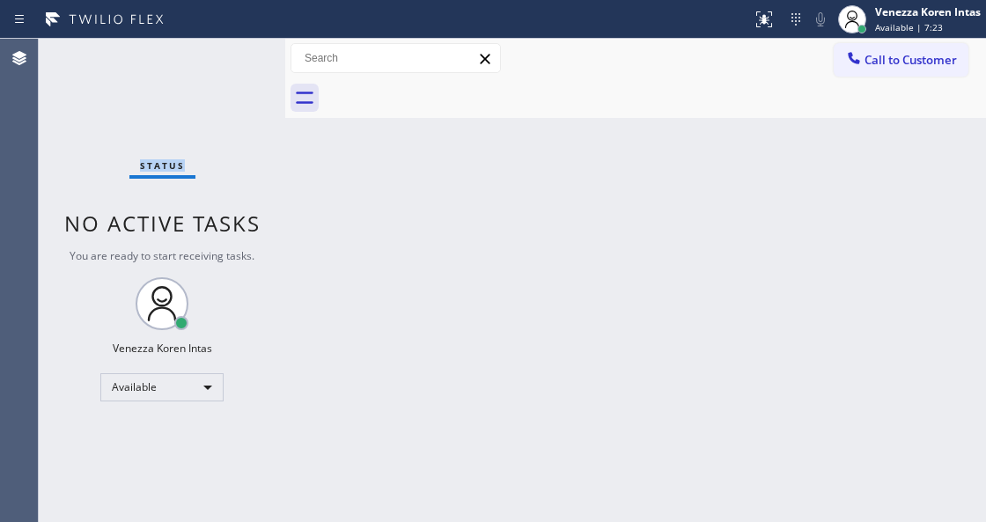
click at [225, 63] on div "Status No active tasks You are ready to start receiving tasks. Venezza Koren In…" at bounding box center [162, 280] width 246 height 483
click at [771, 26] on icon at bounding box center [764, 19] width 21 height 21
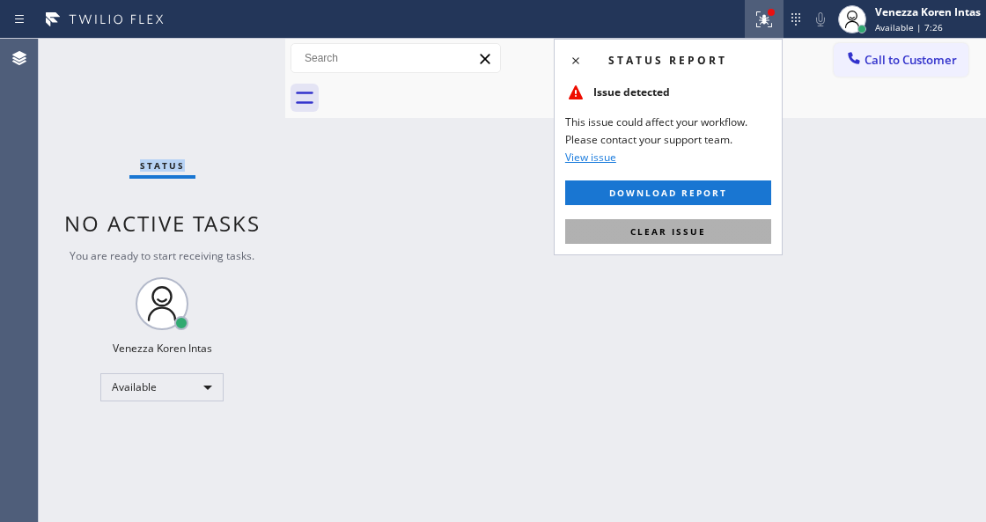
drag, startPoint x: 702, startPoint y: 231, endPoint x: 463, endPoint y: 266, distance: 241.1
click at [701, 232] on span "Clear issue" at bounding box center [668, 231] width 76 height 12
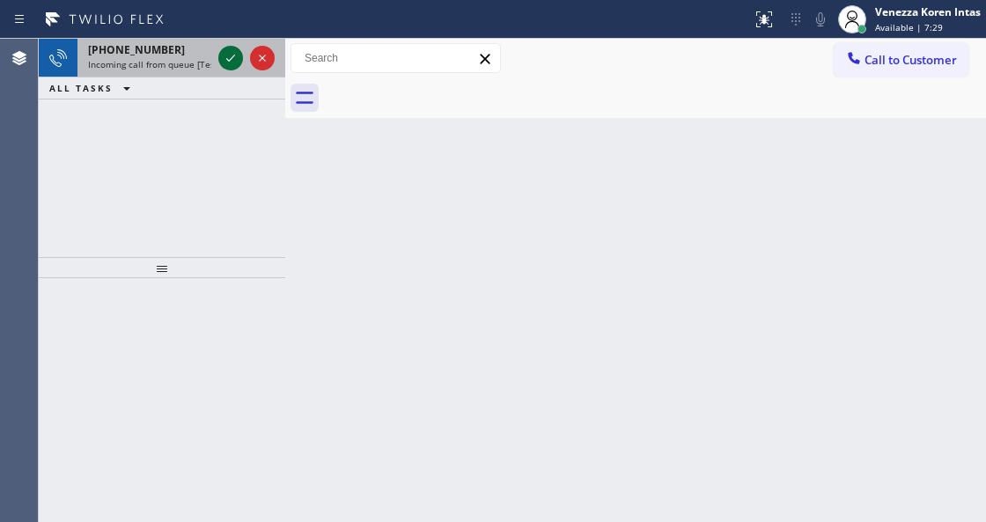
click at [232, 56] on icon at bounding box center [230, 58] width 9 height 7
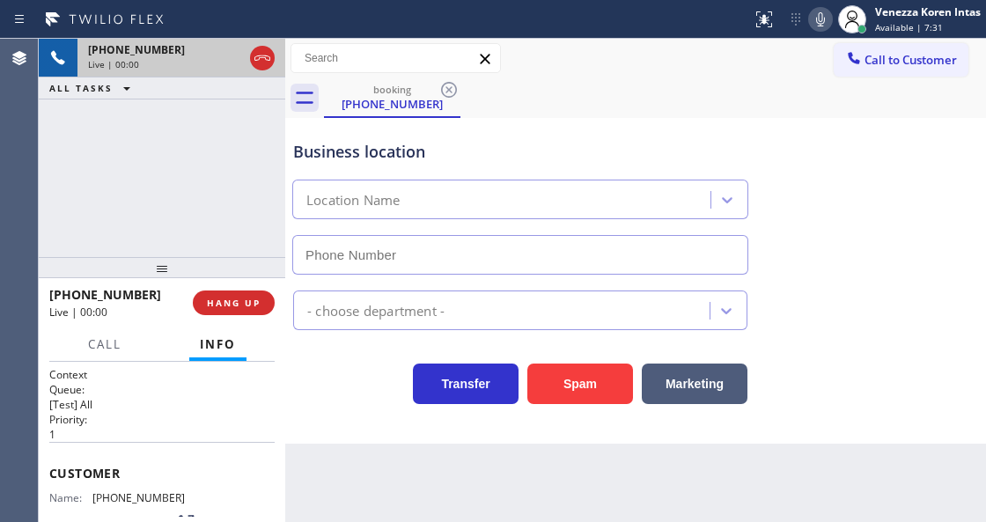
type input "[PHONE_NUMBER]"
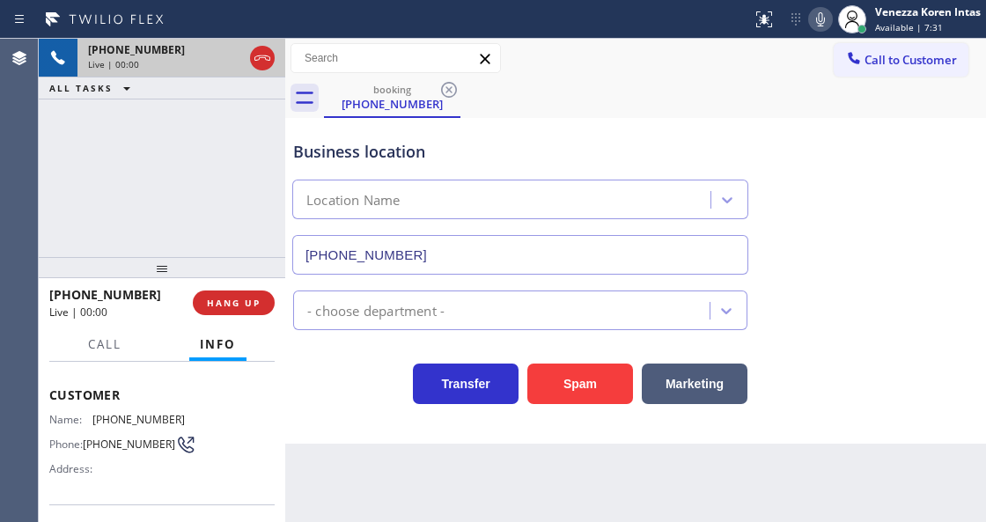
scroll to position [234, 0]
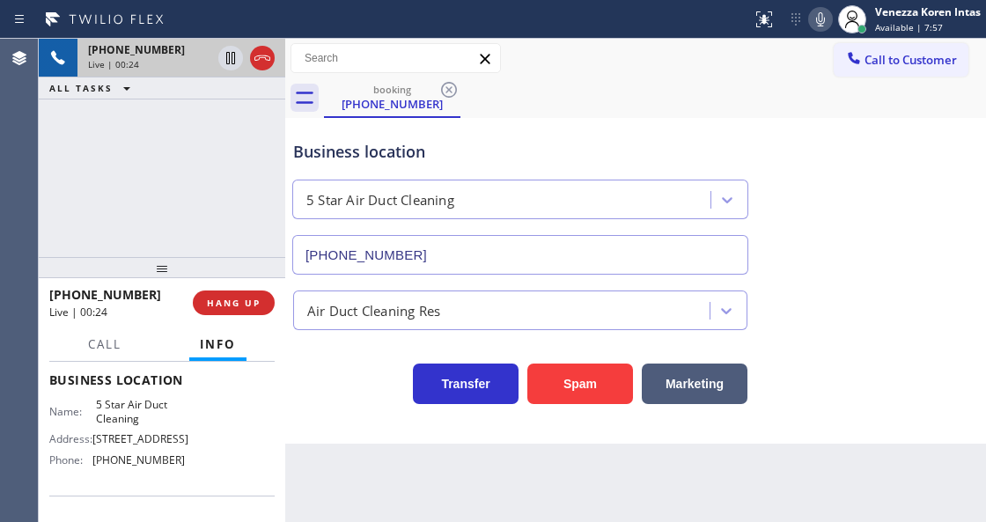
click at [614, 85] on div "booking [PHONE_NUMBER]" at bounding box center [655, 98] width 662 height 40
click at [567, 124] on div "Business location 5 Star Air Duct Cleaning [PHONE_NUMBER]" at bounding box center [520, 198] width 461 height 152
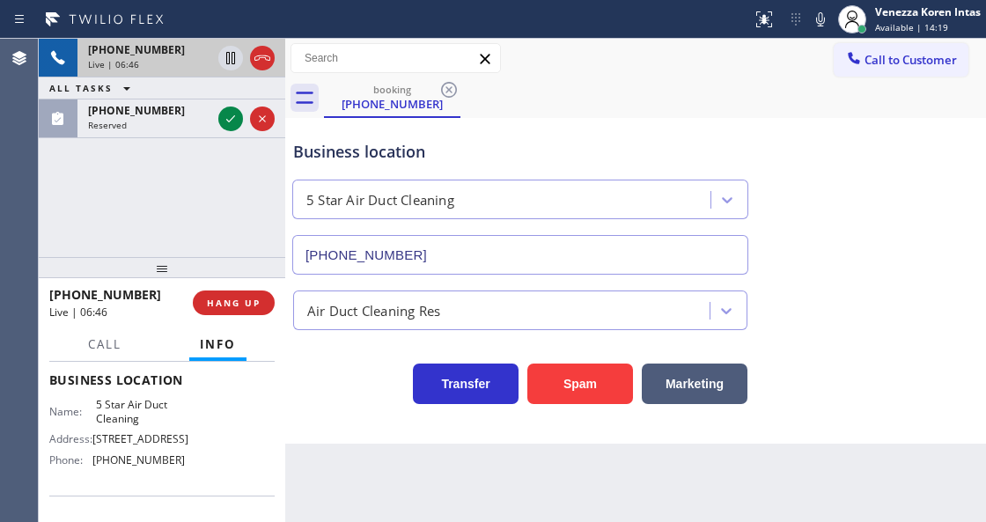
drag, startPoint x: 818, startPoint y: 18, endPoint x: 796, endPoint y: 33, distance: 26.6
click at [817, 21] on icon at bounding box center [820, 19] width 21 height 21
click at [232, 51] on icon at bounding box center [230, 58] width 21 height 21
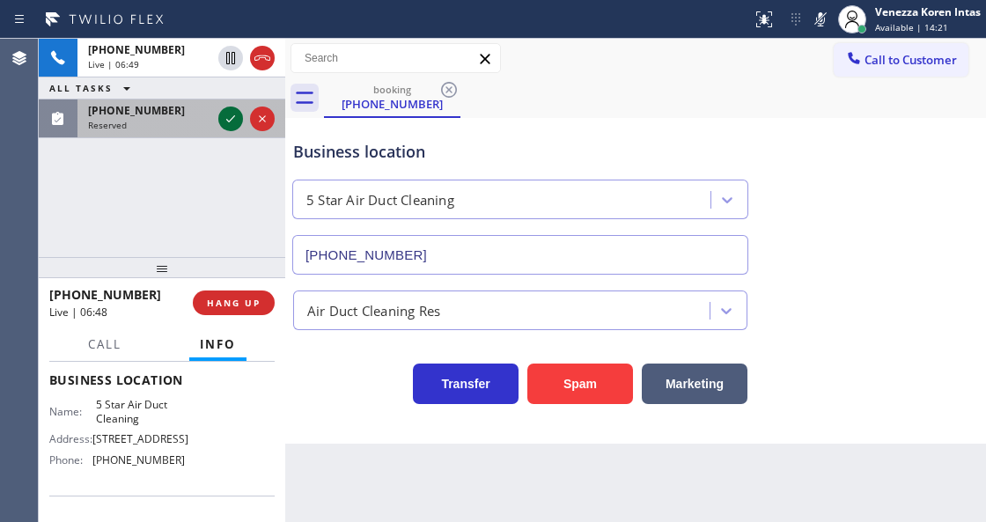
click at [227, 120] on icon at bounding box center [230, 118] width 9 height 7
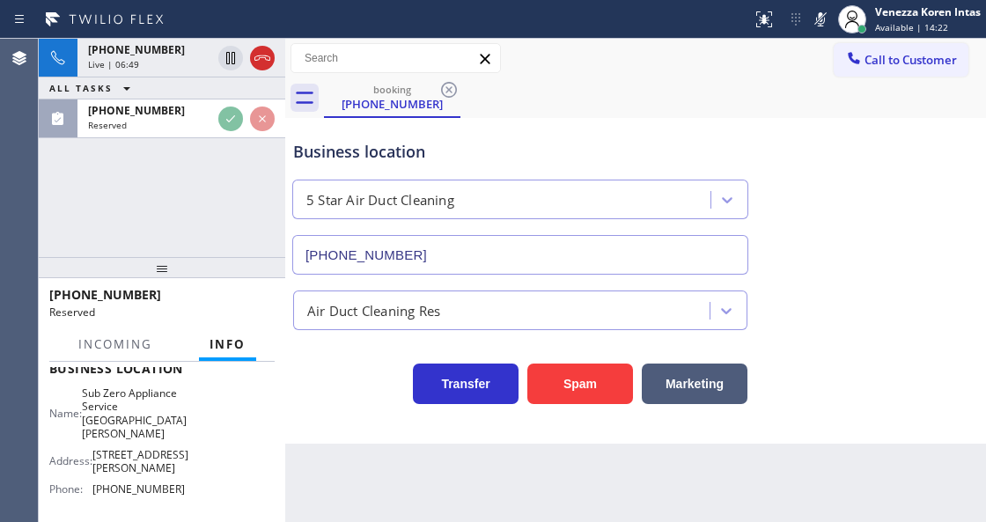
scroll to position [407, 0]
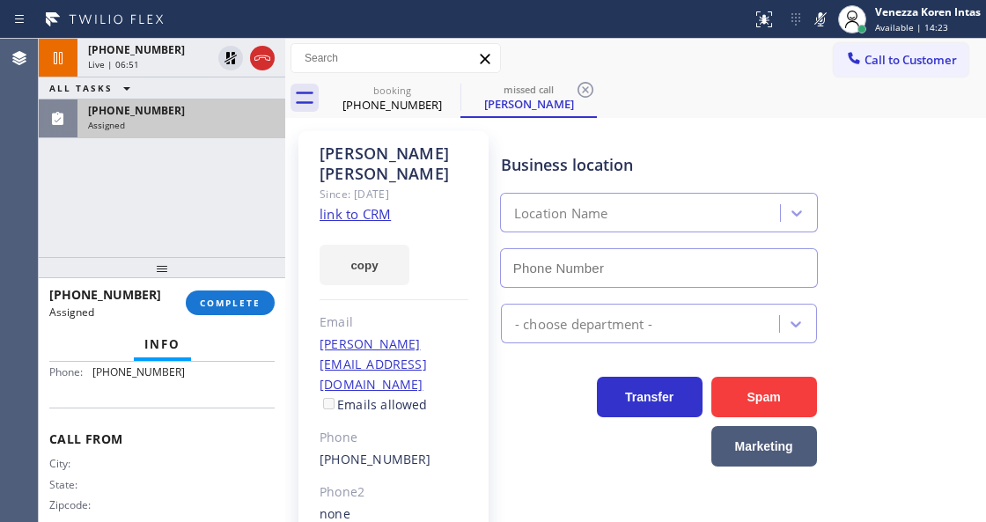
click at [202, 125] on div "Assigned" at bounding box center [181, 125] width 187 height 12
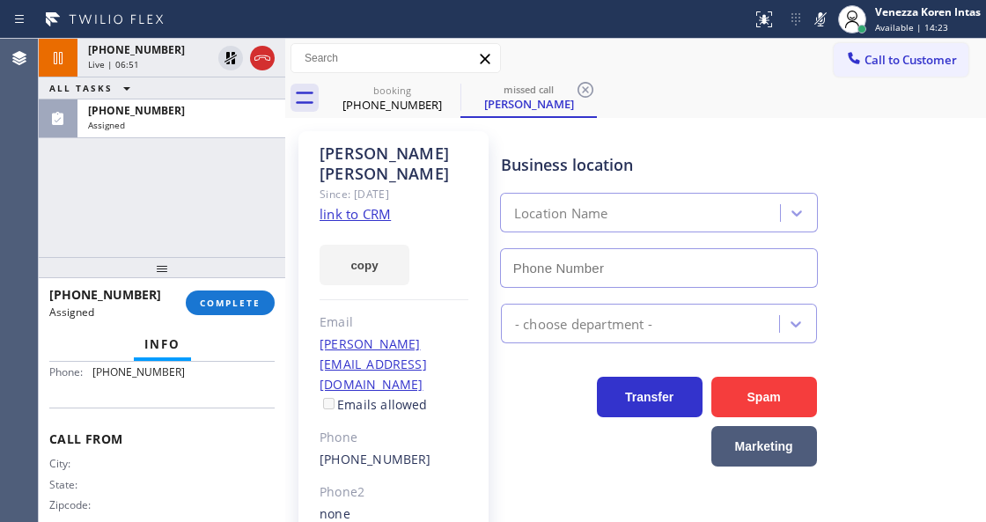
type input "[PHONE_NUMBER]"
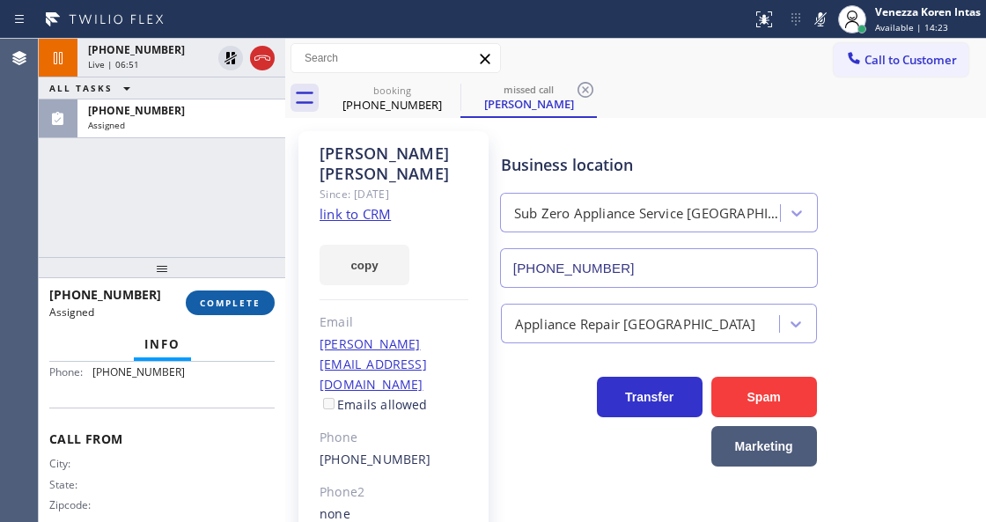
click at [248, 311] on button "COMPLETE" at bounding box center [230, 303] width 89 height 25
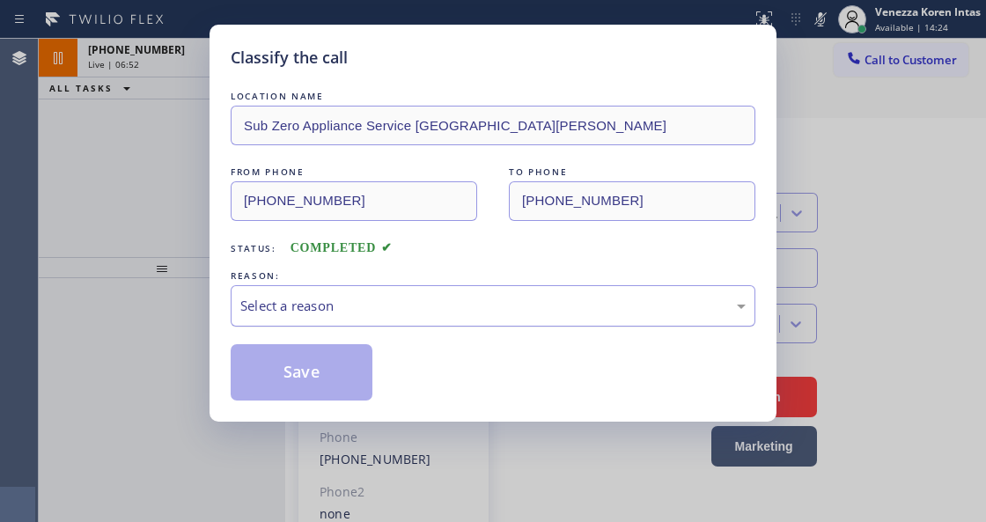
click at [410, 315] on div "Select a reason" at bounding box center [492, 306] width 505 height 20
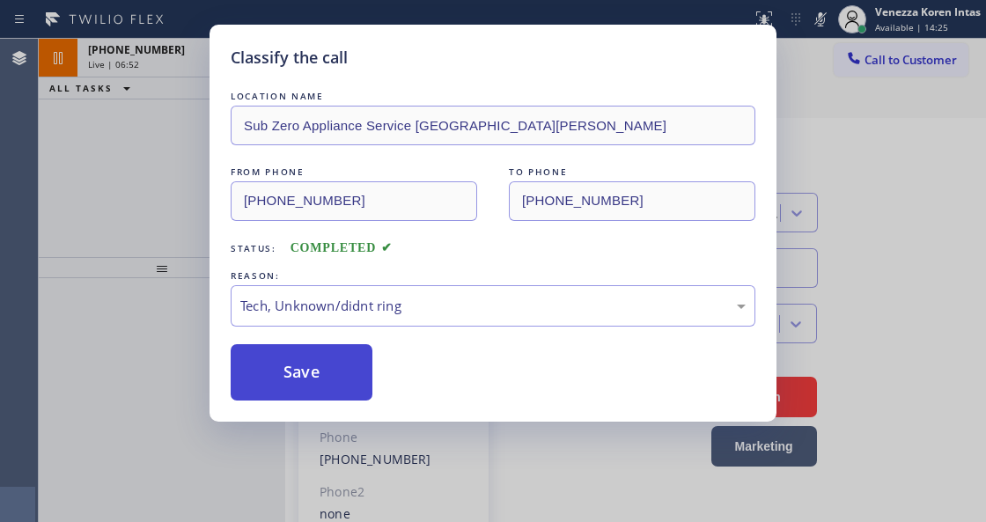
drag, startPoint x: 407, startPoint y: 429, endPoint x: 349, endPoint y: 393, distance: 68.4
click at [348, 393] on button "Save" at bounding box center [302, 372] width 142 height 56
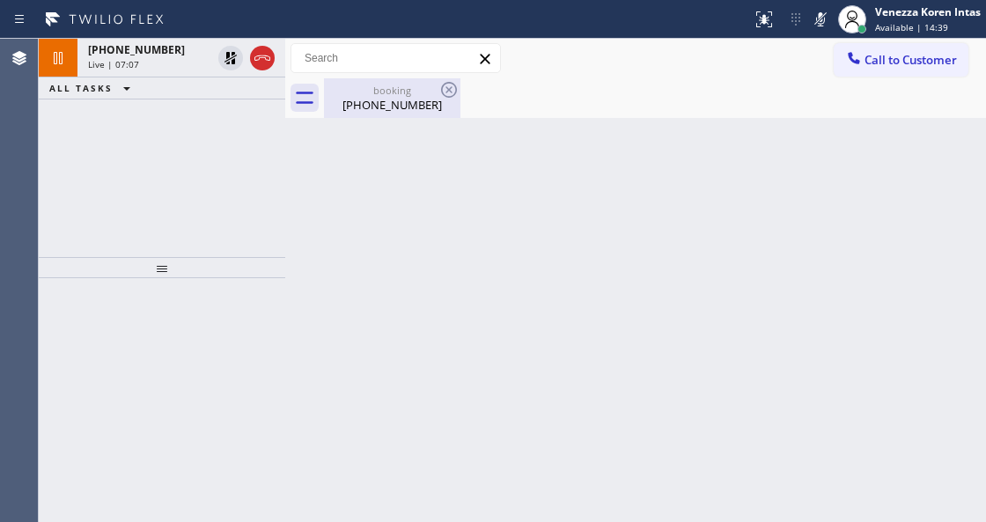
click at [407, 114] on div "booking [PHONE_NUMBER]" at bounding box center [392, 98] width 133 height 40
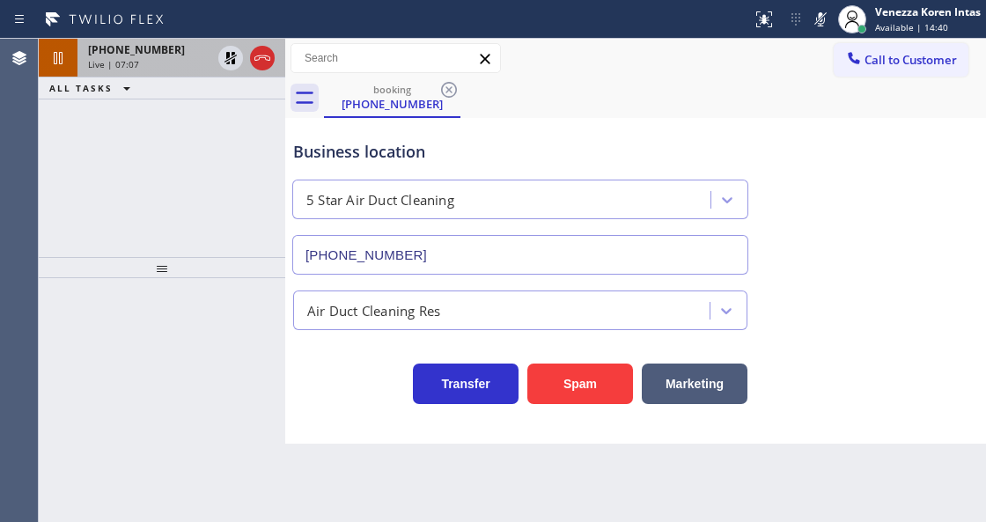
click at [143, 51] on span "[PHONE_NUMBER]" at bounding box center [136, 49] width 97 height 15
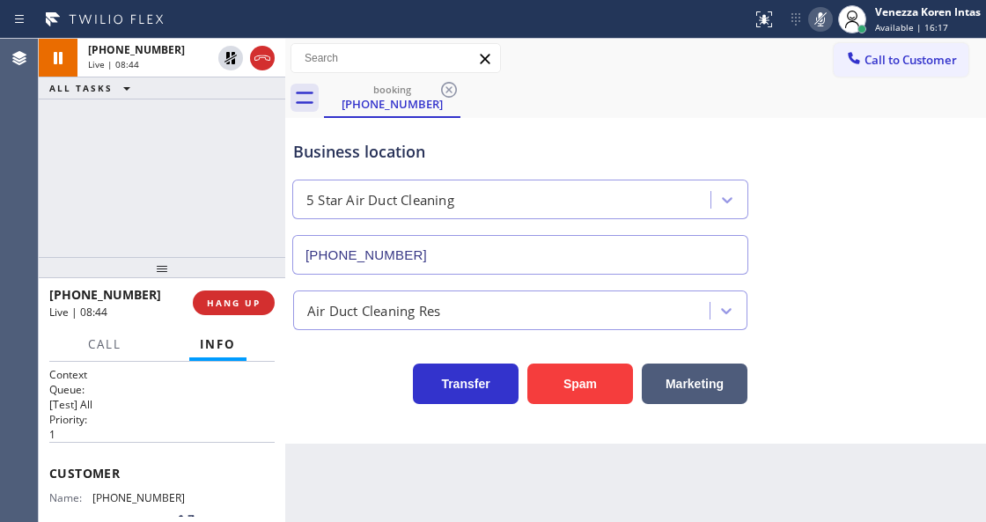
click at [826, 18] on icon at bounding box center [820, 19] width 21 height 21
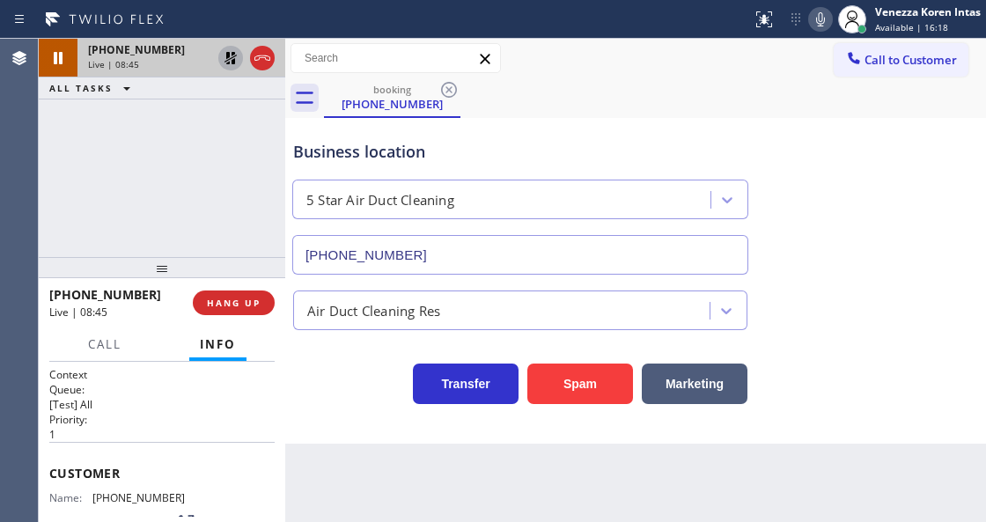
click at [232, 62] on icon at bounding box center [230, 58] width 12 height 12
click at [611, 85] on div "booking [PHONE_NUMBER]" at bounding box center [655, 98] width 662 height 40
drag, startPoint x: 171, startPoint y: 487, endPoint x: 99, endPoint y: 484, distance: 71.4
click at [99, 484] on div "Customer Name: [PHONE_NUMBER] Phone: [PHONE_NUMBER] Address:" at bounding box center [161, 512] width 225 height 141
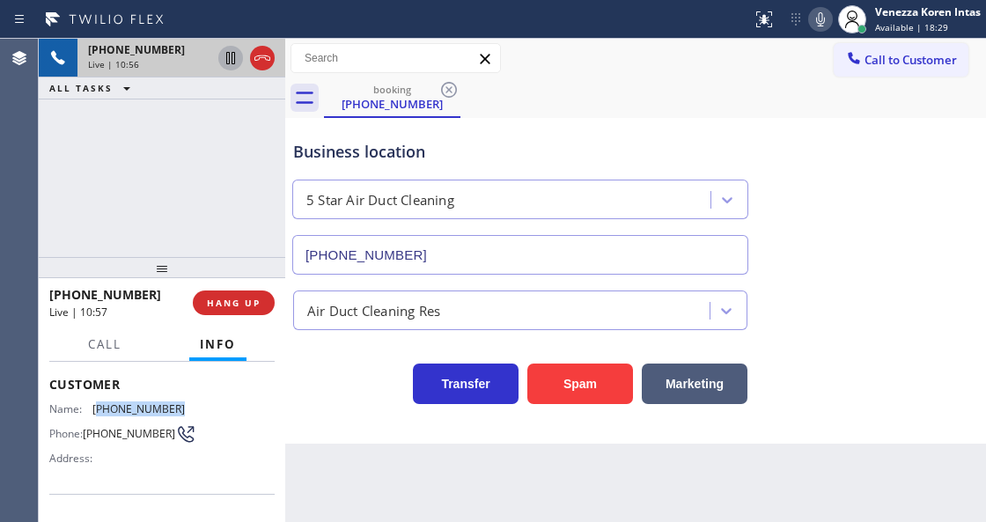
scroll to position [176, 0]
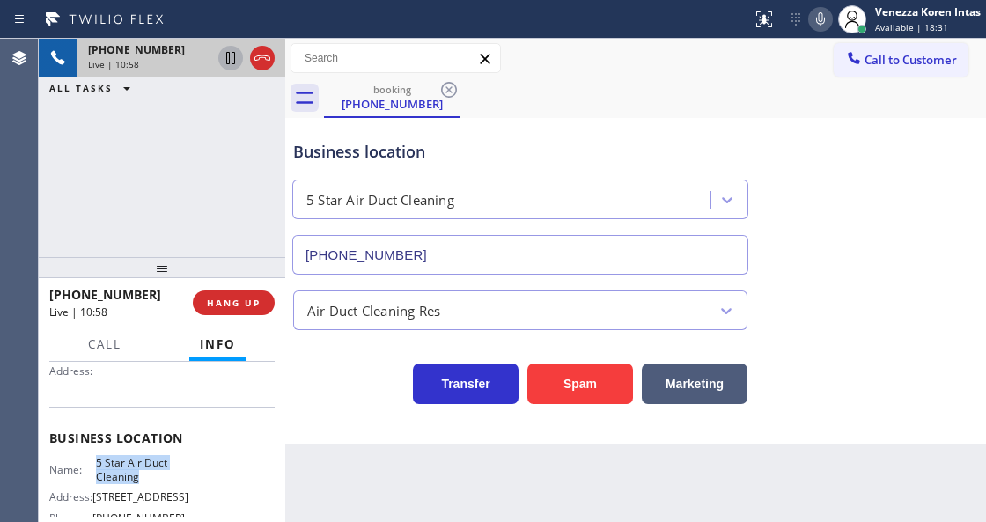
drag, startPoint x: 94, startPoint y: 456, endPoint x: 146, endPoint y: 474, distance: 55.1
click at [146, 474] on span "5 Star Air Duct Cleaning" at bounding box center [140, 469] width 88 height 27
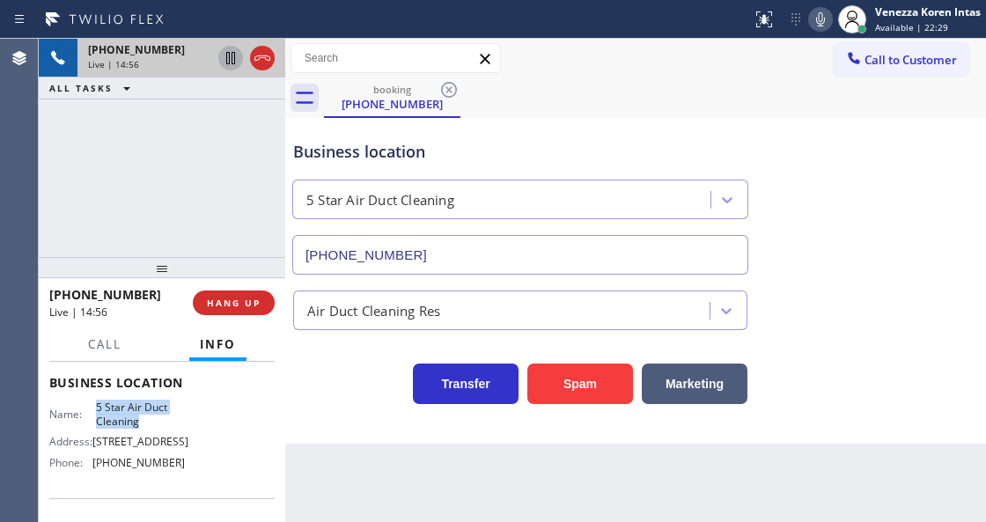
scroll to position [293, 0]
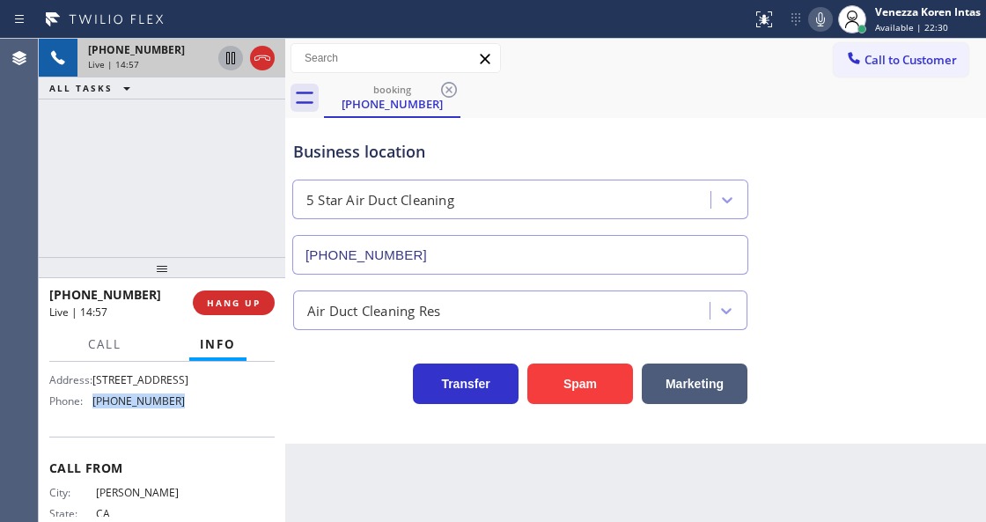
drag, startPoint x: 173, startPoint y: 416, endPoint x: 92, endPoint y: 416, distance: 80.1
click at [92, 408] on div "Phone: [PHONE_NUMBER]" at bounding box center [117, 400] width 136 height 13
click at [262, 55] on div "[PHONE_NUMBER]" at bounding box center [181, 49] width 187 height 15
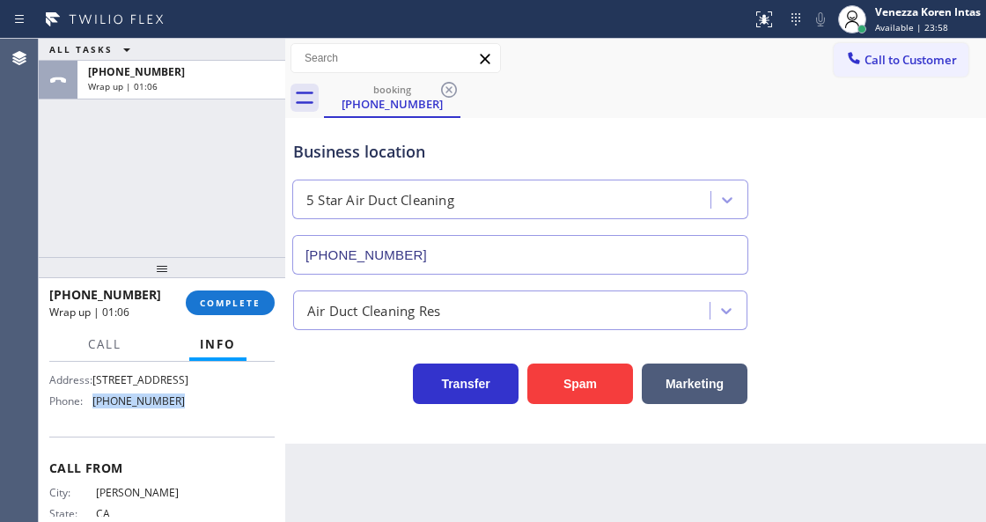
drag, startPoint x: 231, startPoint y: 293, endPoint x: 298, endPoint y: 304, distance: 68.6
click at [230, 293] on button "COMPLETE" at bounding box center [230, 303] width 89 height 25
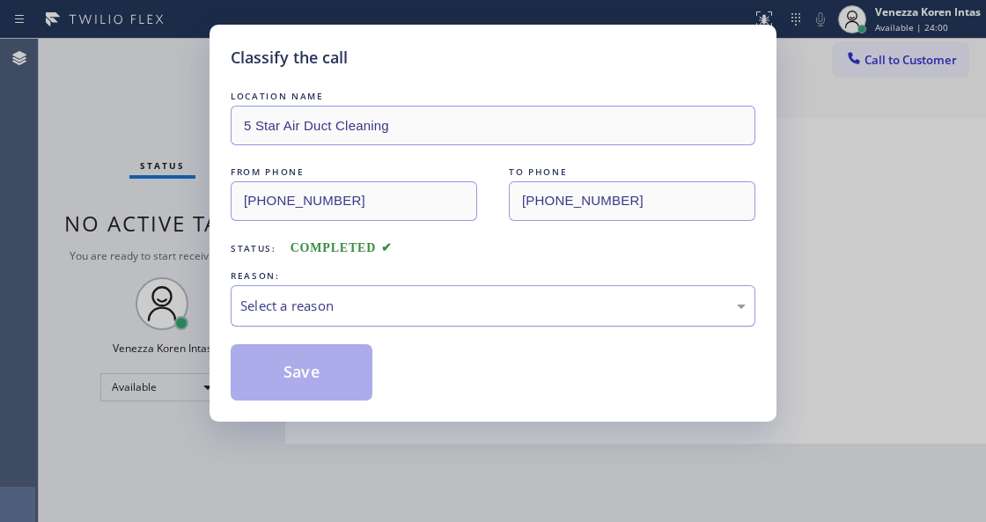
click at [392, 315] on div "Select a reason" at bounding box center [492, 306] width 505 height 20
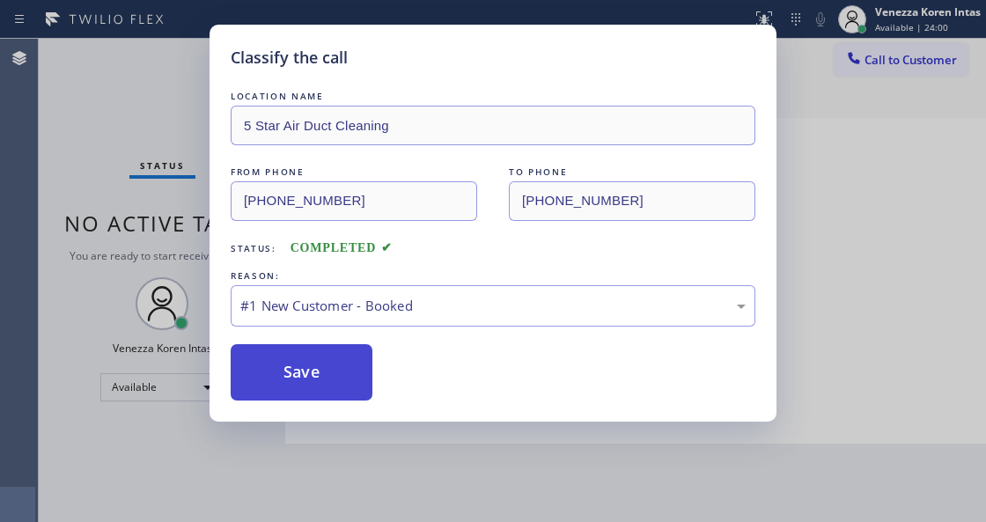
click at [363, 361] on button "Save" at bounding box center [302, 372] width 142 height 56
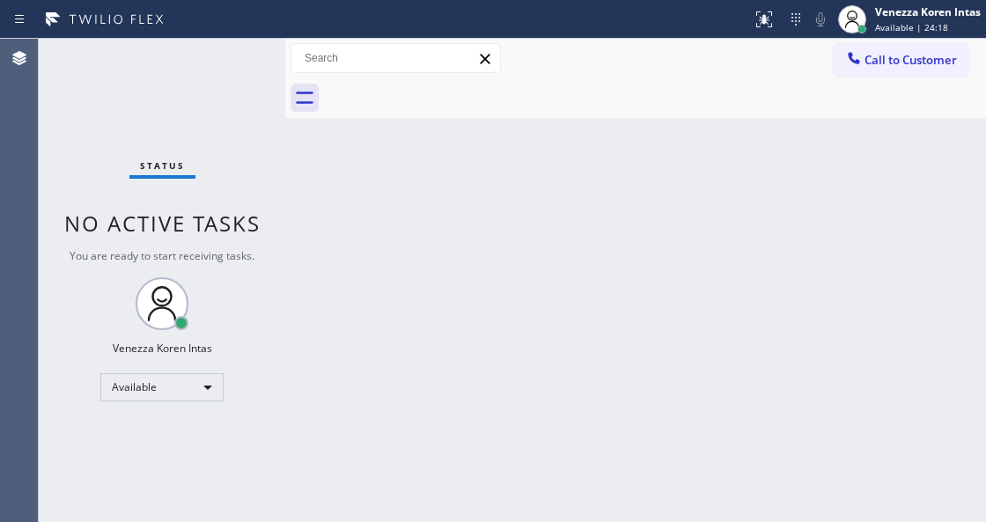
click at [513, 350] on div "Back to Dashboard Change Sender ID Customers Technicians Select a contact Outbo…" at bounding box center [635, 280] width 701 height 483
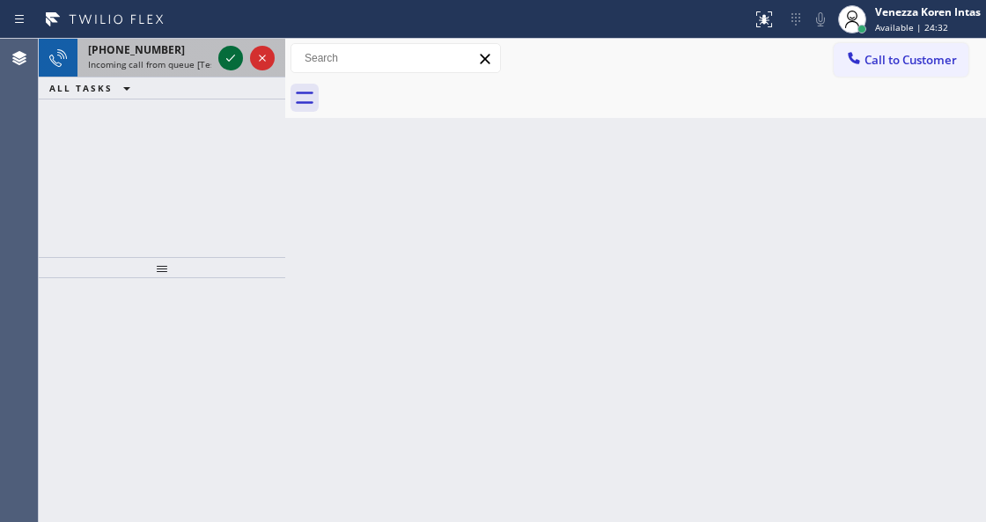
click at [231, 67] on icon at bounding box center [230, 58] width 21 height 21
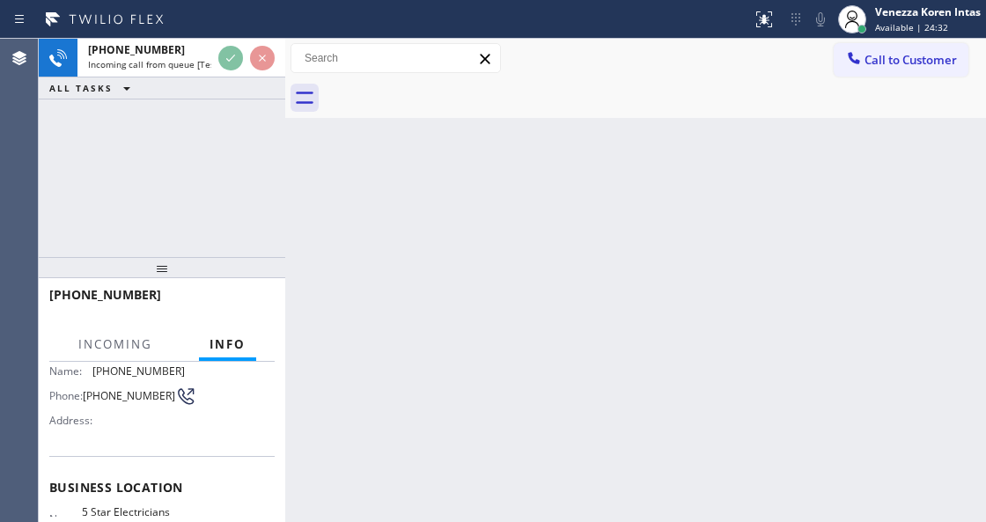
scroll to position [176, 0]
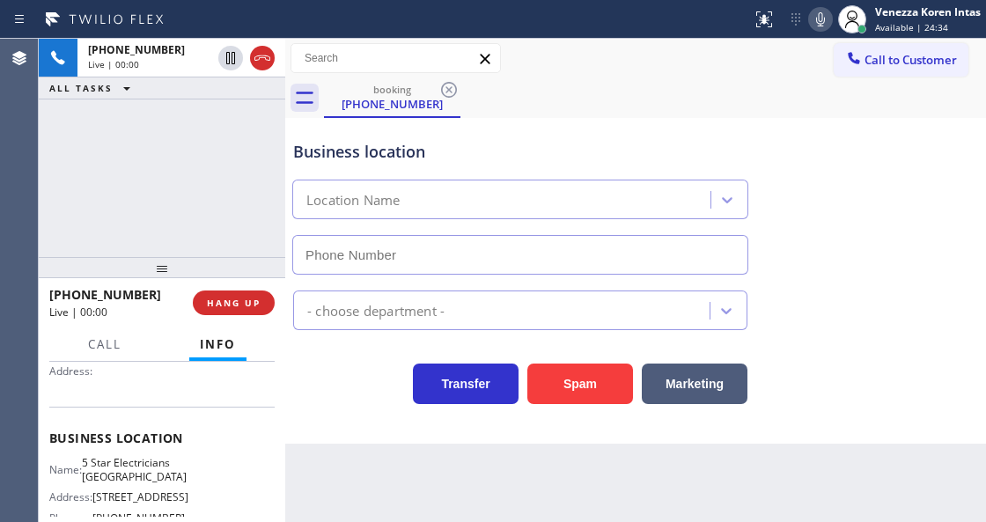
type input "[PHONE_NUMBER]"
click at [125, 188] on div "[PHONE_NUMBER] Live | 00:01 ALL TASKS ALL TASKS ACTIVE TASKS TASKS IN WRAP UP" at bounding box center [162, 148] width 246 height 218
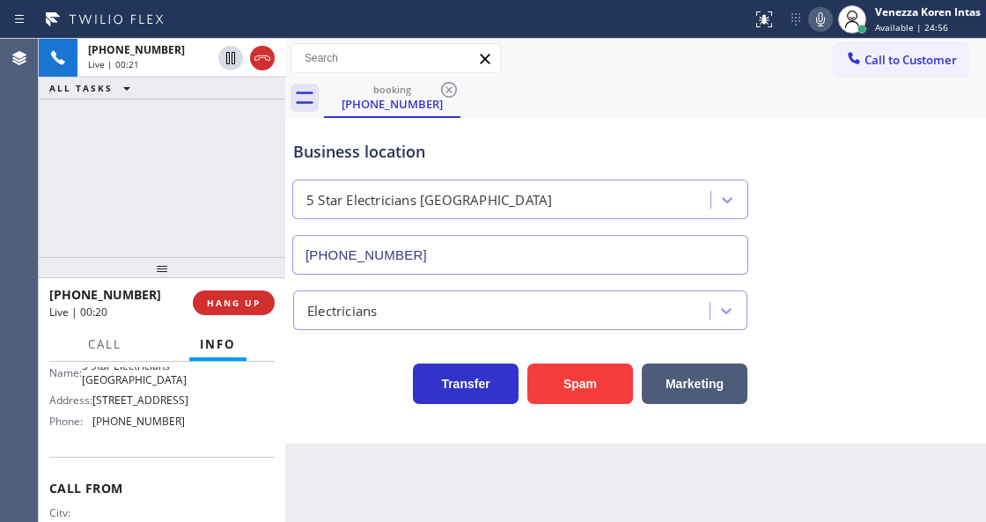
scroll to position [293, 0]
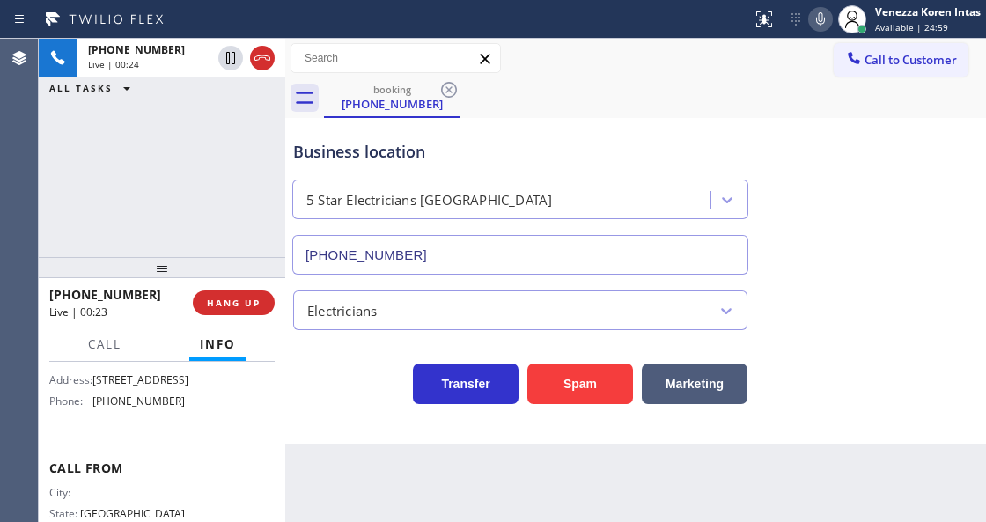
click at [353, 340] on div "Transfer Spam Marketing" at bounding box center [636, 367] width 692 height 74
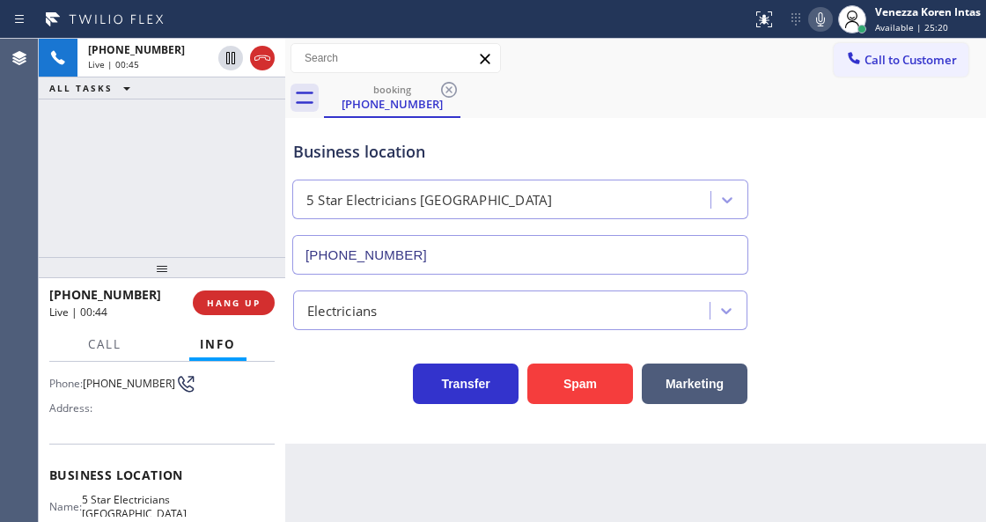
scroll to position [21, 0]
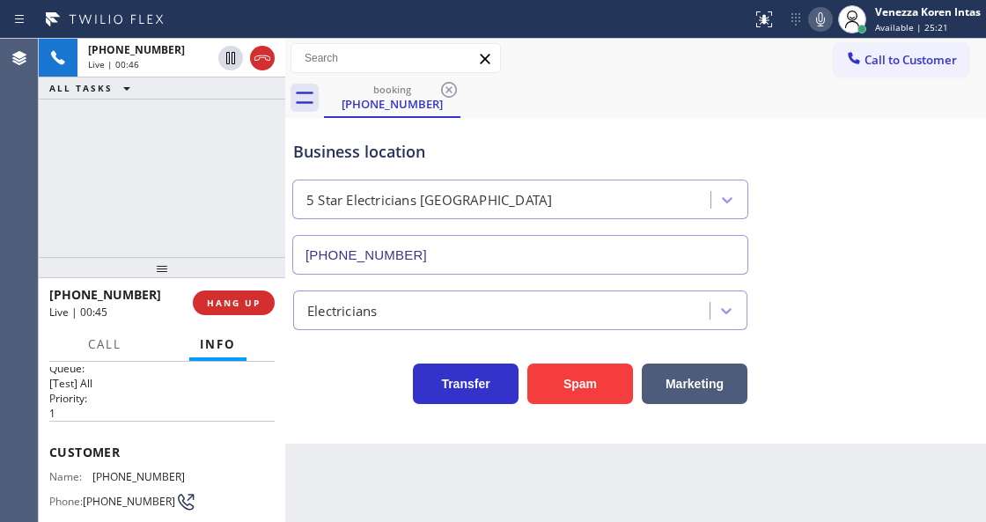
click at [312, 404] on div "Transfer Spam Marketing" at bounding box center [520, 379] width 461 height 49
click at [373, 167] on div "Business location 5 Star Electricians [GEOGRAPHIC_DATA] [PHONE_NUMBER]" at bounding box center [520, 198] width 461 height 152
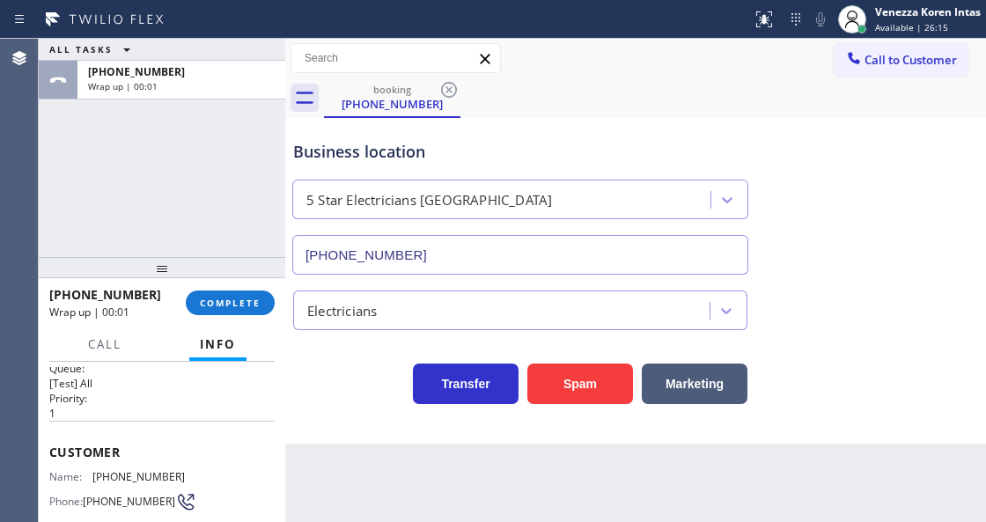
click at [239, 175] on div "ALL TASKS ALL TASKS ACTIVE TASKS TASKS IN WRAP UP [PHONE_NUMBER] Wrap up | 00:01" at bounding box center [162, 148] width 246 height 218
click at [897, 30] on span "Available | 26:16" at bounding box center [911, 27] width 73 height 12
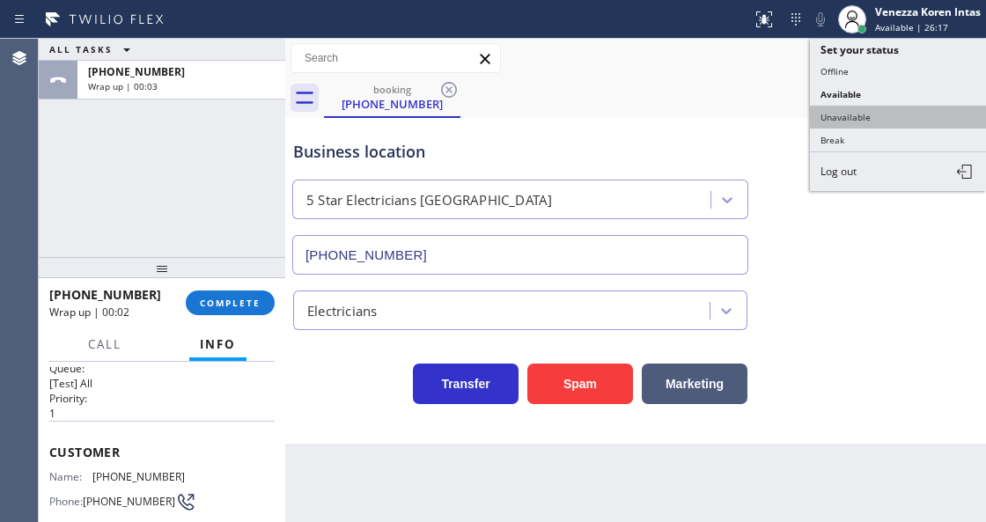
click at [881, 117] on button "Unavailable" at bounding box center [898, 117] width 176 height 23
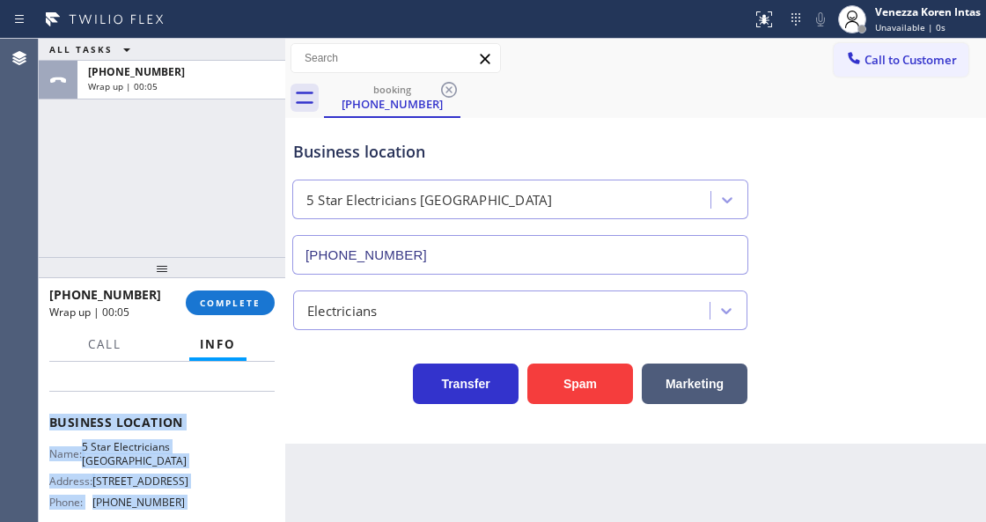
scroll to position [352, 0]
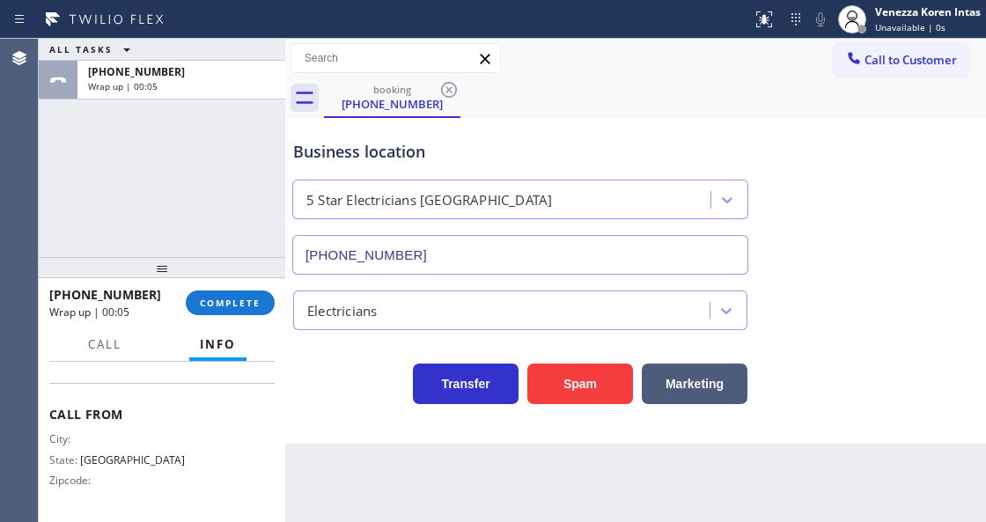
drag, startPoint x: 50, startPoint y: 442, endPoint x: 213, endPoint y: 393, distance: 169.9
click at [213, 393] on div "Context Queue: [Test] All Priority: 1 Customer Name: [PHONE_NUMBER] Phone: [PHO…" at bounding box center [161, 268] width 225 height 496
click at [246, 306] on span "COMPLETE" at bounding box center [230, 303] width 61 height 12
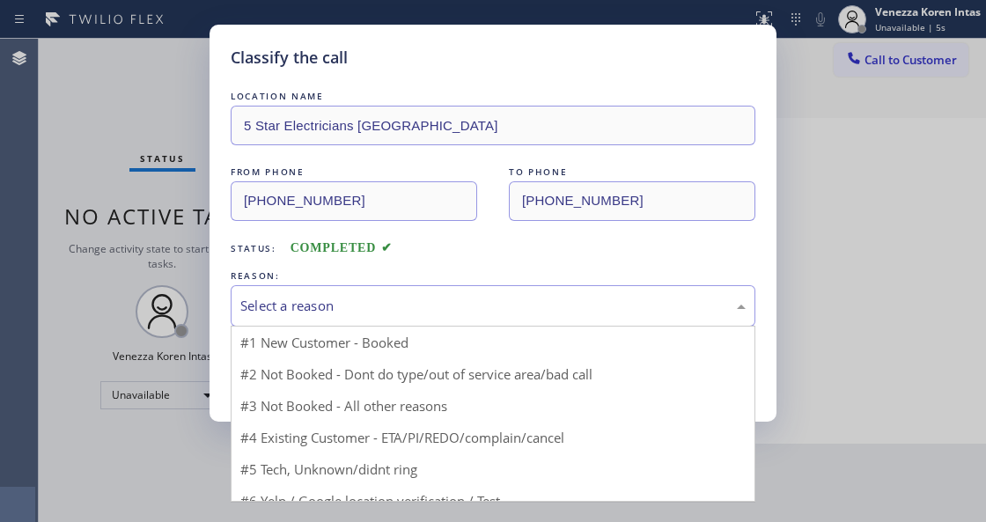
click at [431, 305] on div "Select a reason" at bounding box center [492, 306] width 505 height 20
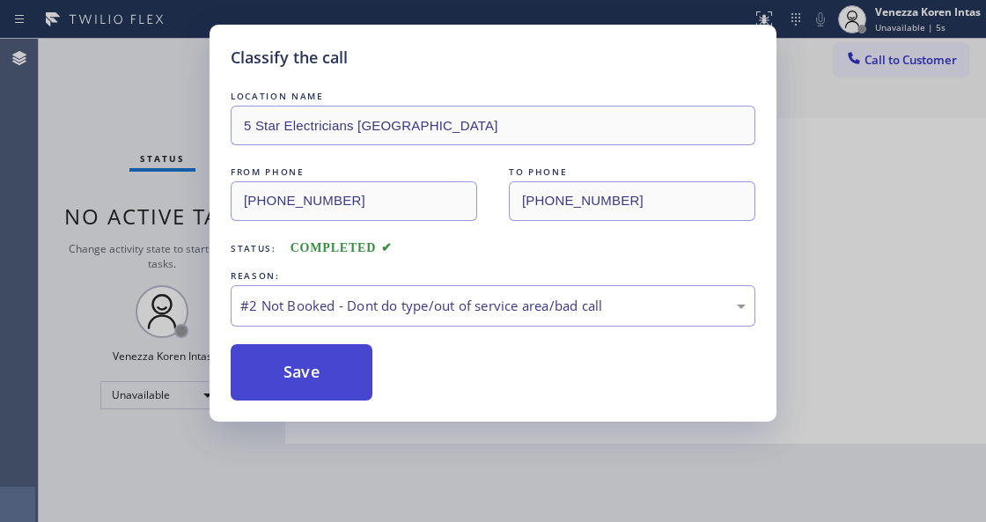
click at [349, 374] on button "Save" at bounding box center [302, 372] width 142 height 56
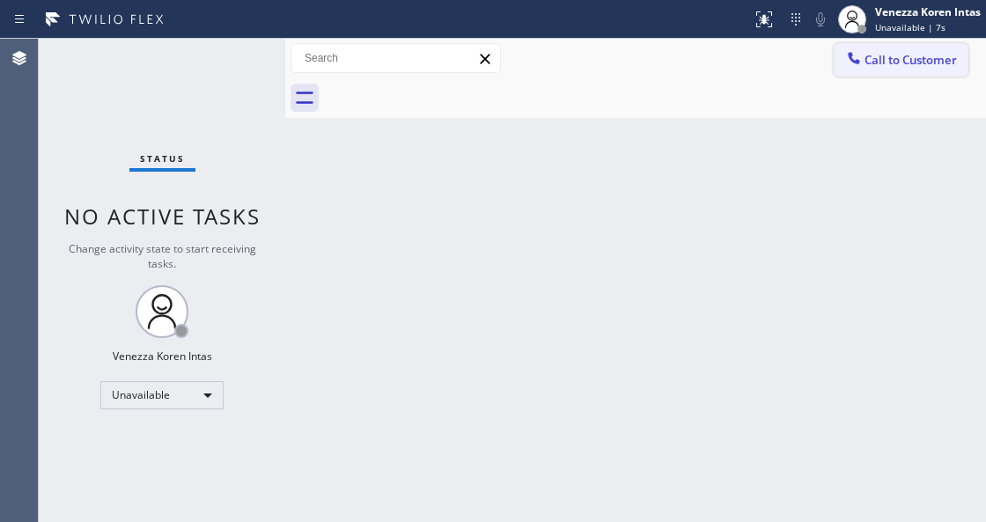
click at [863, 58] on div at bounding box center [853, 59] width 21 height 21
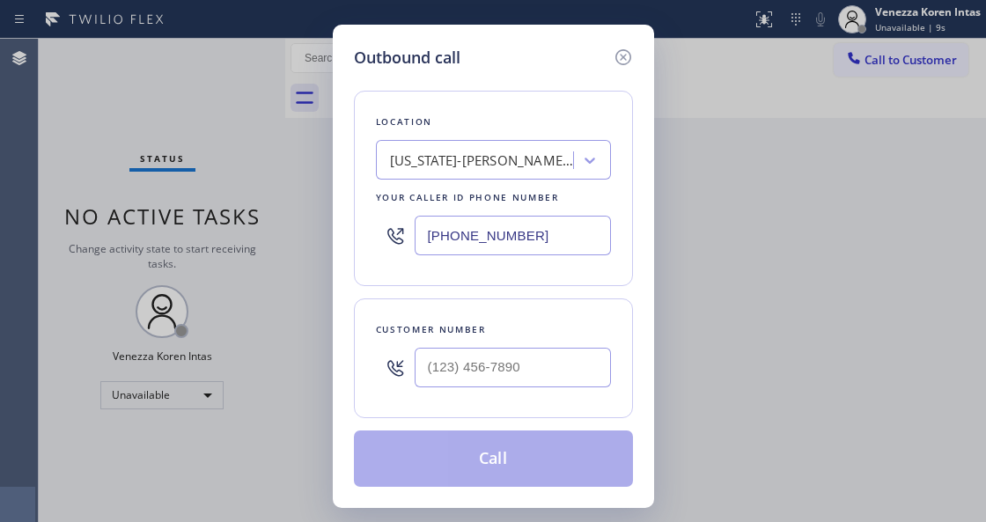
drag, startPoint x: 429, startPoint y: 229, endPoint x: 353, endPoint y: 217, distance: 76.7
click at [363, 225] on div "Location [US_STATE]-[PERSON_NAME] Air Conditioning Your caller id phone number …" at bounding box center [493, 188] width 279 height 195
paste input "894-9317"
type input "[PHONE_NUMBER]"
click at [511, 357] on input "(___) ___-____" at bounding box center [513, 368] width 196 height 40
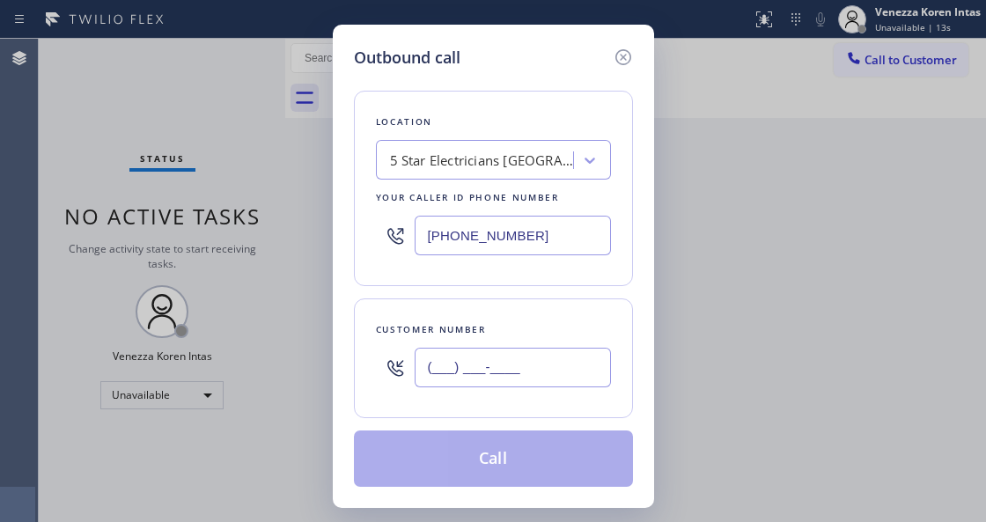
paste input "830) 453-3279"
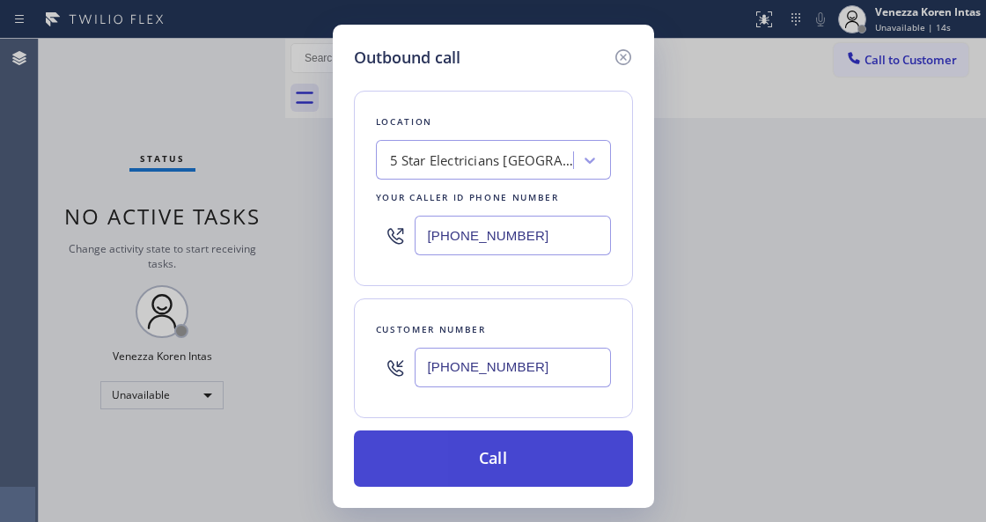
click at [519, 460] on button "Call" at bounding box center [493, 458] width 279 height 56
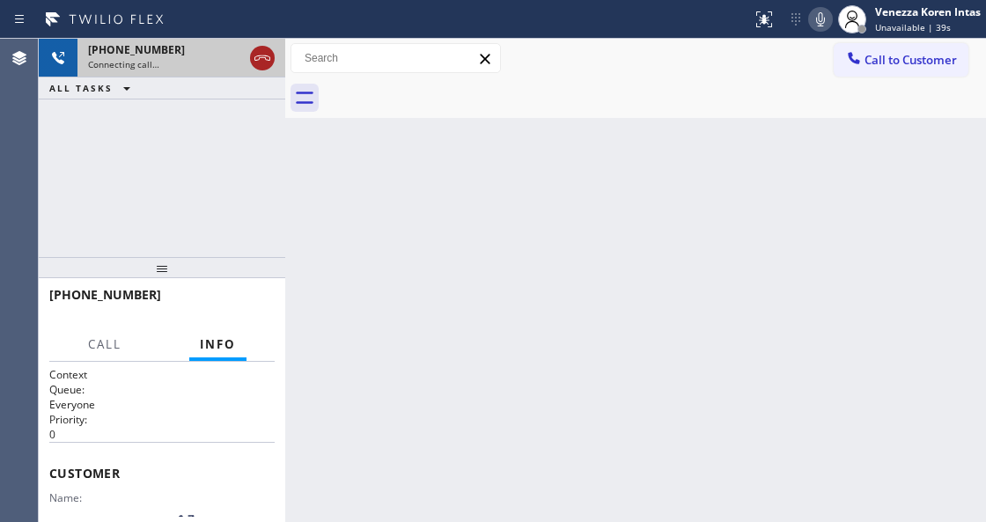
click at [269, 63] on icon at bounding box center [262, 58] width 21 height 21
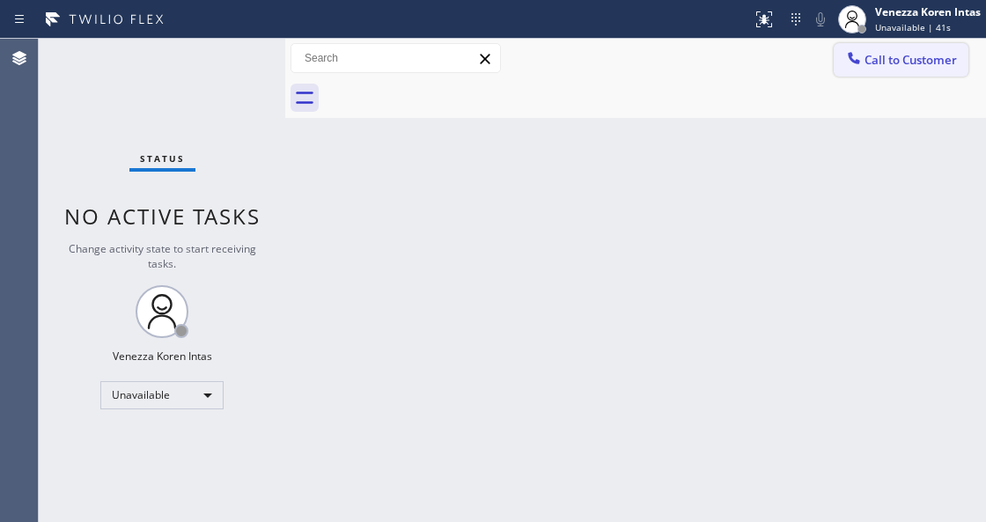
click at [907, 70] on button "Call to Customer" at bounding box center [901, 59] width 135 height 33
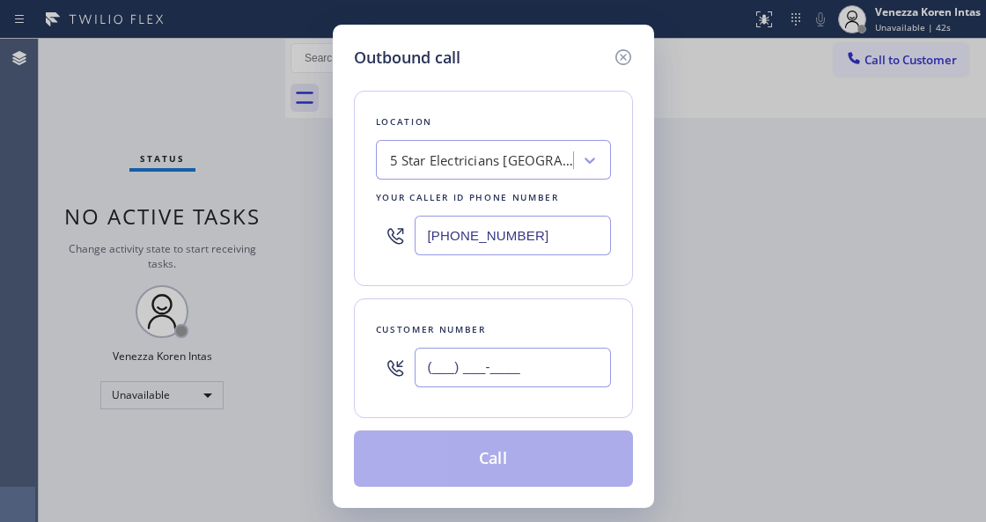
click at [505, 354] on input "(___) ___-____" at bounding box center [513, 368] width 196 height 40
paste input "830) 453-3279"
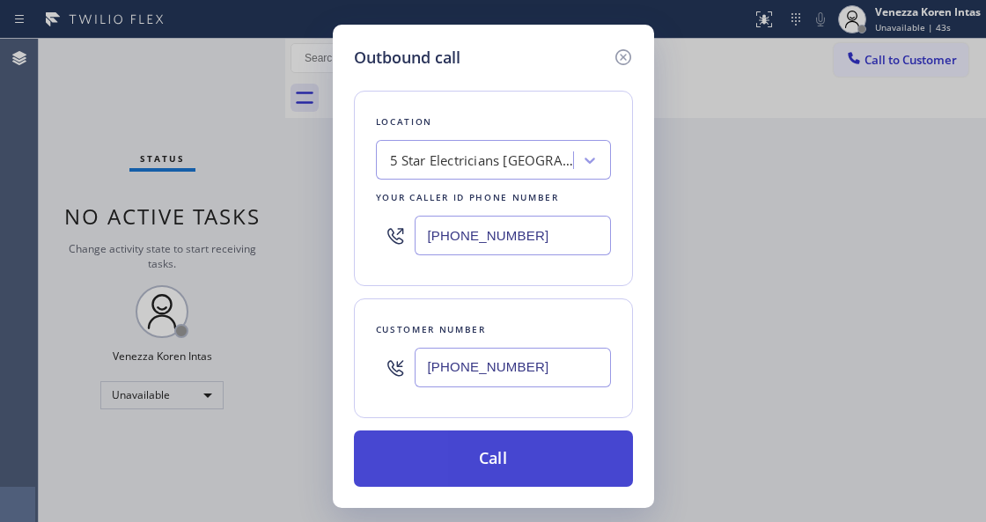
type input "[PHONE_NUMBER]"
click at [515, 447] on button "Call" at bounding box center [493, 458] width 279 height 56
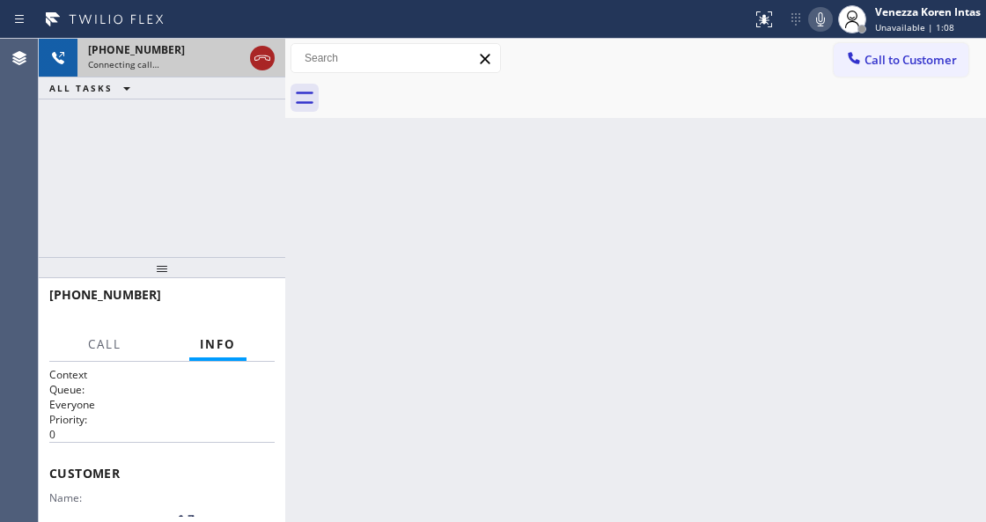
click at [254, 63] on icon at bounding box center [262, 58] width 21 height 21
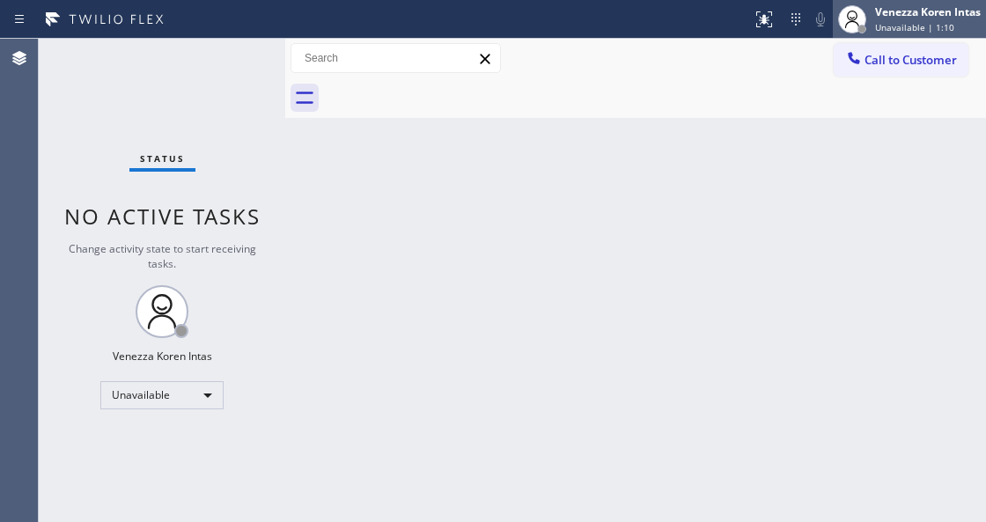
click at [912, 26] on span "Unavailable | 1:10" at bounding box center [914, 27] width 79 height 12
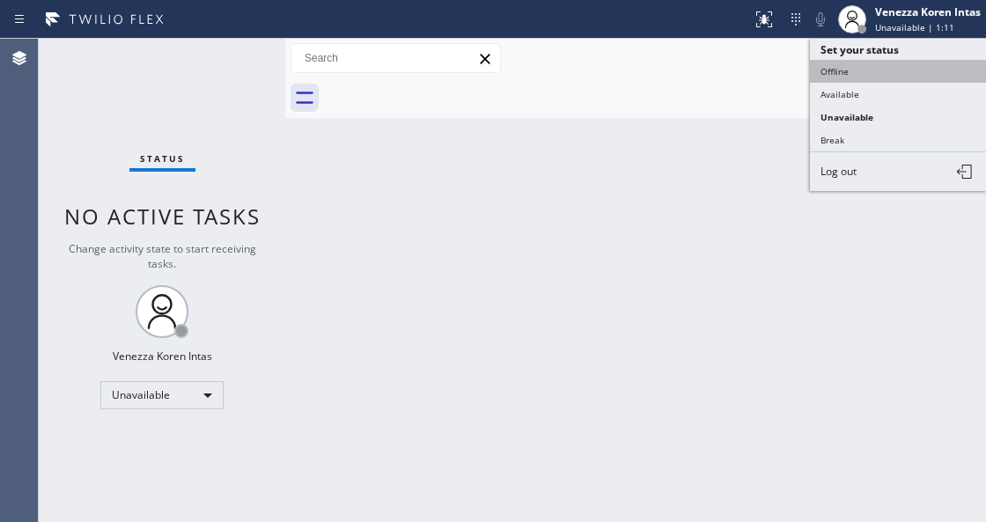
click at [878, 70] on button "Offline" at bounding box center [898, 71] width 176 height 23
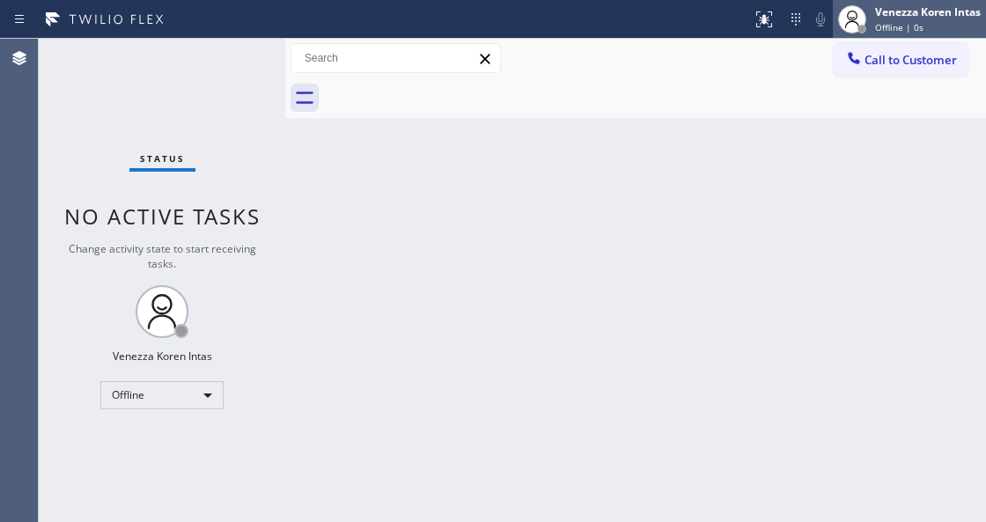
click at [896, 26] on span "Offline | 0s" at bounding box center [899, 27] width 48 height 12
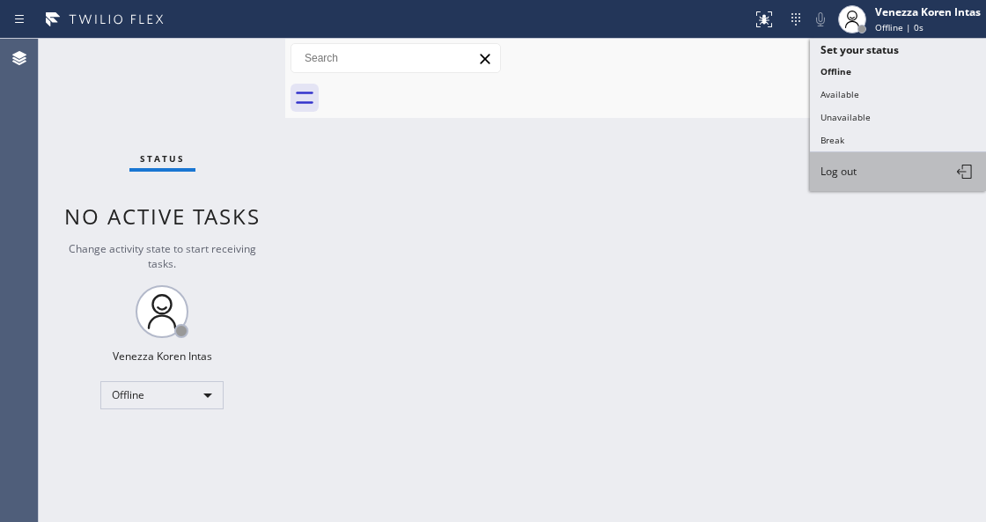
click at [850, 171] on span "Log out" at bounding box center [838, 171] width 36 height 15
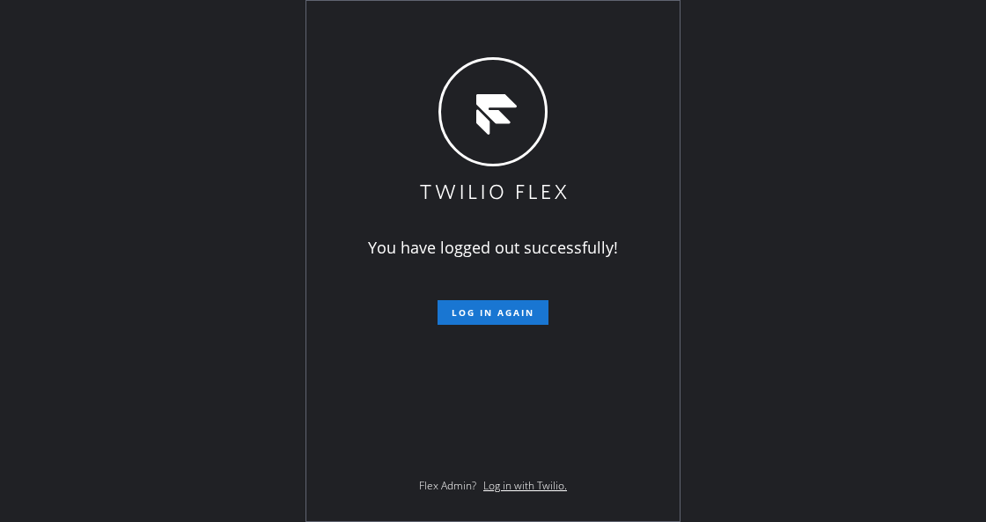
click at [189, 288] on div "You have logged out successfully! Log in again Flex Admin? Log in with Twilio." at bounding box center [493, 261] width 986 height 522
